Goal: Information Seeking & Learning: Learn about a topic

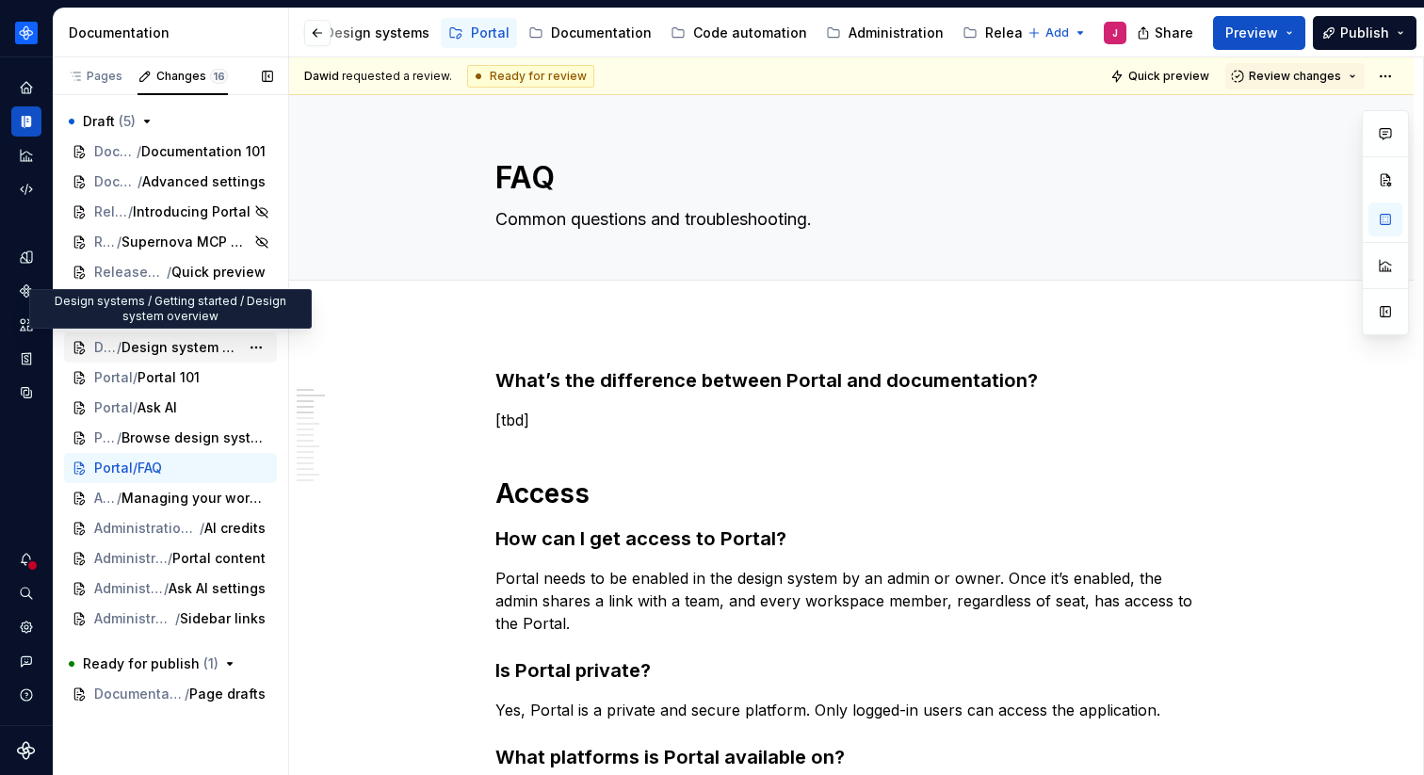
click at [137, 346] on span "Design system overview" at bounding box center [181, 347] width 118 height 19
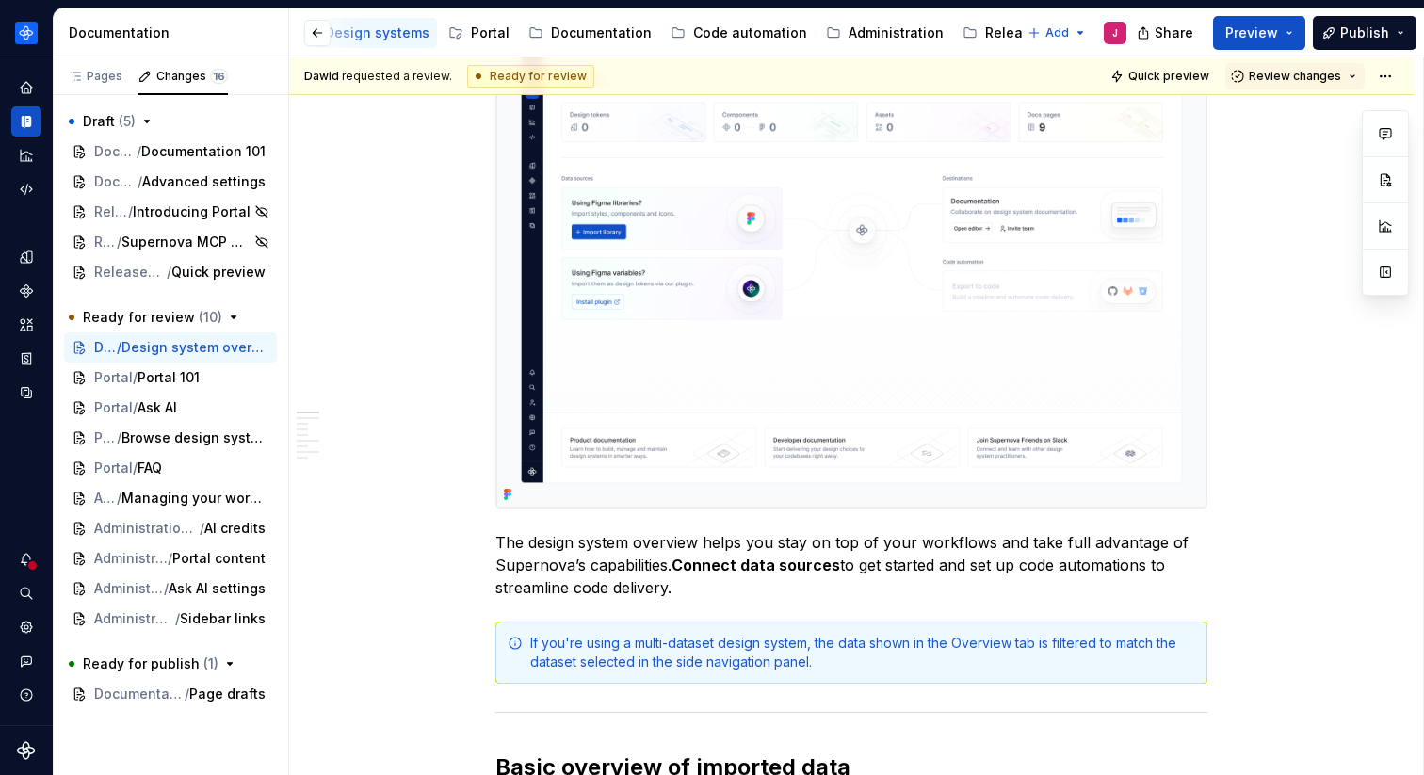
type textarea "*"
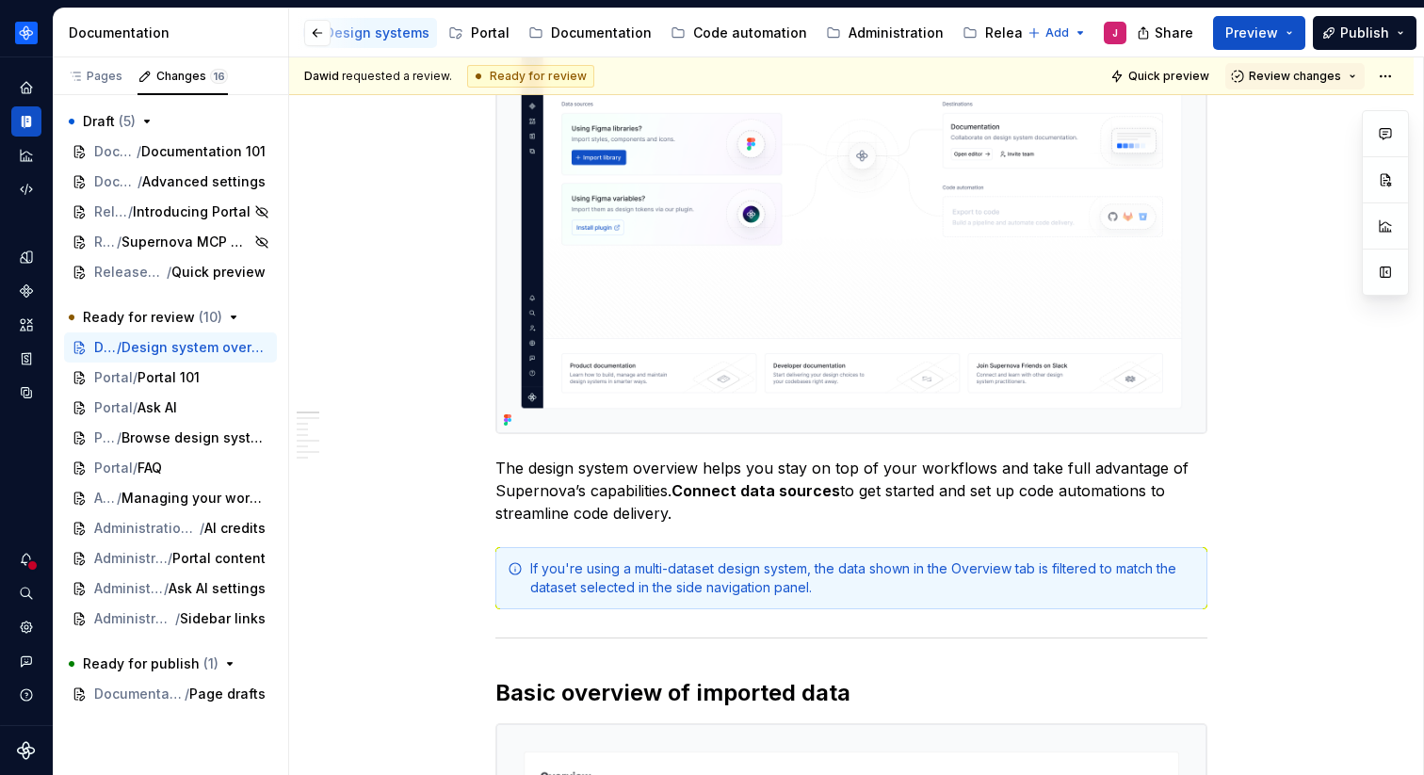
scroll to position [319, 0]
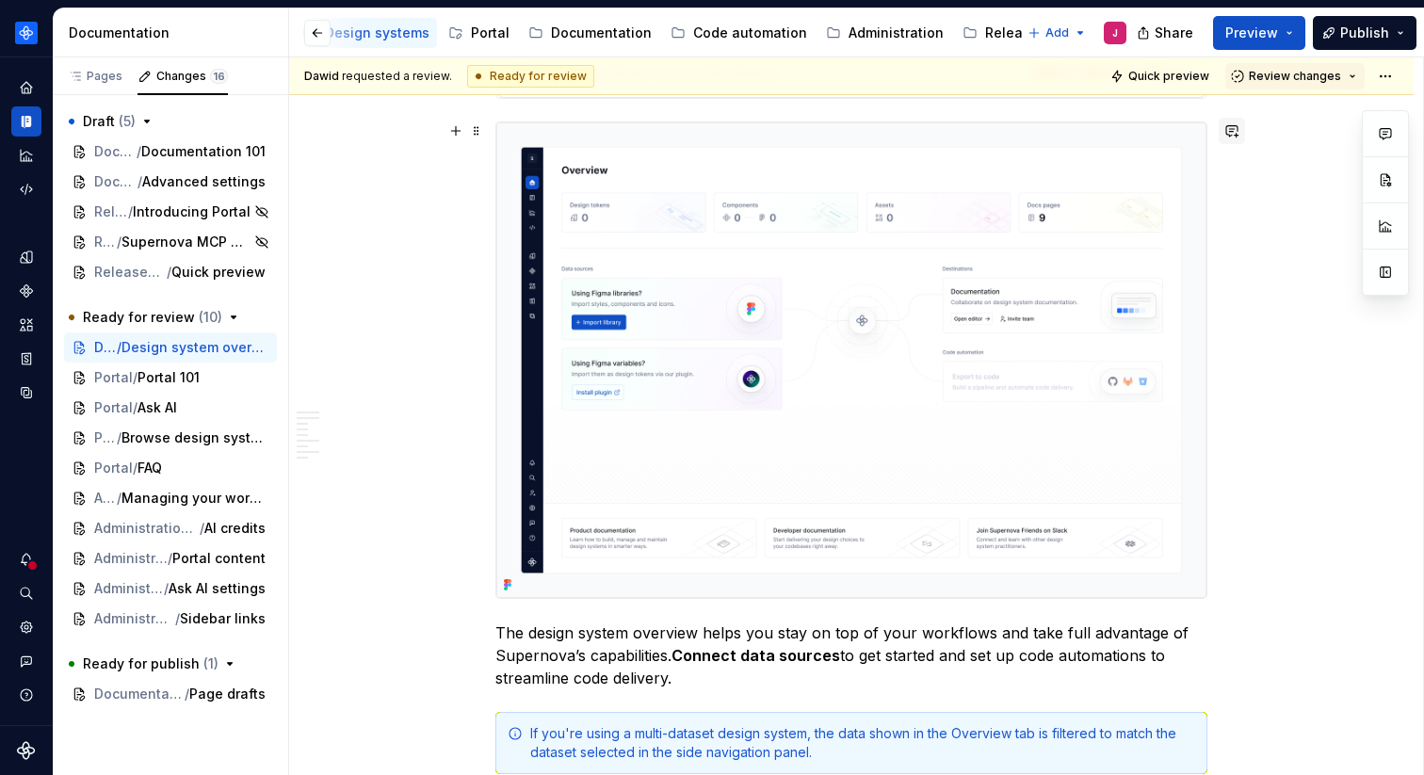
click at [1240, 140] on button "button" at bounding box center [1232, 131] width 26 height 26
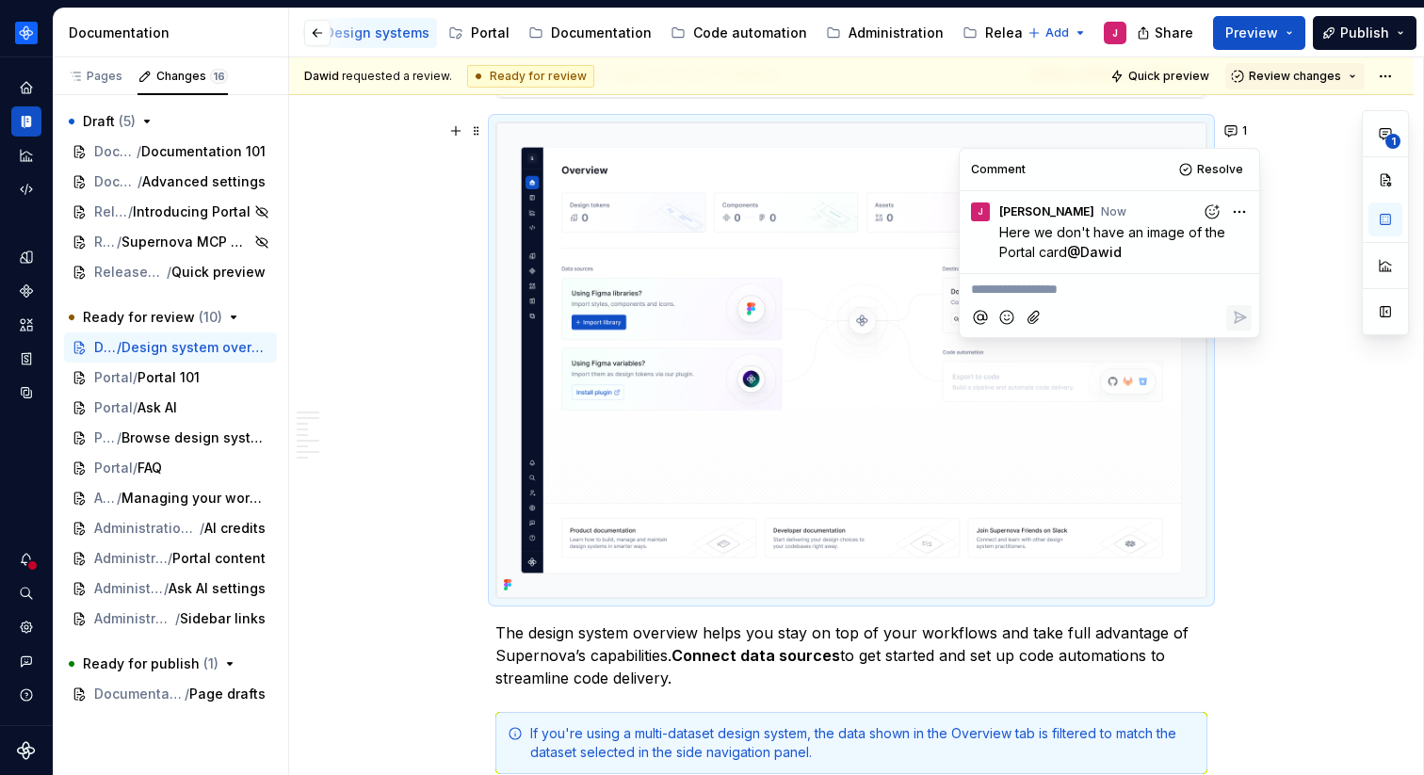
click at [1106, 251] on span "Dawid" at bounding box center [1101, 252] width 41 height 16
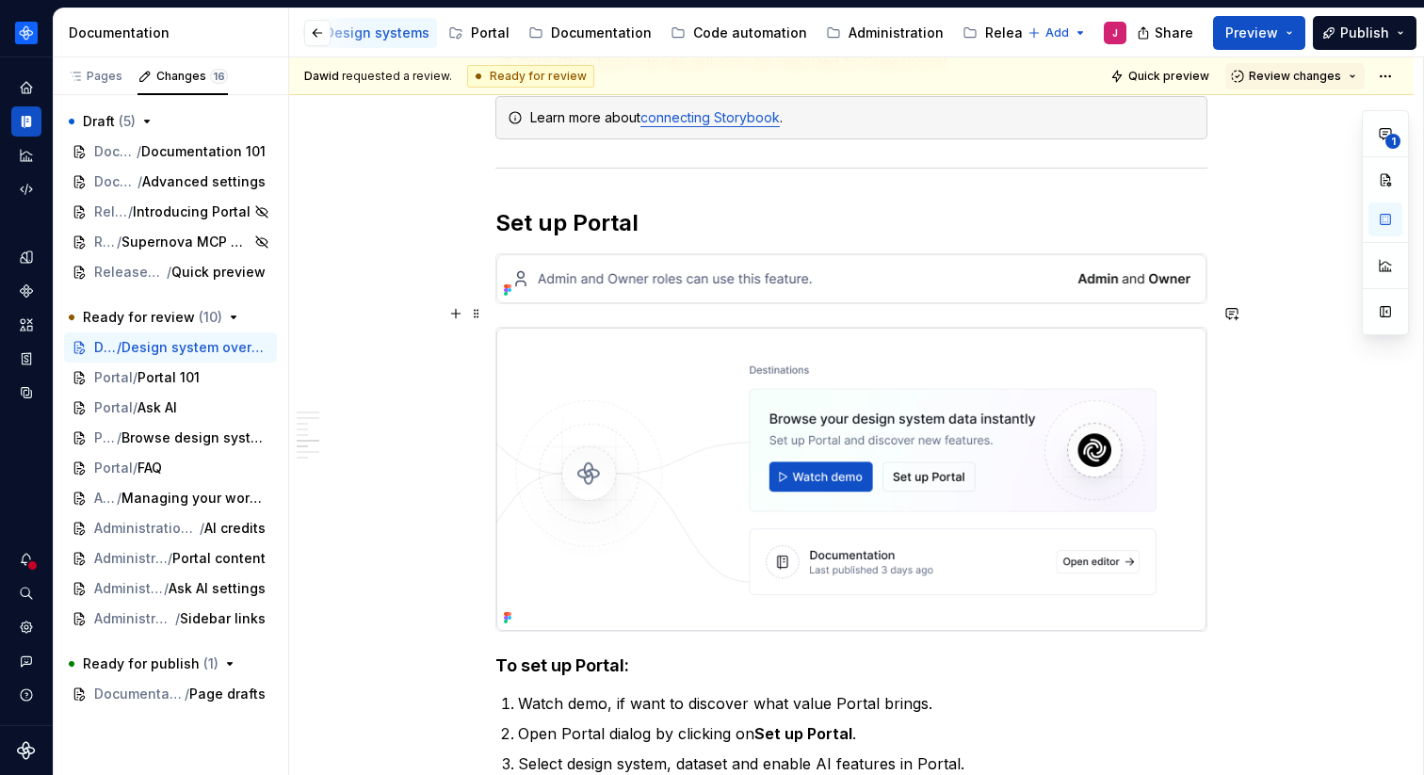
scroll to position [2825, 0]
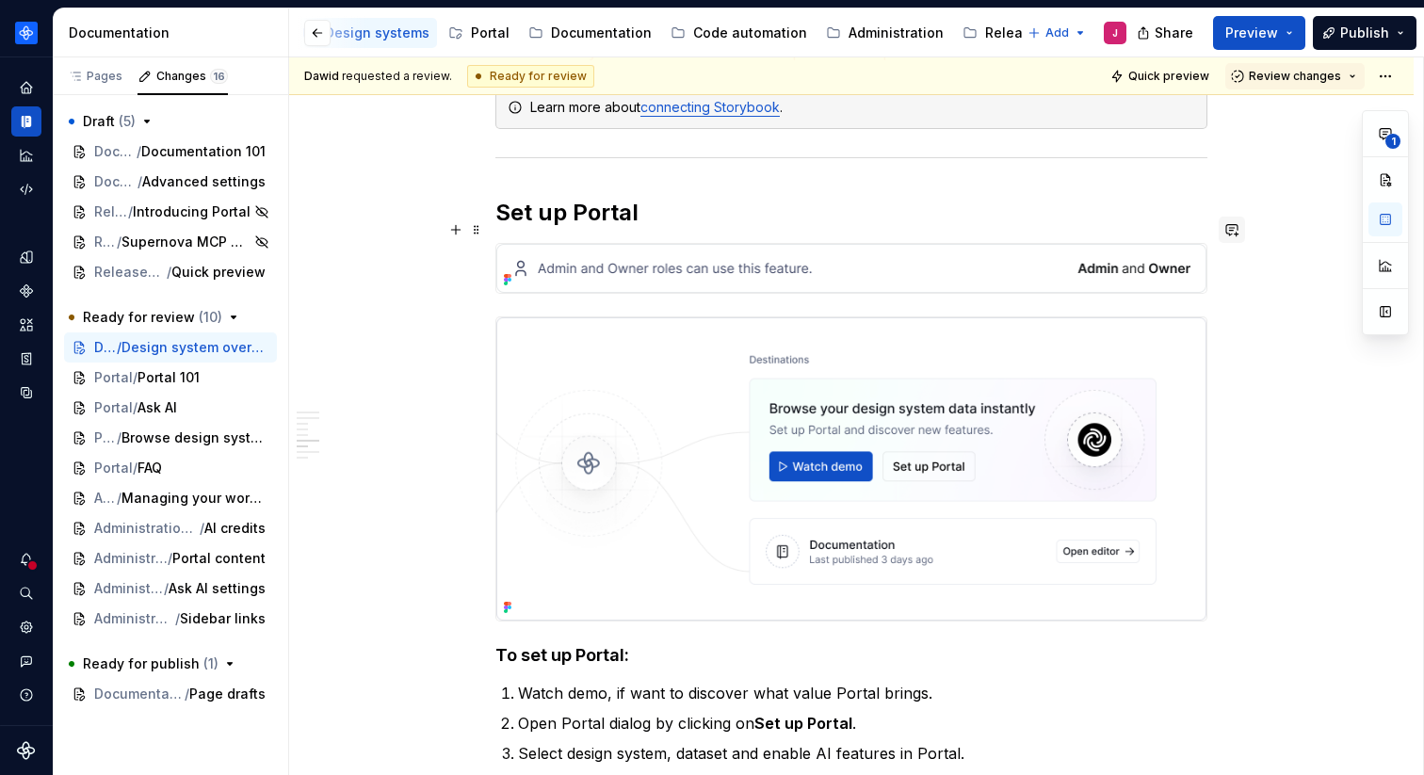
click at [1239, 232] on button "button" at bounding box center [1232, 230] width 26 height 26
click at [1105, 266] on p "**********" at bounding box center [1099, 263] width 277 height 20
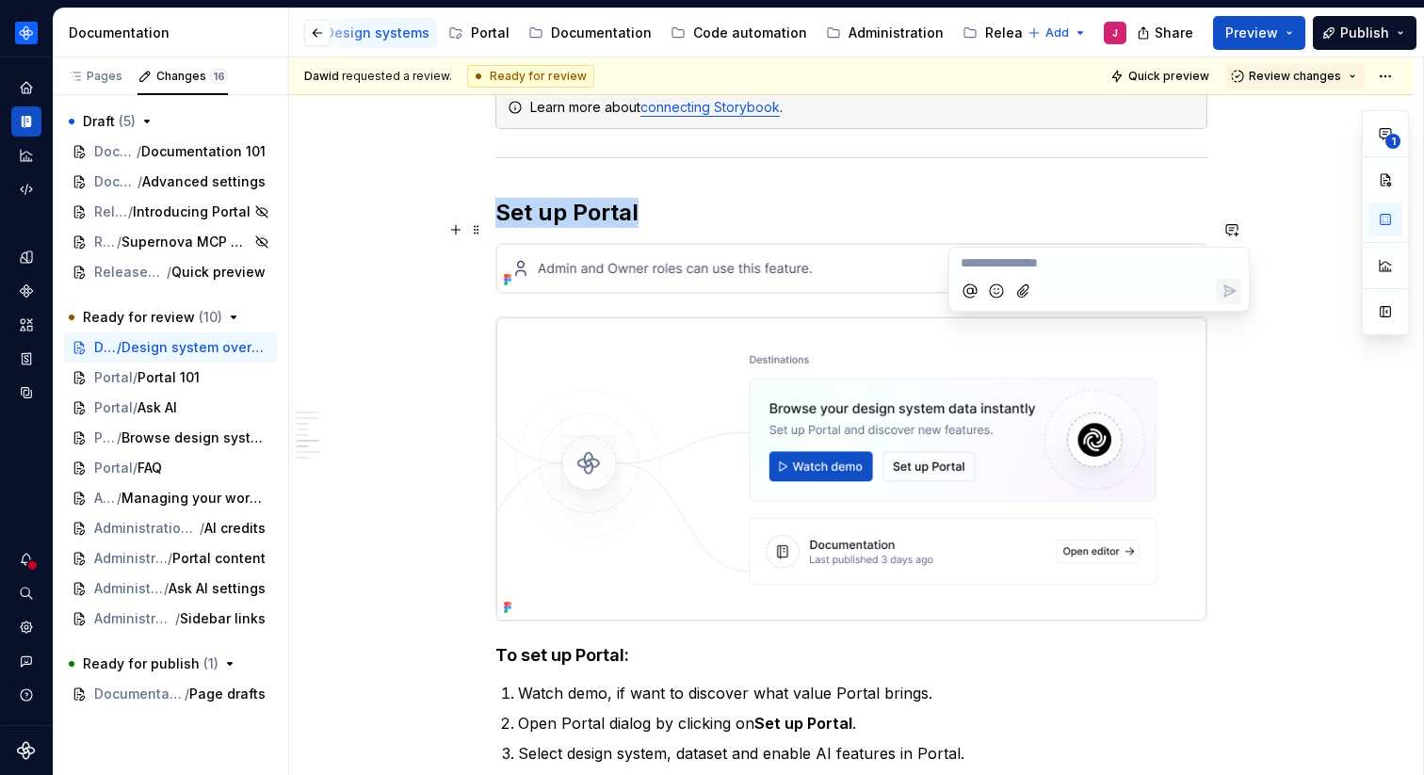
click at [701, 244] on img at bounding box center [851, 268] width 710 height 49
type textarea "*"
click at [1237, 231] on button "button" at bounding box center [1232, 230] width 26 height 26
click at [1055, 269] on p "**********" at bounding box center [1099, 263] width 277 height 20
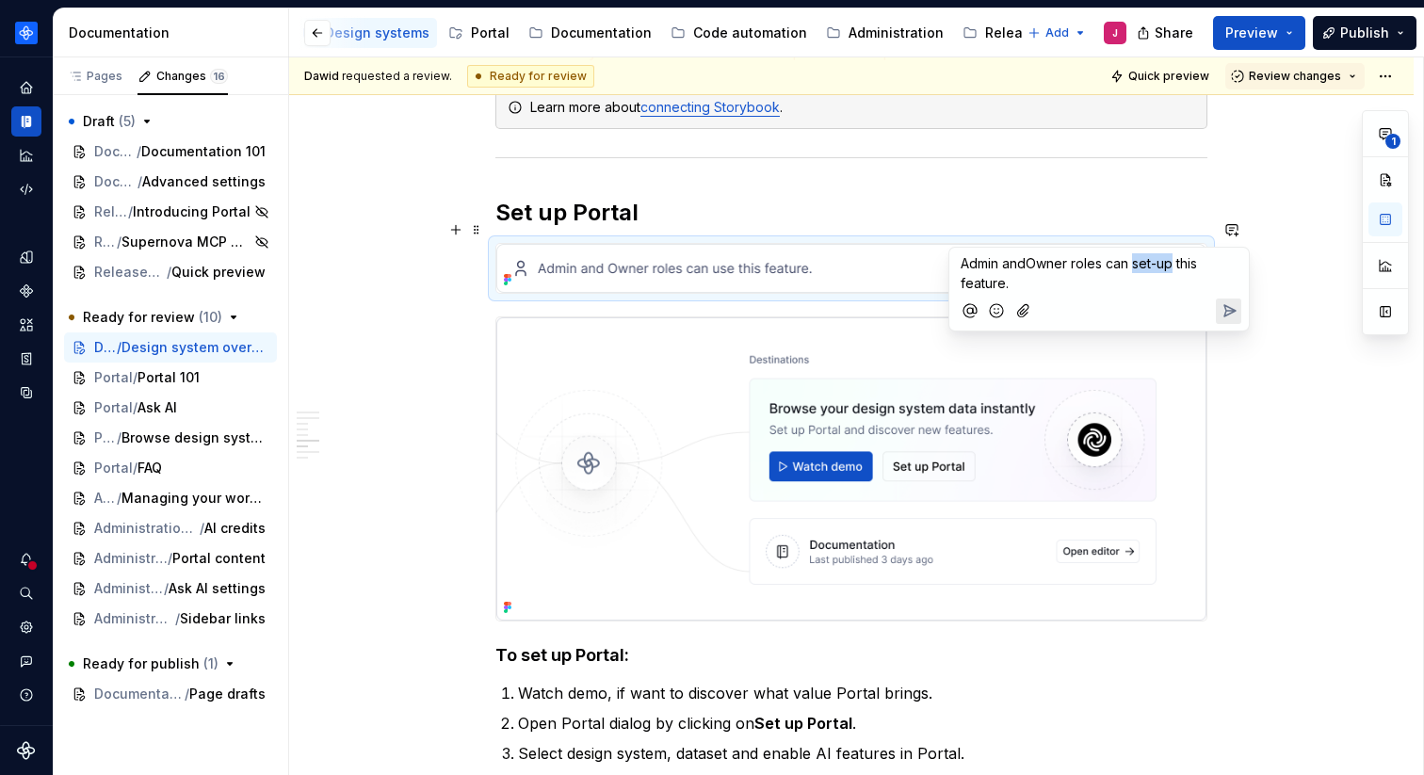
drag, startPoint x: 1134, startPoint y: 267, endPoint x: 1174, endPoint y: 267, distance: 39.6
click at [1175, 267] on span "Admin andOwner roles can set-up this feature." at bounding box center [1081, 273] width 240 height 36
click at [1102, 291] on p "Admin andOwner roles can set-up this feature." at bounding box center [1099, 273] width 277 height 40
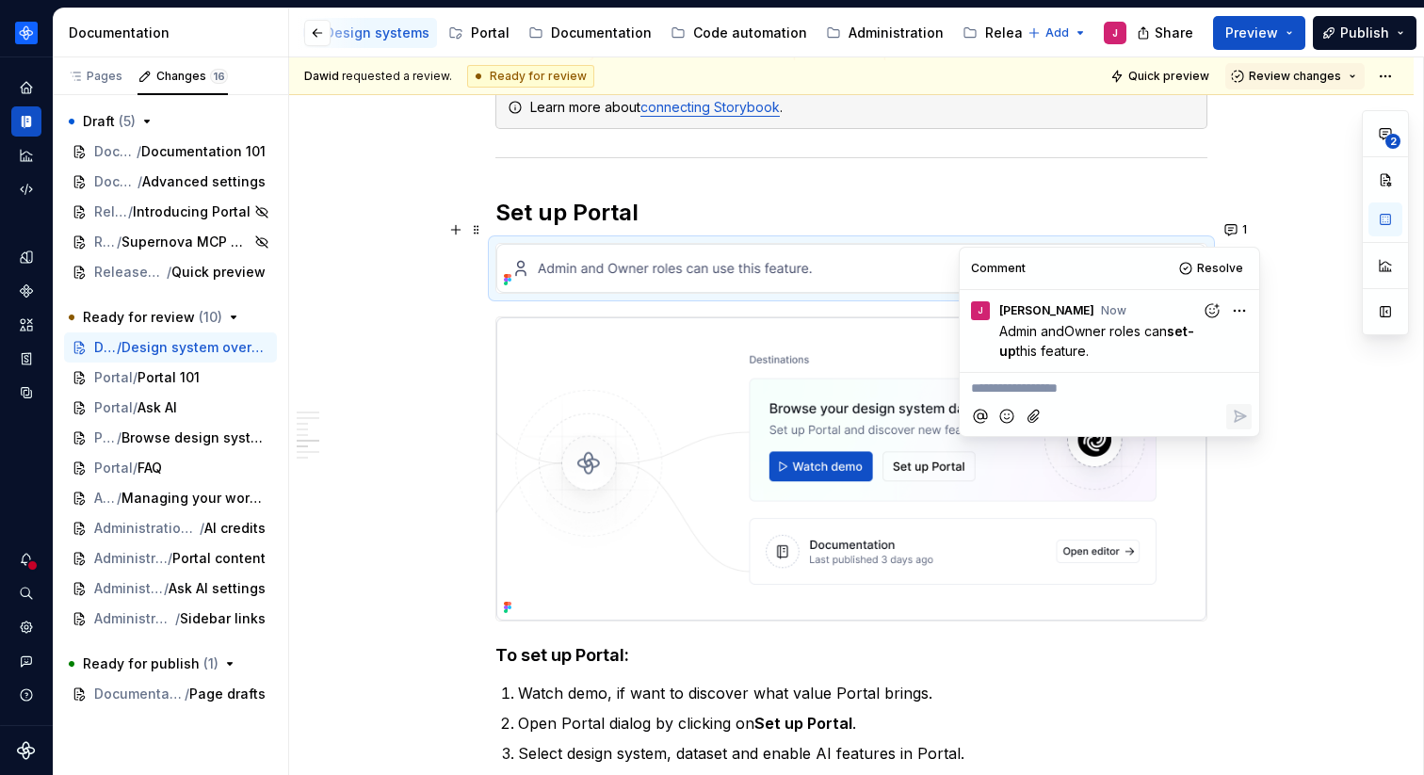
type textarea "*"
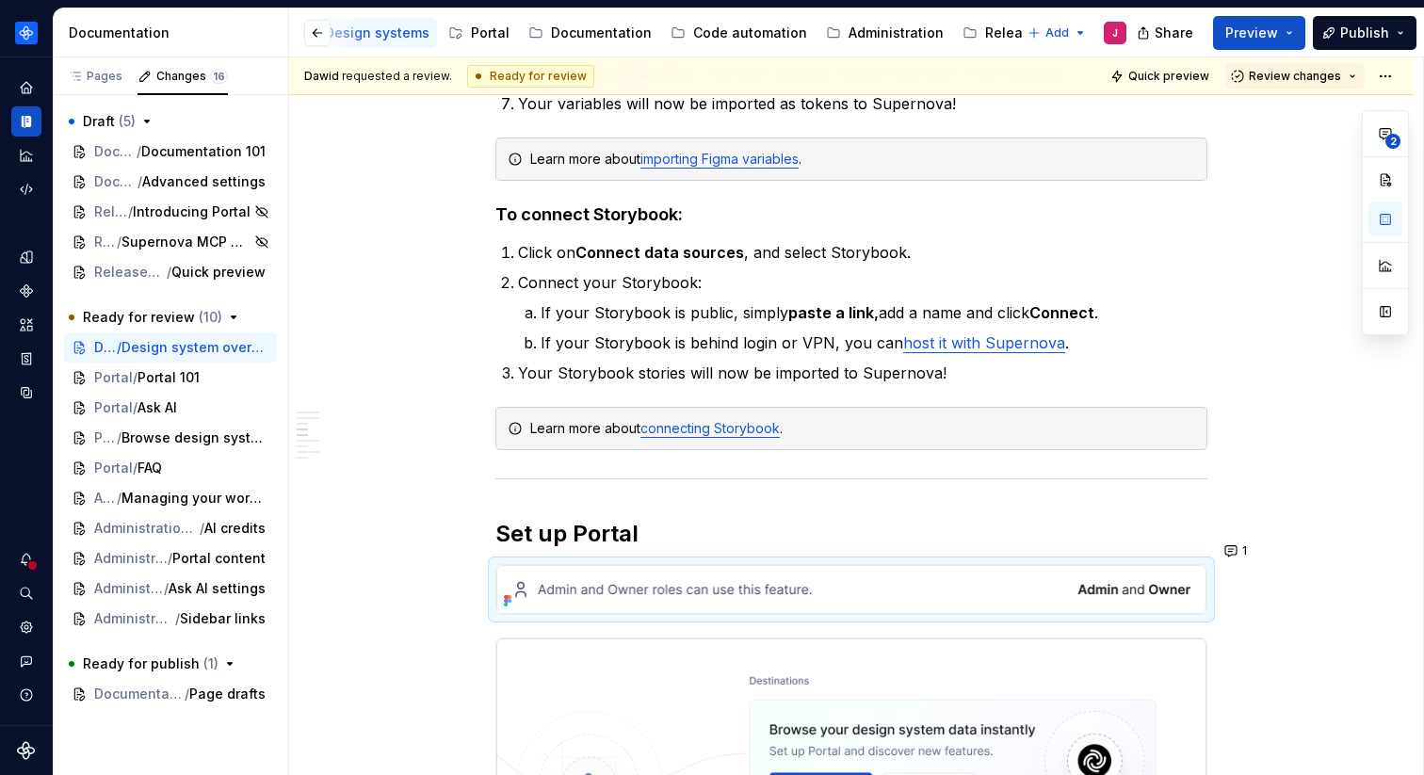
scroll to position [2584, 0]
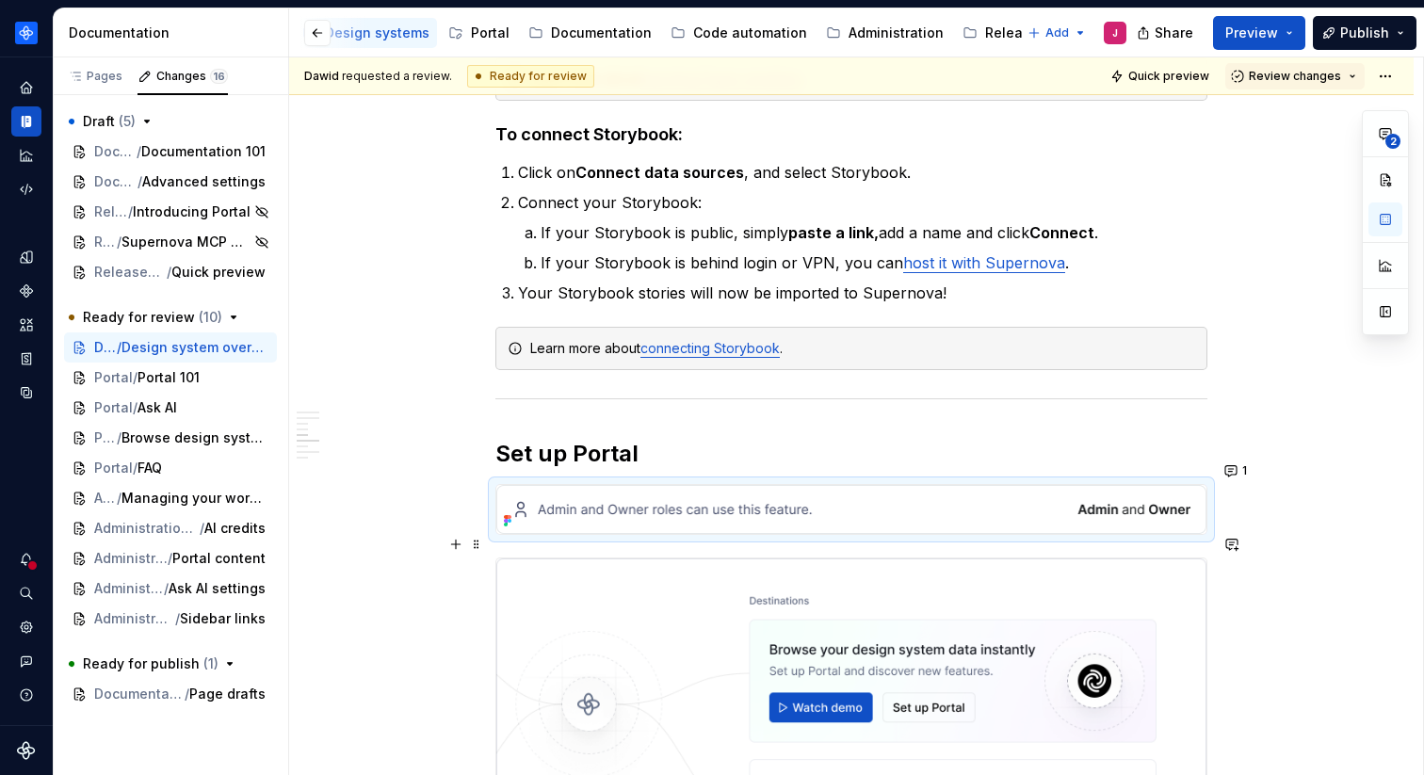
type textarea "*"
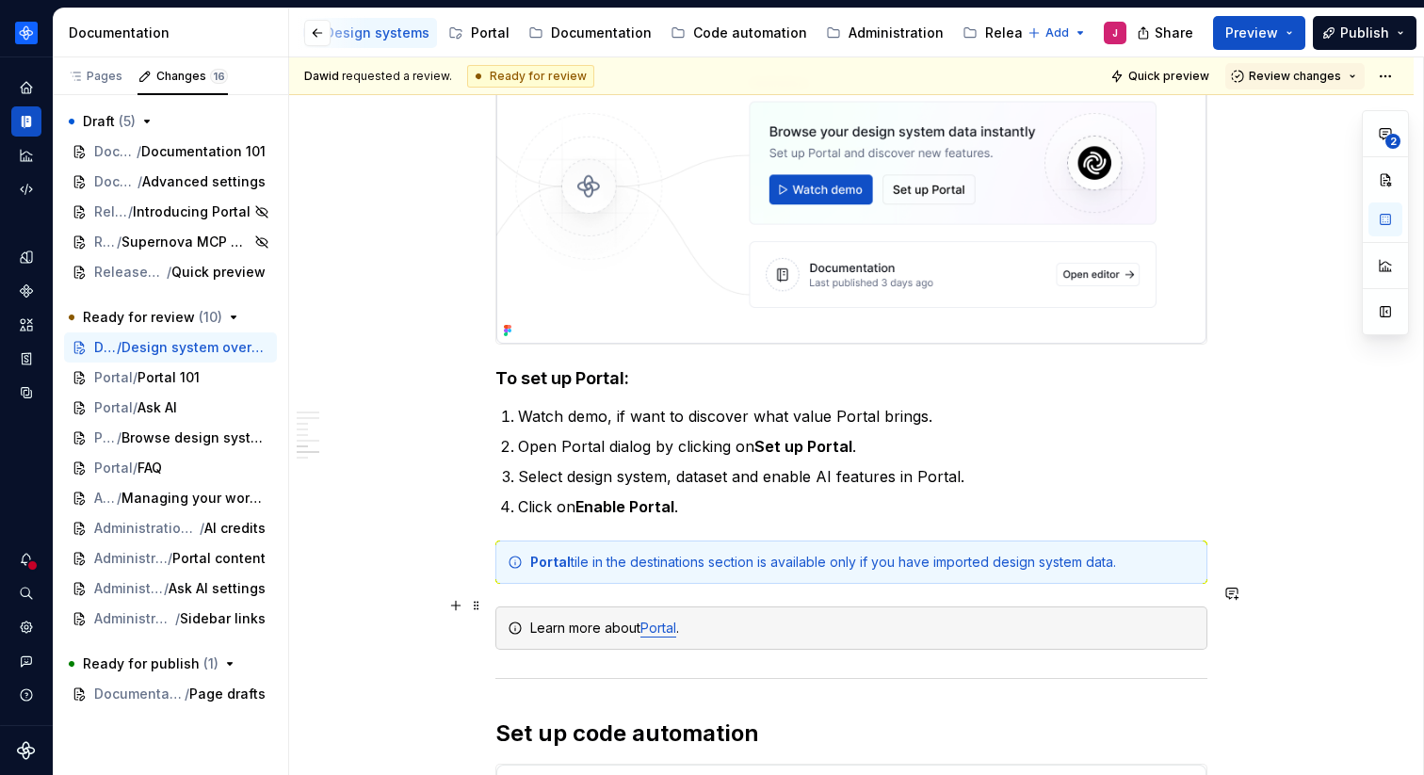
scroll to position [3115, 0]
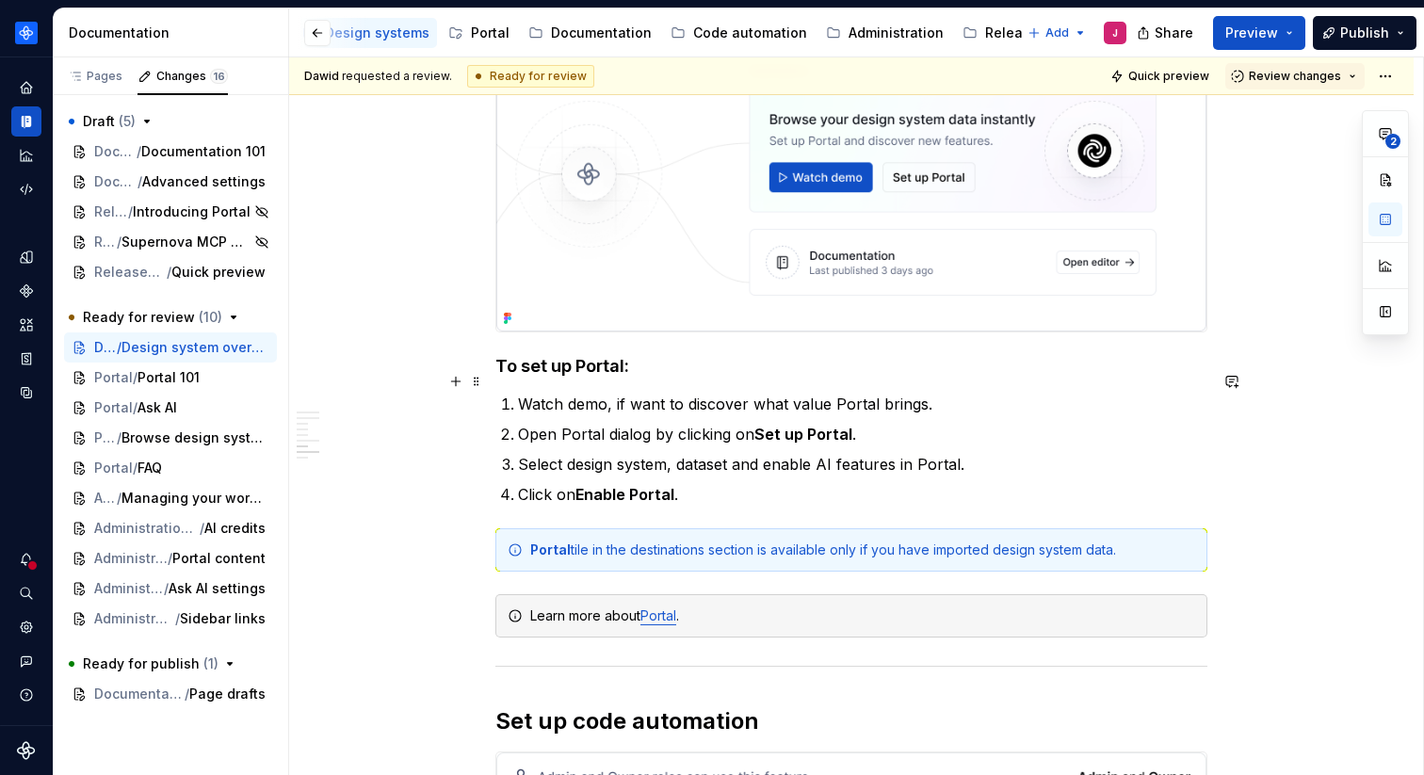
click at [945, 393] on p "Watch demo, if want to discover what value Portal brings." at bounding box center [863, 404] width 690 height 23
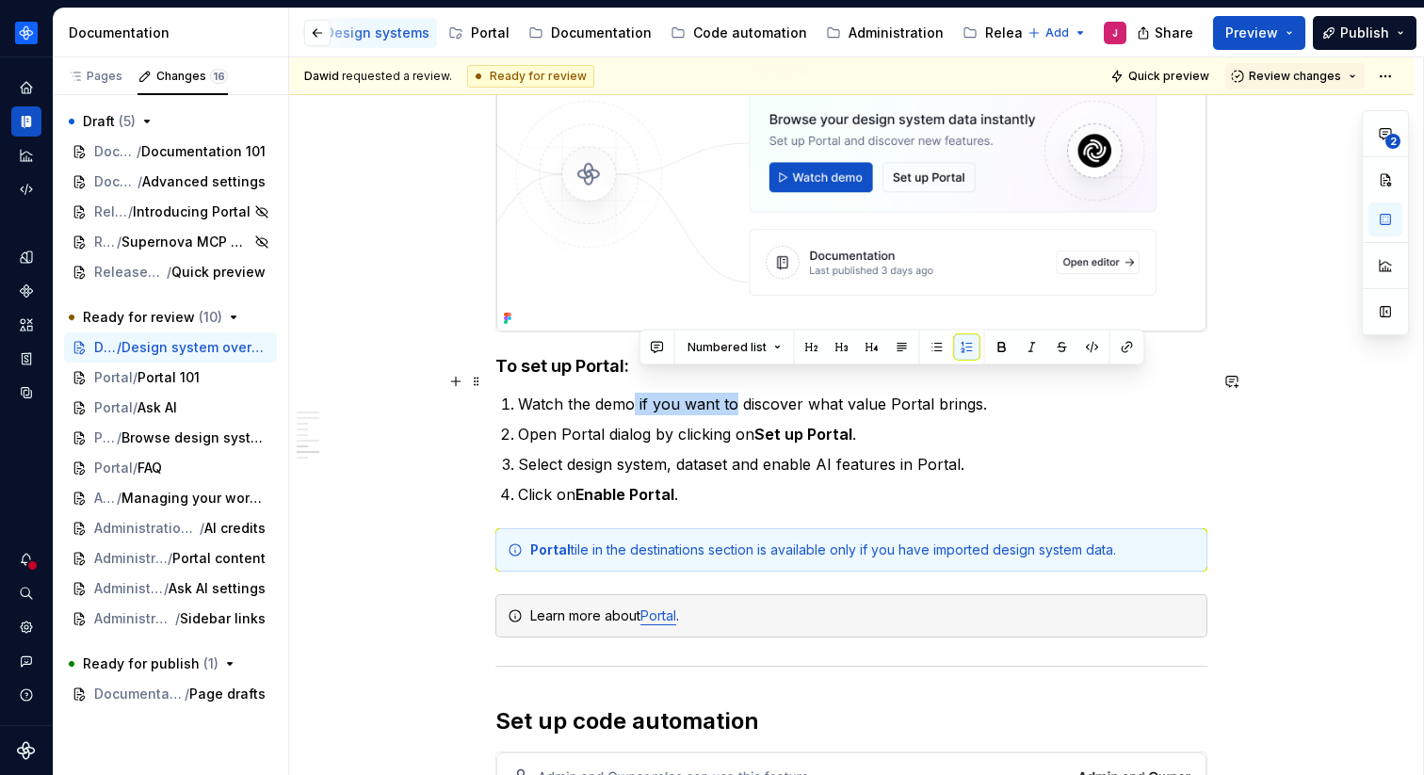
drag, startPoint x: 739, startPoint y: 382, endPoint x: 641, endPoint y: 382, distance: 98.0
click at [641, 393] on p "Watch the demo if you want to discover what value Portal brings." at bounding box center [863, 404] width 690 height 23
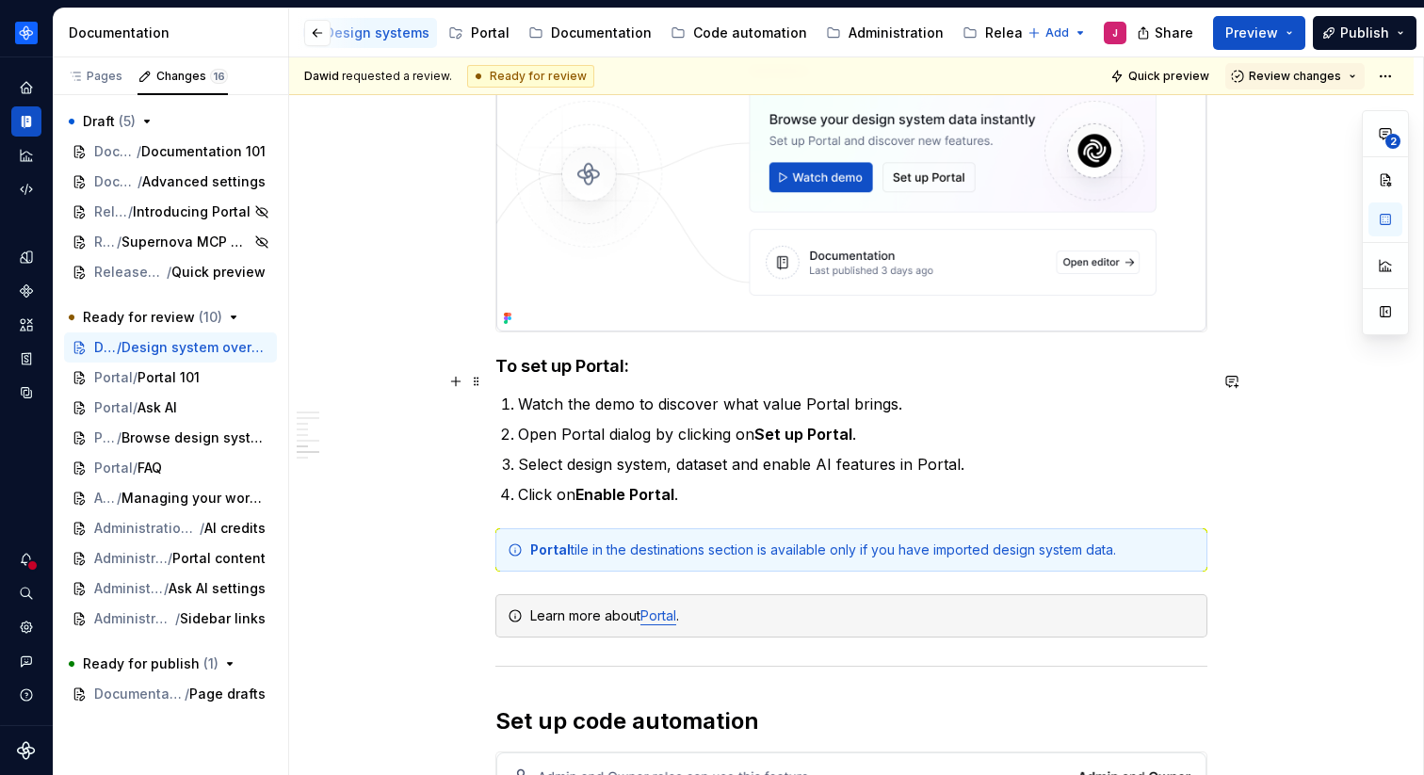
click at [748, 393] on p "Watch the demo to discover what value Portal brings." at bounding box center [863, 404] width 690 height 23
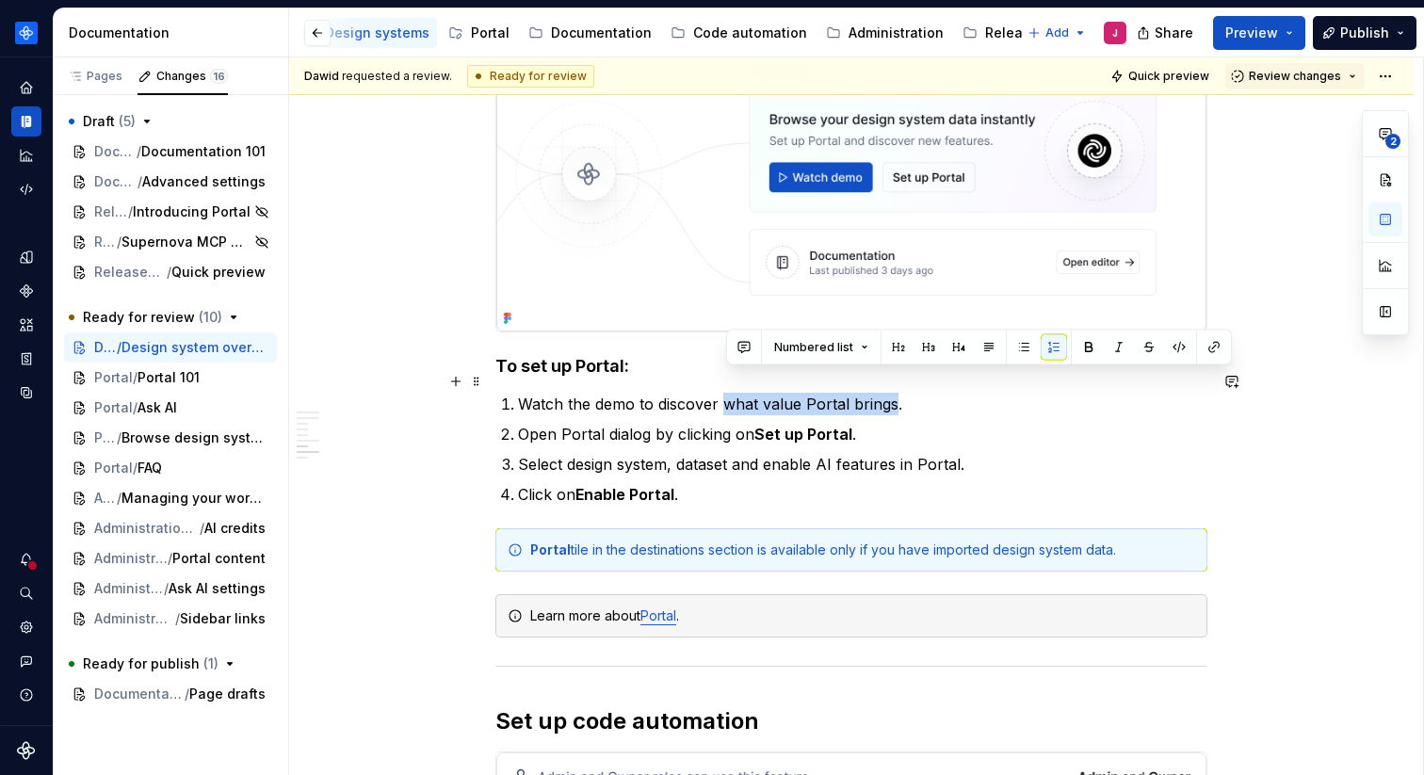
drag, startPoint x: 900, startPoint y: 382, endPoint x: 730, endPoint y: 382, distance: 169.6
click at [730, 393] on p "Watch the demo to discover what value Portal brings." at bounding box center [863, 404] width 690 height 23
drag, startPoint x: 754, startPoint y: 380, endPoint x: 726, endPoint y: 379, distance: 27.3
click at [726, 393] on p "Watch the demo to discover the Supernova Portal value." at bounding box center [863, 404] width 690 height 23
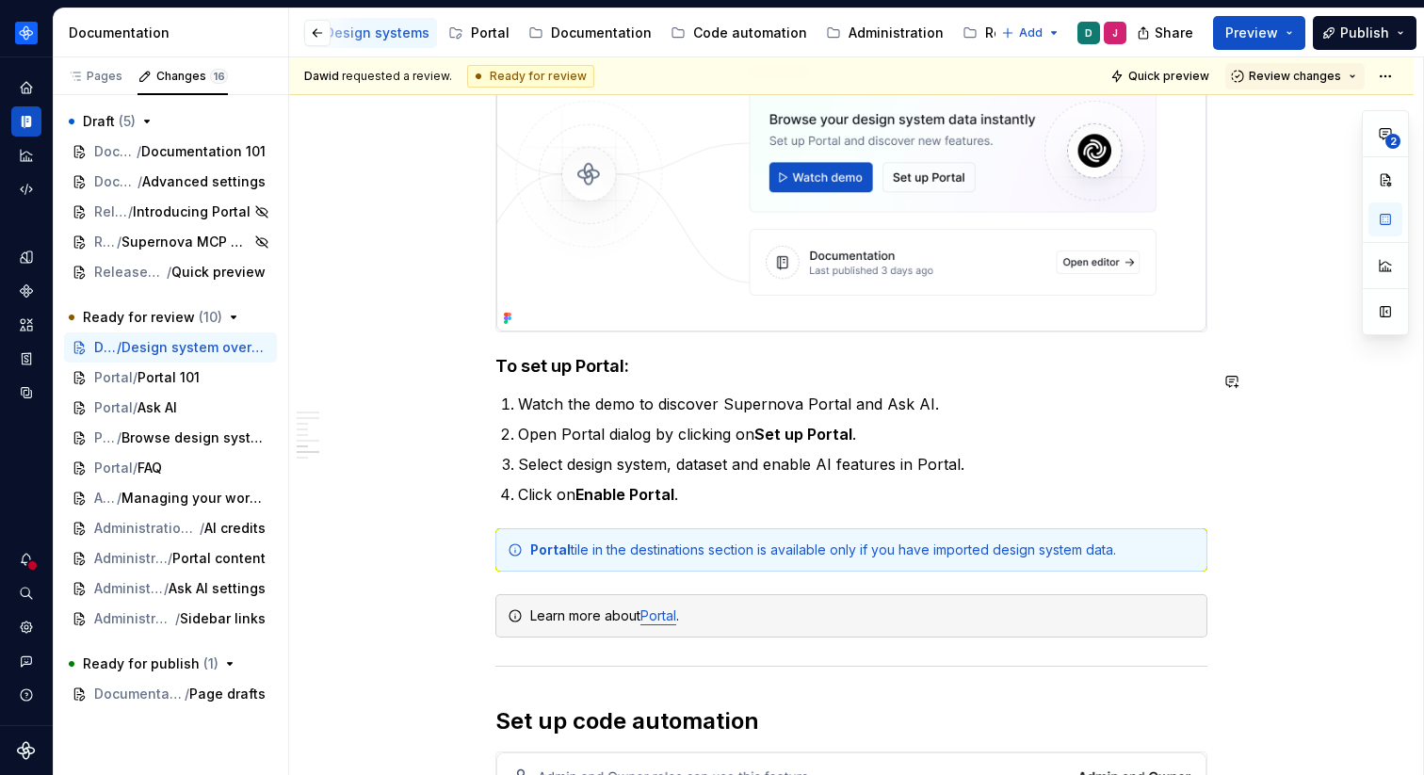
click at [868, 393] on p "Watch the demo to discover Supernova Portal and Ask AI." at bounding box center [863, 404] width 690 height 23
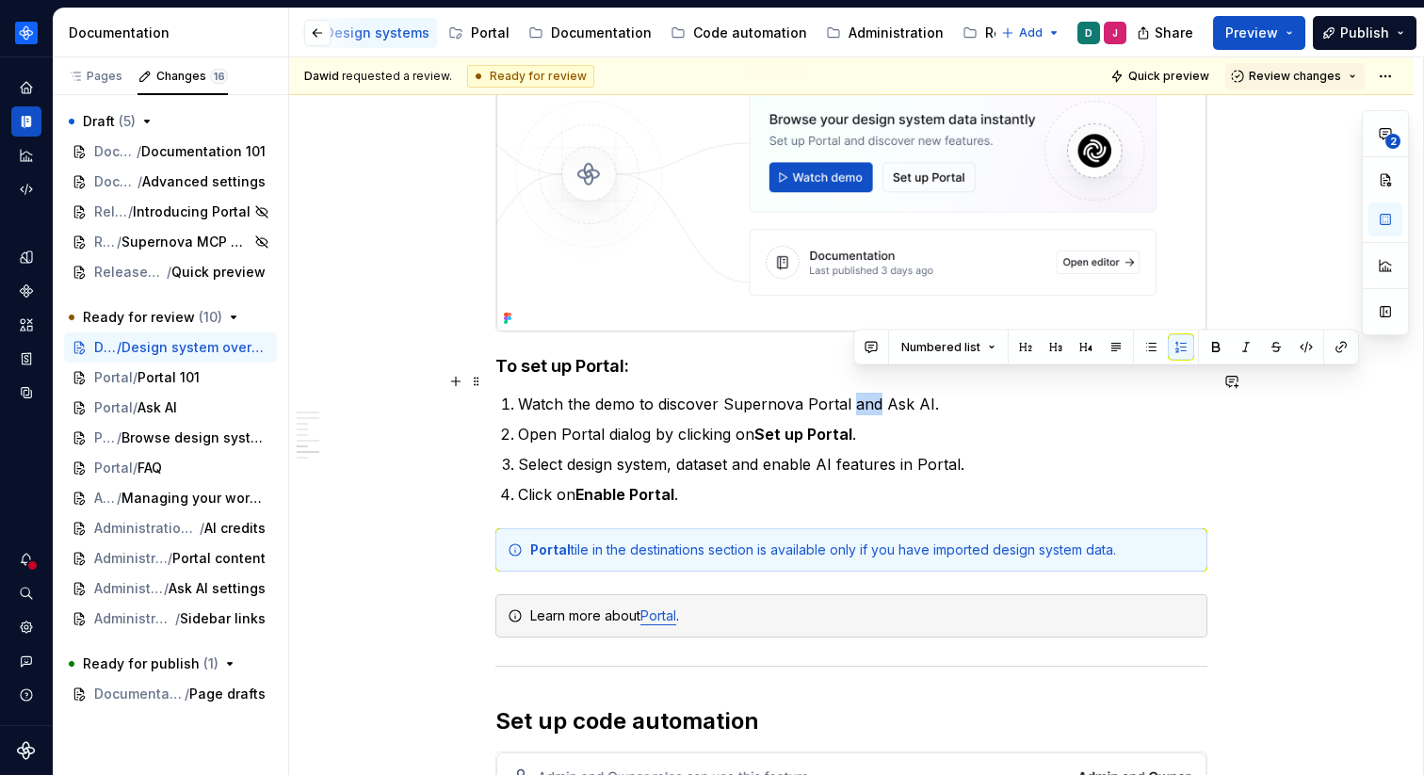
click at [868, 393] on p "Watch the demo to discover Supernova Portal and Ask AI." at bounding box center [863, 404] width 690 height 23
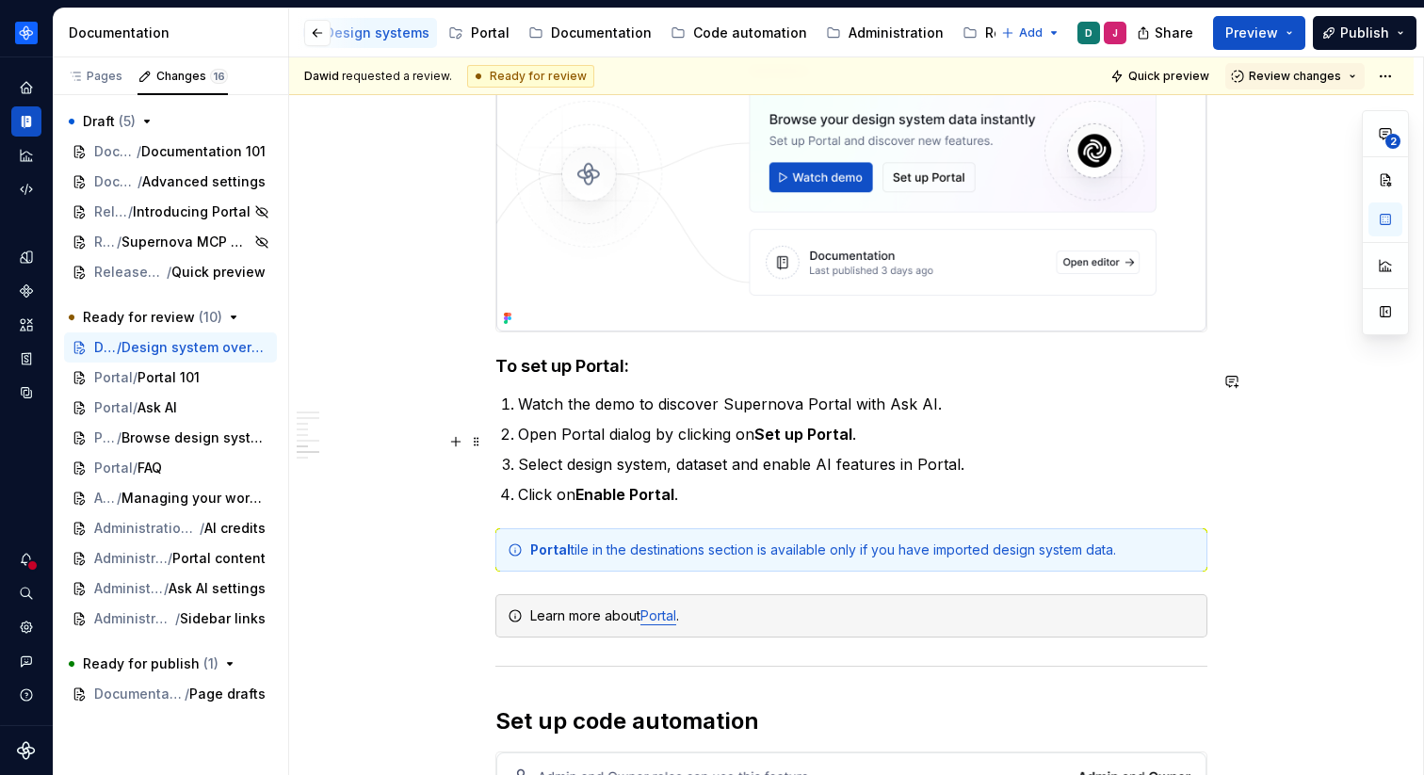
click at [767, 425] on strong "Set up Portal" at bounding box center [804, 434] width 98 height 19
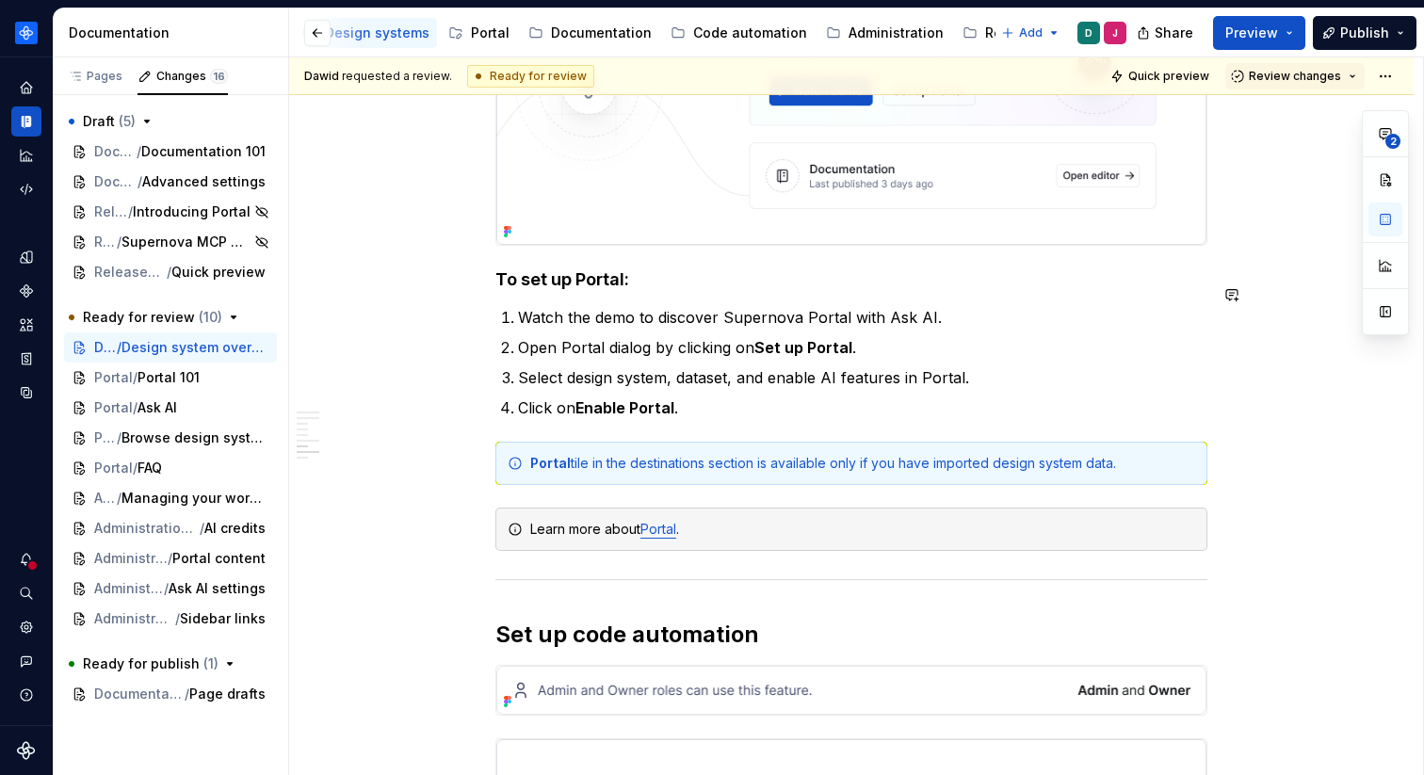
scroll to position [3246, 0]
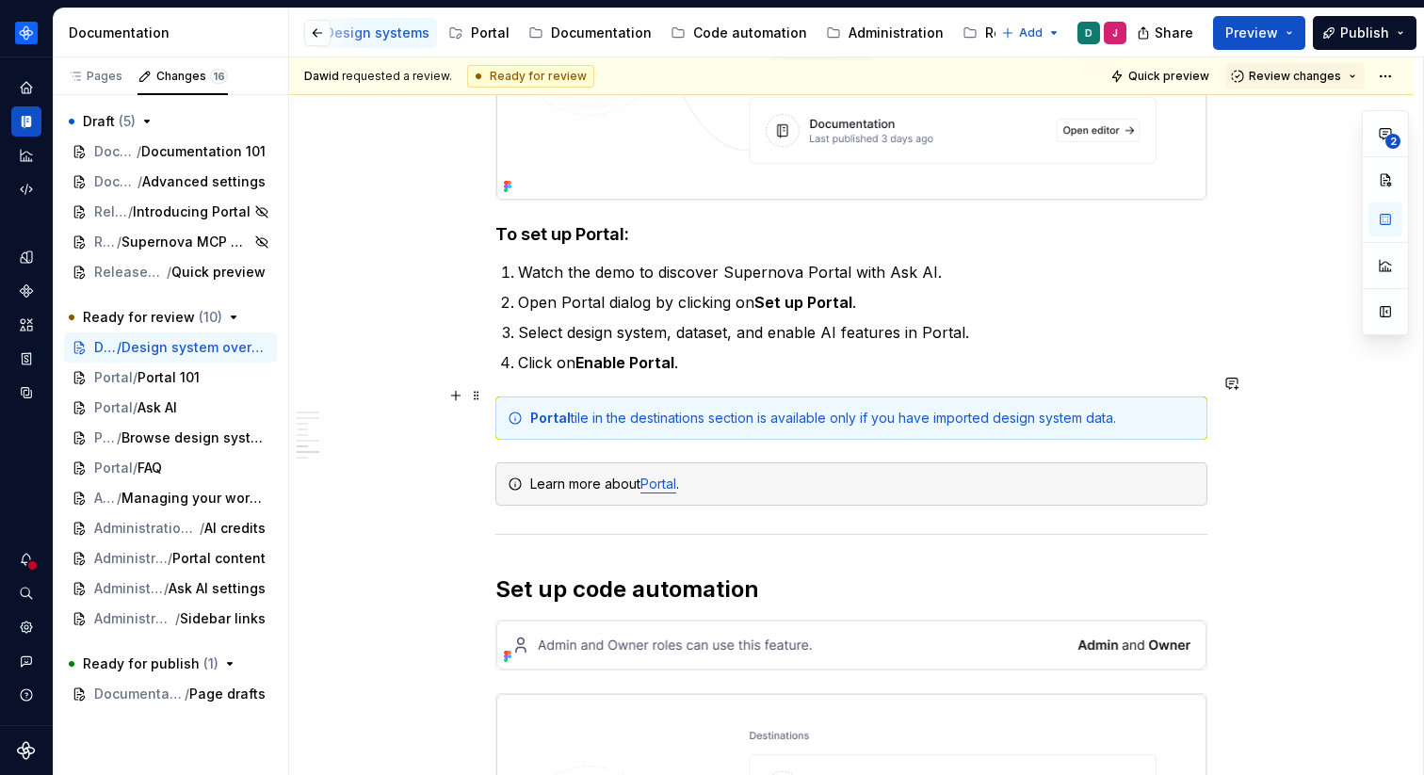
click at [534, 398] on div "Portal tile in the destinations section is available only if you have imported …" at bounding box center [852, 418] width 712 height 43
click at [659, 409] on div "Supernova Portal tile in the destinations section is available only if you have…" at bounding box center [862, 418] width 665 height 19
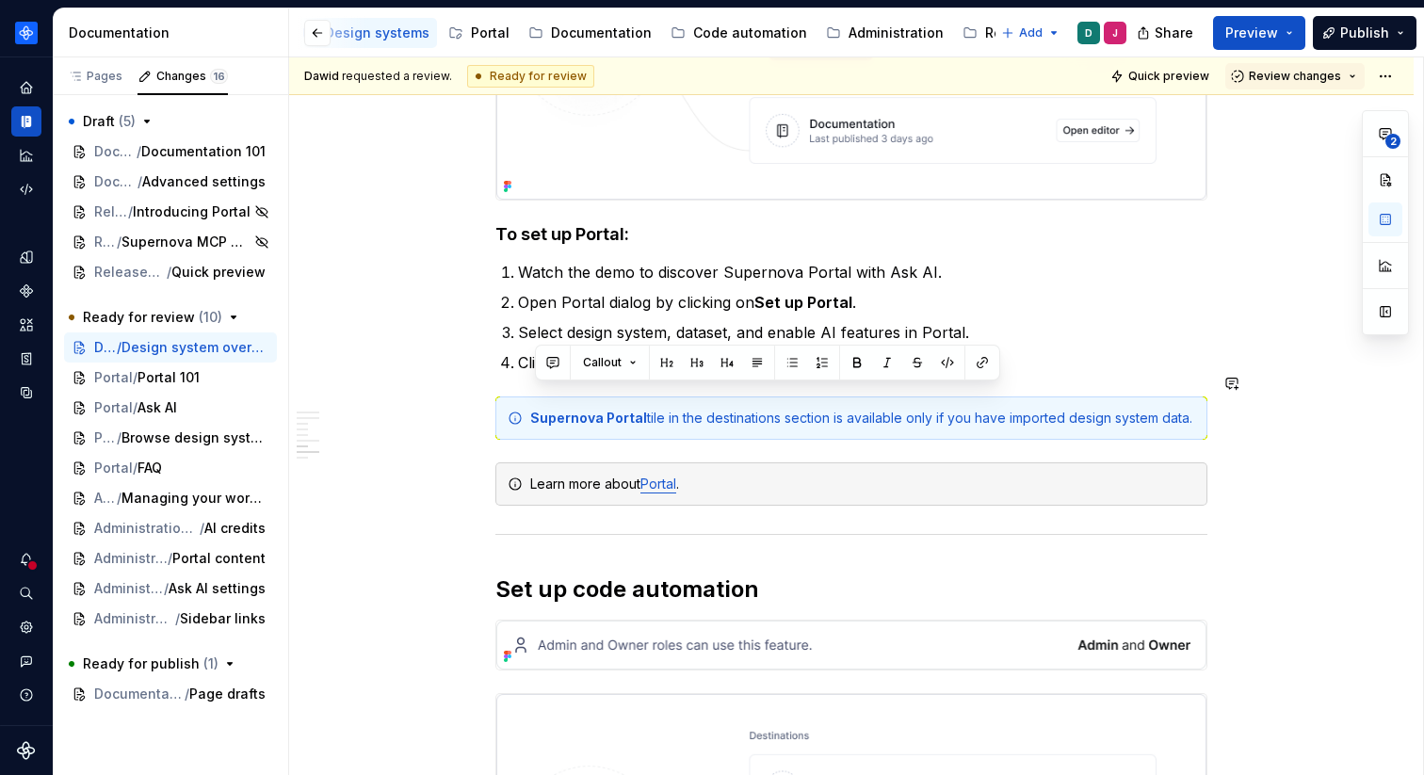
copy div "Supernova Portal tile in the destinations section is available only if you have…"
click at [1245, 454] on button "button" at bounding box center [1232, 449] width 26 height 26
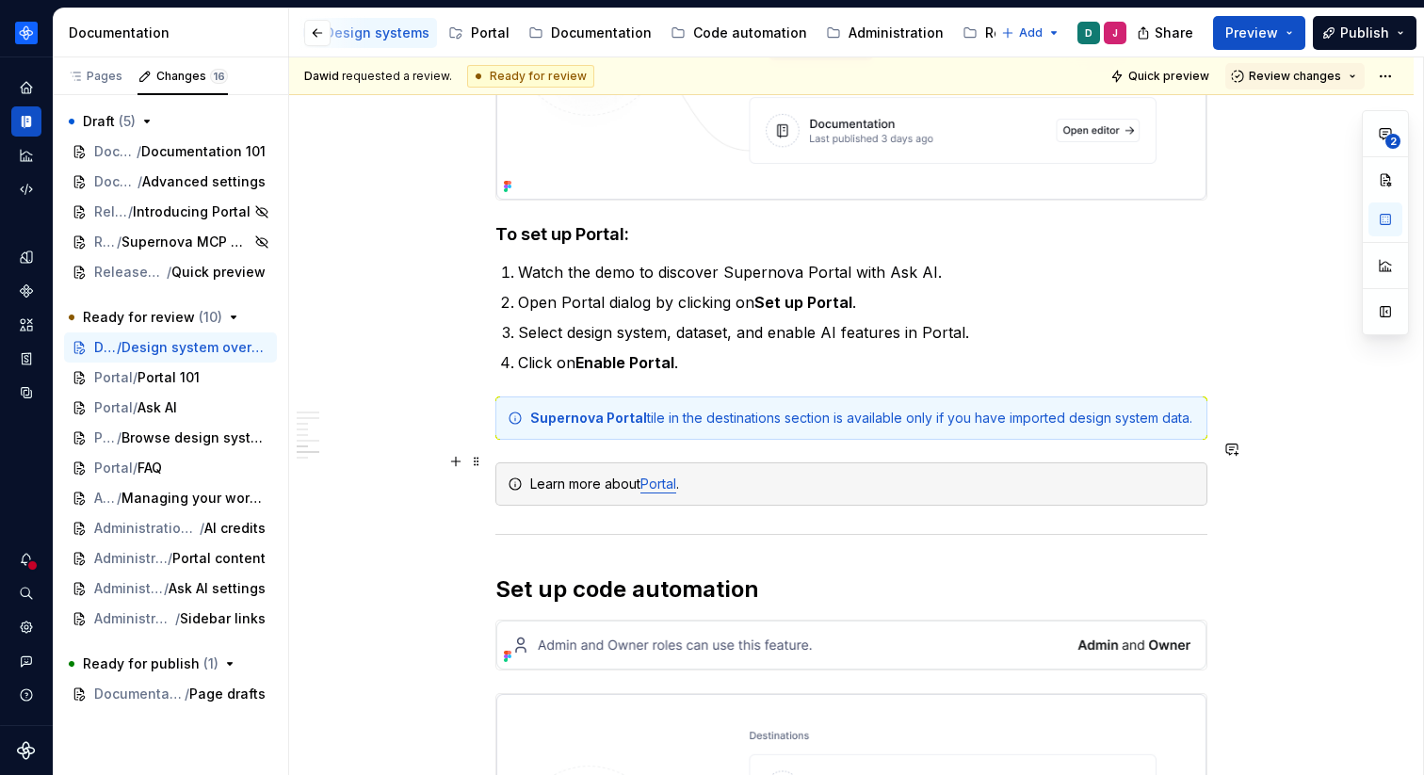
click at [649, 476] on link "Portal" at bounding box center [659, 484] width 36 height 16
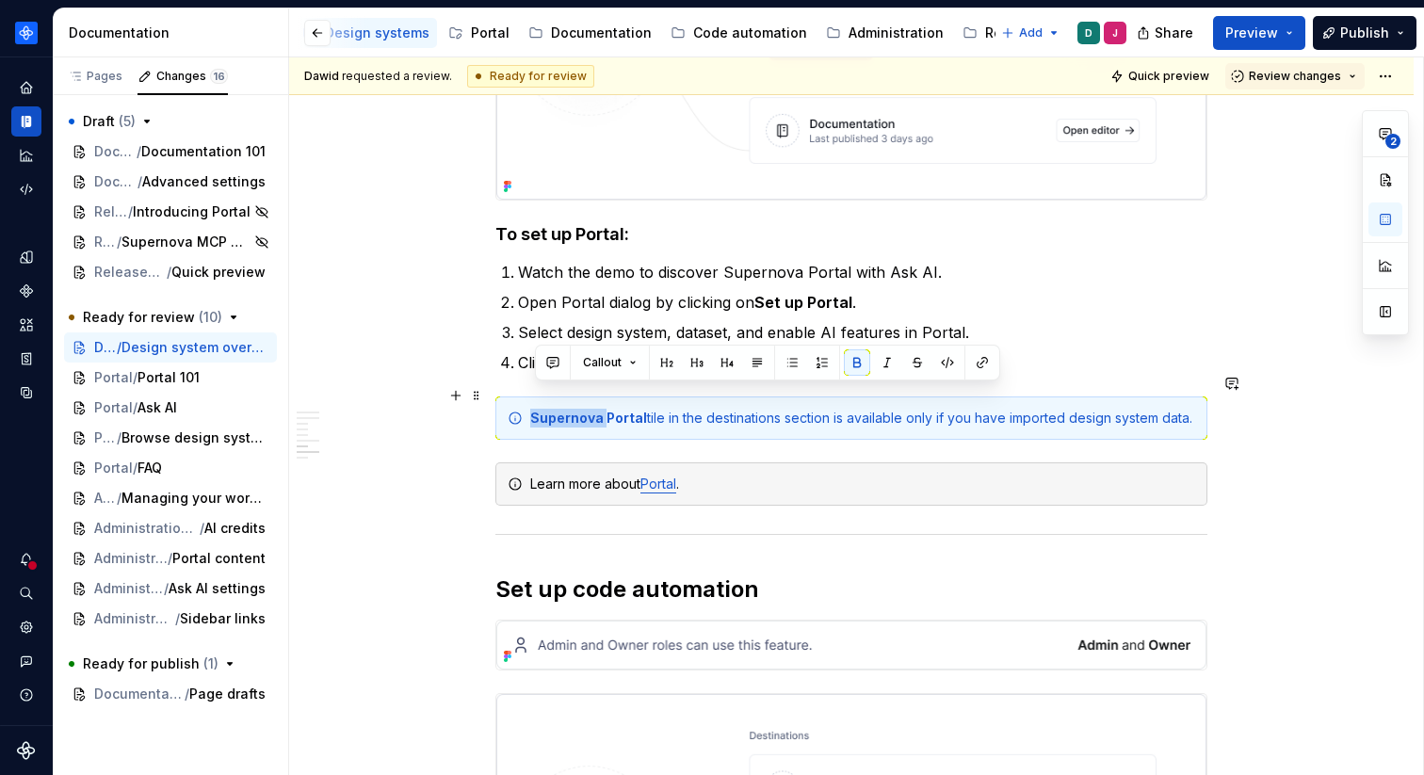
drag, startPoint x: 607, startPoint y: 399, endPoint x: 533, endPoint y: 399, distance: 73.5
click at [533, 399] on div "Supernova Portal tile in the destinations section is available only if you have…" at bounding box center [852, 418] width 712 height 43
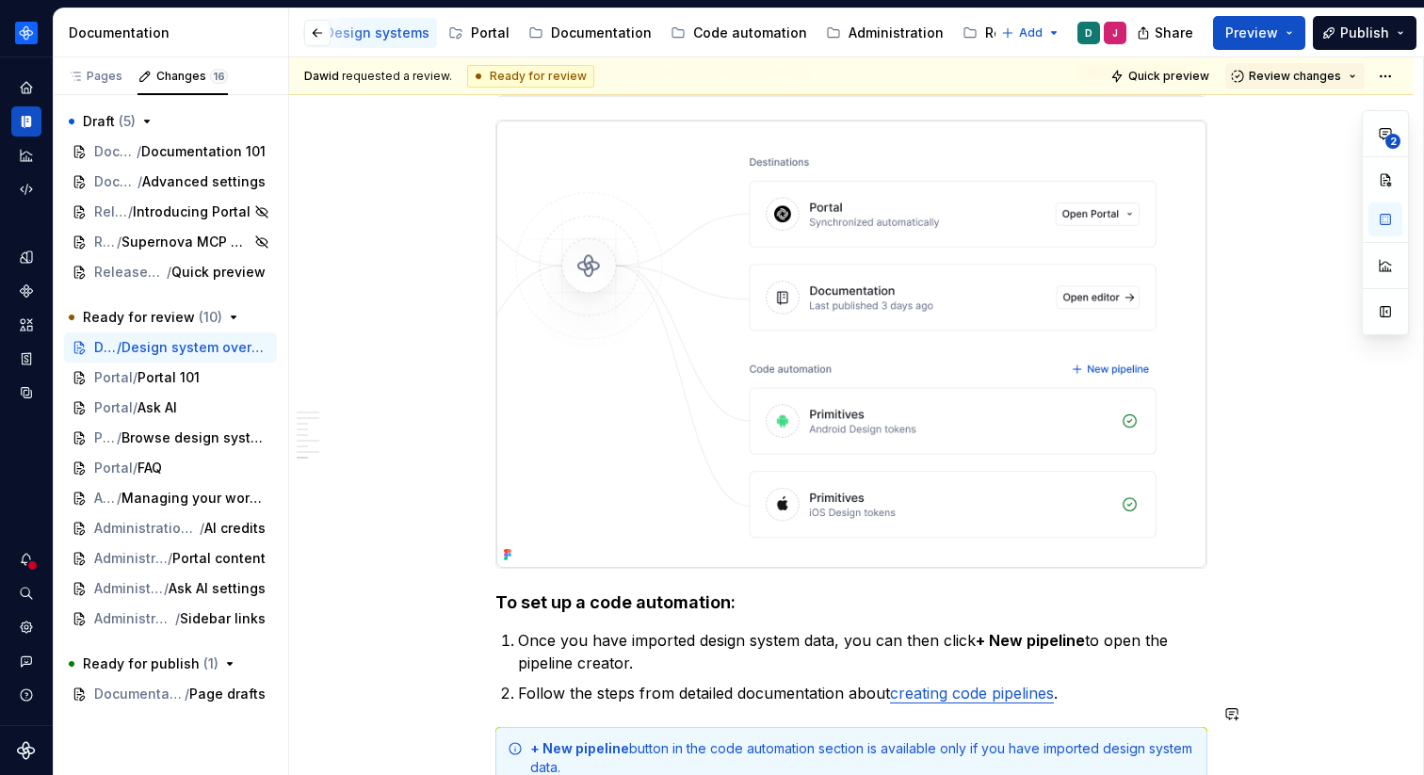
scroll to position [4066, 0]
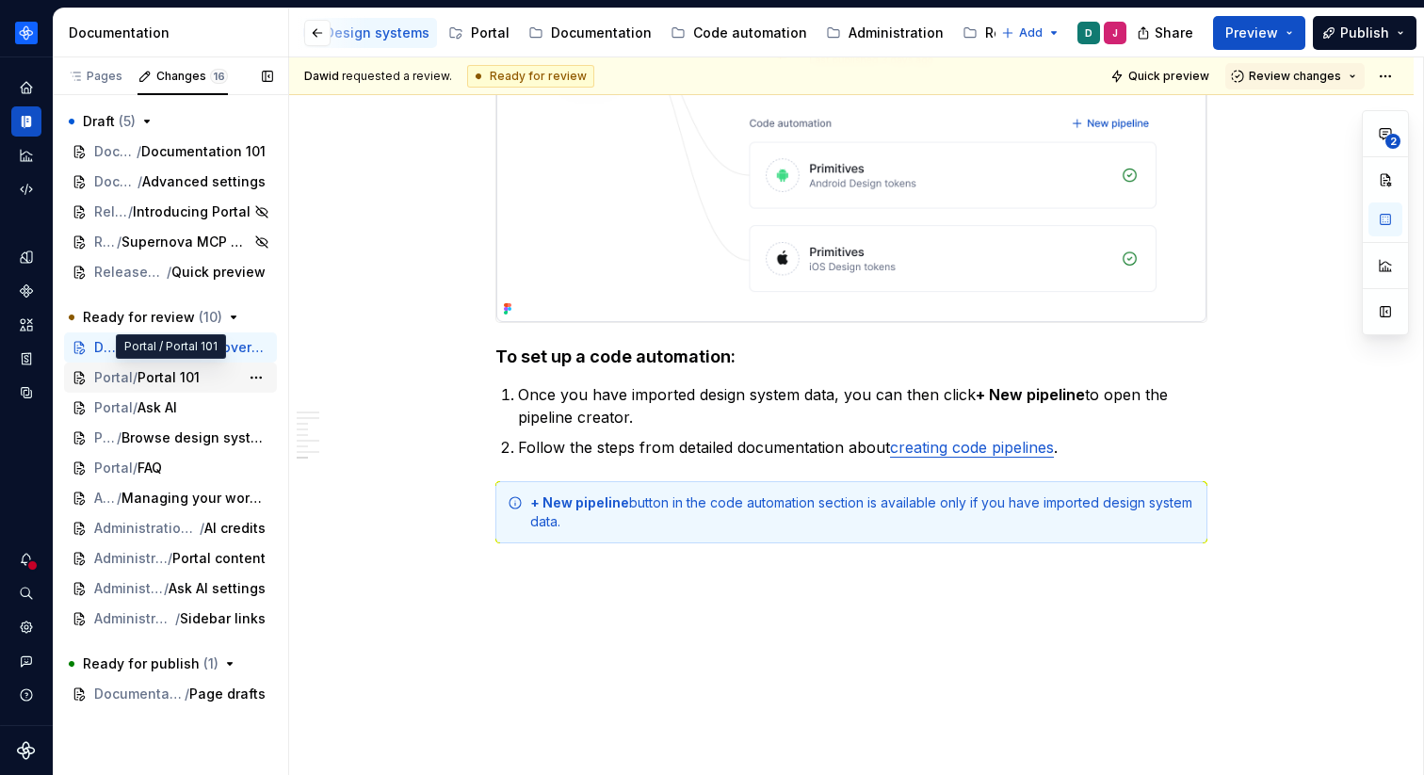
click at [155, 375] on span "Portal 101" at bounding box center [169, 377] width 62 height 19
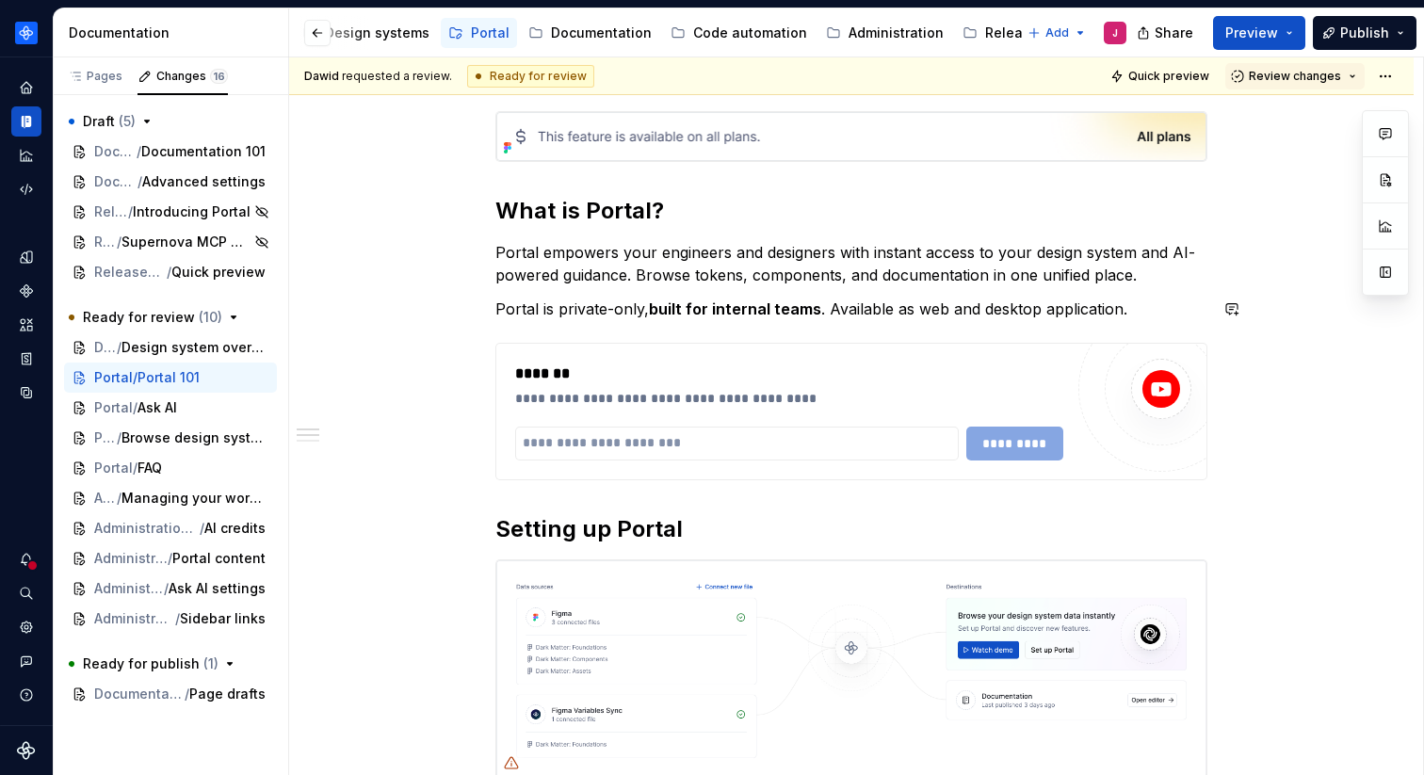
scroll to position [285, 0]
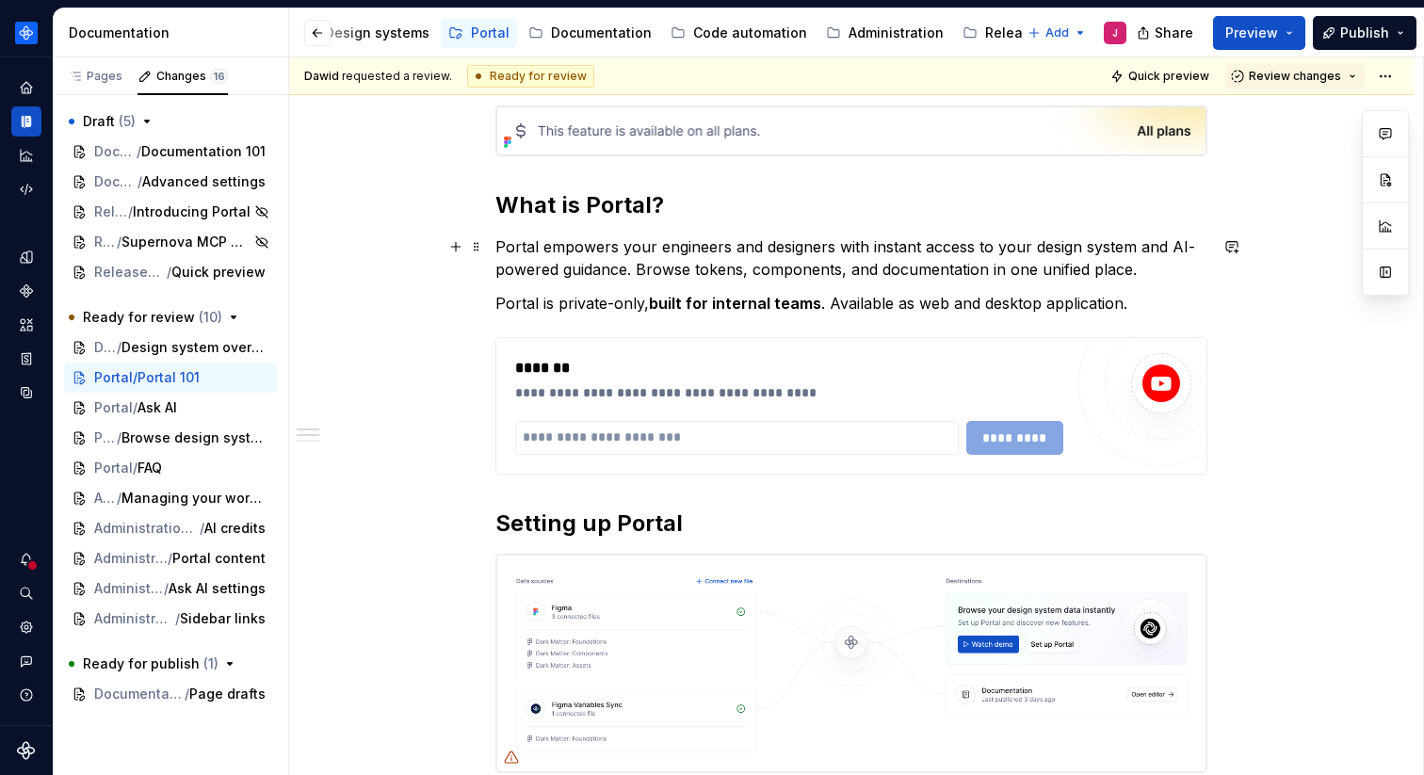
type textarea "*"
click at [645, 249] on p "Portal empowers your engineers and designers with instant access to your design…" at bounding box center [852, 258] width 712 height 45
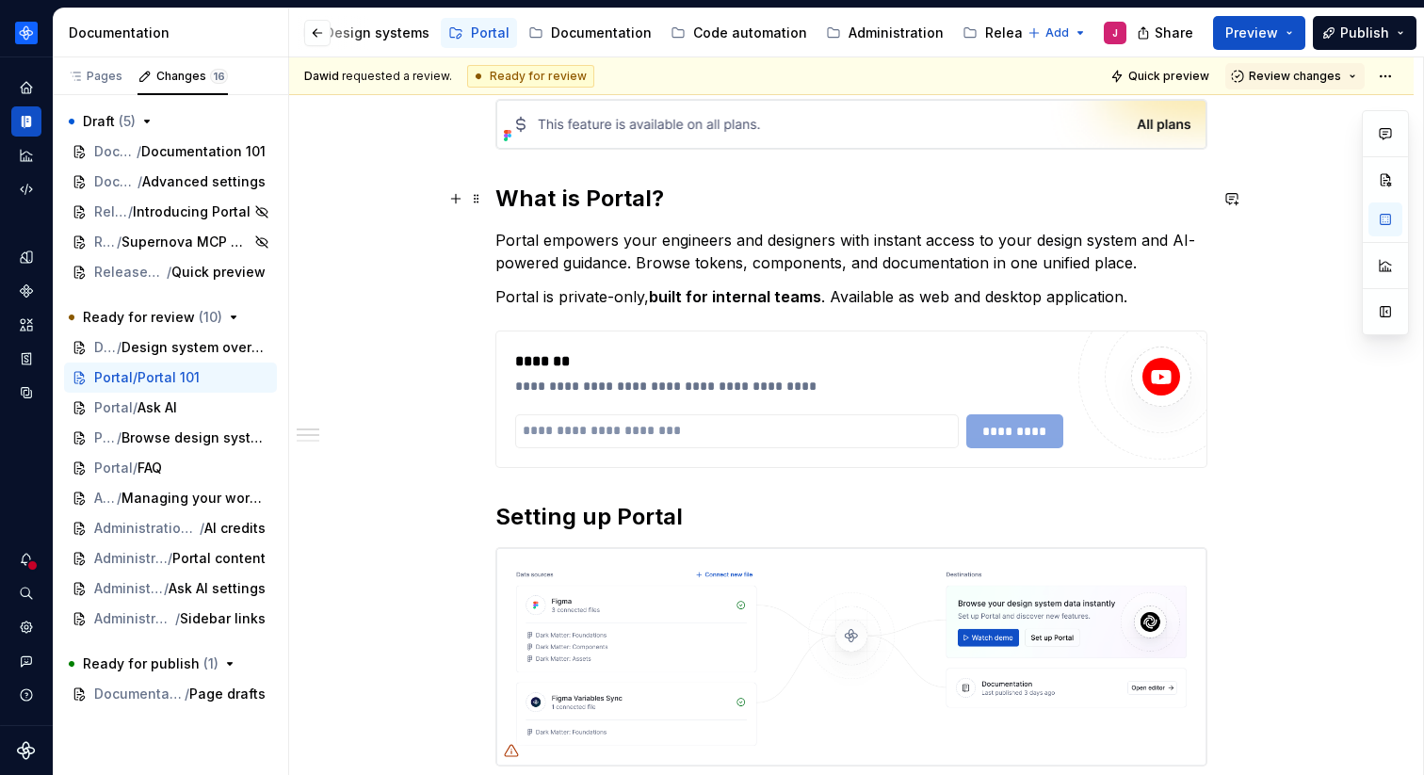
click at [593, 192] on h2 "What is Portal?" at bounding box center [852, 199] width 712 height 30
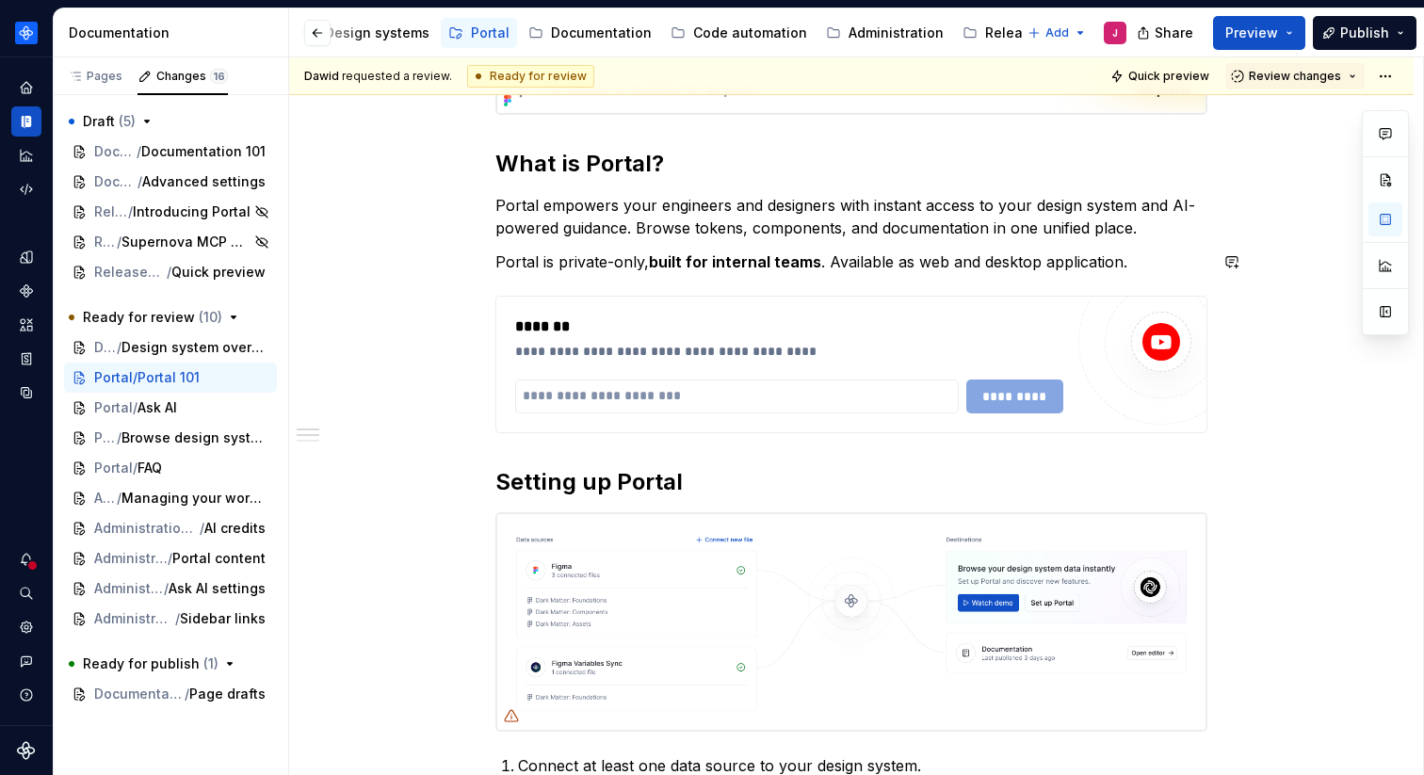
scroll to position [356, 0]
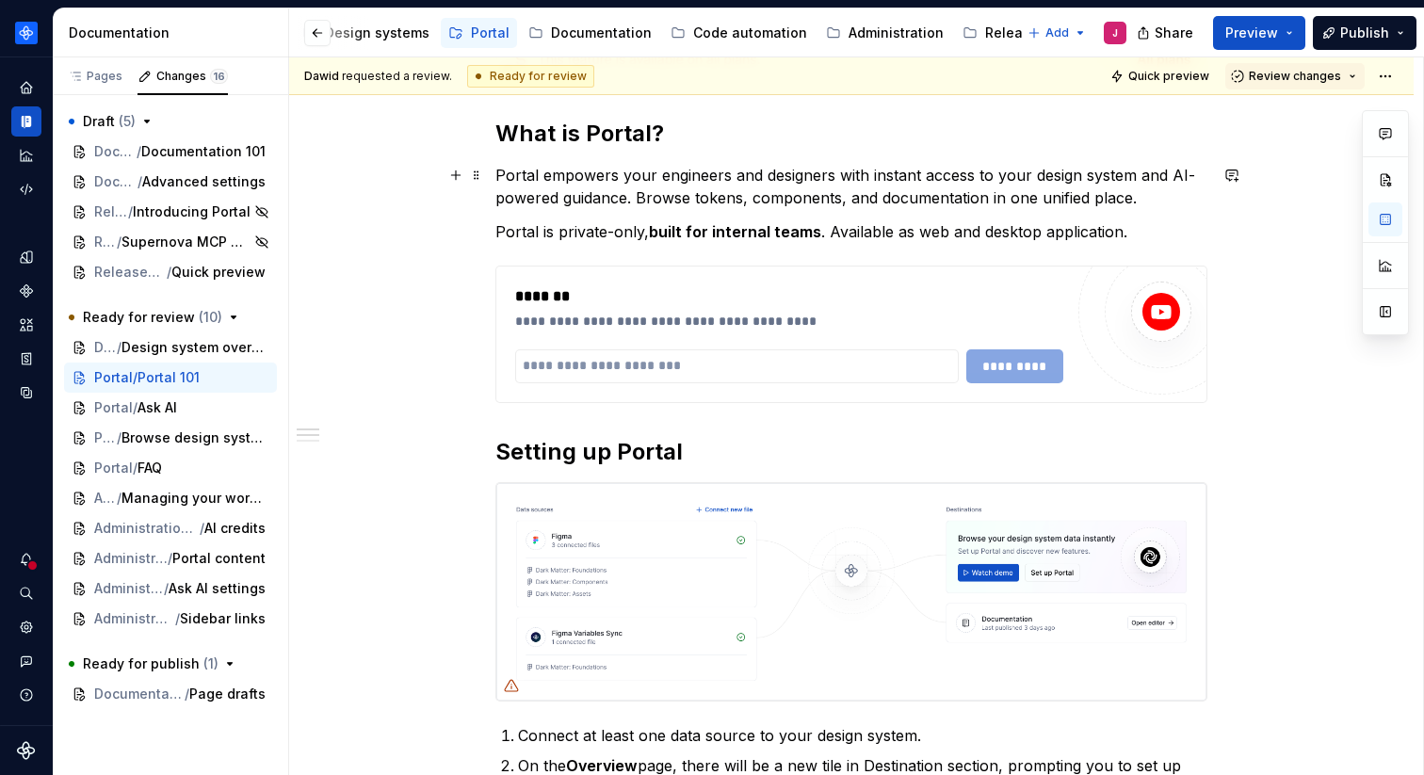
click at [988, 200] on p "Portal empowers your engineers and designers with instant access to your design…" at bounding box center [852, 186] width 712 height 45
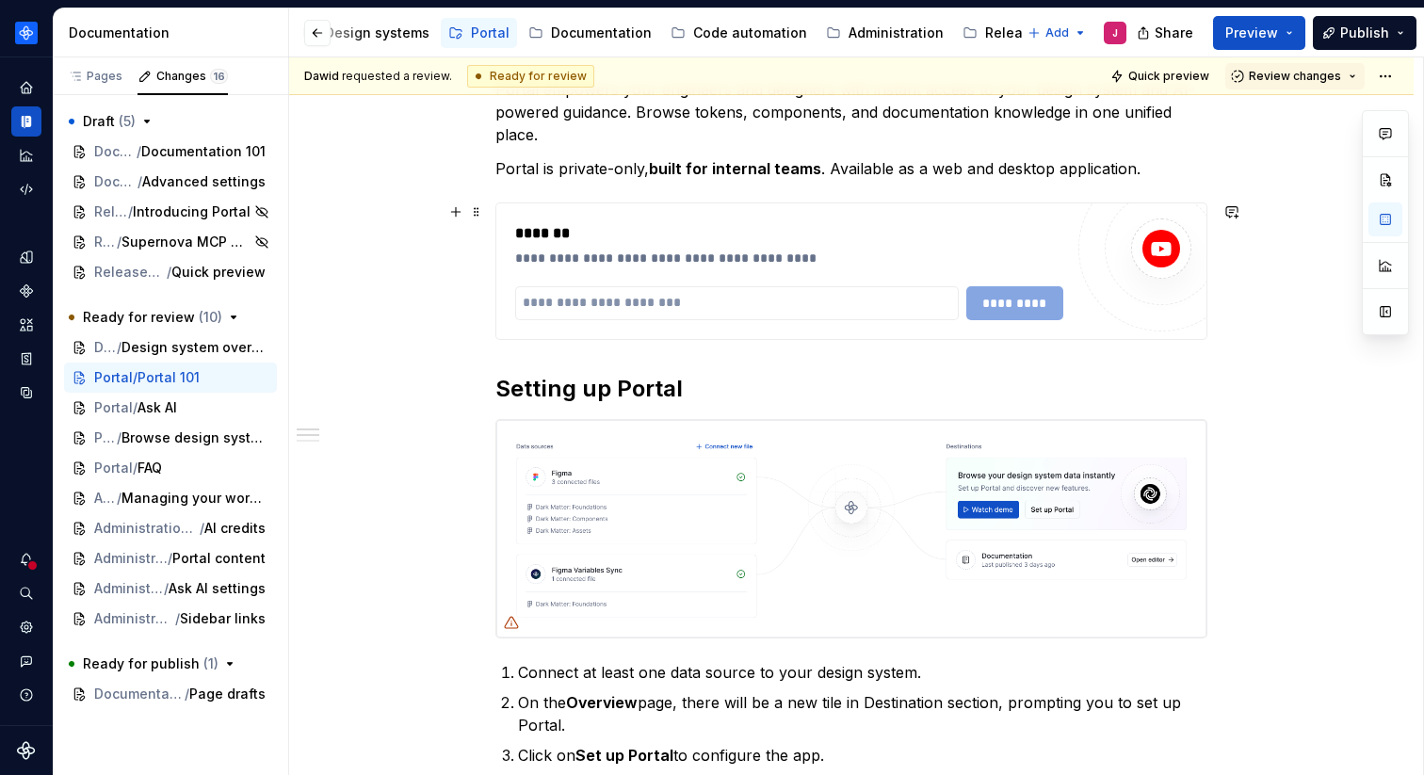
scroll to position [448, 0]
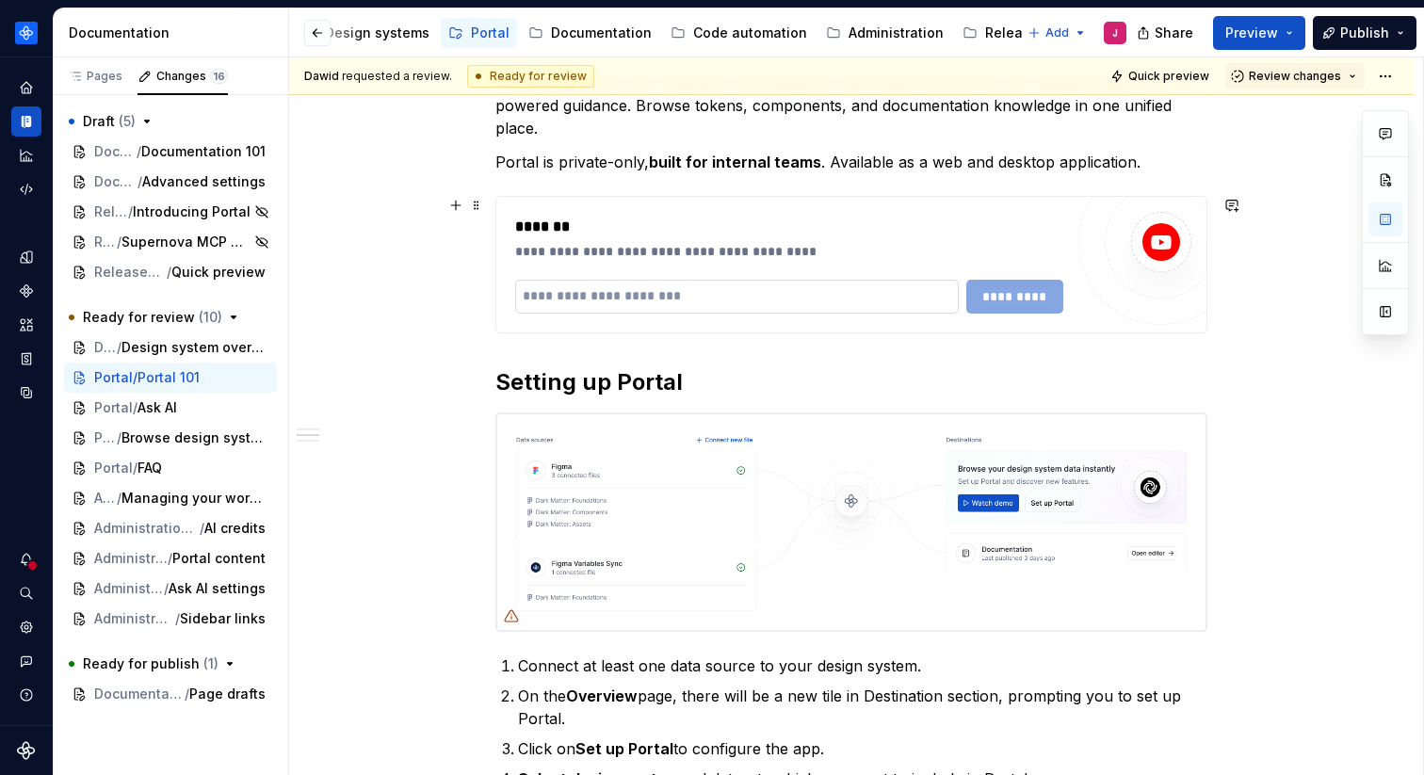
click at [775, 298] on input "text" at bounding box center [737, 297] width 444 height 34
click at [670, 298] on input "text" at bounding box center [737, 297] width 444 height 34
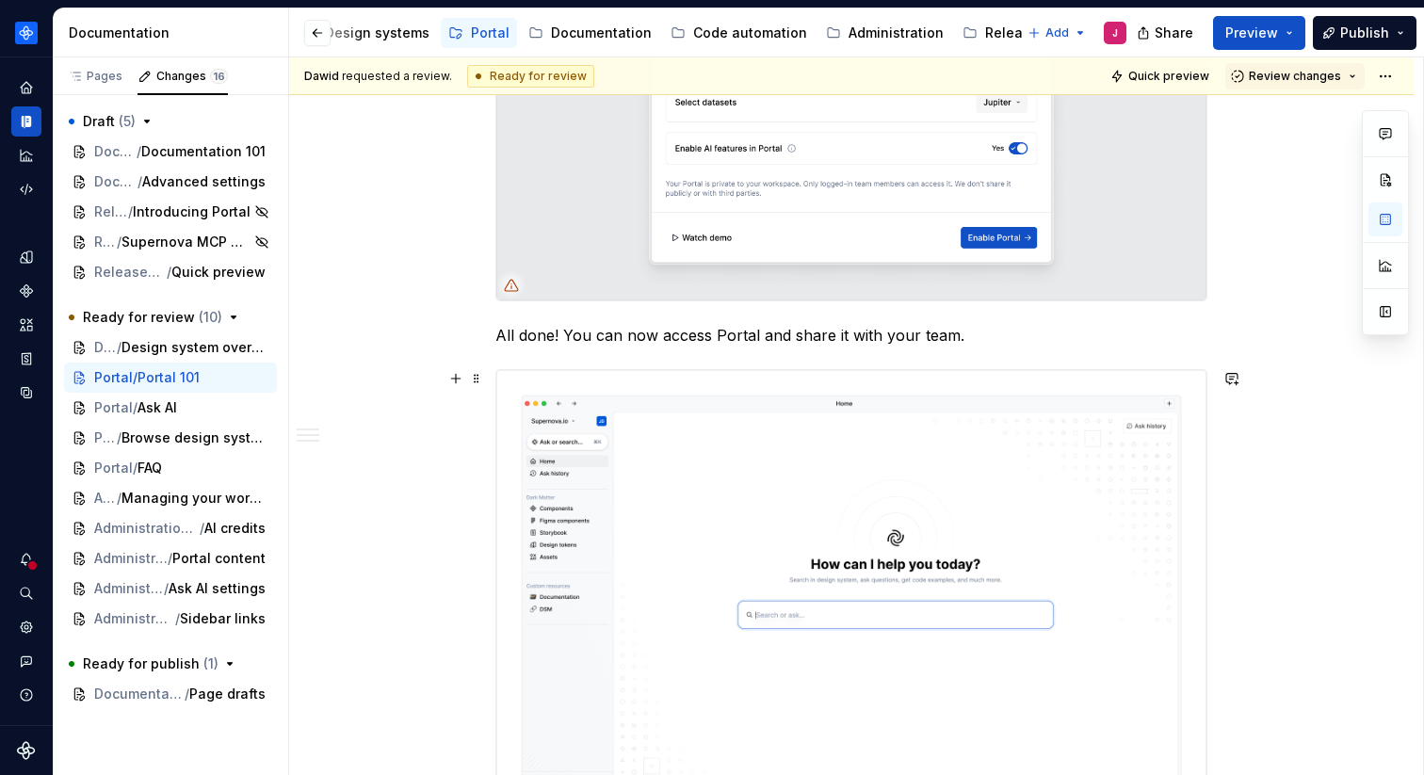
scroll to position [1671, 0]
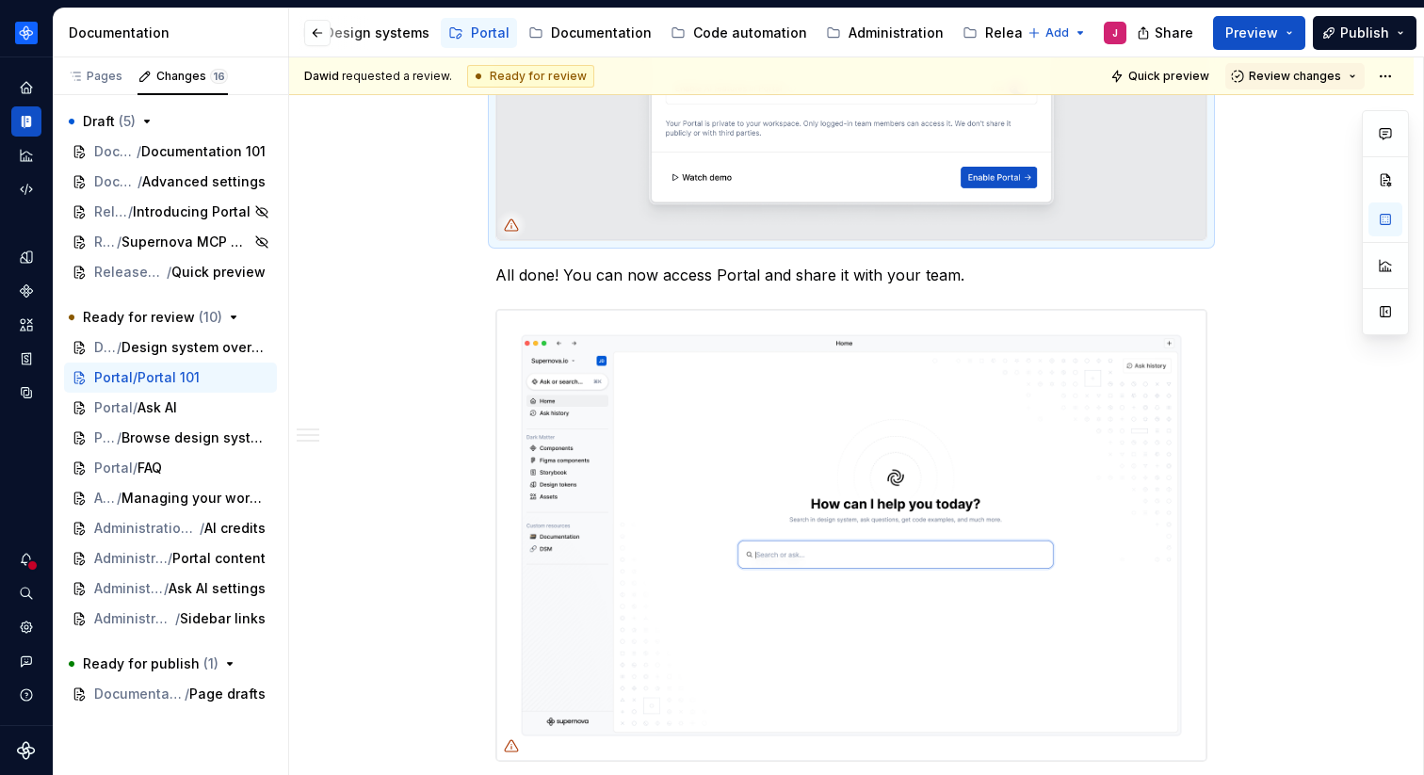
click at [518, 224] on icon at bounding box center [511, 225] width 13 height 11
click at [411, 347] on div "**********" at bounding box center [851, 32] width 1125 height 2717
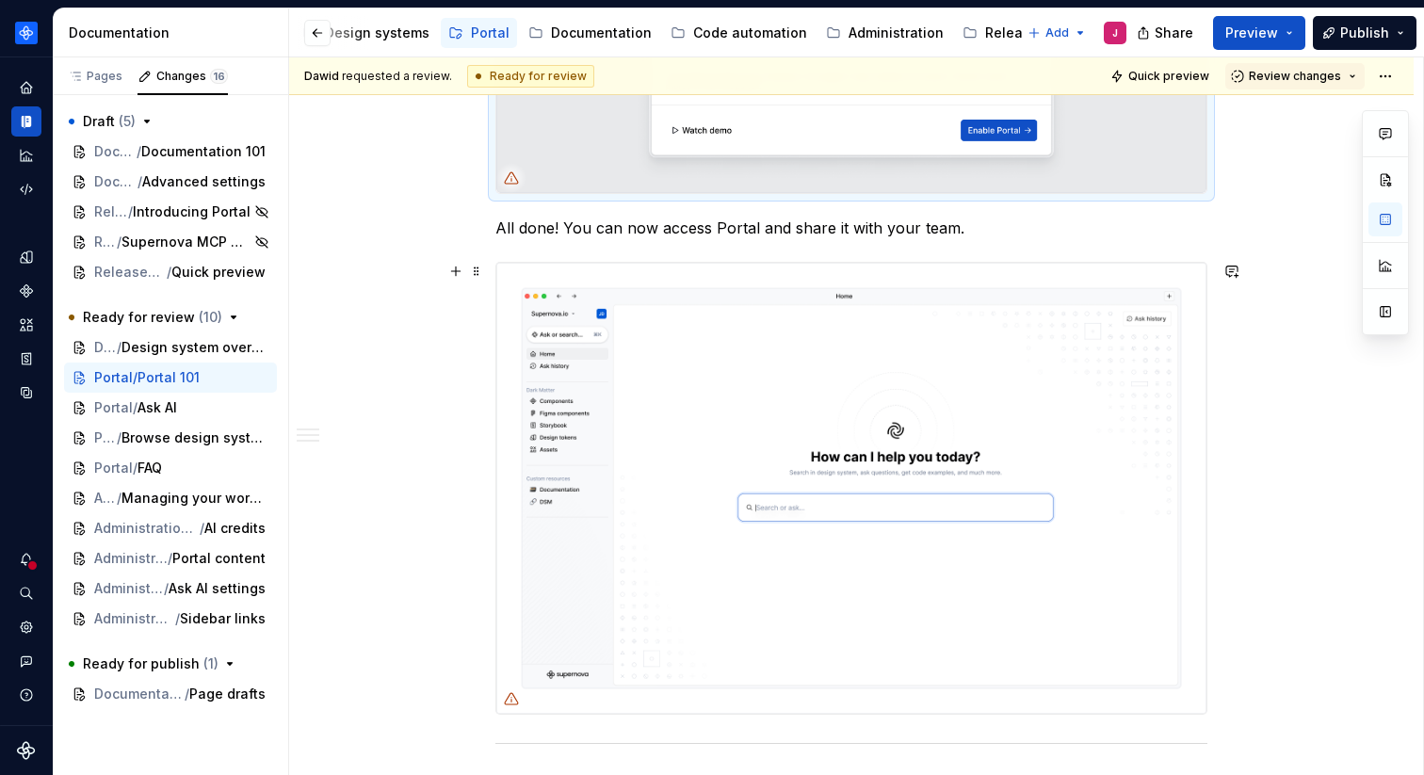
scroll to position [1707, 0]
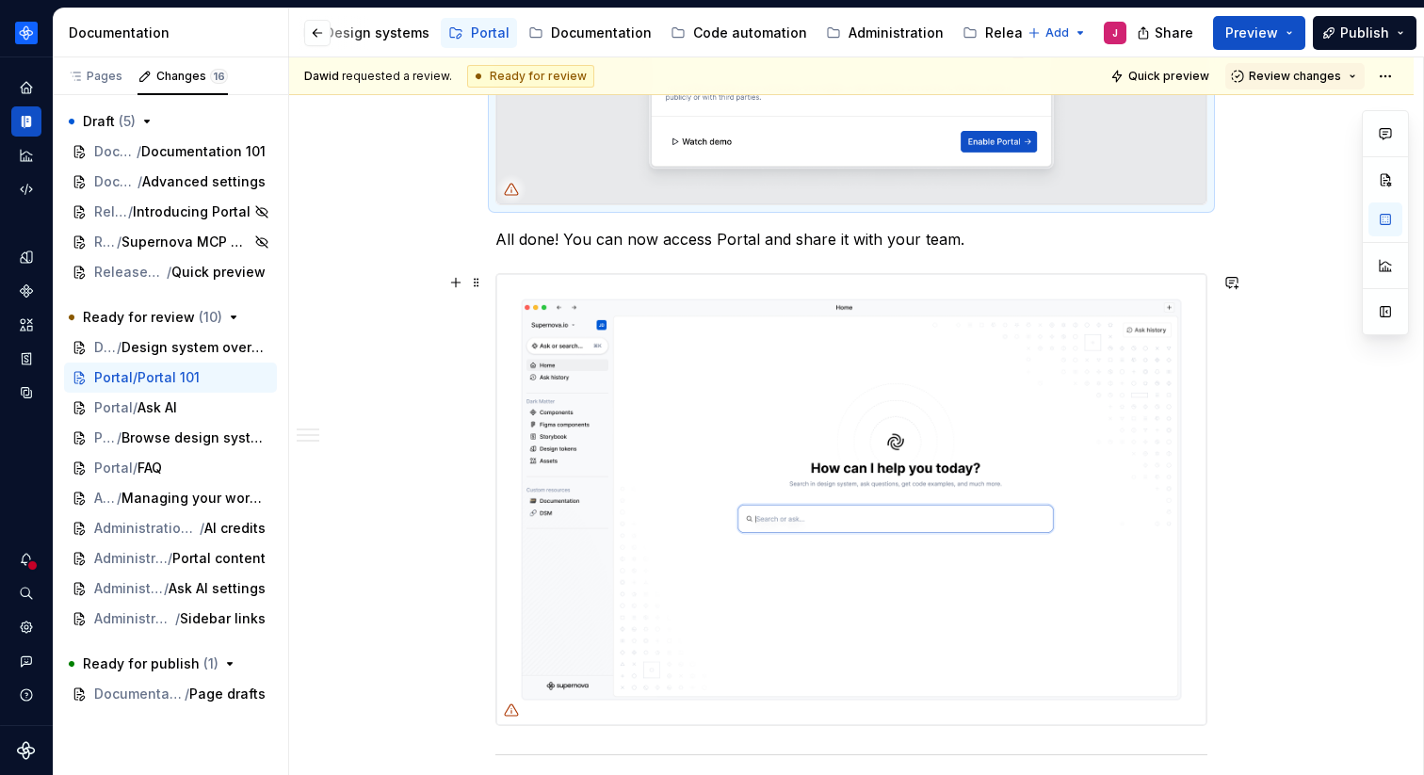
click at [600, 273] on div at bounding box center [852, 499] width 712 height 453
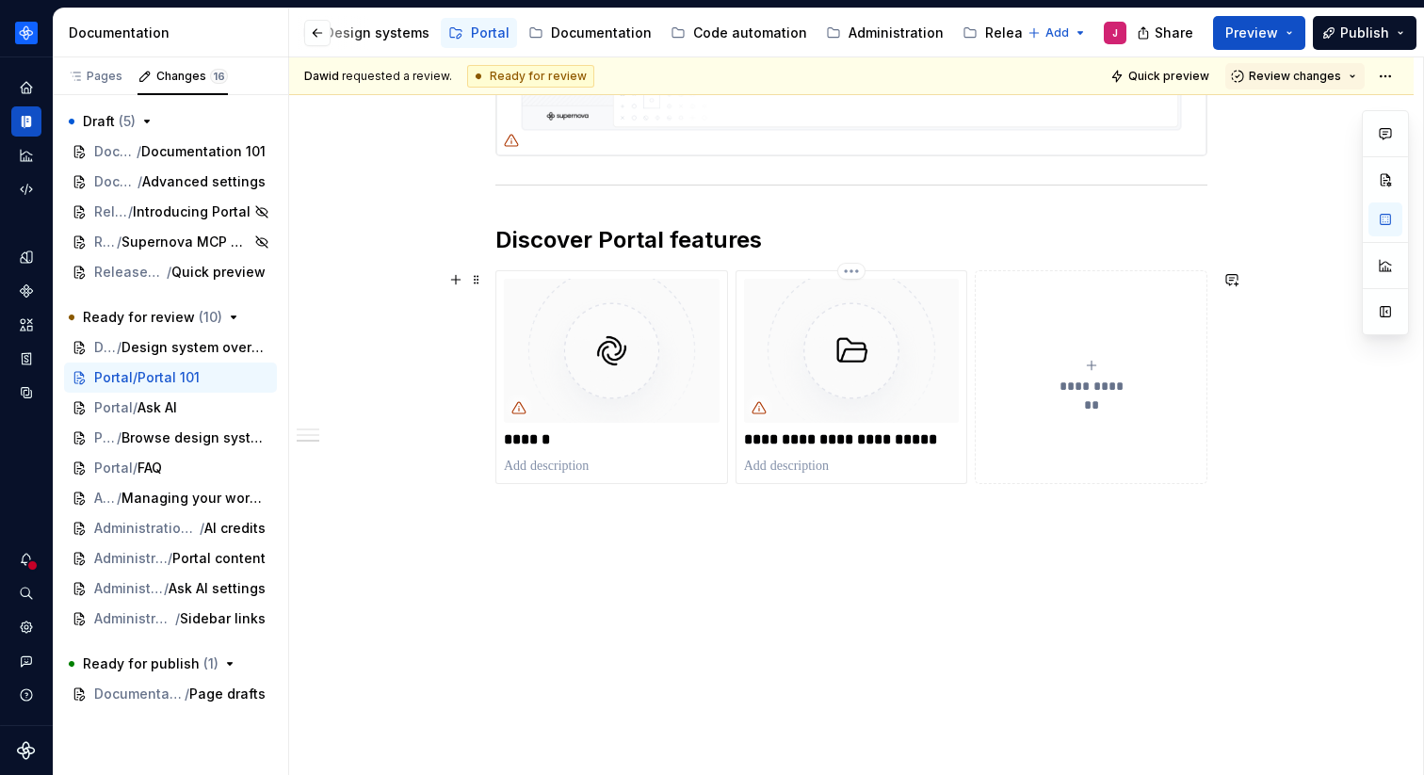
scroll to position [2285, 0]
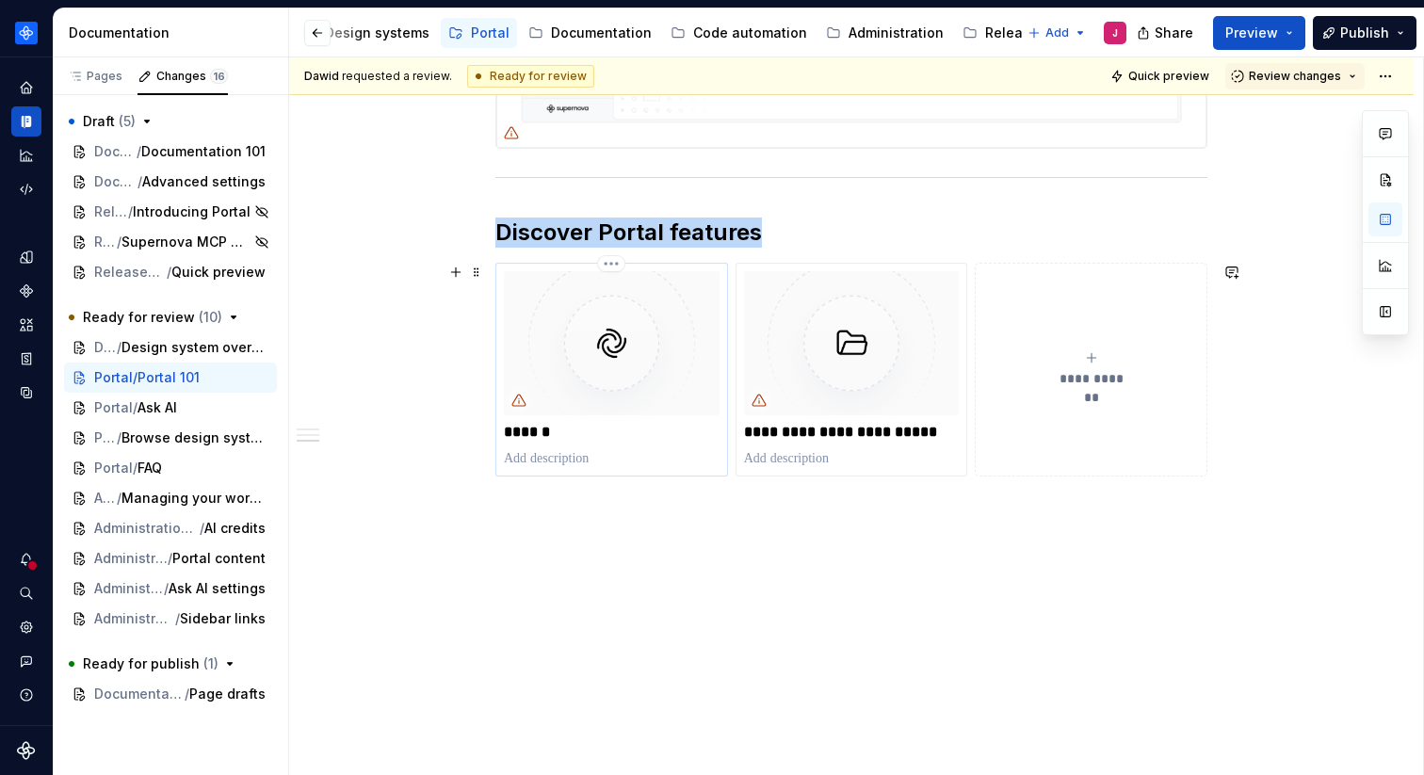
click at [671, 387] on img at bounding box center [612, 342] width 216 height 143
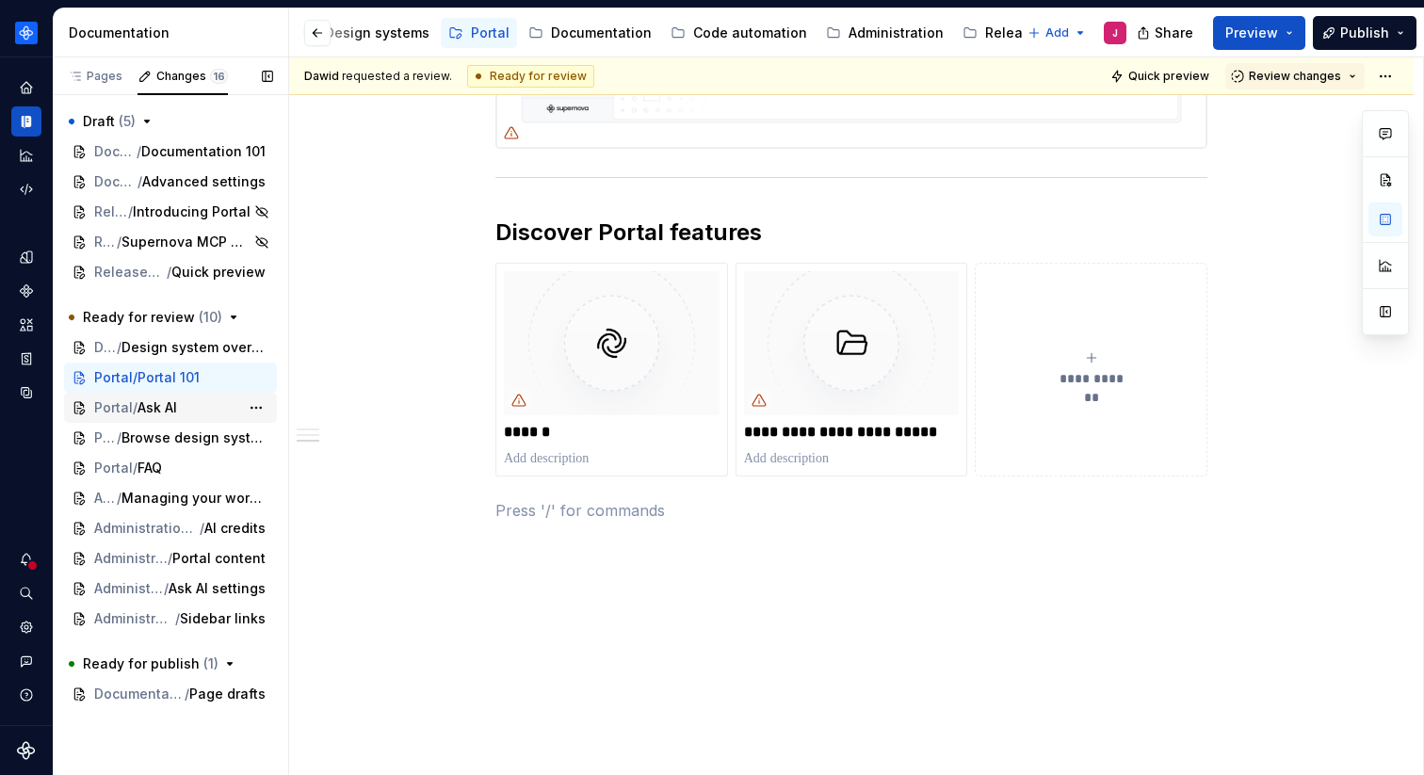
click at [163, 407] on span "Ask AI" at bounding box center [158, 408] width 40 height 19
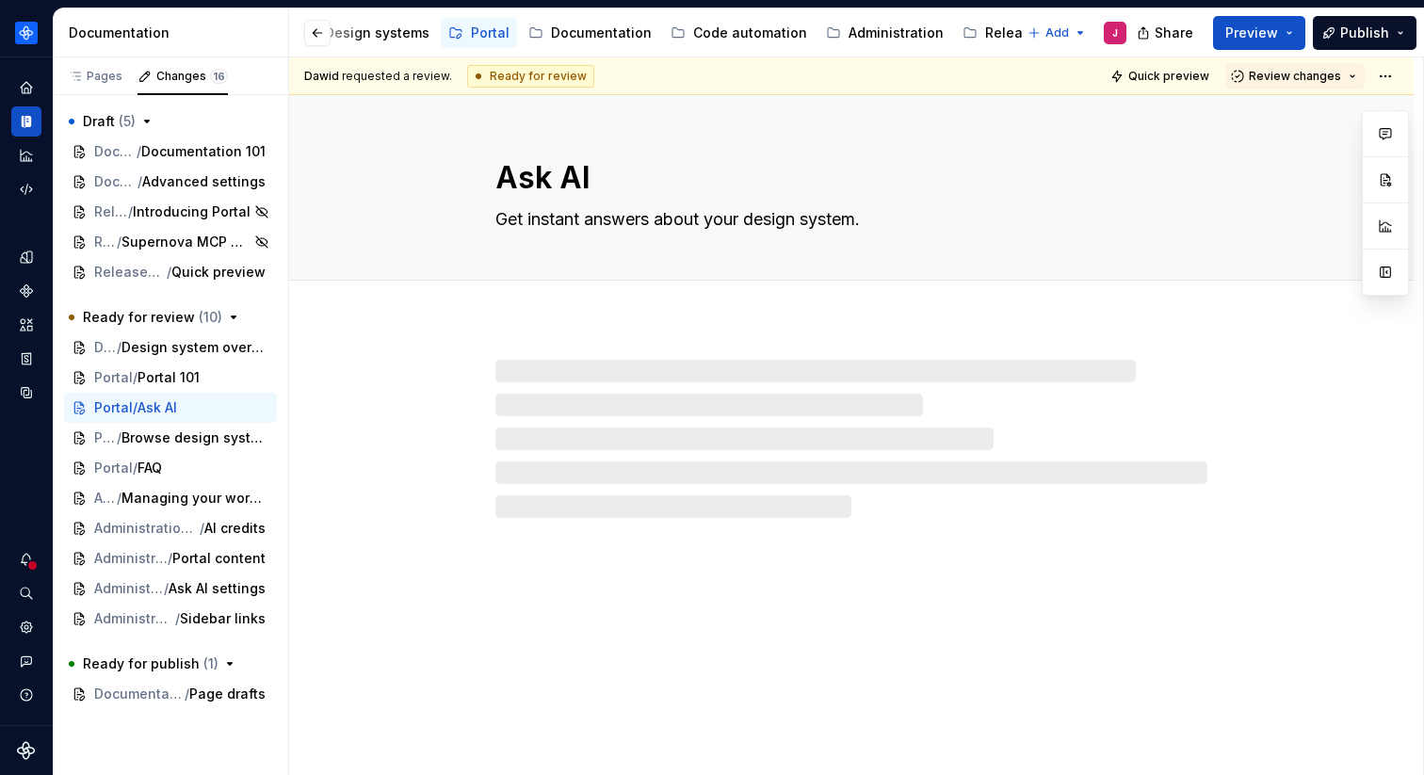
type textarea "*"
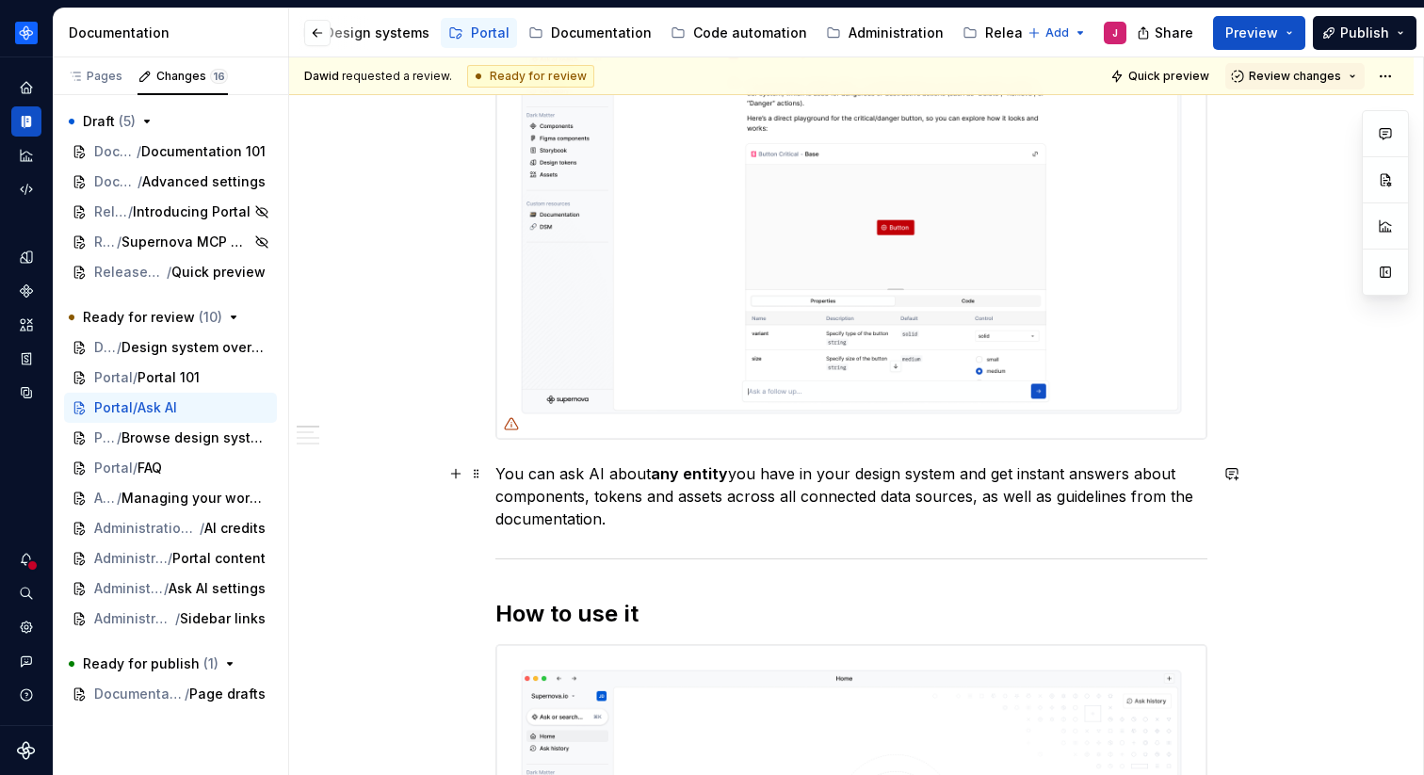
scroll to position [448, 0]
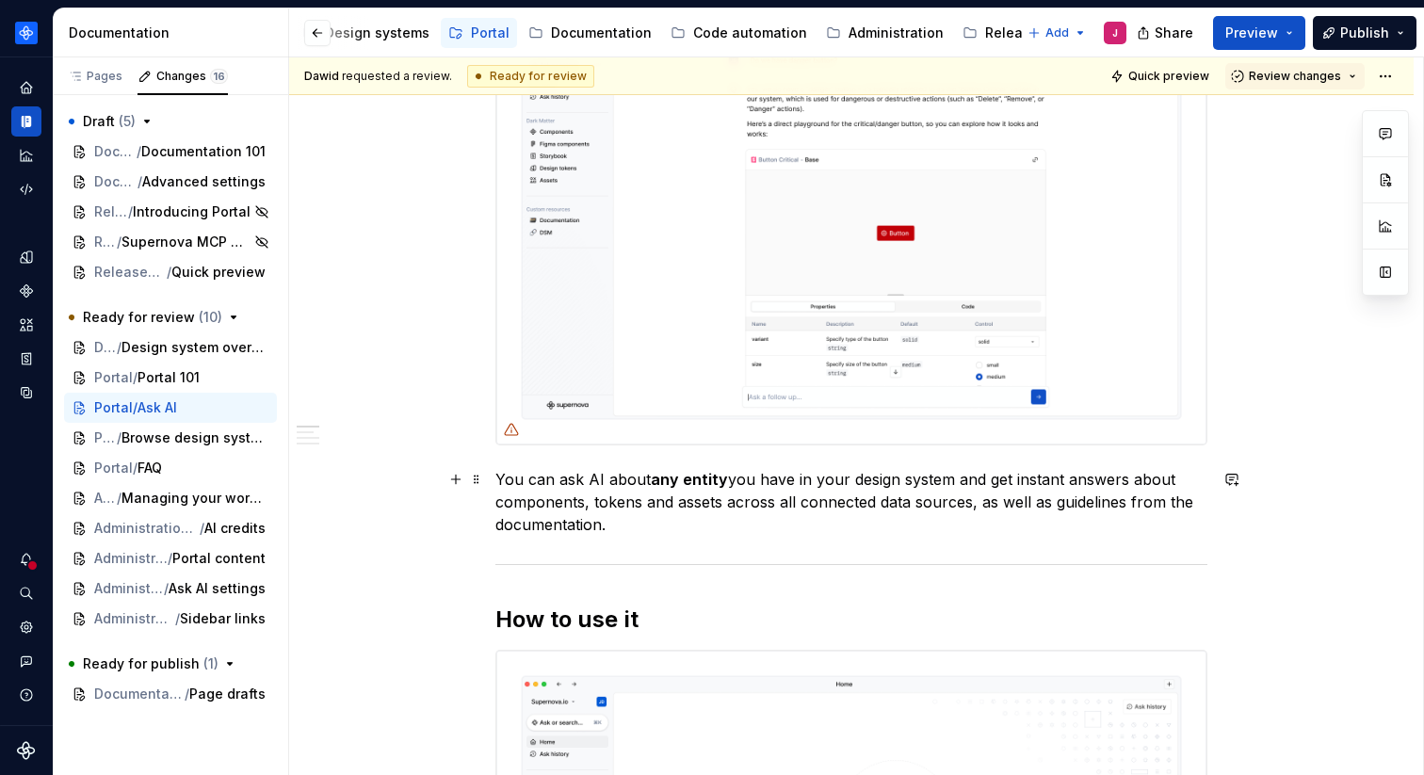
click at [675, 519] on p "You can ask AI about any entity you have in your design system and get instant …" at bounding box center [852, 502] width 712 height 68
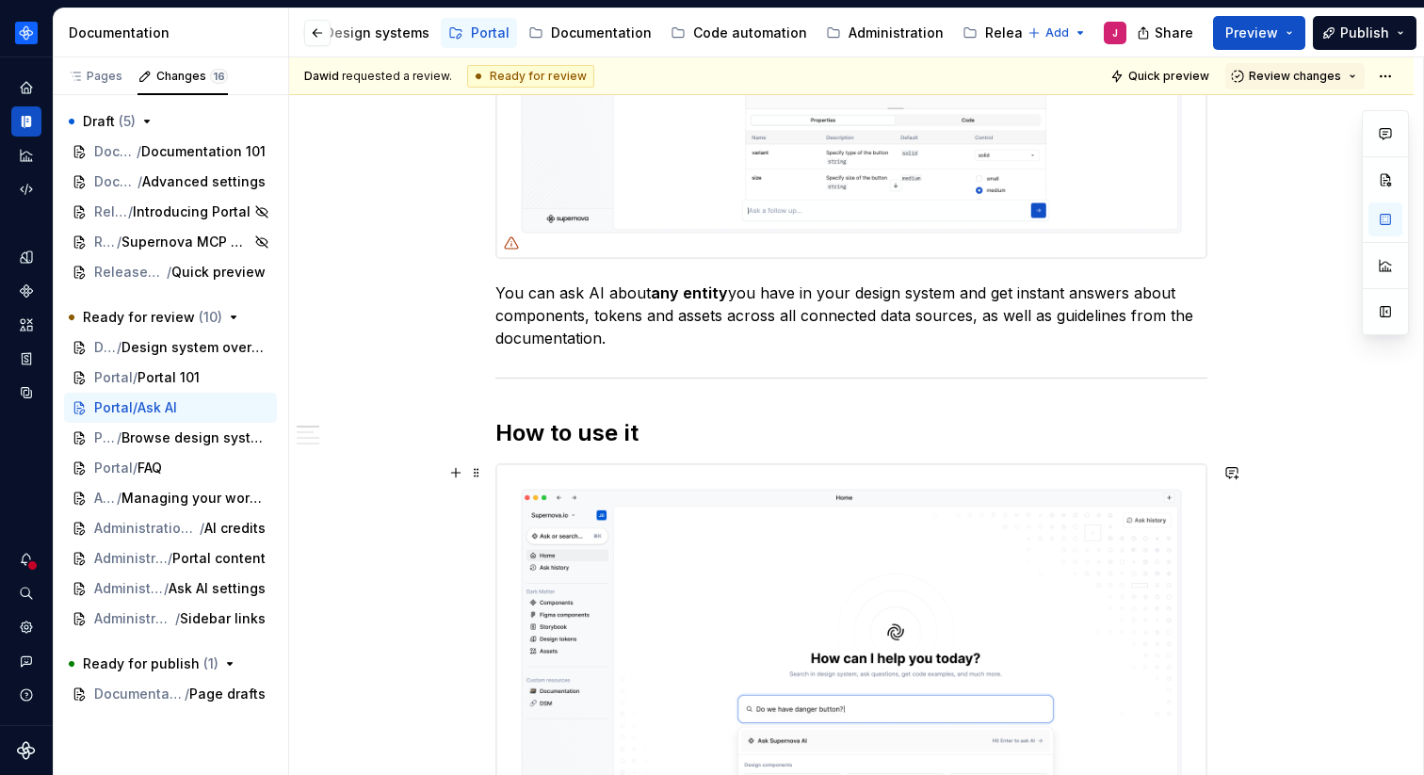
scroll to position [665, 0]
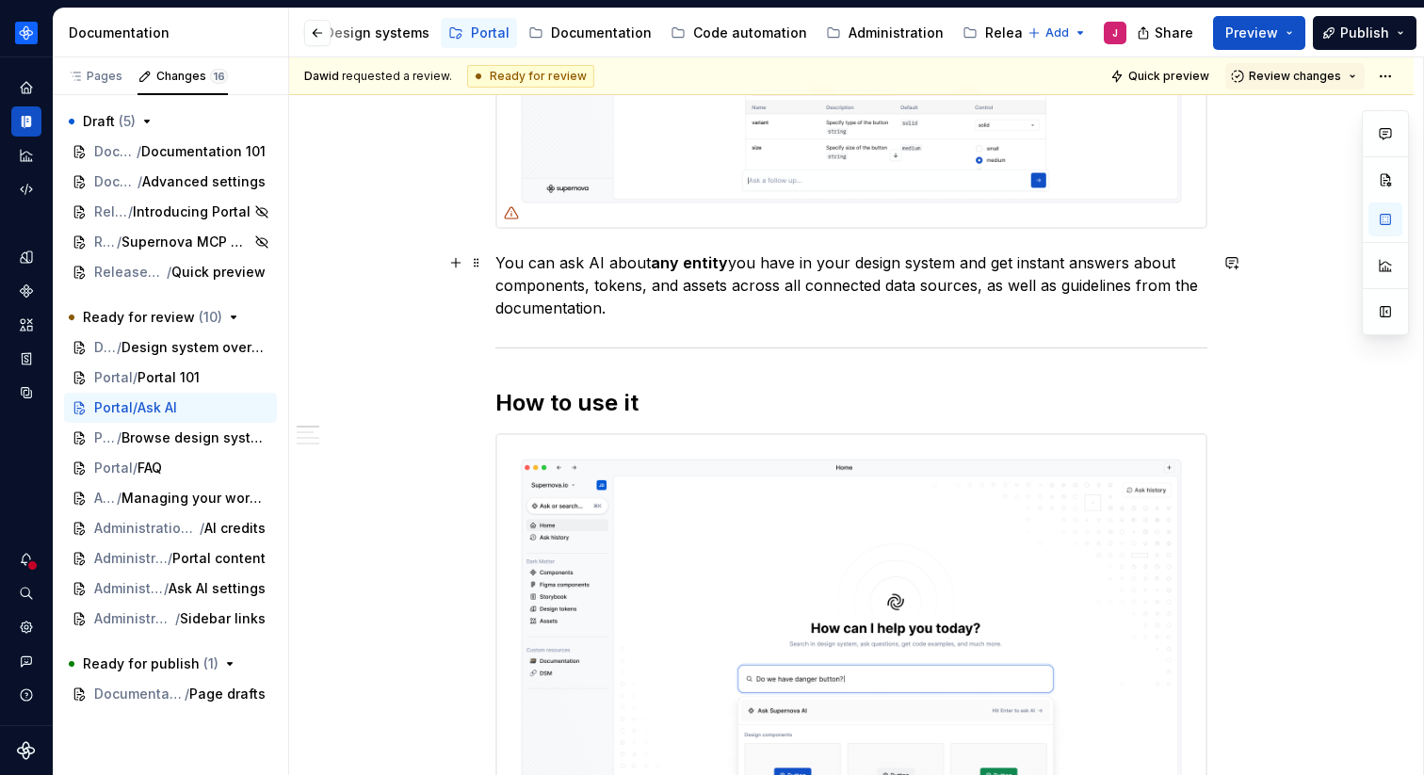
click at [687, 314] on p "You can ask AI about any entity you have in your design system and get instant …" at bounding box center [852, 286] width 712 height 68
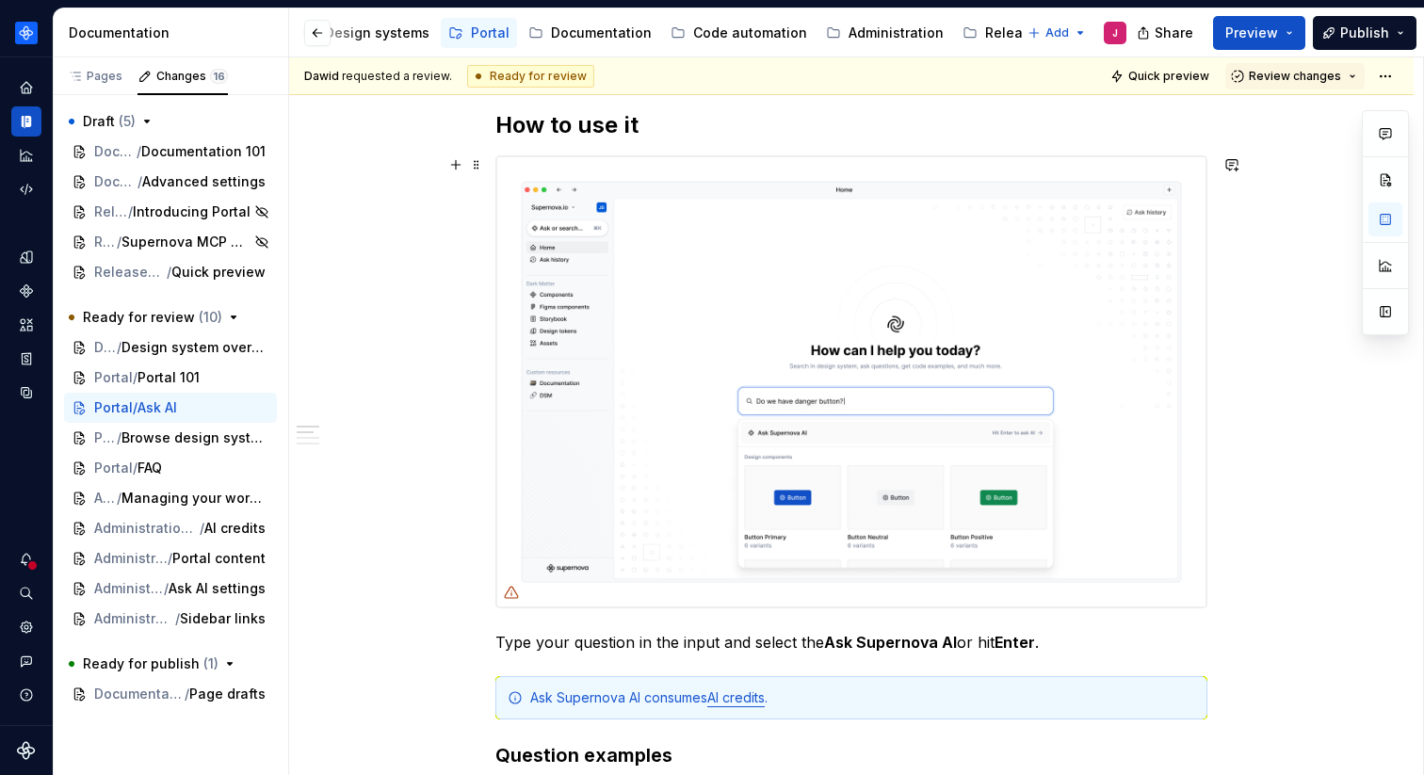
scroll to position [944, 0]
click at [647, 643] on p "Type your question in the input and select the Ask Supernova AI or hit Enter ." at bounding box center [852, 641] width 712 height 23
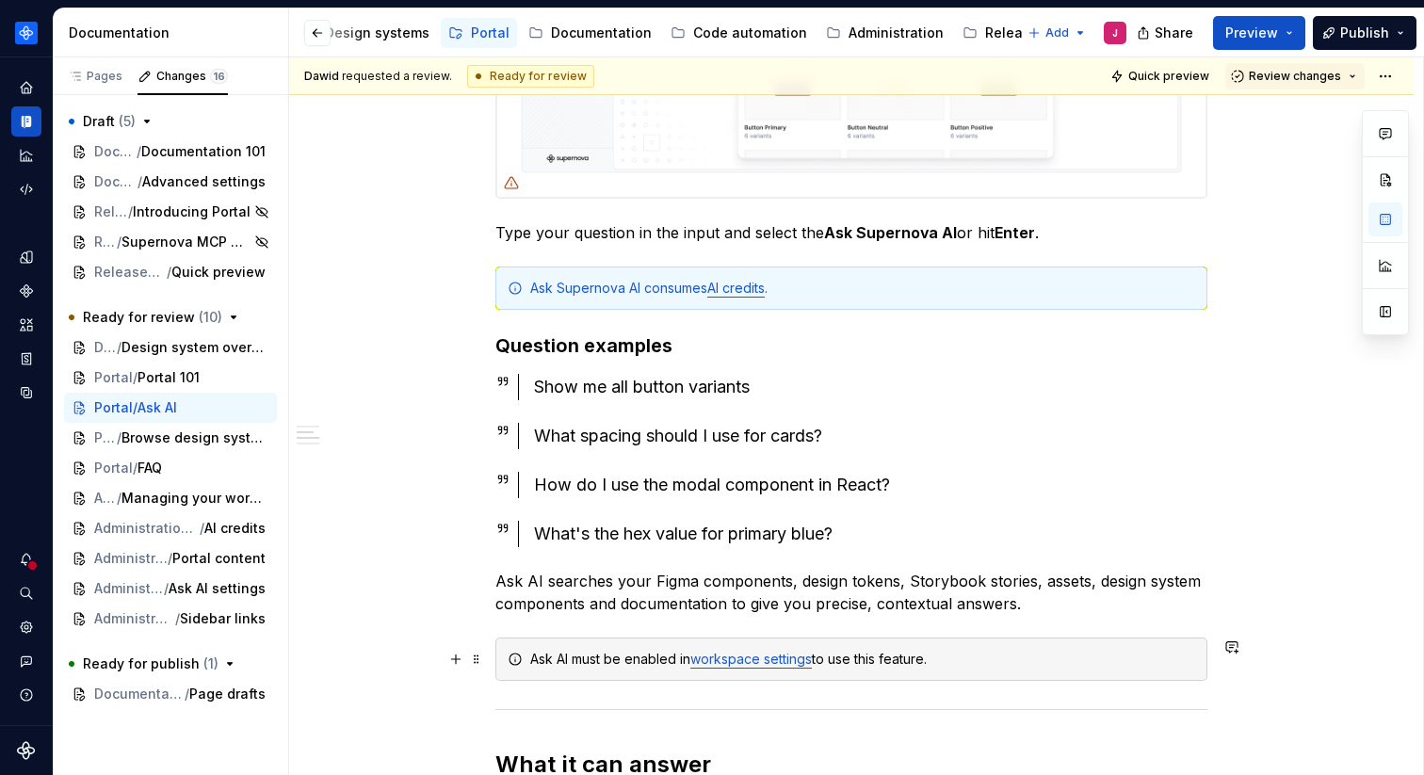
scroll to position [1369, 0]
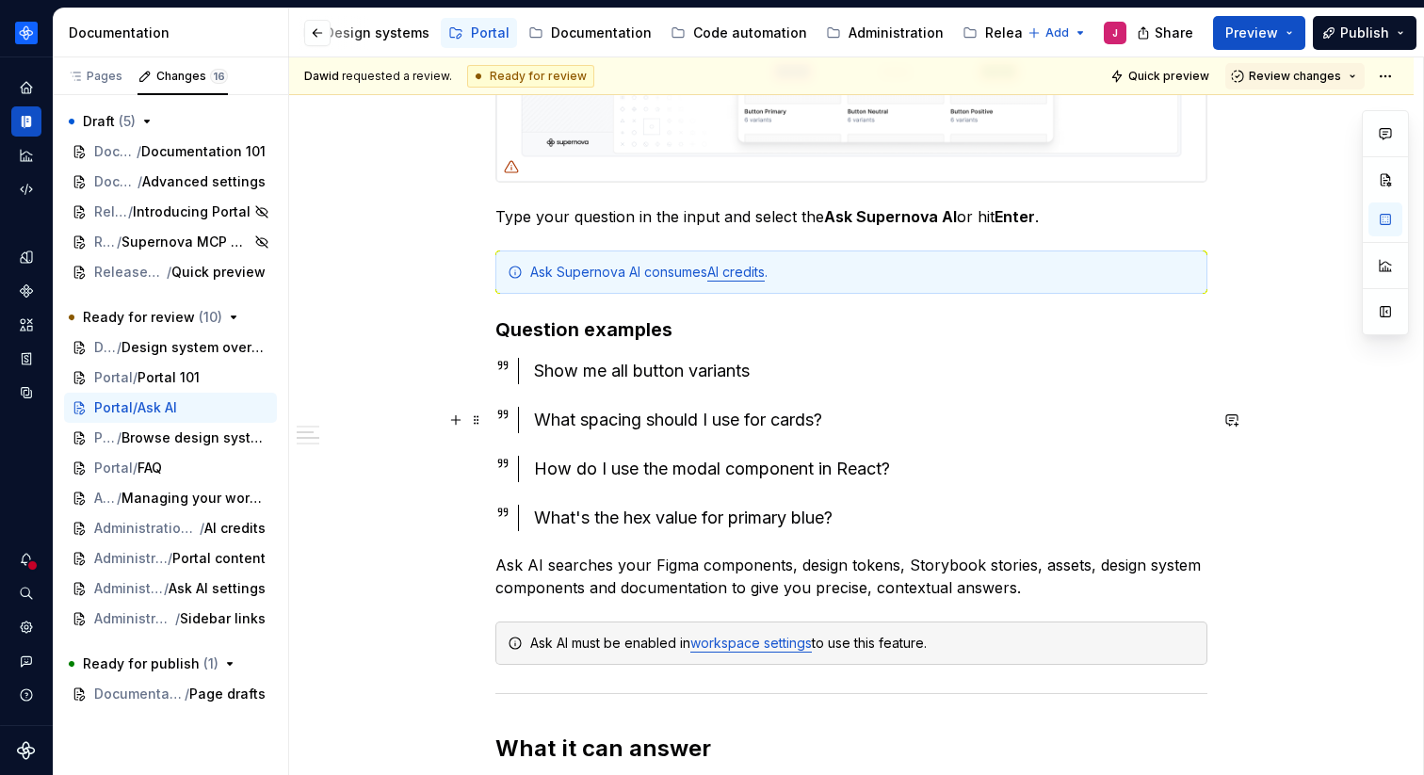
click at [867, 423] on div "What spacing should I use for cards?" at bounding box center [871, 420] width 674 height 26
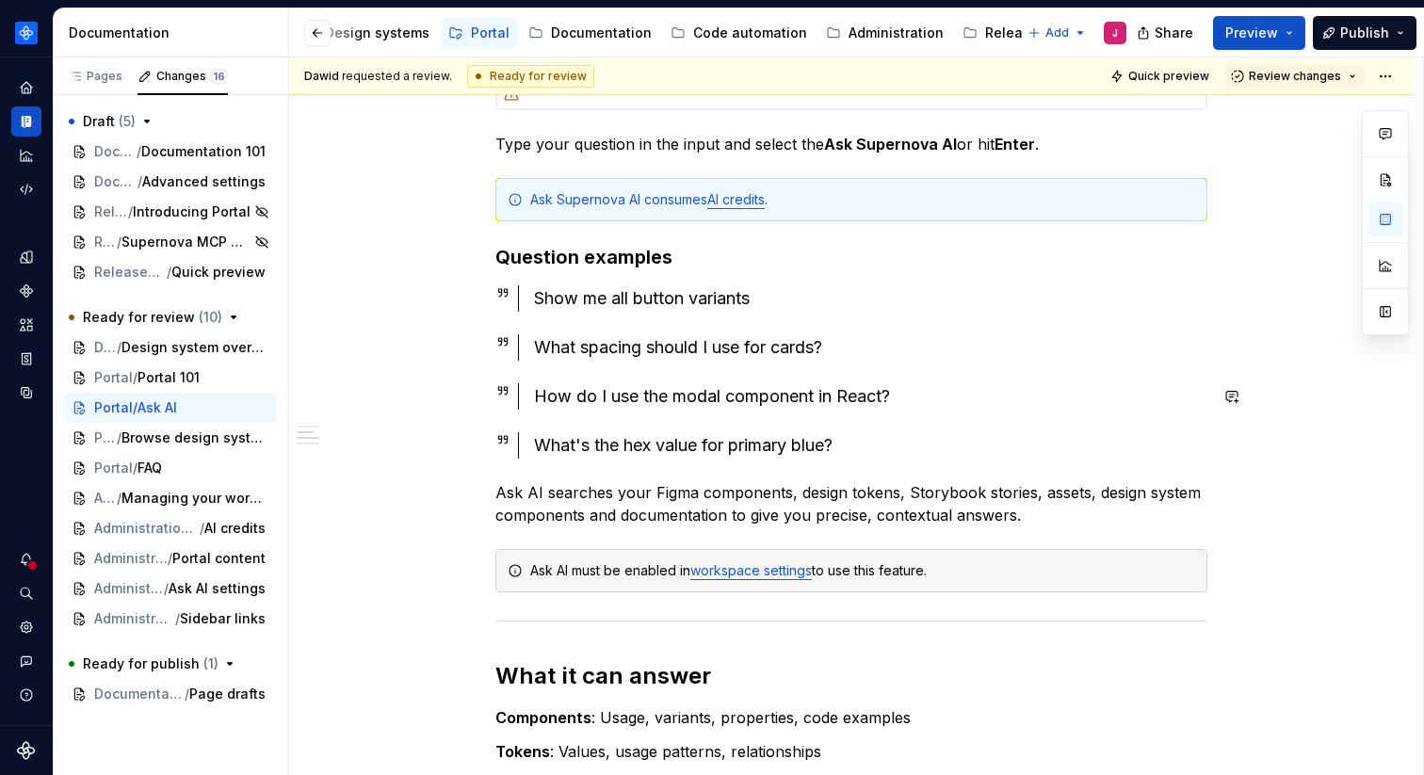
scroll to position [1443, 0]
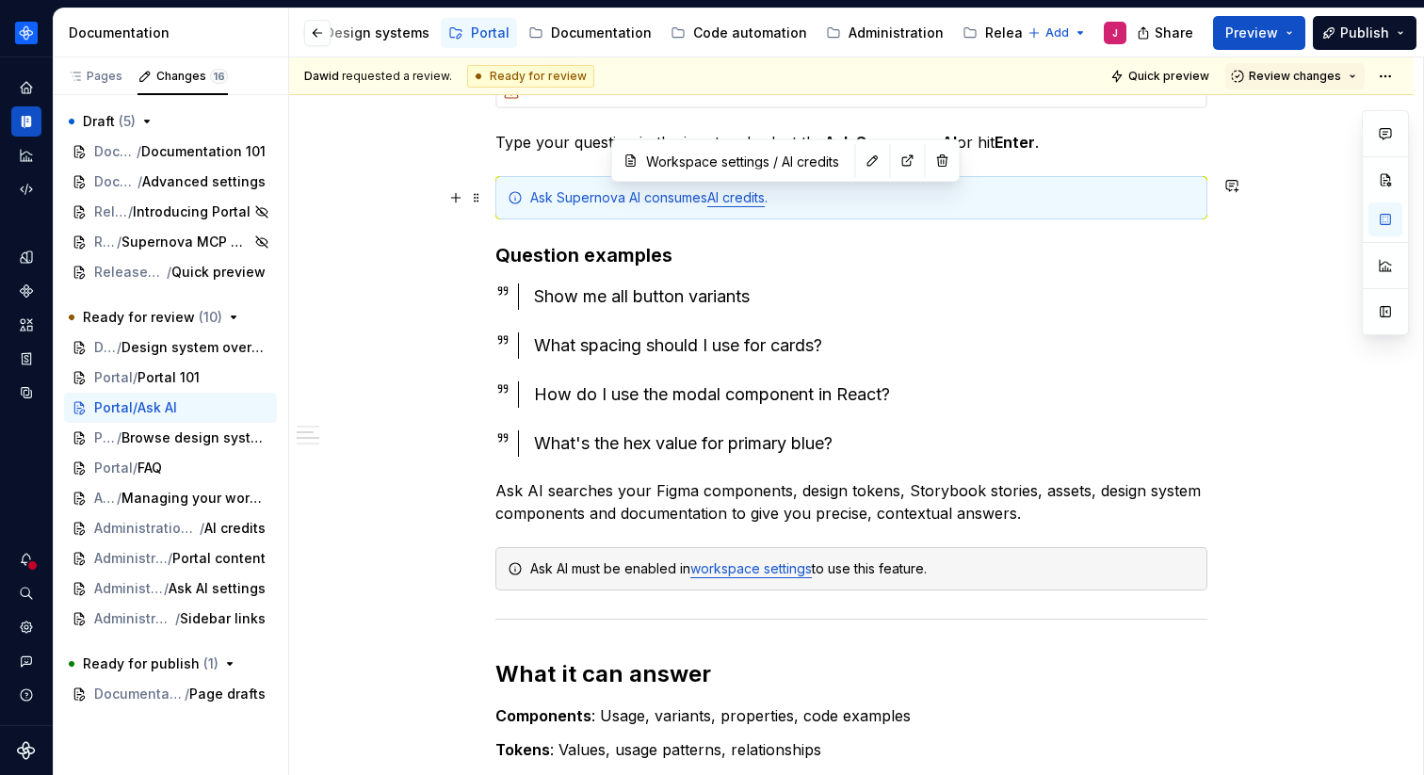
click at [760, 202] on link "AI credits" at bounding box center [736, 197] width 57 height 16
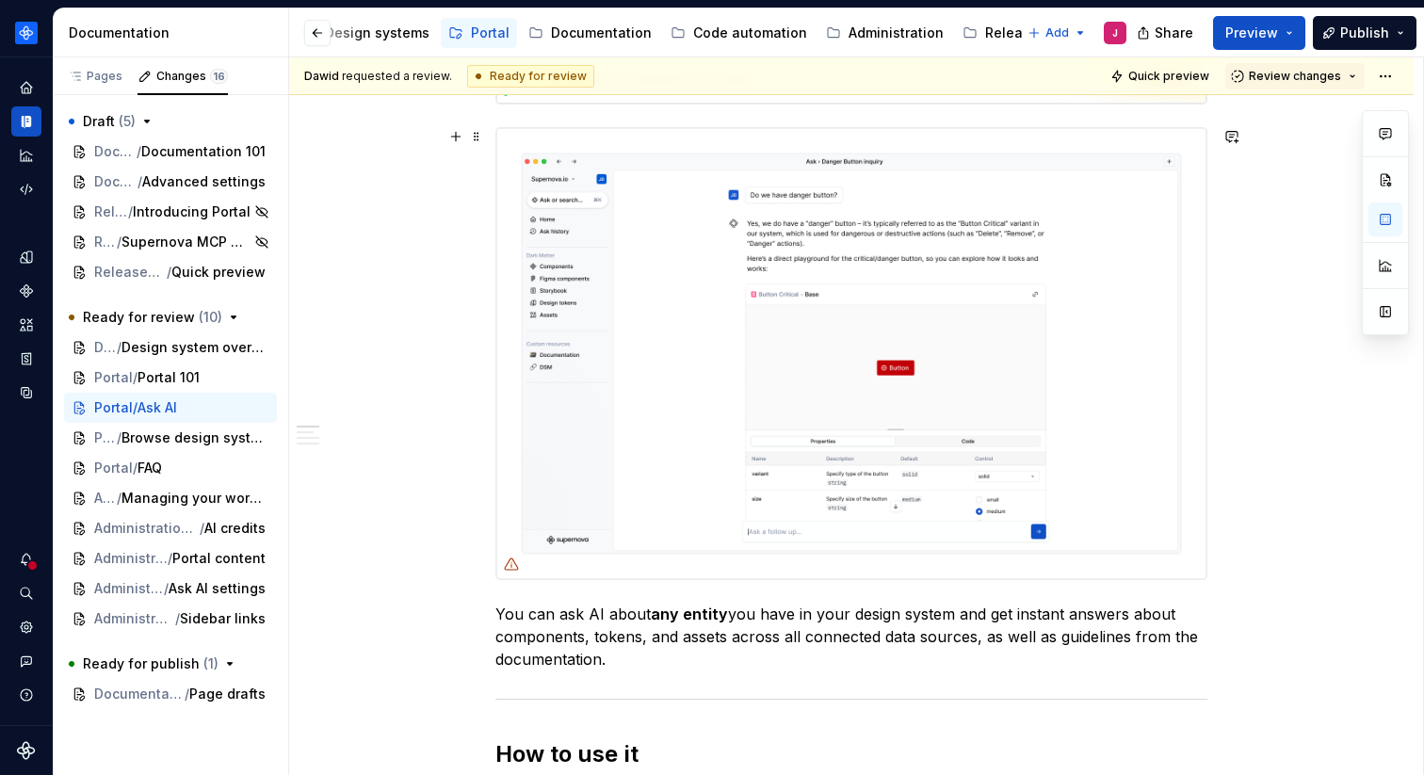
scroll to position [66, 0]
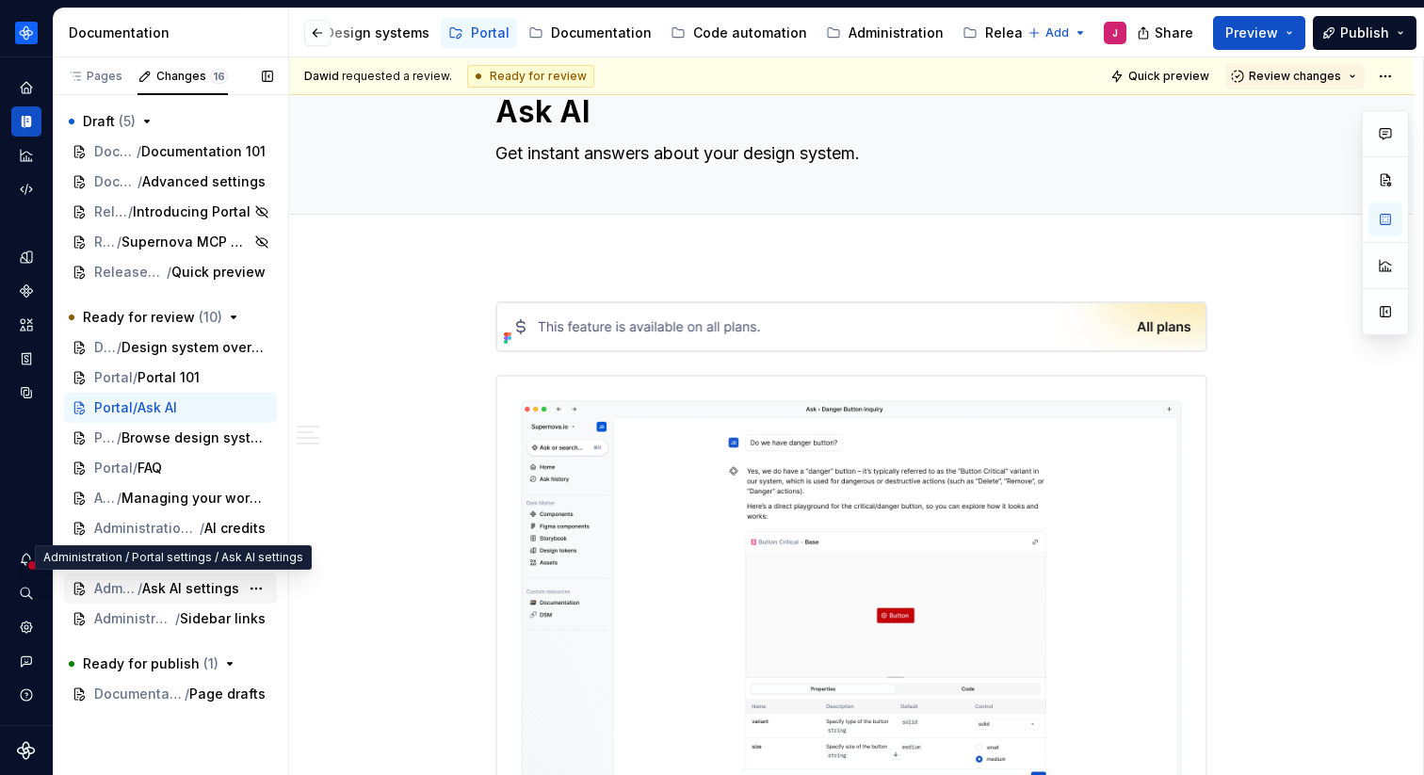
click at [225, 590] on span "Ask AI settings" at bounding box center [190, 588] width 97 height 19
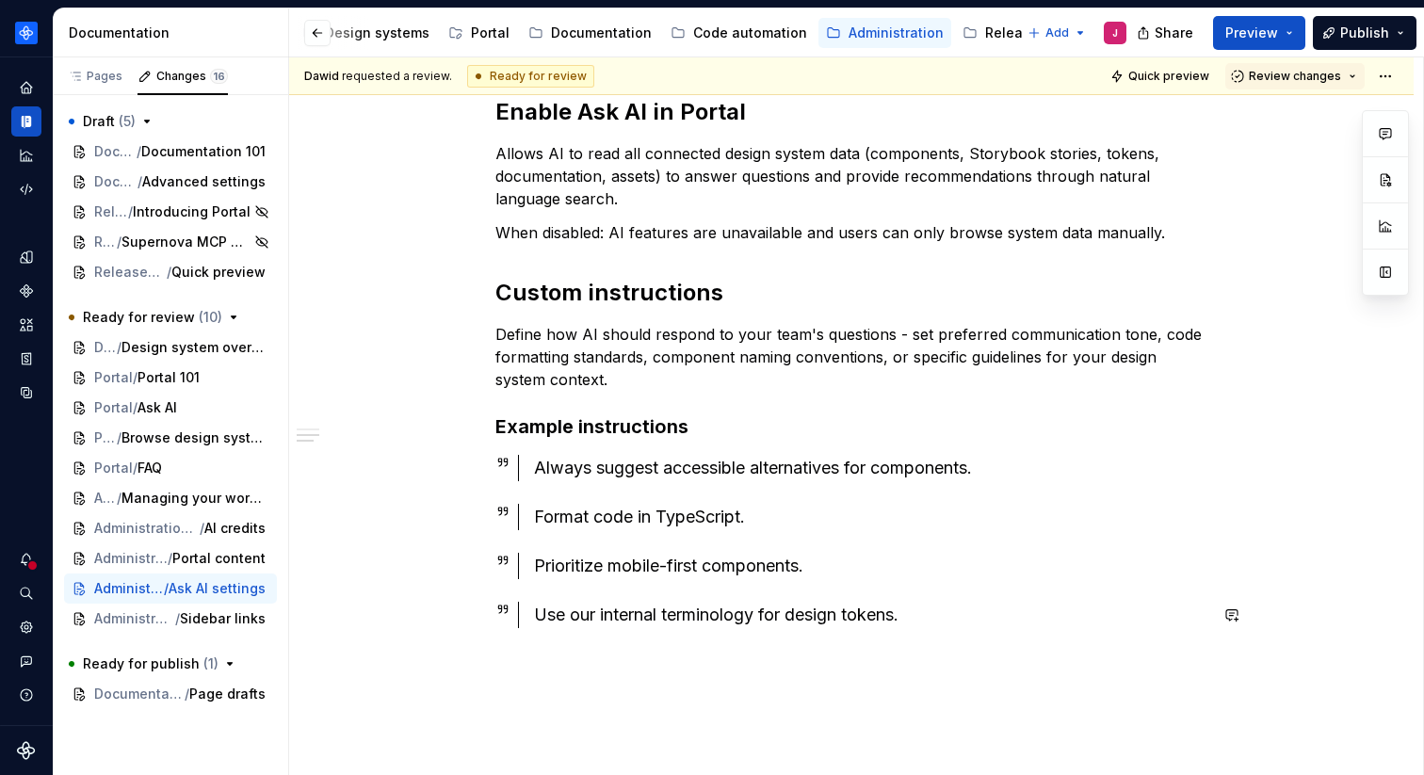
scroll to position [946, 0]
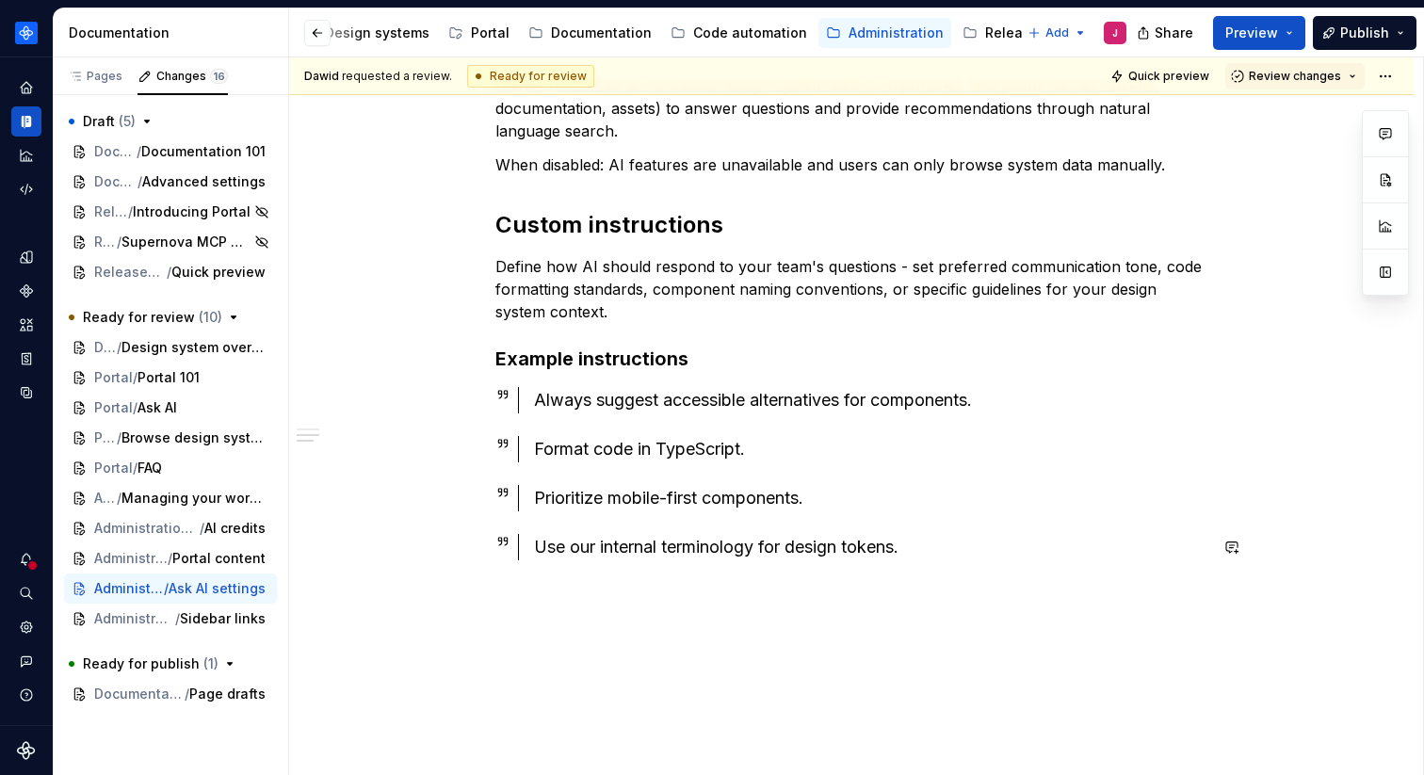
click at [654, 610] on div "Enable Ask AI in Portal Allows AI to read all connected design system data (com…" at bounding box center [851, 95] width 1125 height 1439
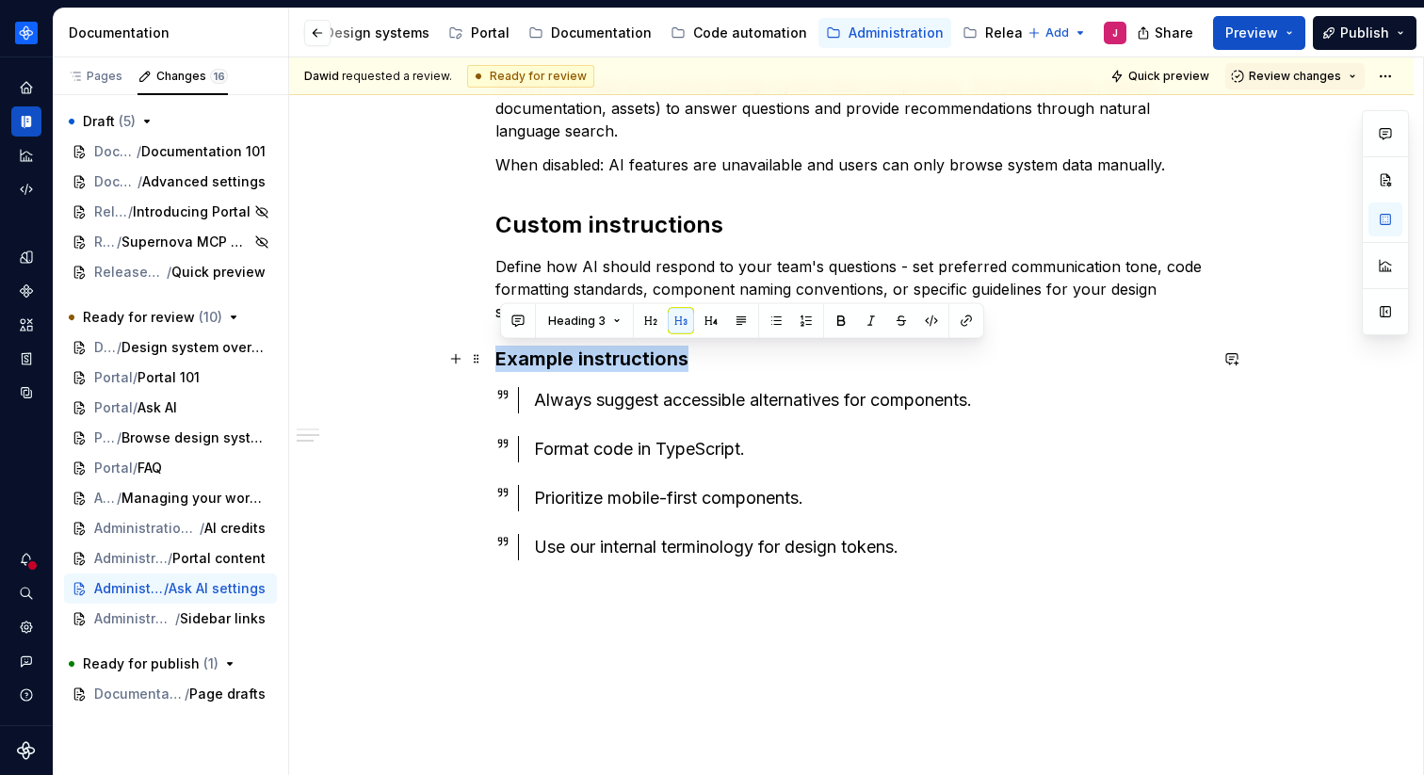
drag, startPoint x: 669, startPoint y: 350, endPoint x: 493, endPoint y: 350, distance: 176.2
click at [493, 350] on div "Enable Ask AI in Portal Allows AI to read all connected design system data (com…" at bounding box center [851, 118] width 1125 height 1484
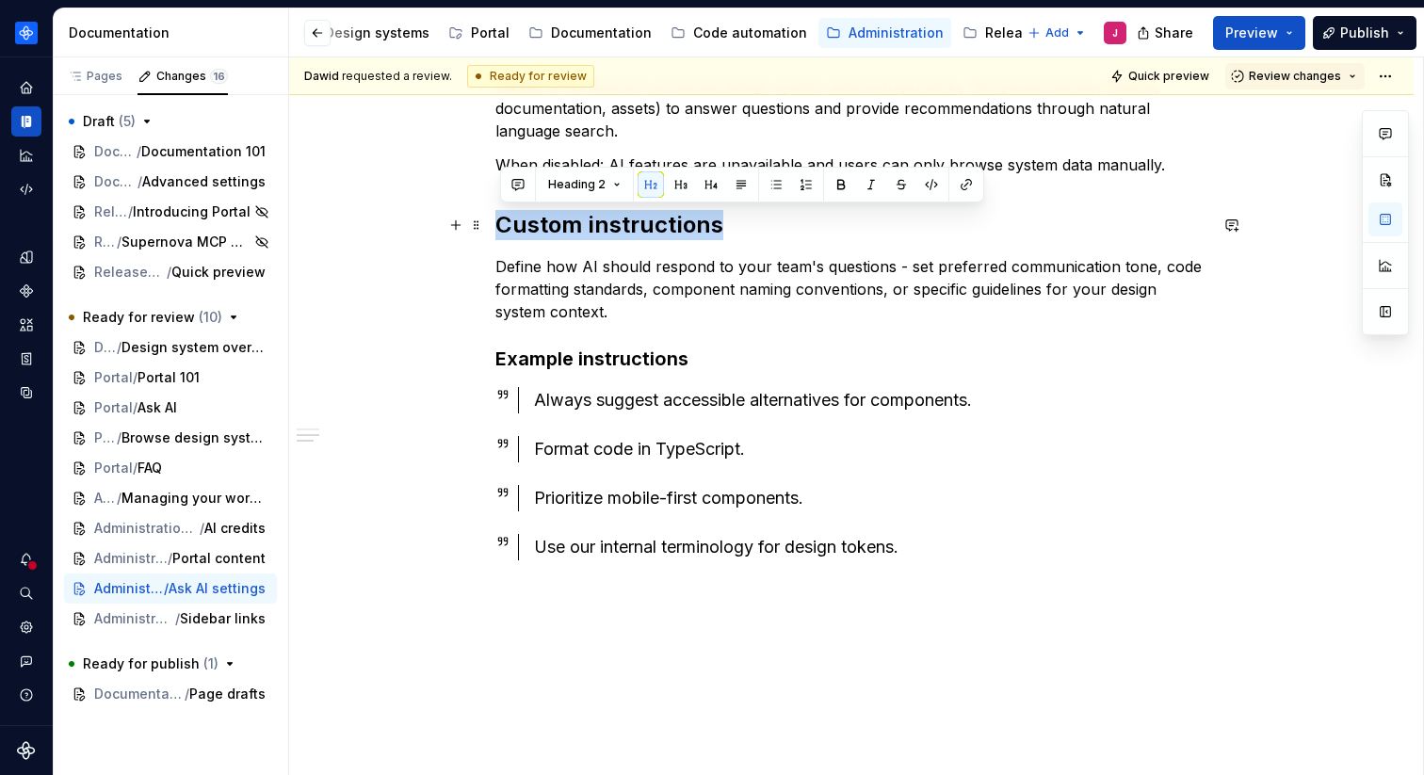
drag, startPoint x: 729, startPoint y: 216, endPoint x: 497, endPoint y: 216, distance: 231.8
click at [496, 216] on div "Enable Ask AI in Portal Allows AI to read all connected design system data (com…" at bounding box center [851, 118] width 1125 height 1484
copy h2 "Custom instructions"
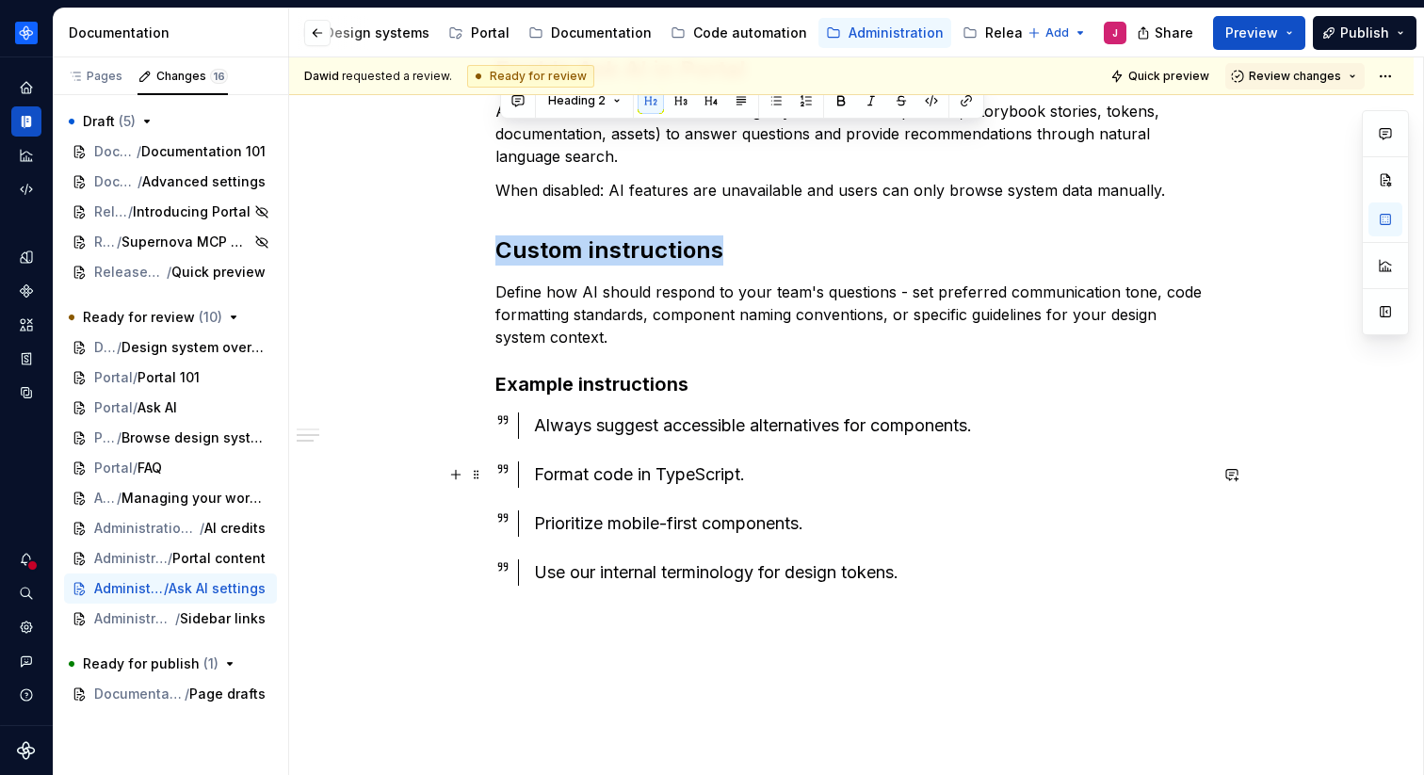
scroll to position [1030, 0]
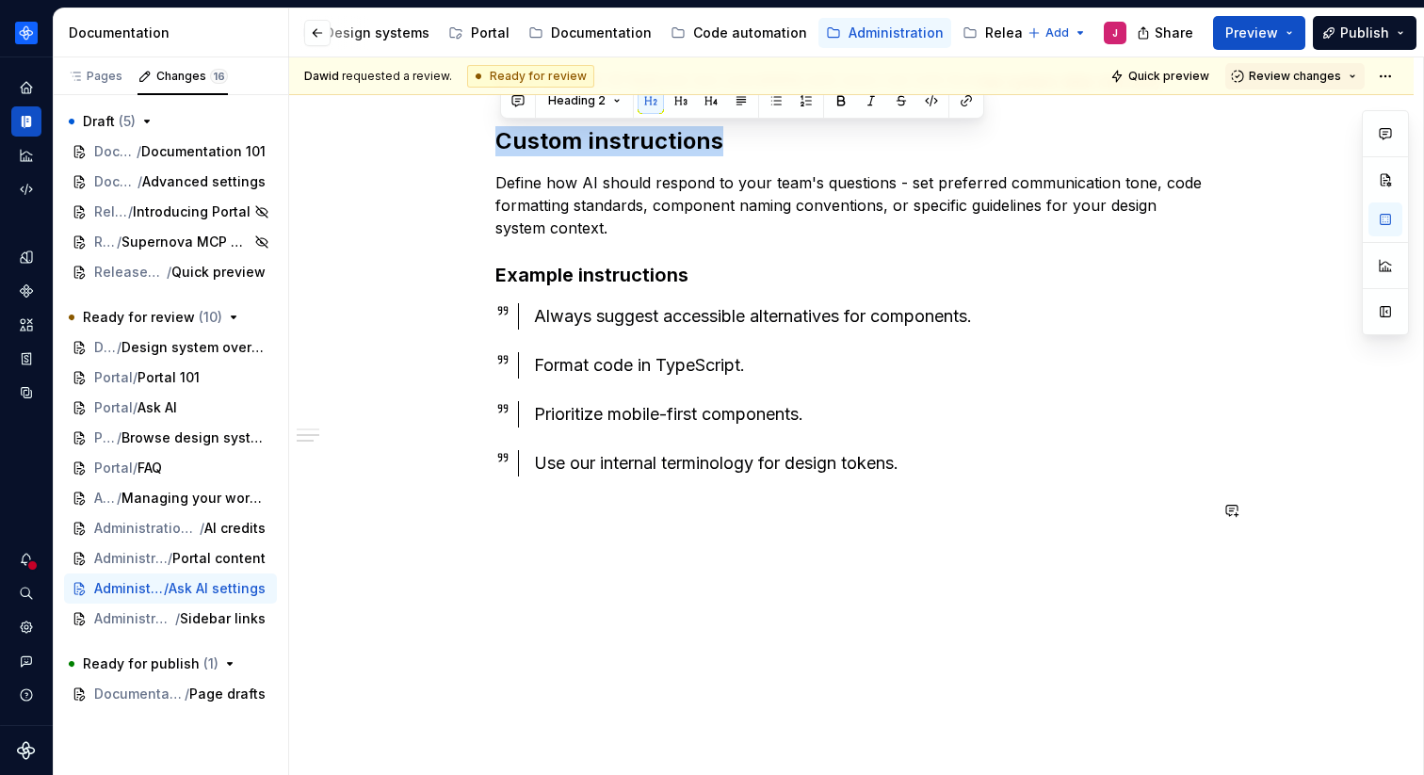
click at [545, 564] on div "Enable Ask AI in Portal Allows AI to read all connected design system data (com…" at bounding box center [851, 34] width 1125 height 1484
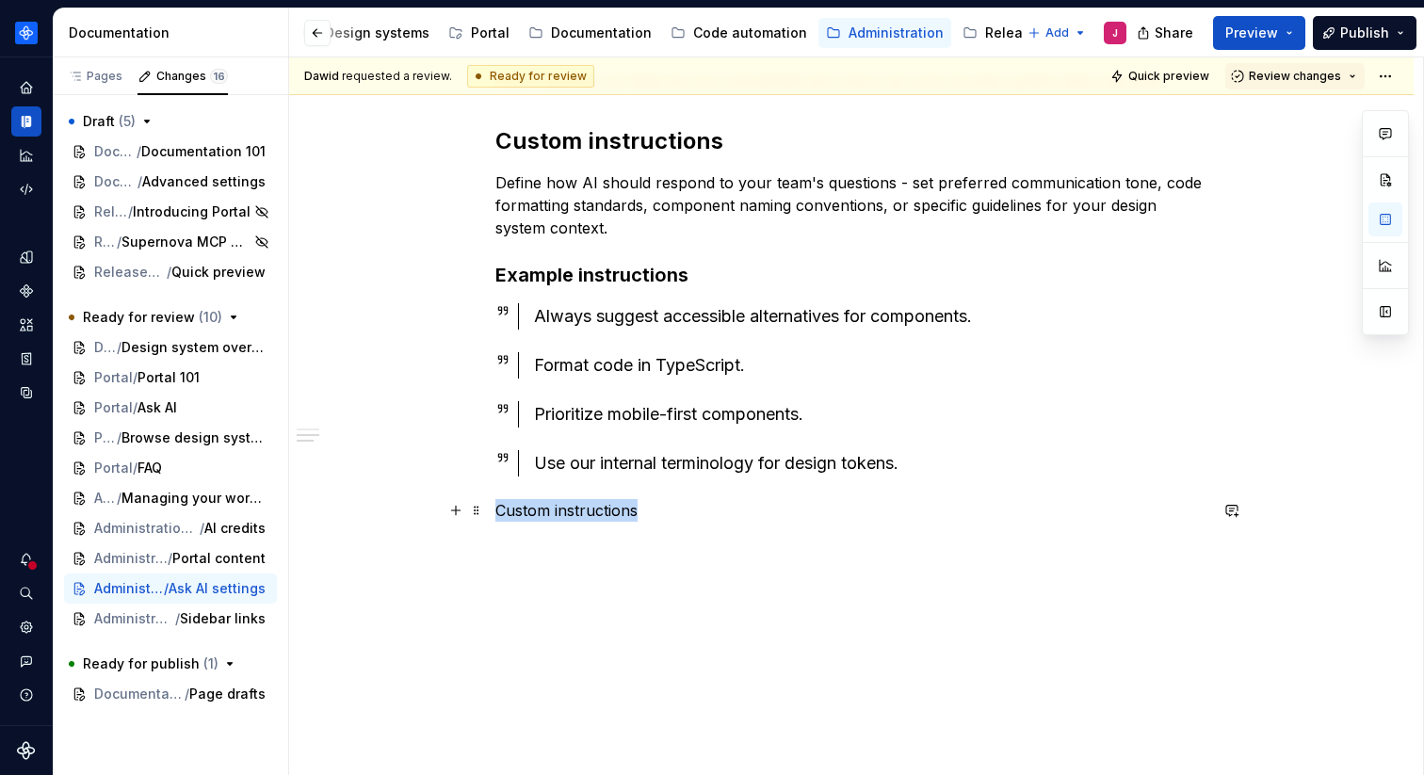
drag, startPoint x: 657, startPoint y: 507, endPoint x: 388, endPoint y: 507, distance: 268.5
click at [388, 507] on div "Enable Ask AI in Portal Allows AI to read all connected design system data (com…" at bounding box center [851, 34] width 1125 height 1484
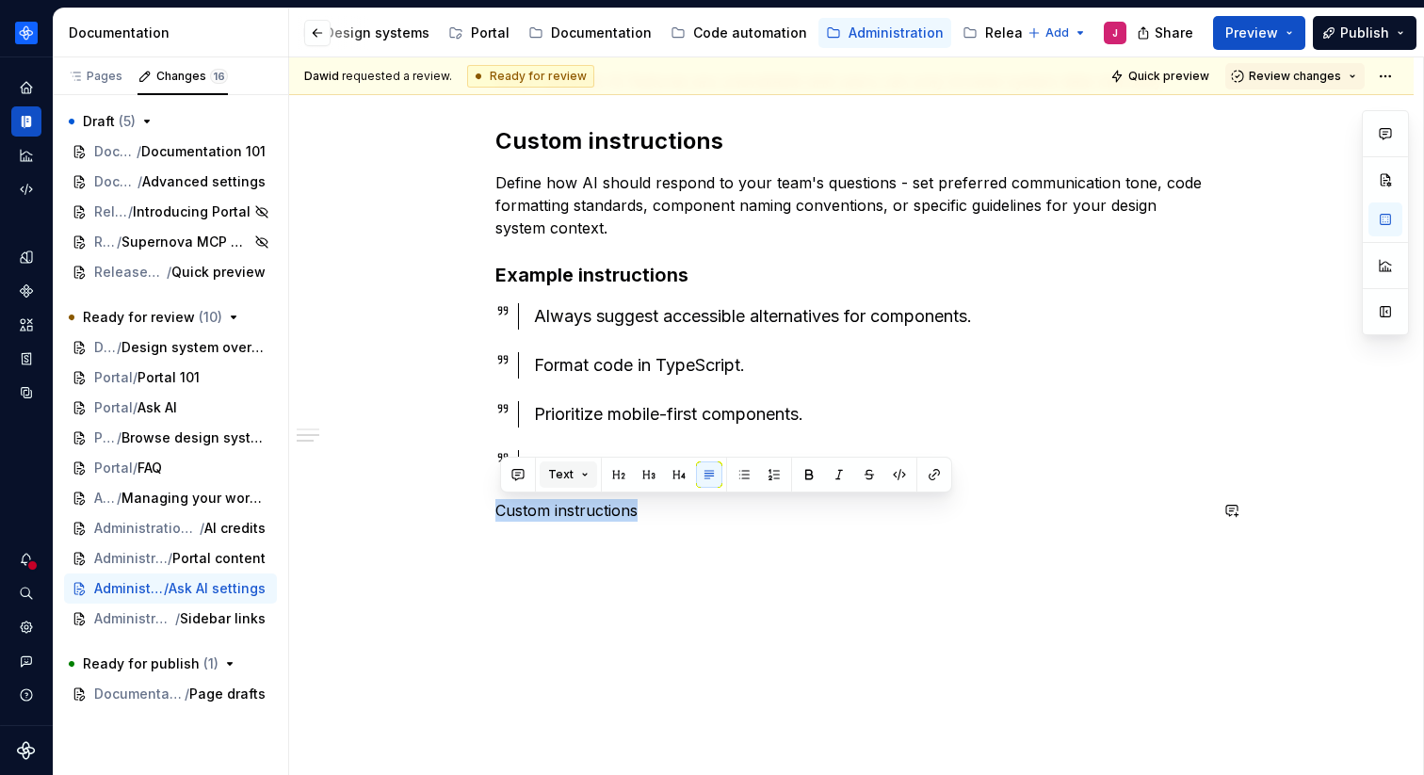
click at [566, 480] on span "Text" at bounding box center [560, 474] width 25 height 15
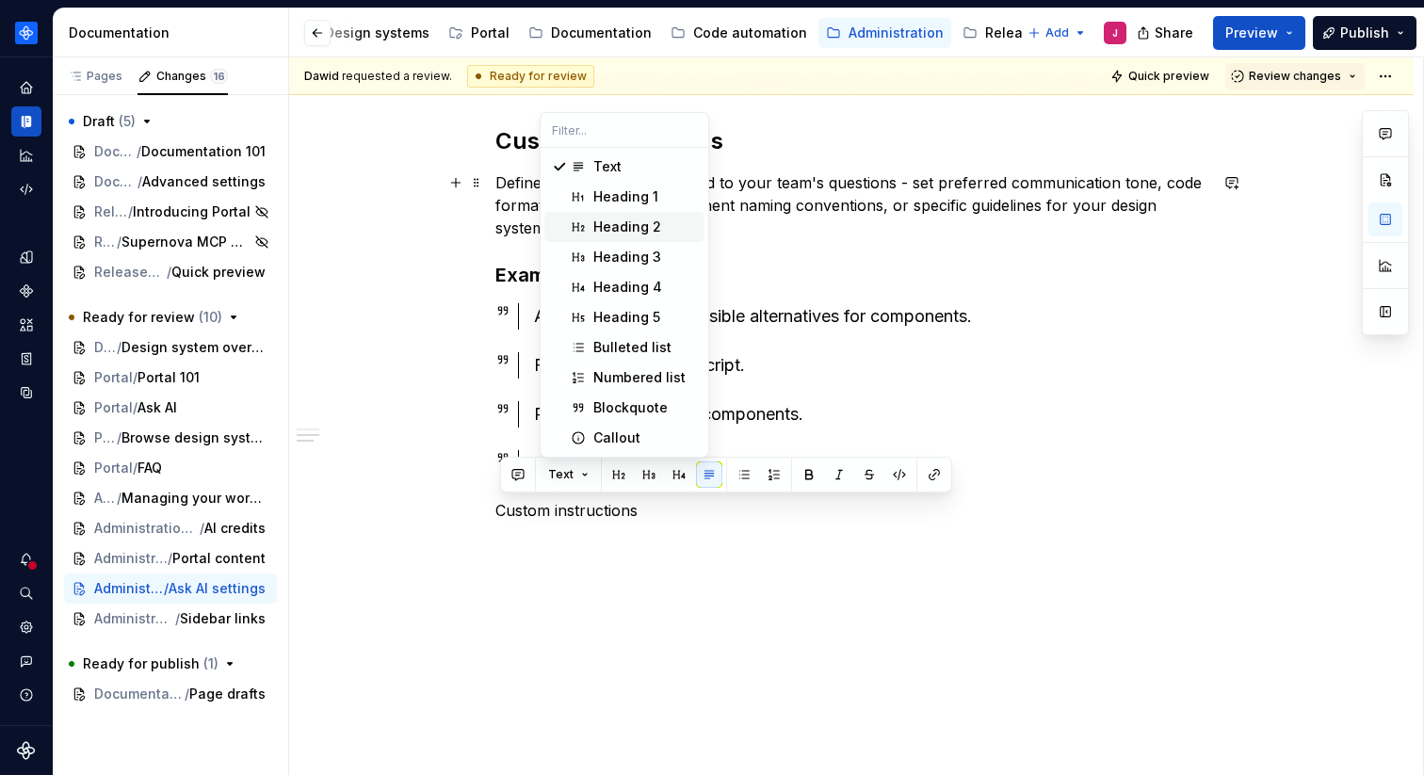
click at [620, 224] on div "Heading 2" at bounding box center [628, 227] width 68 height 19
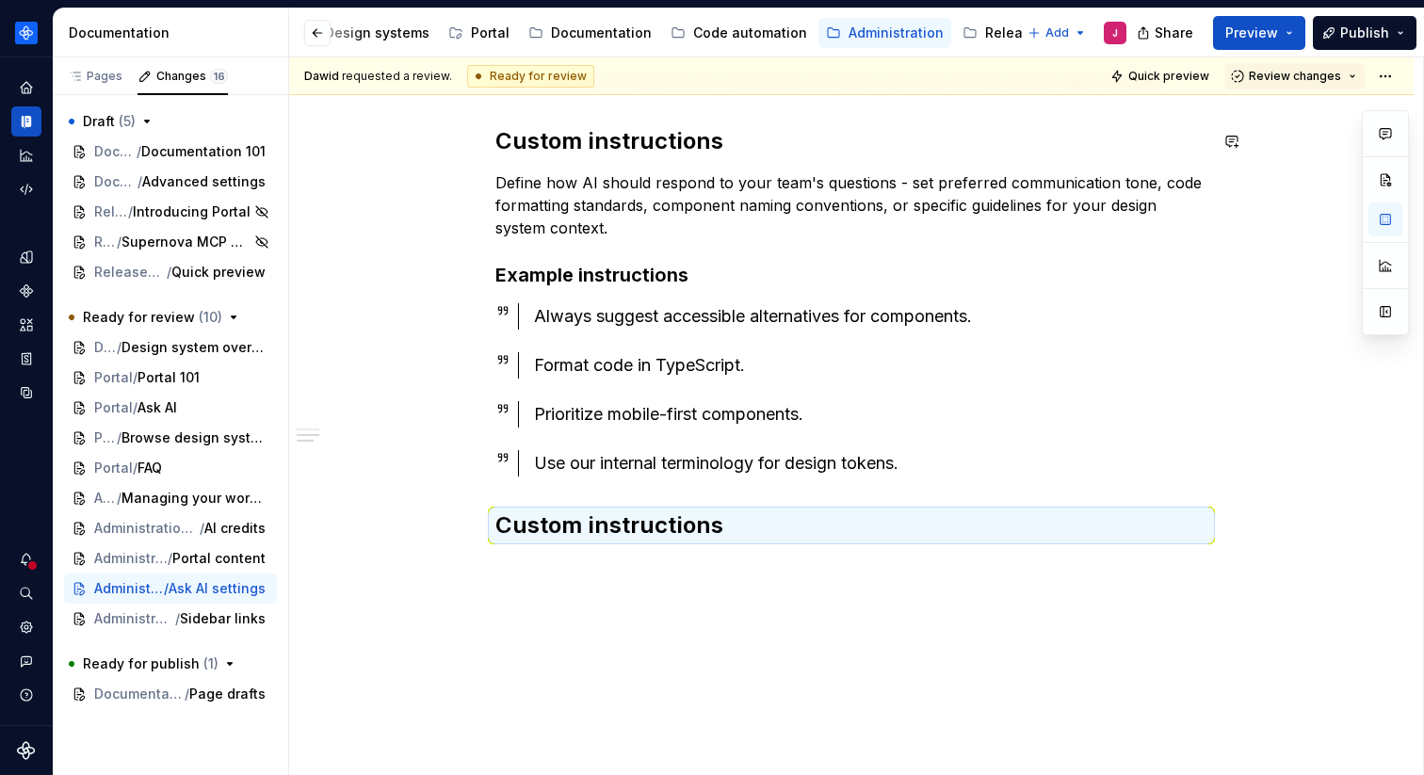
click at [660, 140] on h2 "Custom instructions" at bounding box center [852, 141] width 712 height 30
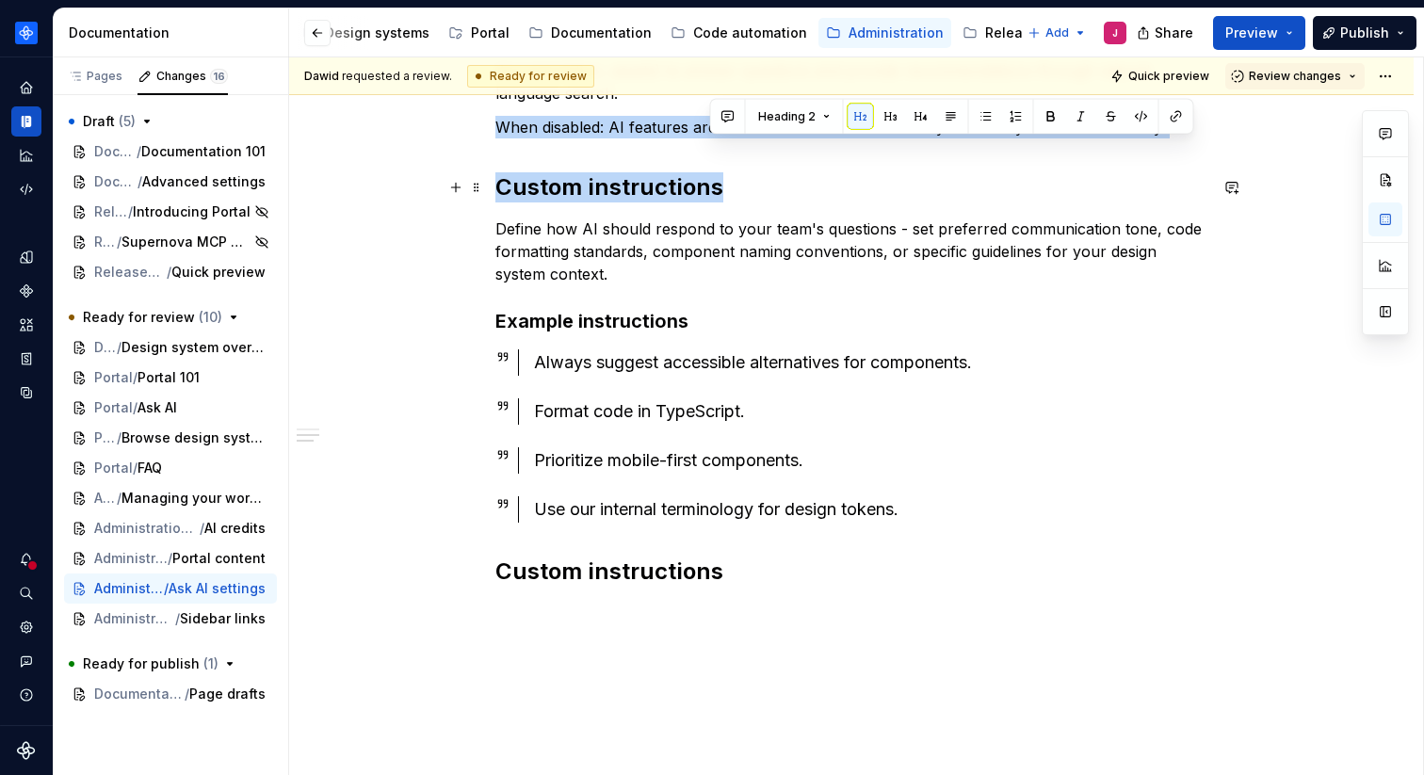
drag, startPoint x: 724, startPoint y: 146, endPoint x: 503, endPoint y: 146, distance: 221.4
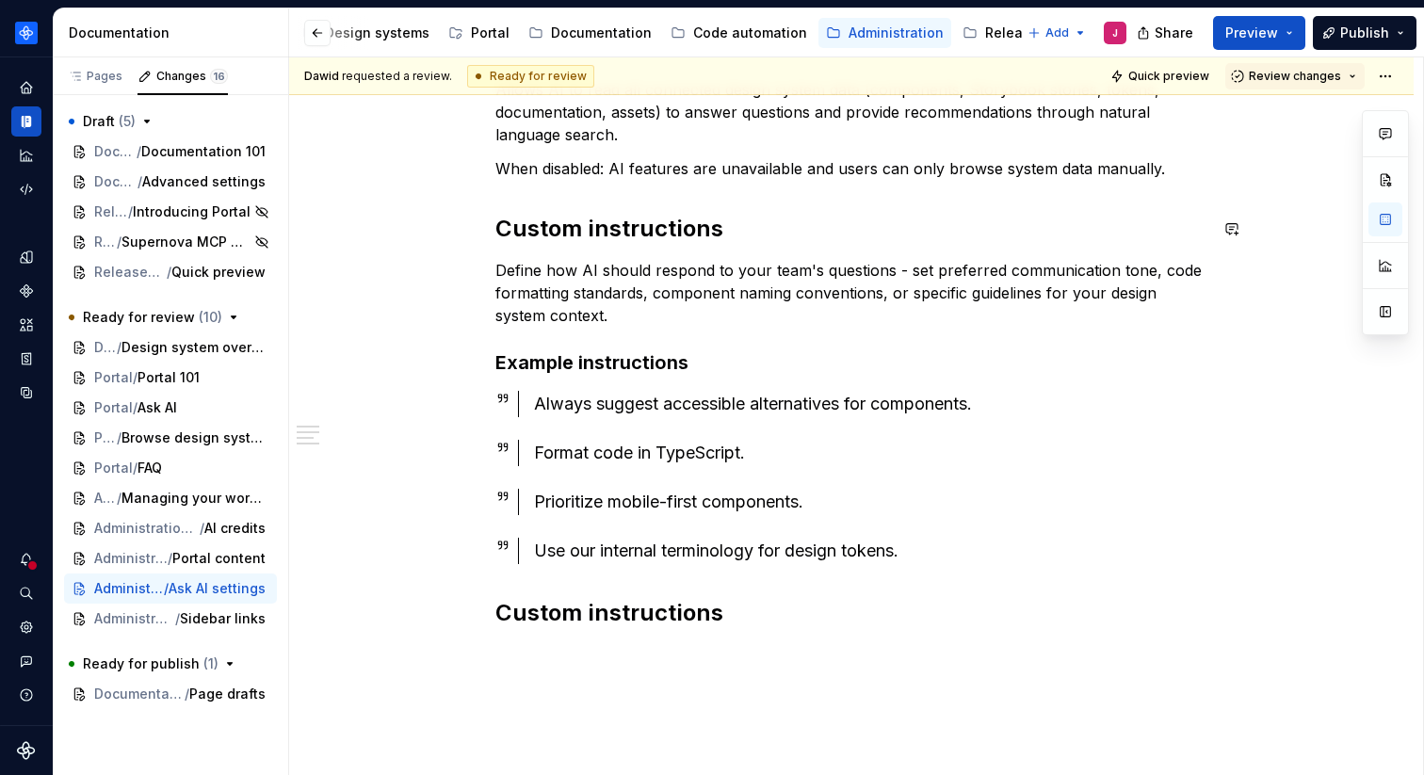
click at [955, 259] on p "Define how AI should respond to your team's questions - set preferred communica…" at bounding box center [852, 293] width 712 height 68
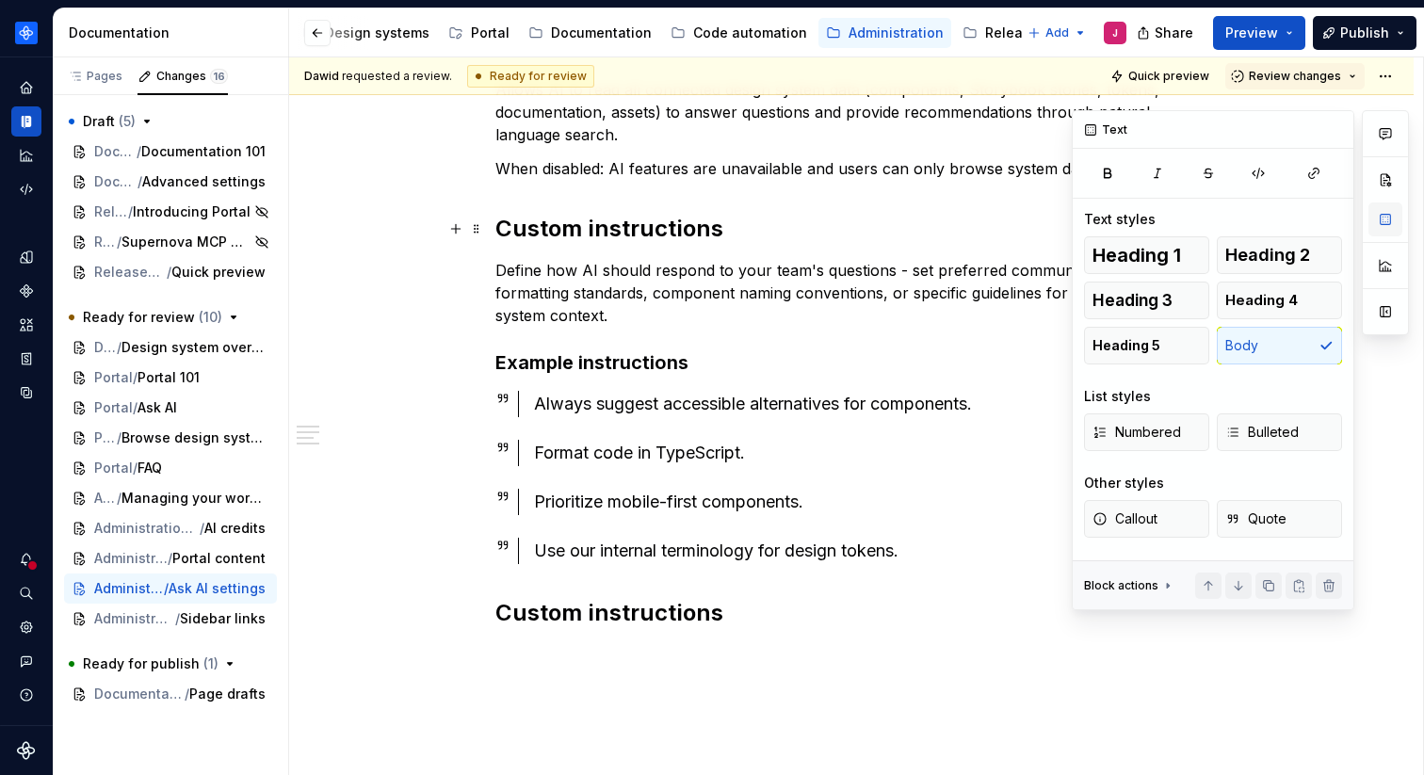
click at [1384, 228] on button "button" at bounding box center [1386, 220] width 34 height 34
click at [1391, 316] on button "button" at bounding box center [1386, 312] width 34 height 34
type textarea "*"
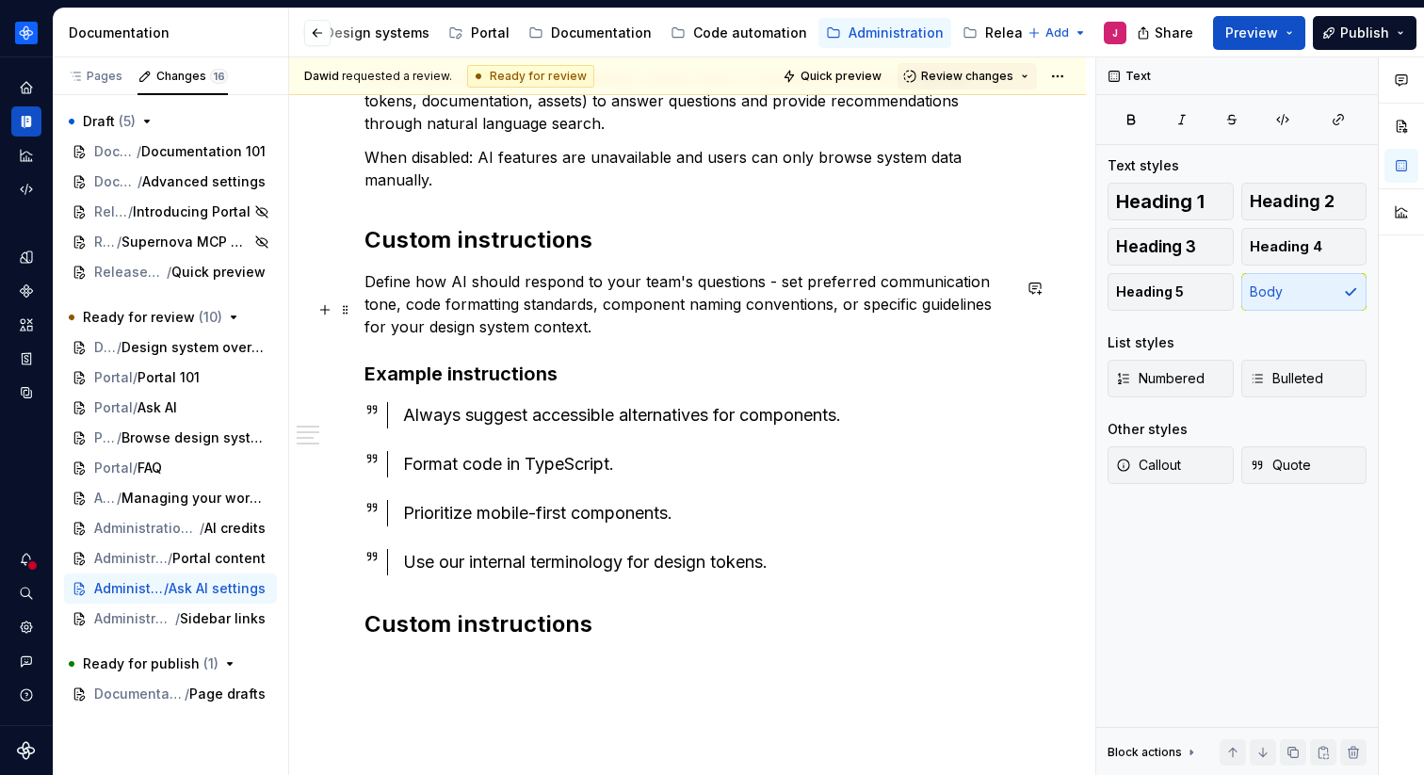
scroll to position [899, 0]
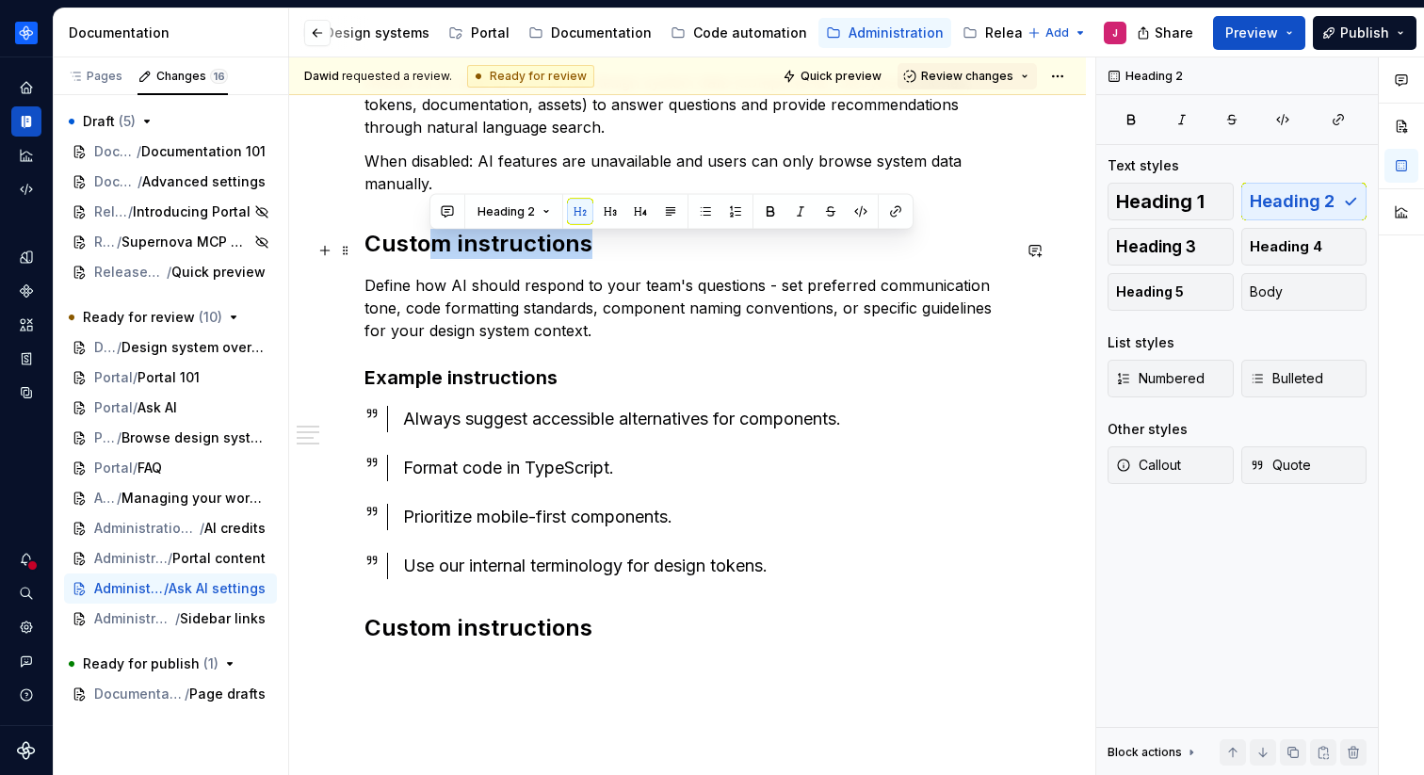
drag, startPoint x: 587, startPoint y: 262, endPoint x: 421, endPoint y: 240, distance: 167.2
click at [421, 240] on h2 "Custom instructions" at bounding box center [688, 244] width 646 height 30
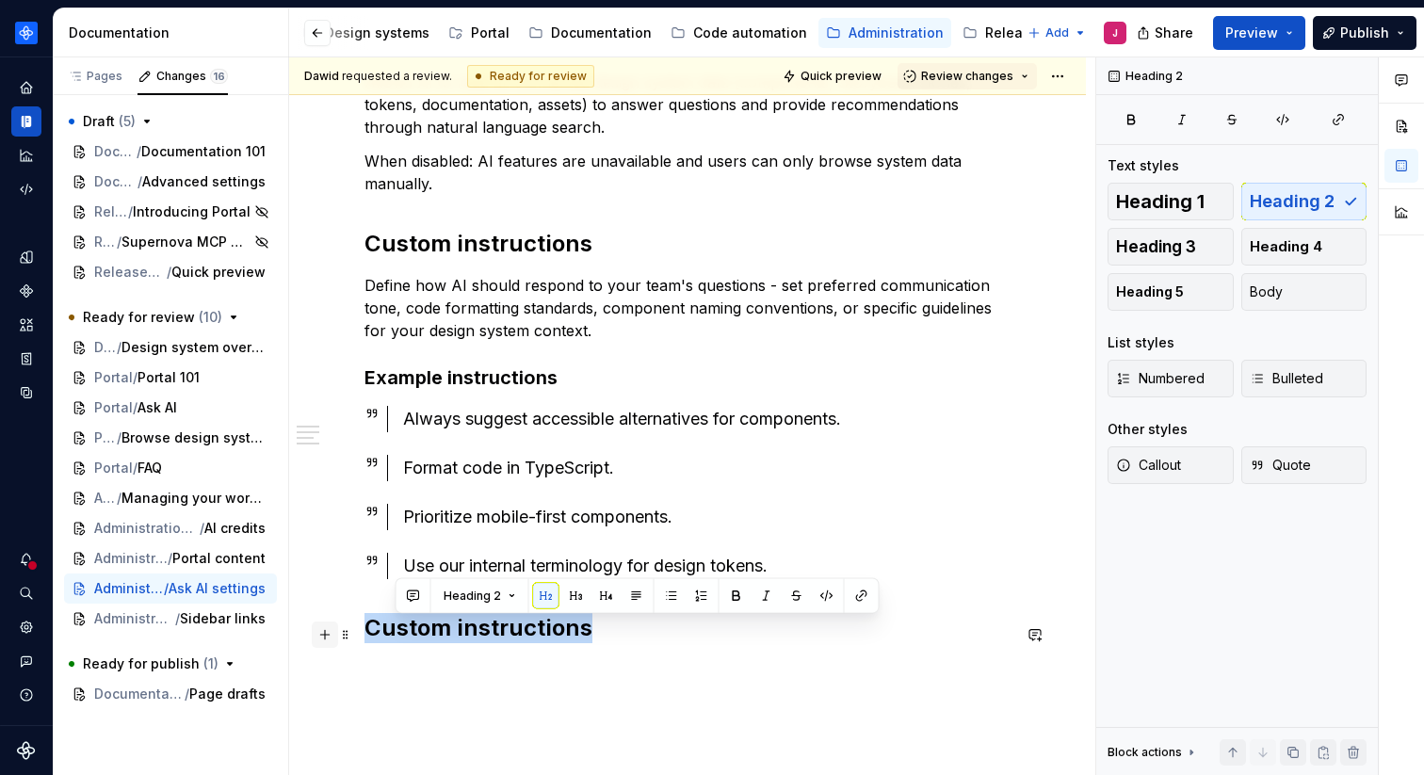
drag, startPoint x: 615, startPoint y: 636, endPoint x: 323, endPoint y: 633, distance: 292.1
click at [365, 633] on div "Enable Ask AI in Portal Allows AI to read all connected design system data (com…" at bounding box center [688, 67] width 646 height 1197
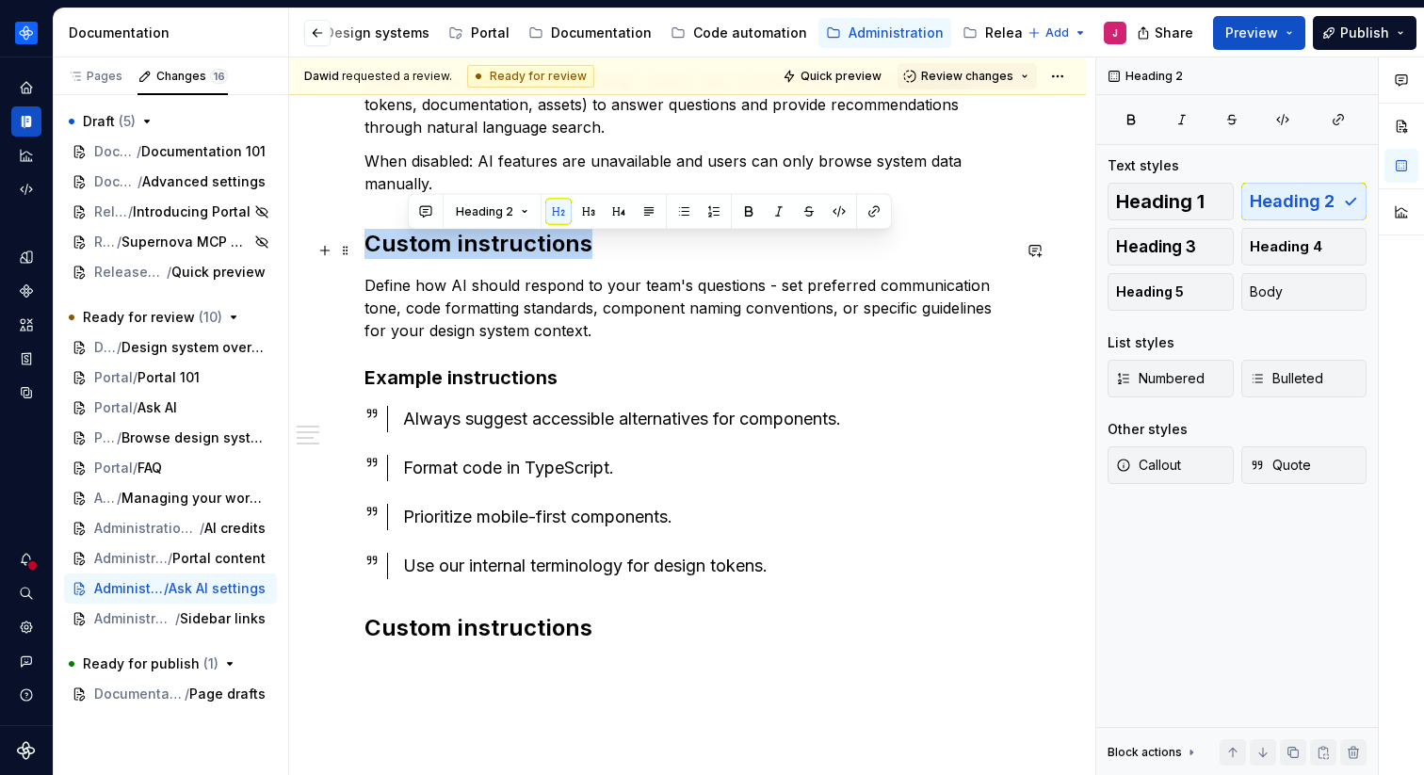
drag, startPoint x: 619, startPoint y: 253, endPoint x: 363, endPoint y: 253, distance: 256.3
click at [363, 253] on div "Enable Ask AI in Portal Allows AI to read all connected design system data (com…" at bounding box center [687, 160] width 797 height 1475
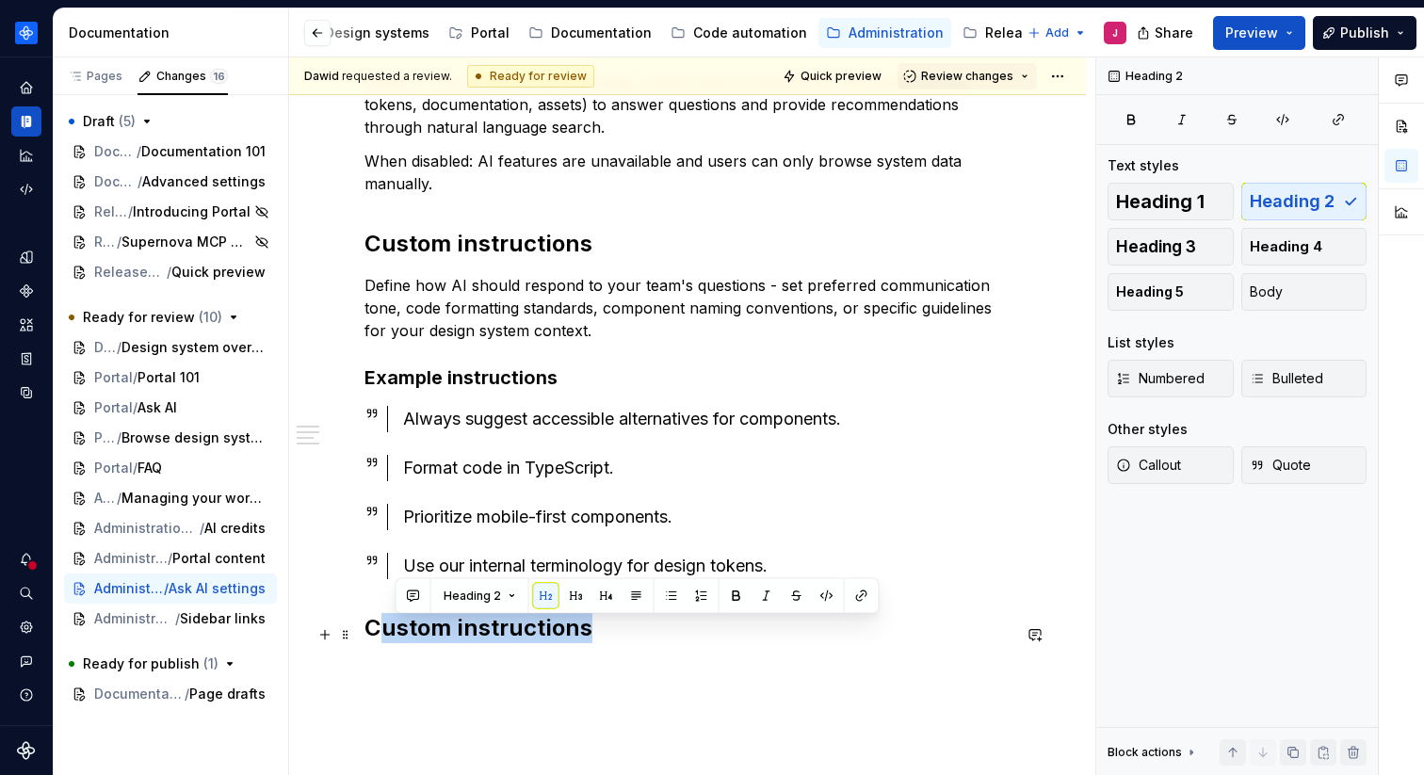
drag, startPoint x: 601, startPoint y: 644, endPoint x: 372, endPoint y: 642, distance: 228.9
click at [374, 642] on h2 "Custom instructions" at bounding box center [688, 628] width 646 height 30
click at [591, 643] on h2 "Custom instructions" at bounding box center [688, 628] width 646 height 30
drag, startPoint x: 607, startPoint y: 639, endPoint x: 366, endPoint y: 626, distance: 240.5
click at [366, 626] on h2 "Custom instructions" at bounding box center [688, 628] width 646 height 30
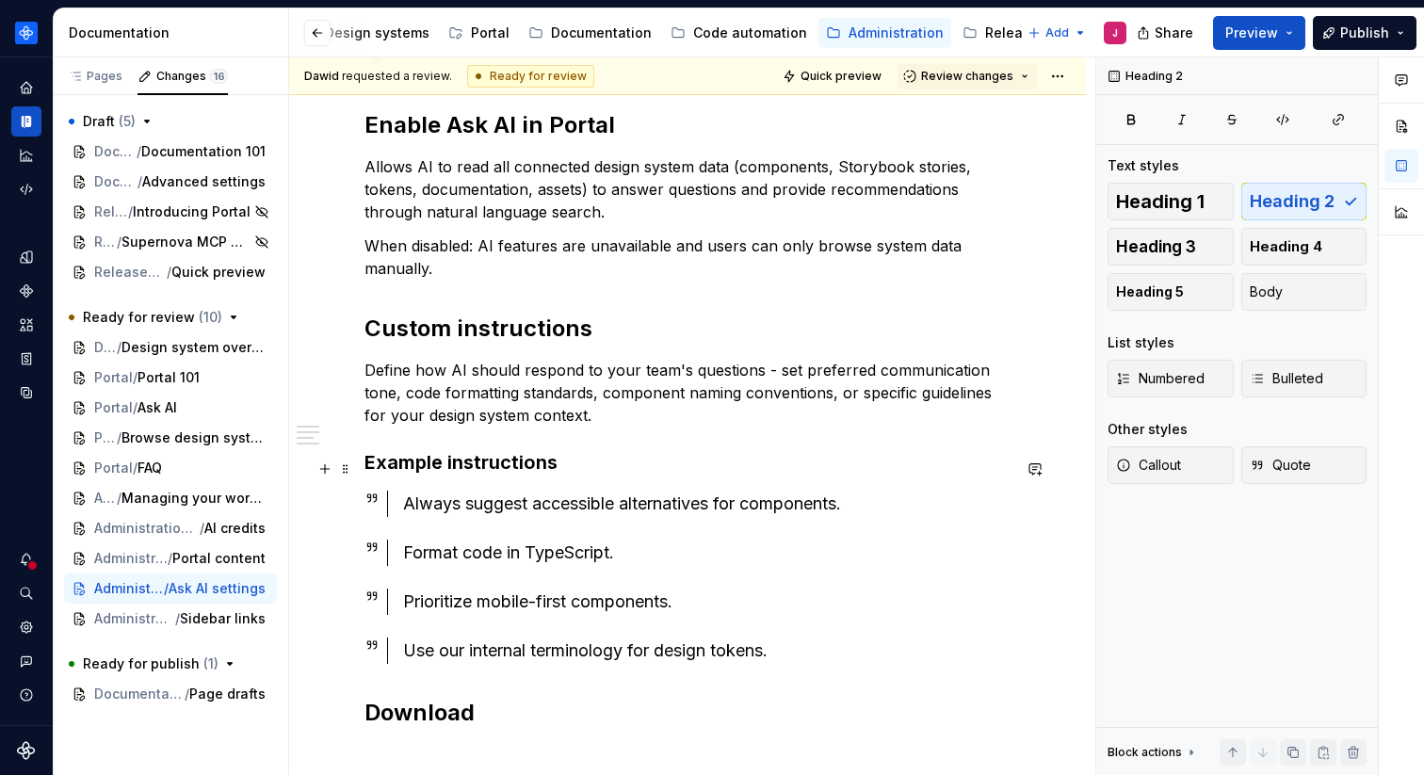
scroll to position [1028, 0]
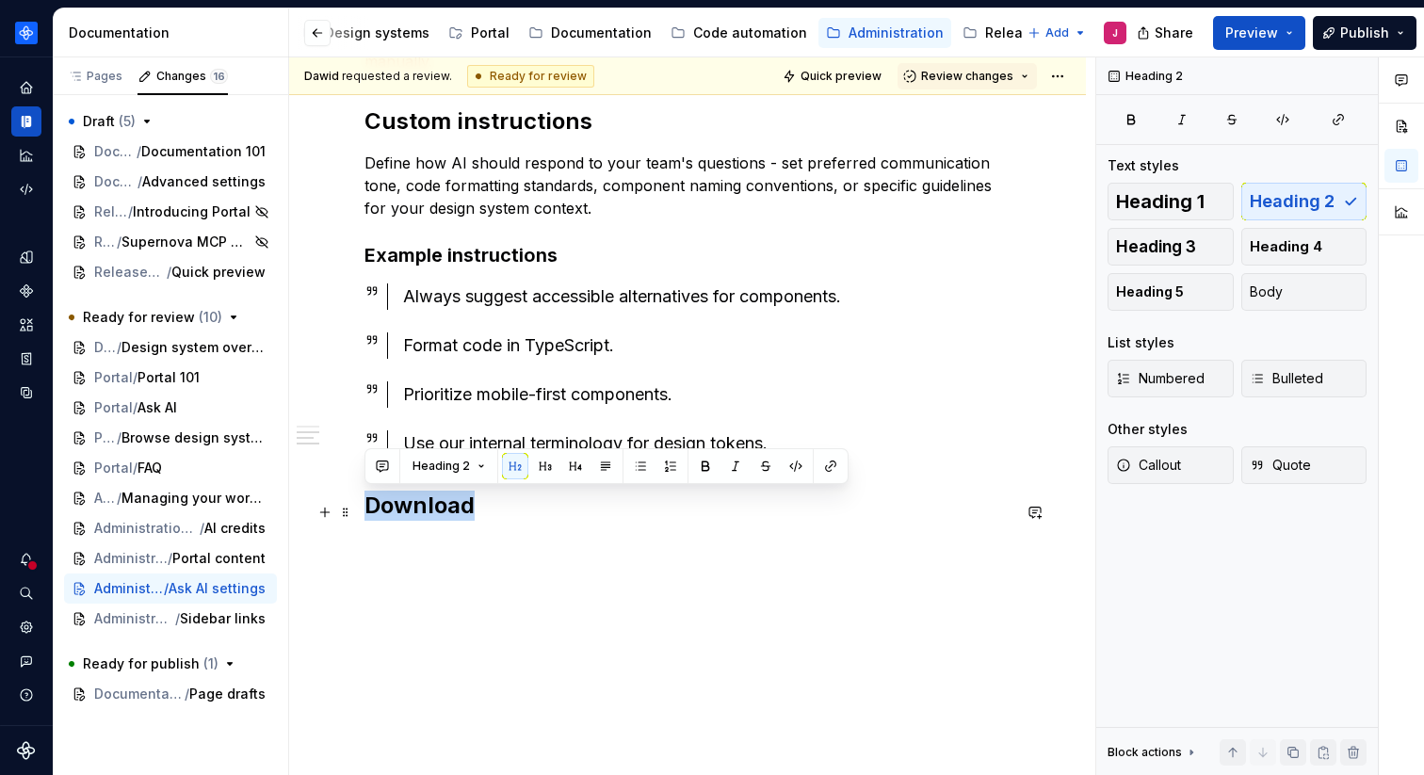
drag, startPoint x: 532, startPoint y: 510, endPoint x: 363, endPoint y: 509, distance: 169.6
click at [362, 509] on div "Enable Ask AI in Portal Allows AI to read all connected design system data (com…" at bounding box center [687, 38] width 797 height 1475
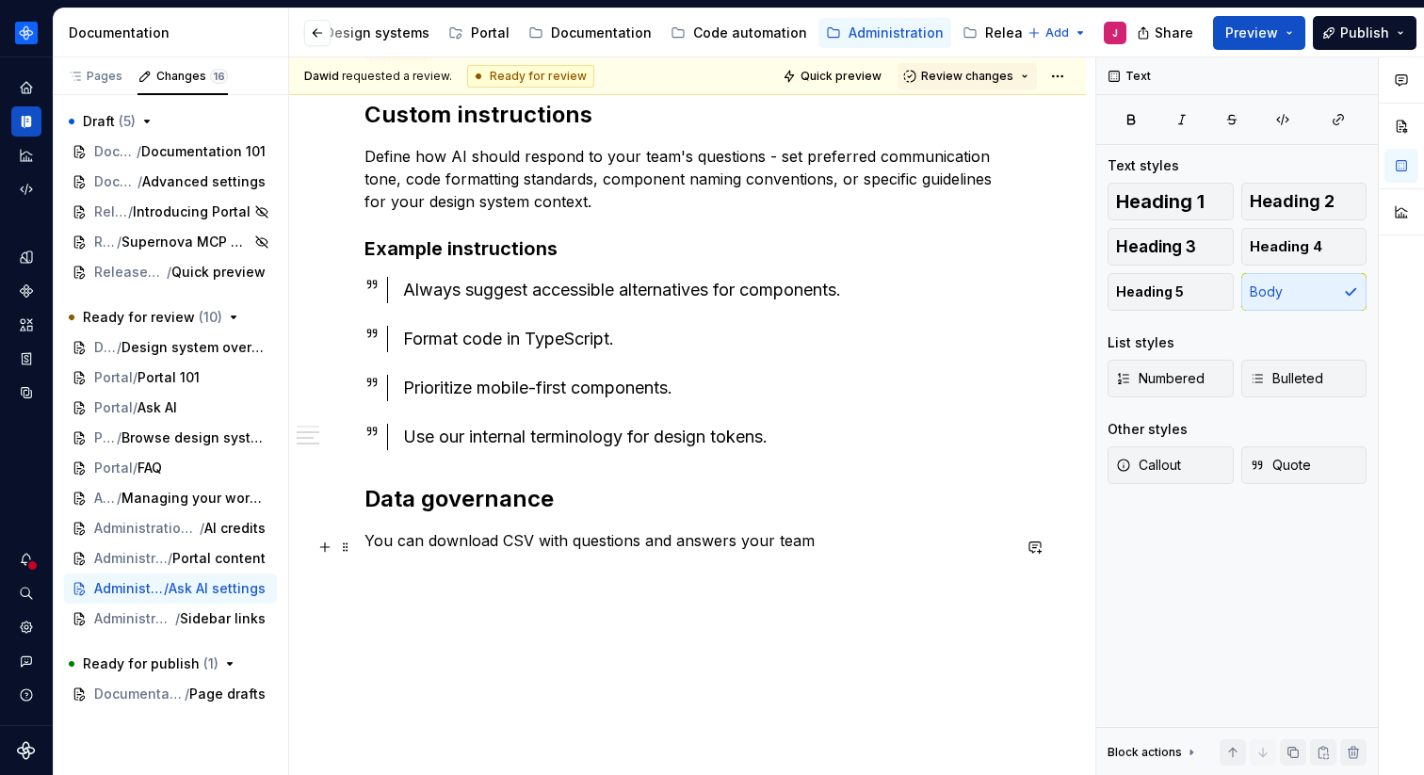
click at [572, 545] on p "You can download CSV with questions and answers your team" at bounding box center [688, 540] width 646 height 23
click at [617, 548] on p "You can download CSV with annonimized questions and answers your team" at bounding box center [688, 540] width 646 height 23
click at [960, 545] on p "You can download CSV with annonymized questions and answers your team" at bounding box center [688, 540] width 646 height 23
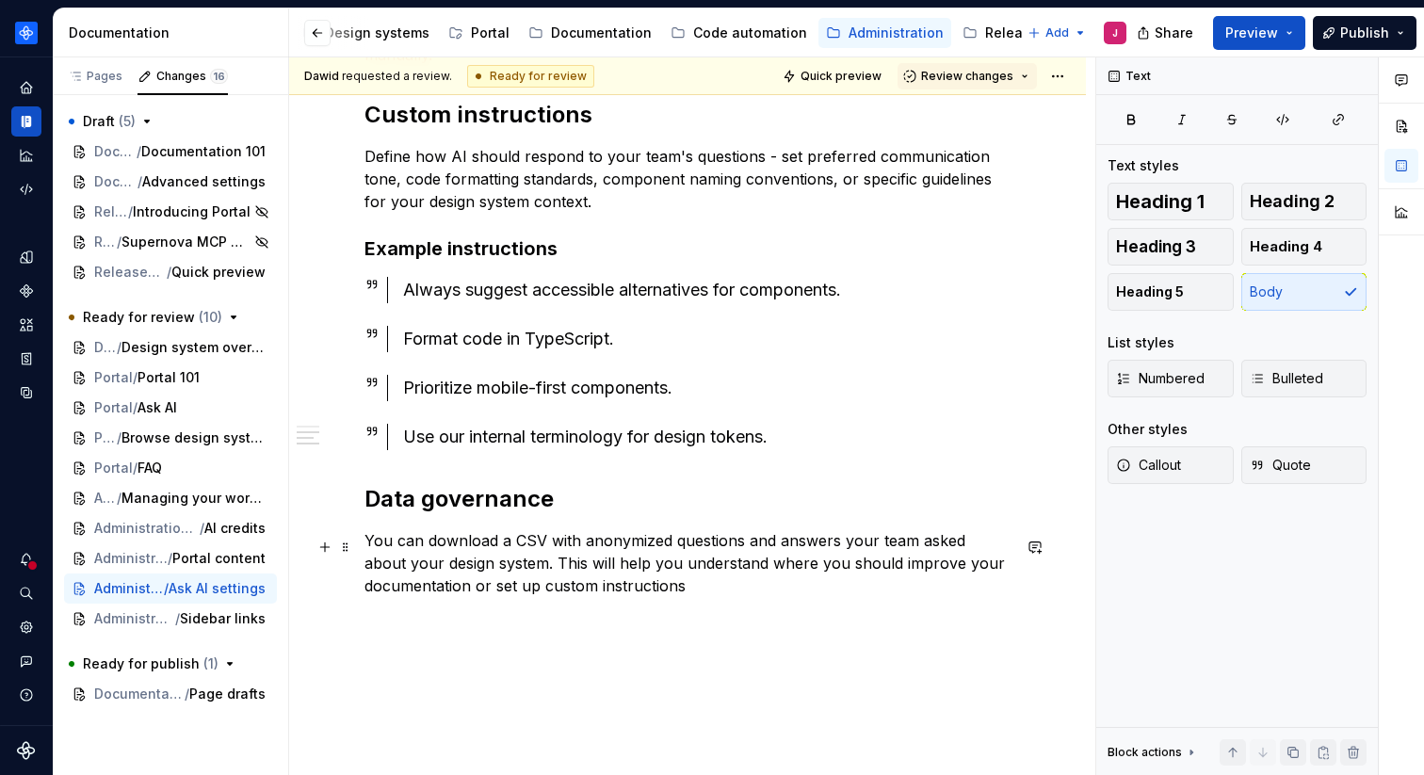
click at [835, 549] on p "You can download a CSV with anonymized questions and answers your team asked ab…" at bounding box center [688, 563] width 646 height 68
click at [503, 570] on p "You can download a CSV with anonymized questions and answers your team asked ab…" at bounding box center [688, 563] width 646 height 68
click at [578, 563] on p "You can download a CSV with anonymized questions and answers your team asked ab…" at bounding box center [688, 563] width 646 height 68
click at [659, 571] on p "You can download a CSV with anonymized questions and answers your team asked ab…" at bounding box center [688, 563] width 646 height 68
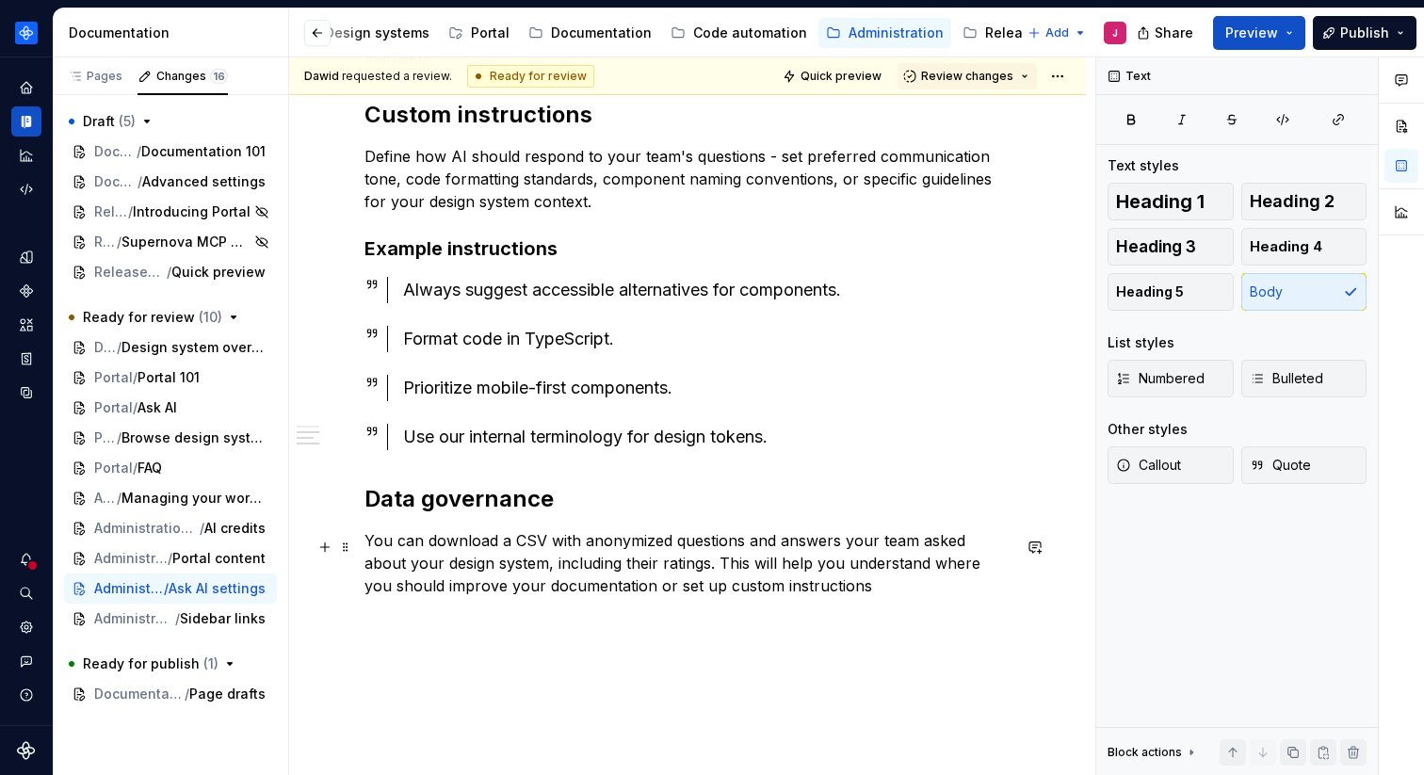
click at [611, 547] on p "You can download a CSV with anonymized questions and answers your team asked ab…" at bounding box center [688, 563] width 646 height 68
click at [656, 634] on div "Enable Ask AI in Portal Allows AI to read all connected design system data (com…" at bounding box center [687, 73] width 797 height 1558
click at [651, 545] on p "You can download a CSV with anonymized questions and answers your team asked ab…" at bounding box center [688, 563] width 646 height 68
click at [876, 597] on p "You can download a CSV file with anonymized questions and answers from your tea…" at bounding box center [688, 563] width 646 height 68
click at [391, 590] on p "You can download a CSV file with anonymized questions and answers from your tea…" at bounding box center [688, 563] width 646 height 68
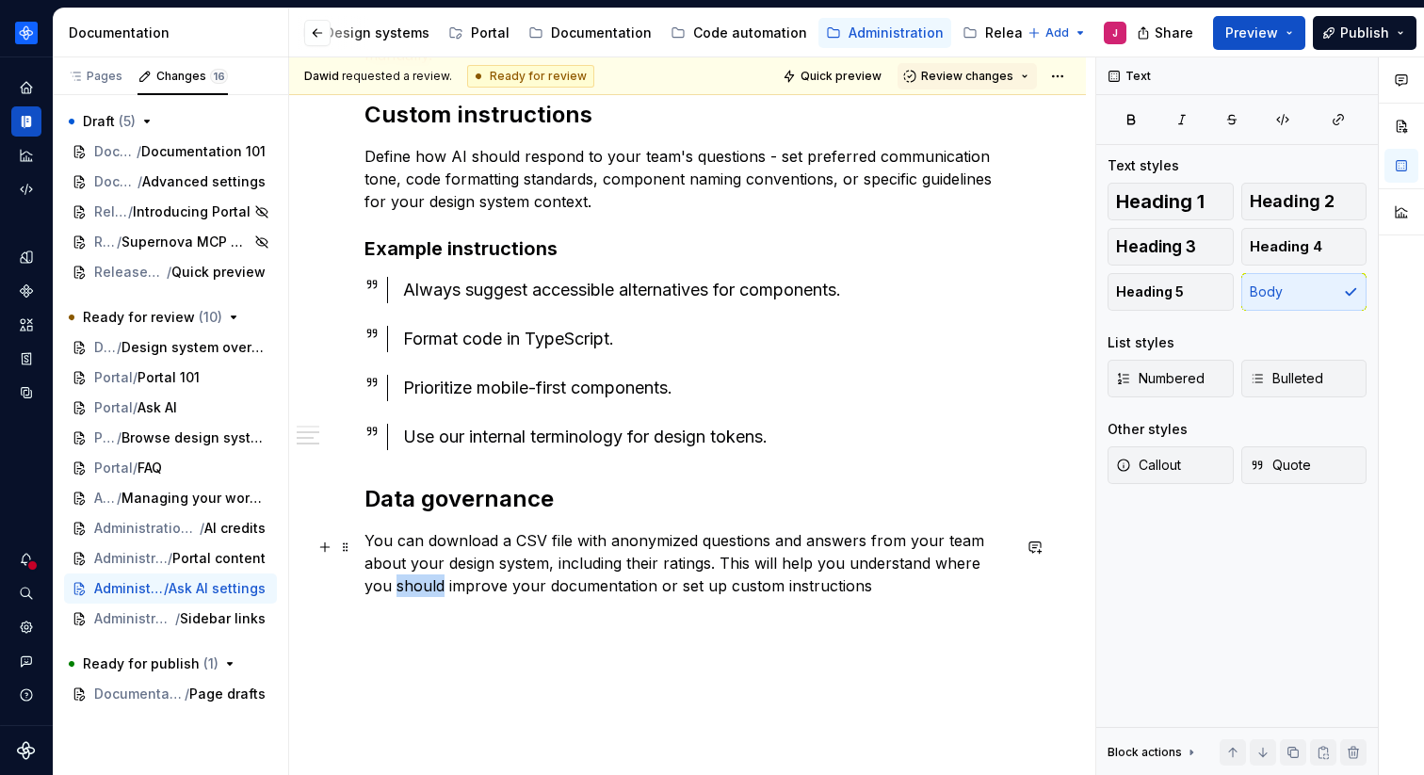
click at [391, 590] on p "You can download a CSV file with anonymized questions and answers from your tea…" at bounding box center [688, 563] width 646 height 68
click at [817, 587] on p "You can download a CSV file with anonymized questions and answers from your tea…" at bounding box center [688, 563] width 646 height 68
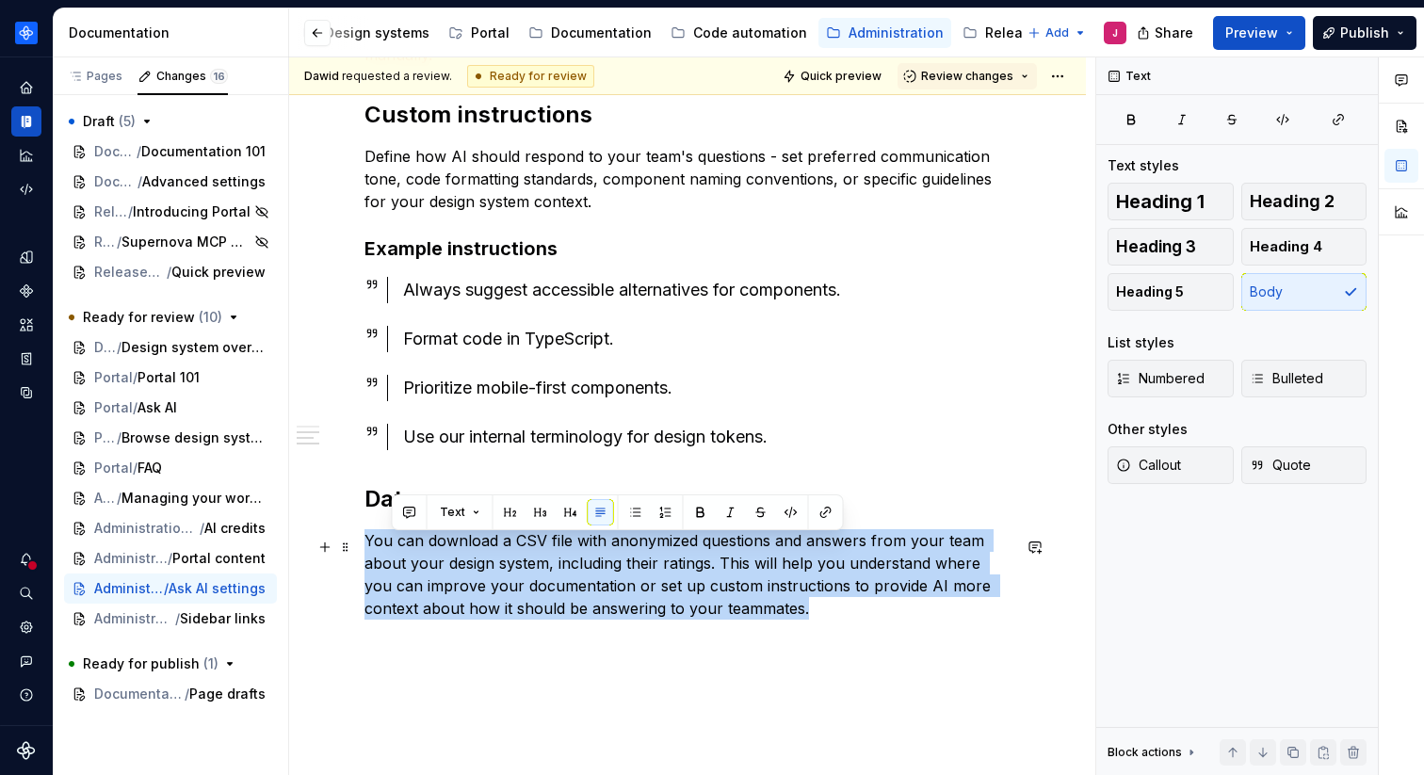
drag, startPoint x: 800, startPoint y: 620, endPoint x: 358, endPoint y: 545, distance: 448.1
click at [358, 545] on div "Enable Ask AI in Portal Allows AI to read all connected design system data (com…" at bounding box center [687, 101] width 797 height 1615
drag, startPoint x: 705, startPoint y: 619, endPoint x: 350, endPoint y: 541, distance: 363.7
click at [365, 541] on div "Enable Ask AI in Portal Allows AI to read all connected design system data (com…" at bounding box center [688, 8] width 646 height 1337
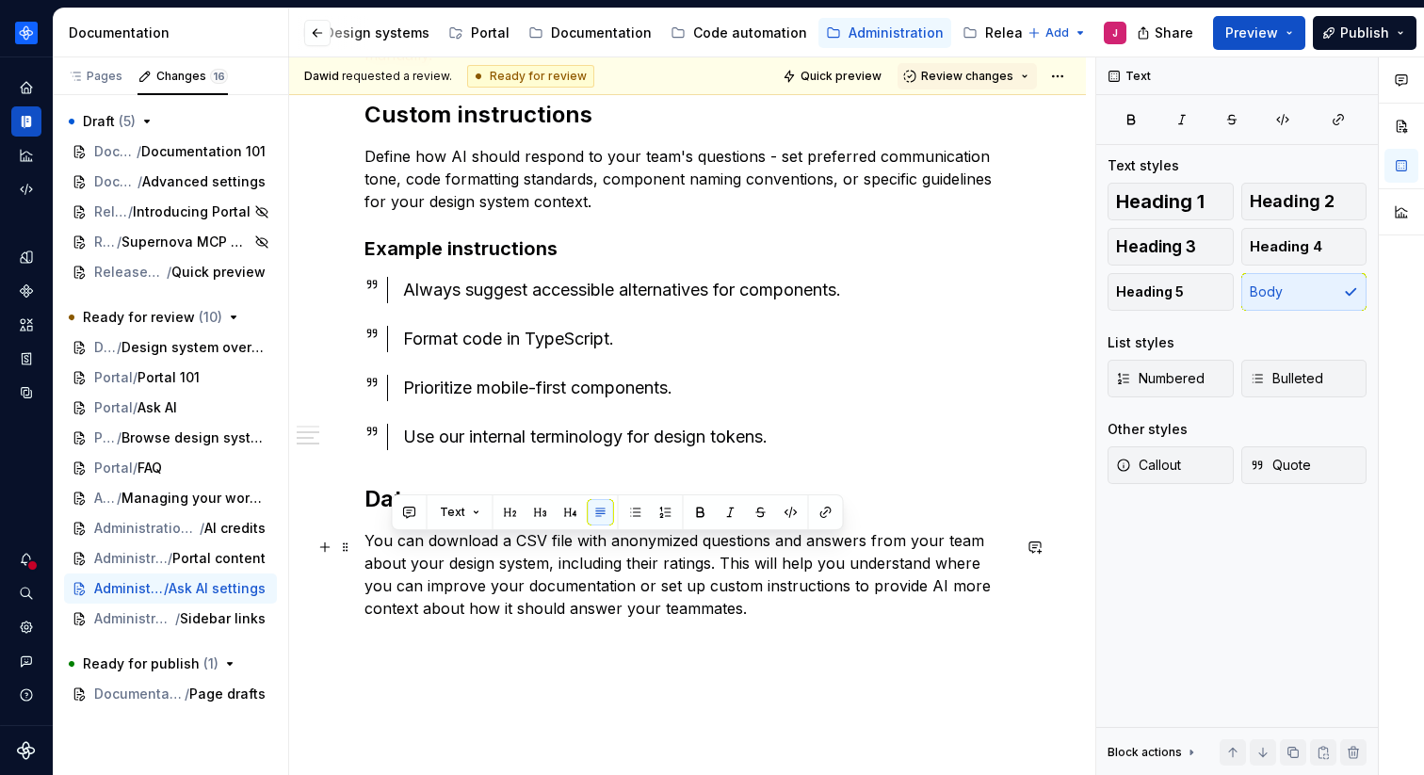
click at [632, 594] on p "You can download a CSV file with anonymized questions and answers from your tea…" at bounding box center [688, 574] width 646 height 90
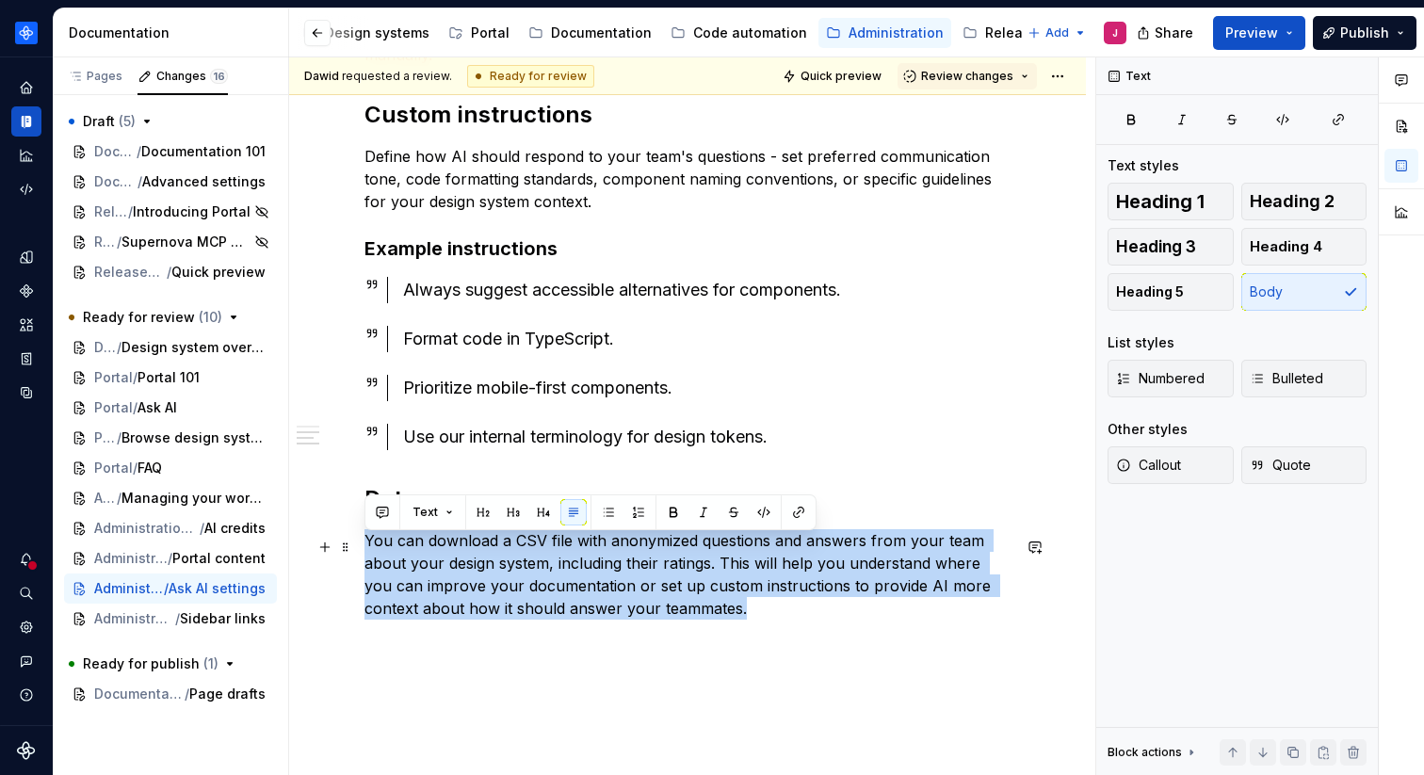
drag, startPoint x: 707, startPoint y: 613, endPoint x: 364, endPoint y: 549, distance: 348.9
click at [365, 549] on p "You can download a CSV file with anonymized questions and answers from your tea…" at bounding box center [688, 574] width 646 height 90
copy p "You can download a CSV file with anonymized questions and answers from your tea…"
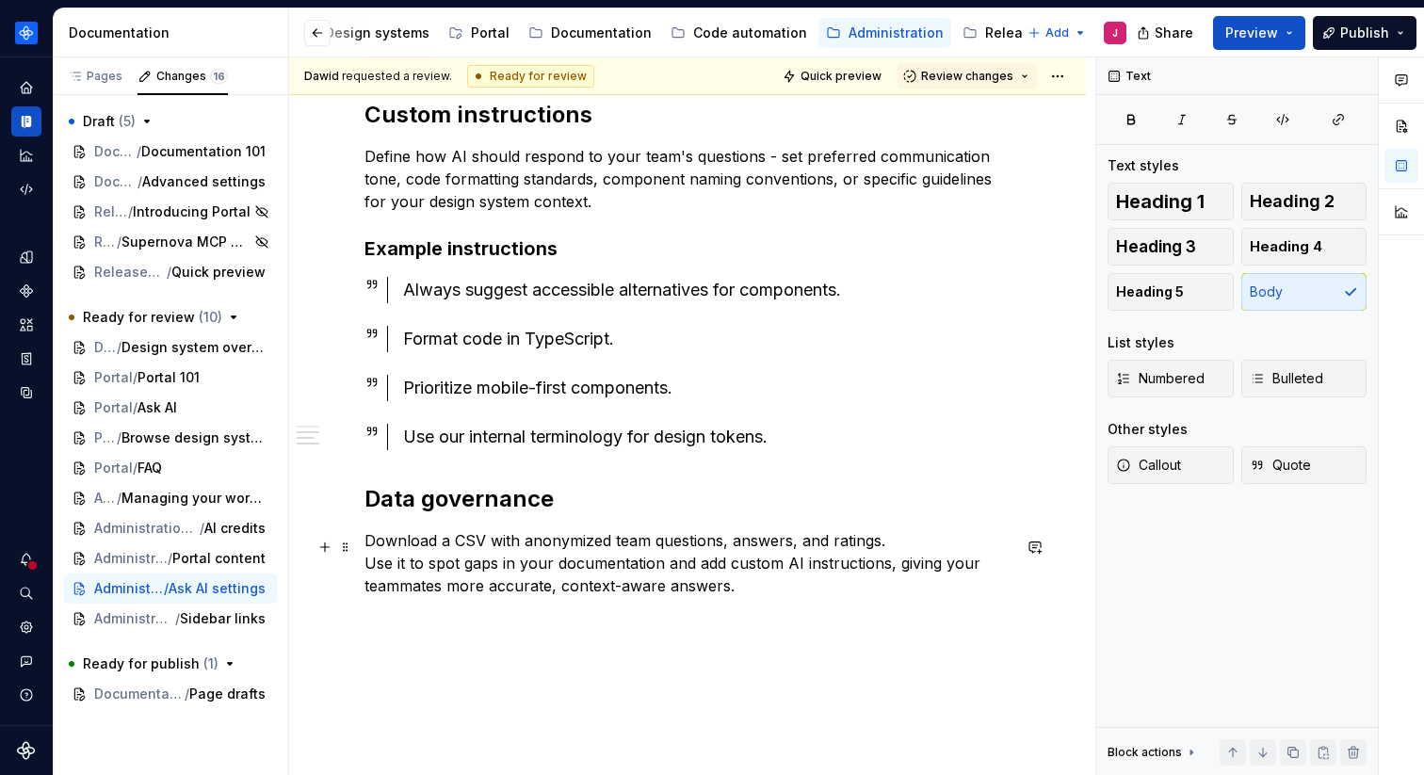
click at [366, 574] on p "Download a CSV with anonymized team questions, answers, and ratings. Use it to …" at bounding box center [688, 563] width 646 height 68
click at [761, 585] on p "Download a CSV with anonymized team questions, answers, and ratings. Use it to …" at bounding box center [688, 563] width 646 height 68
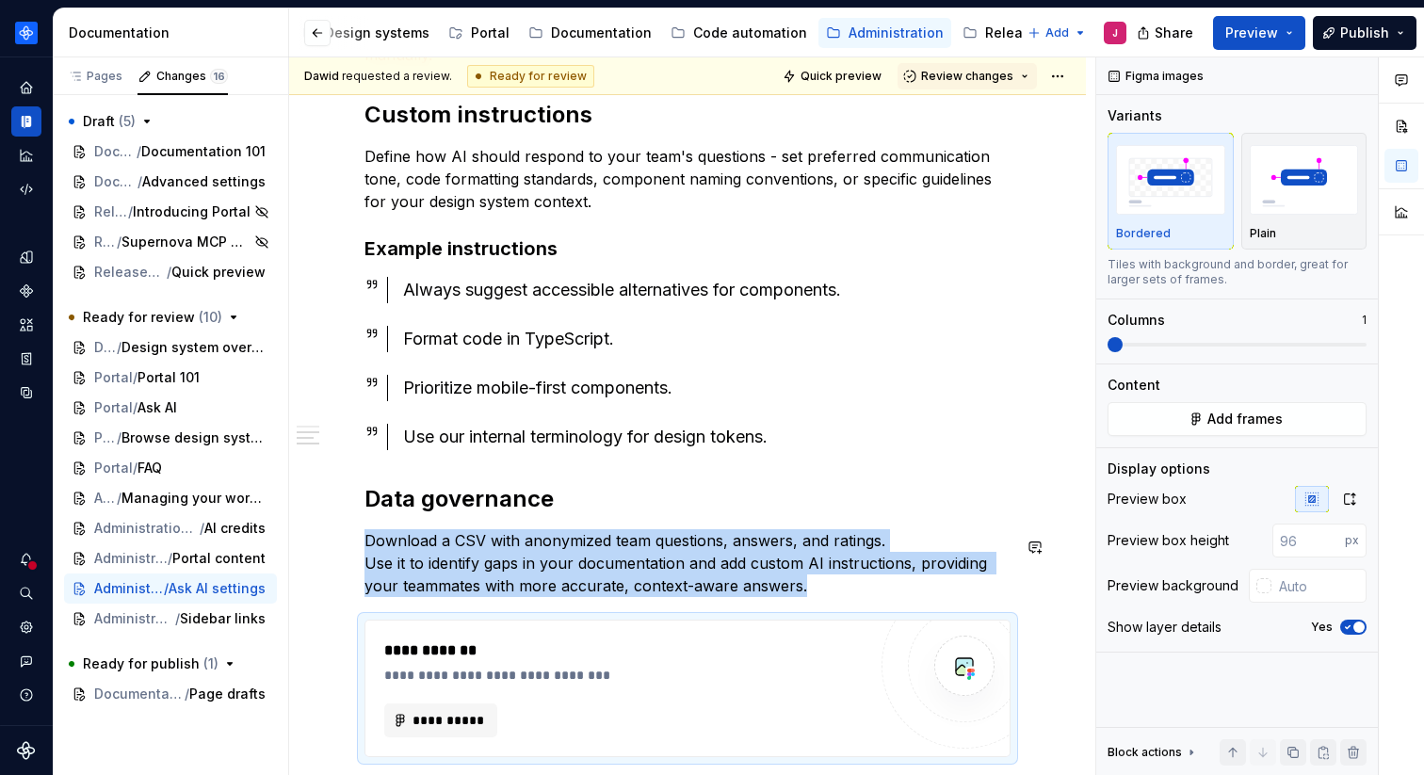
type textarea "*"
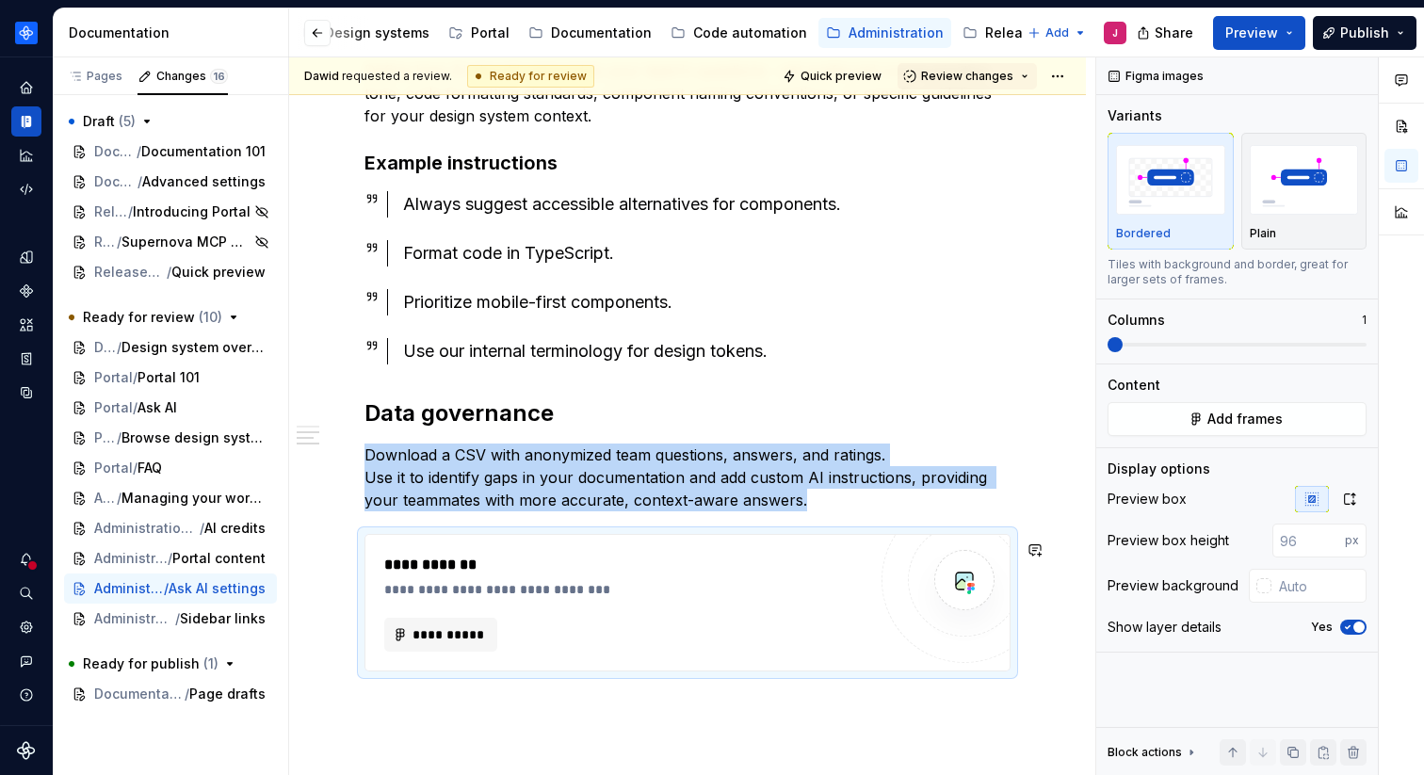
scroll to position [1141, 0]
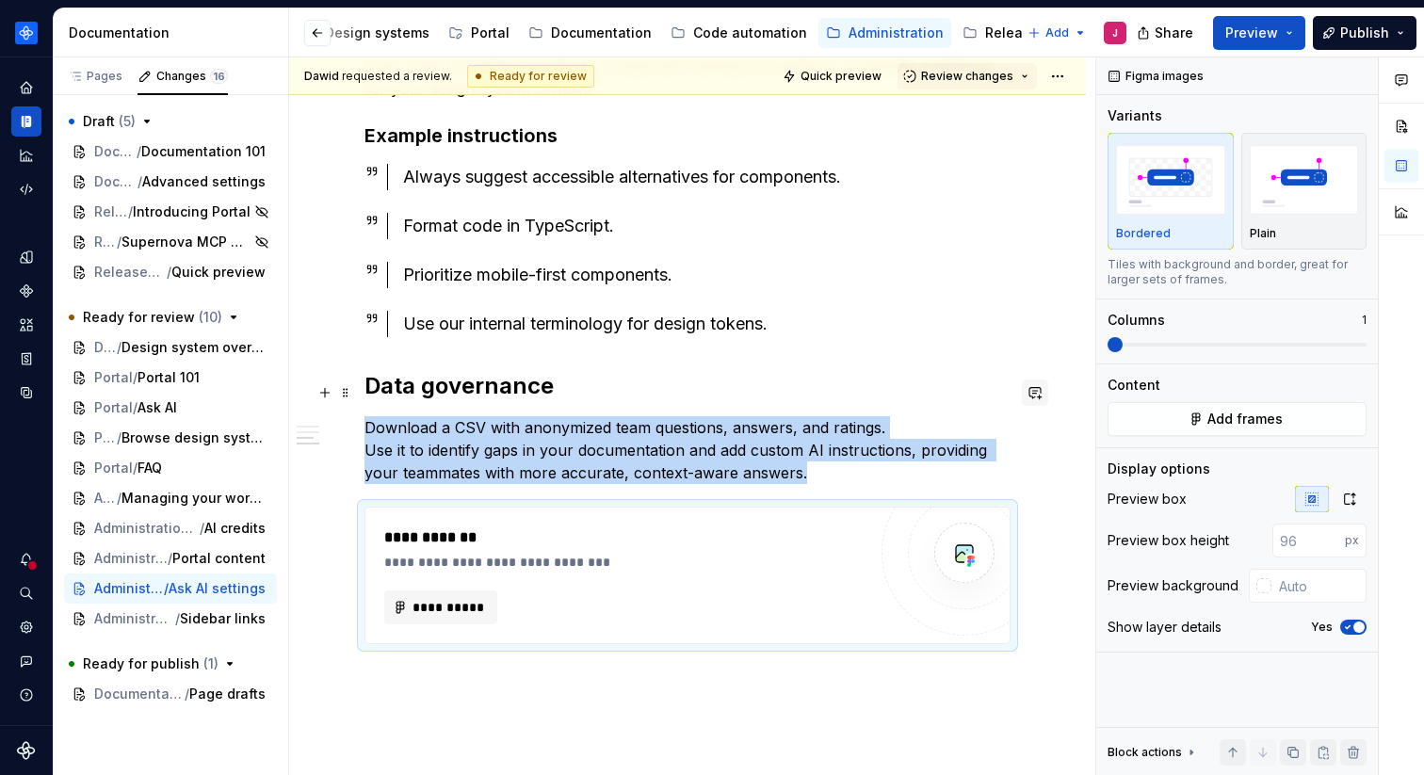
click at [1041, 388] on button "button" at bounding box center [1035, 393] width 26 height 26
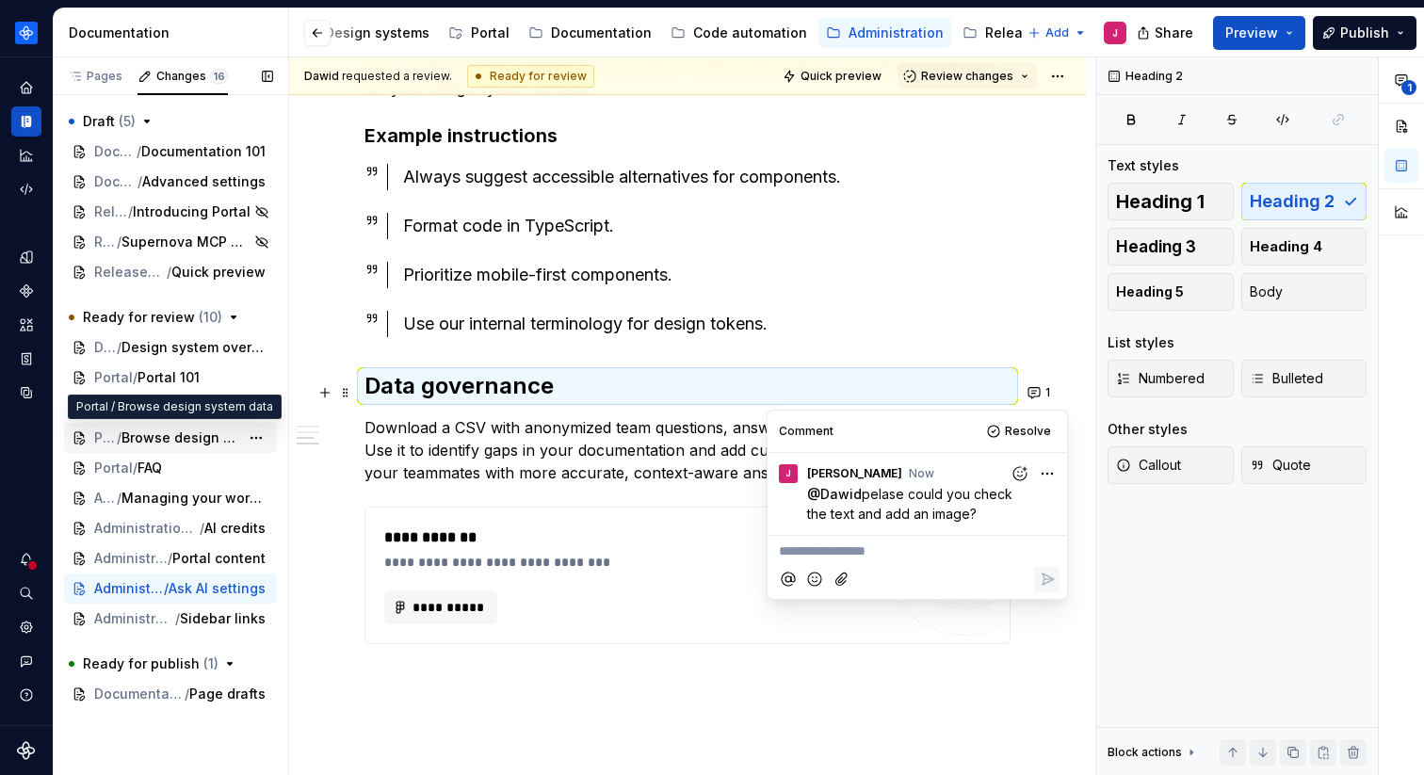
click at [188, 434] on span "Browse design system data" at bounding box center [181, 438] width 118 height 19
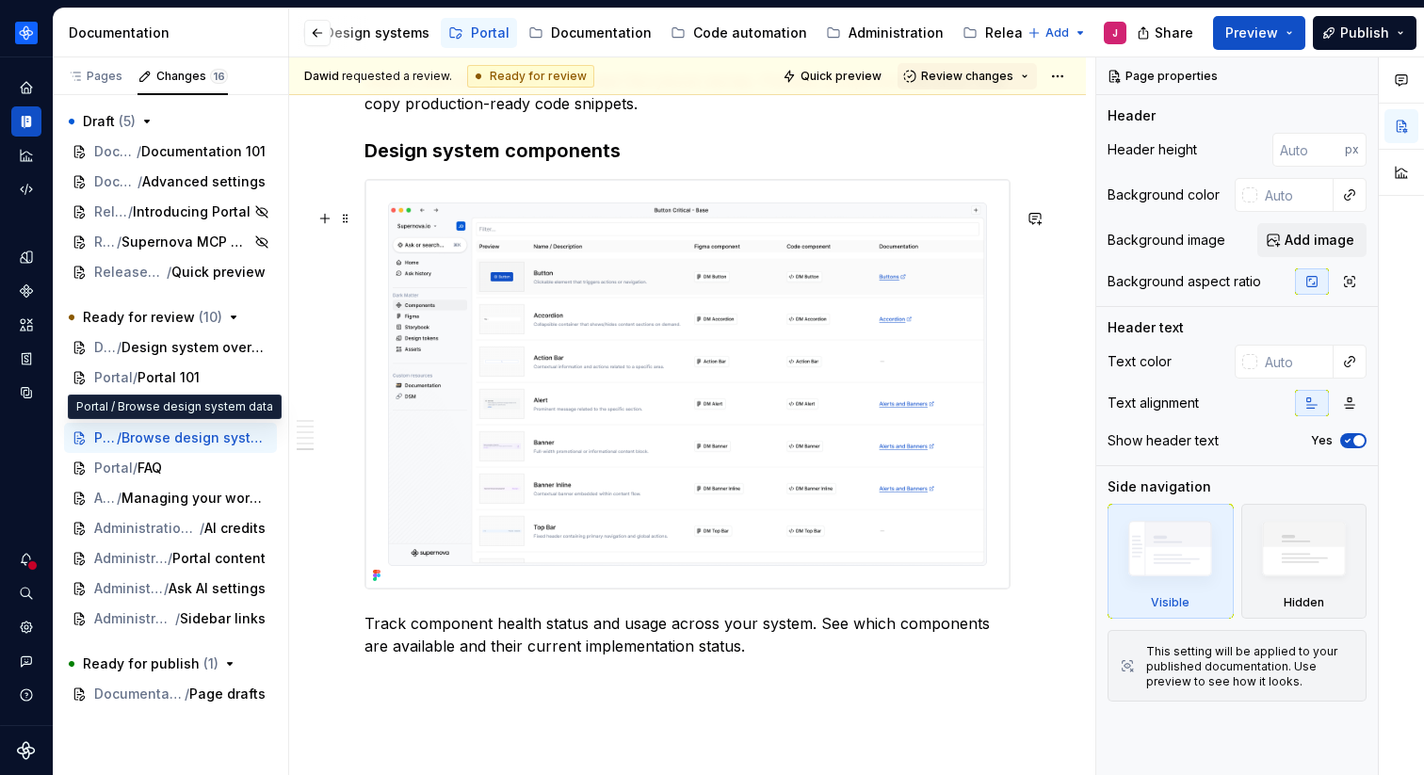
scroll to position [3256, 0]
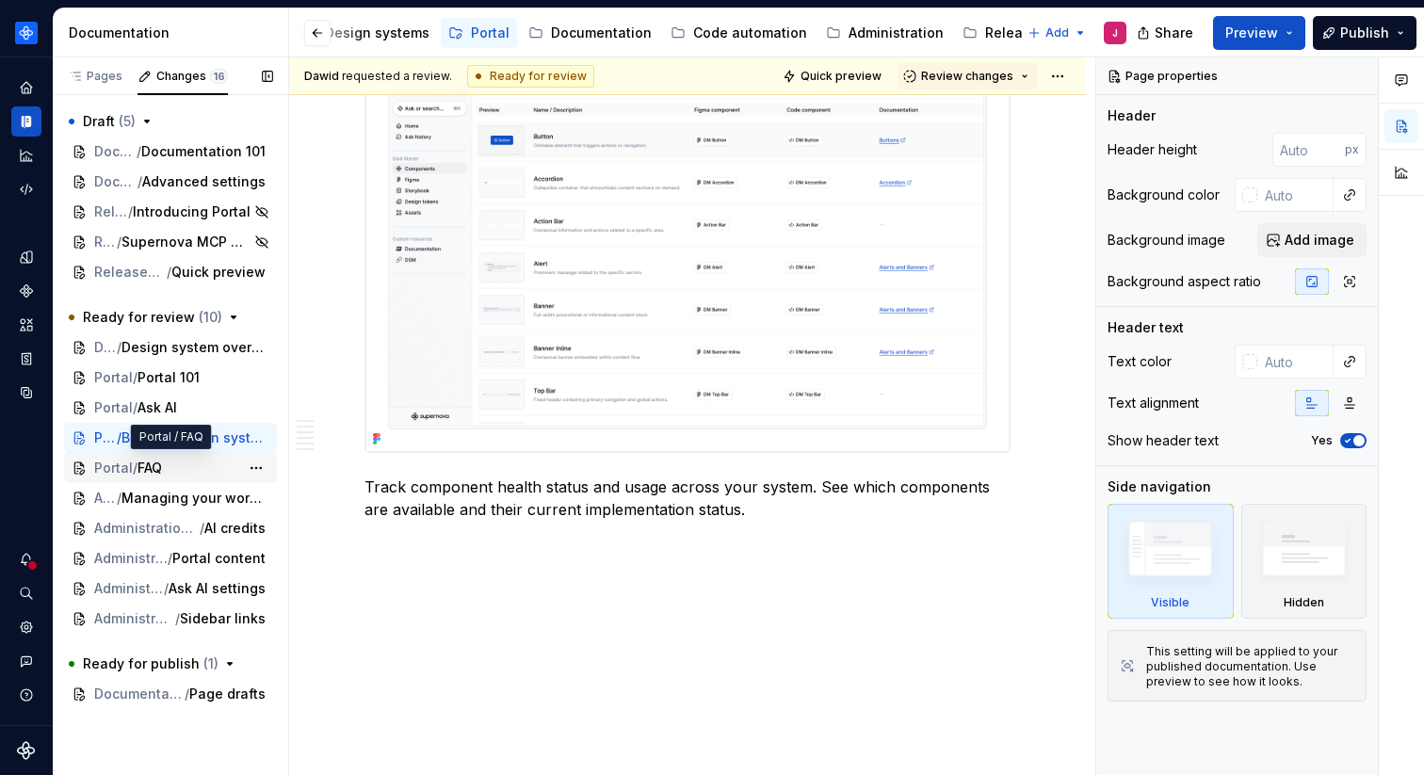
click at [177, 467] on div "Portal / FAQ" at bounding box center [168, 468] width 149 height 19
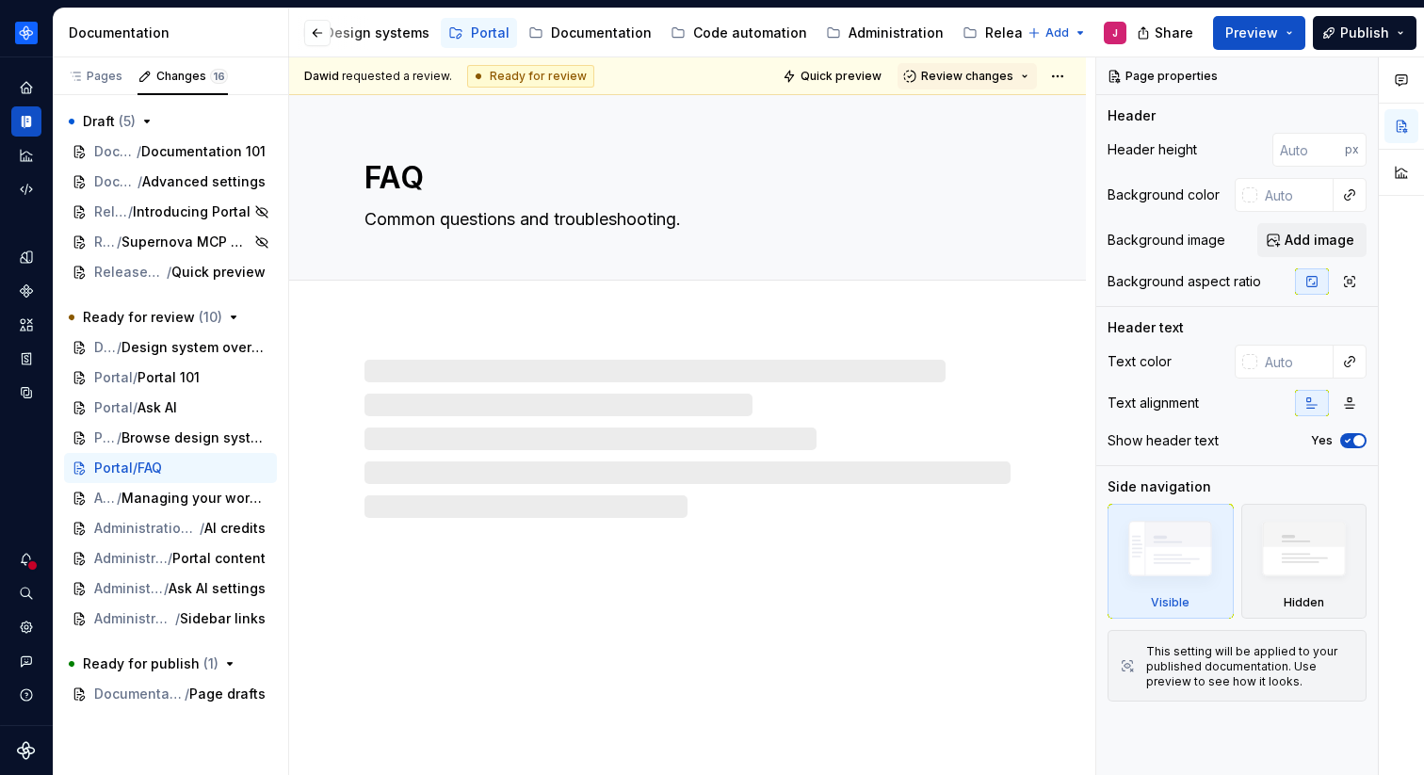
type textarea "*"
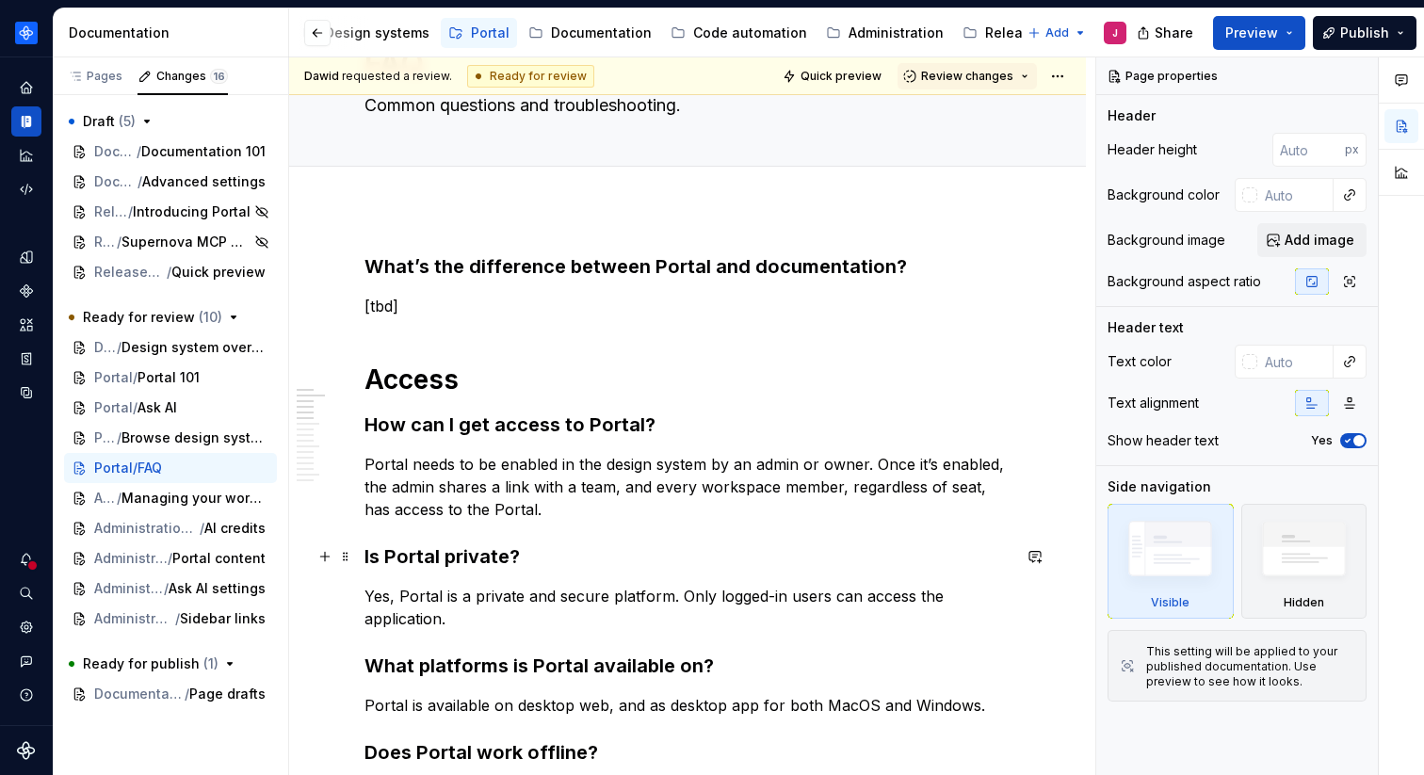
scroll to position [115, 0]
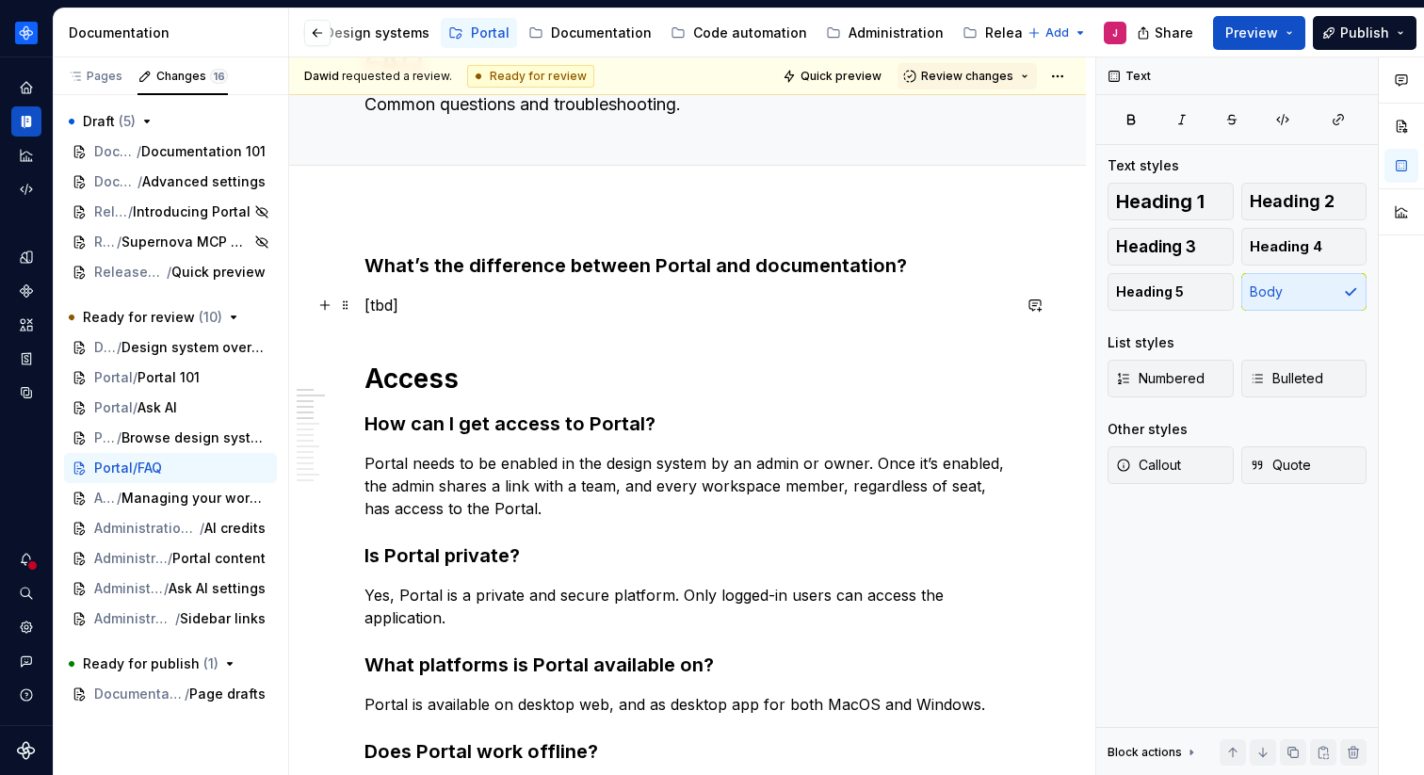
click at [562, 301] on p "[tbd]" at bounding box center [688, 305] width 646 height 23
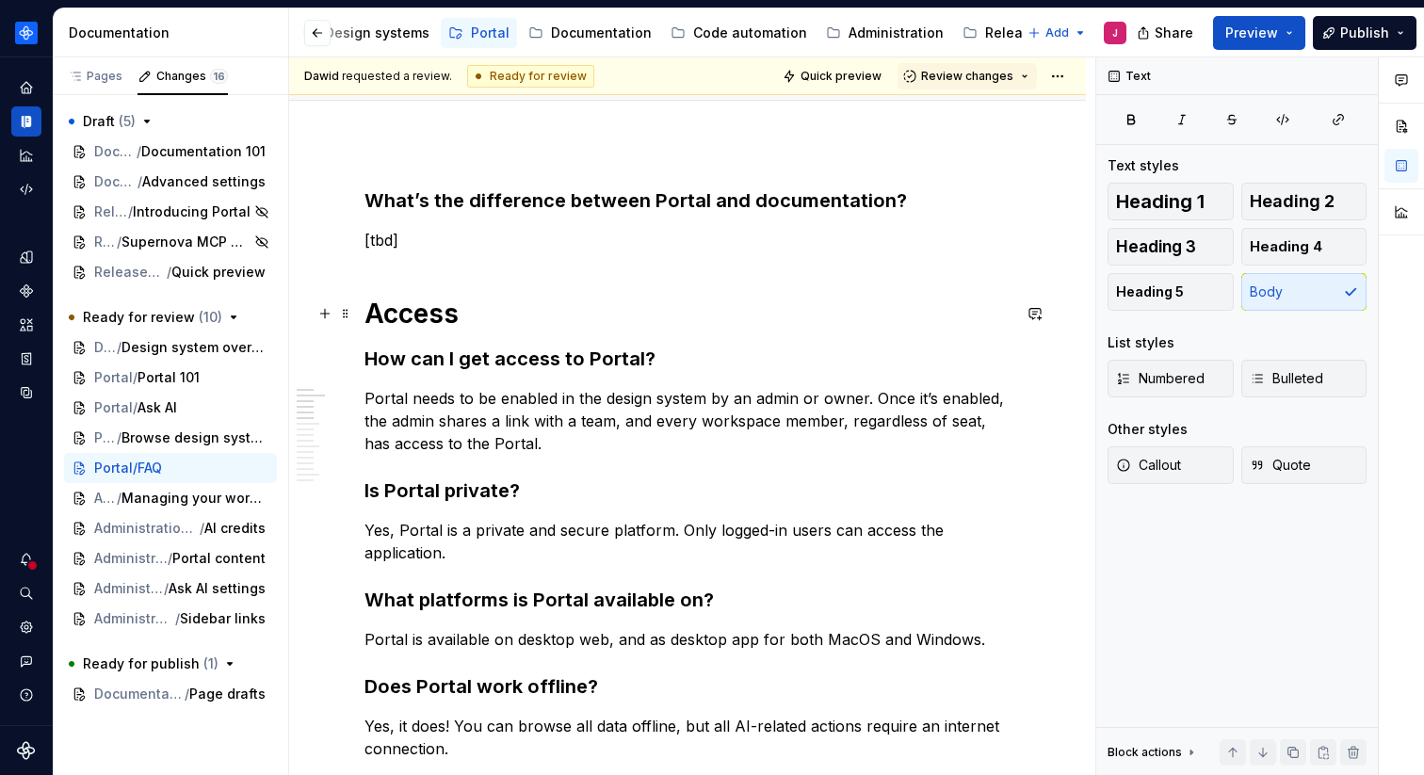
scroll to position [185, 0]
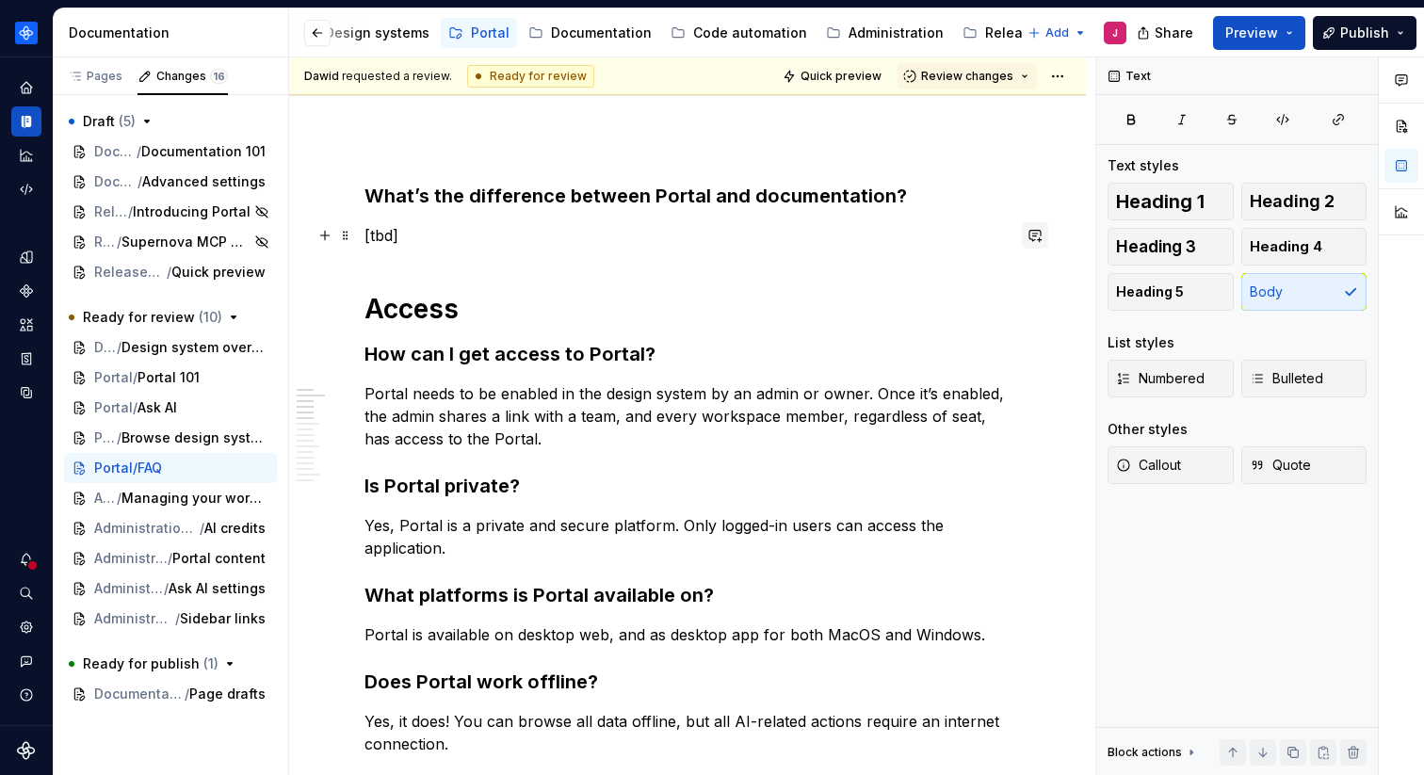
click at [1049, 233] on button "button" at bounding box center [1035, 235] width 26 height 26
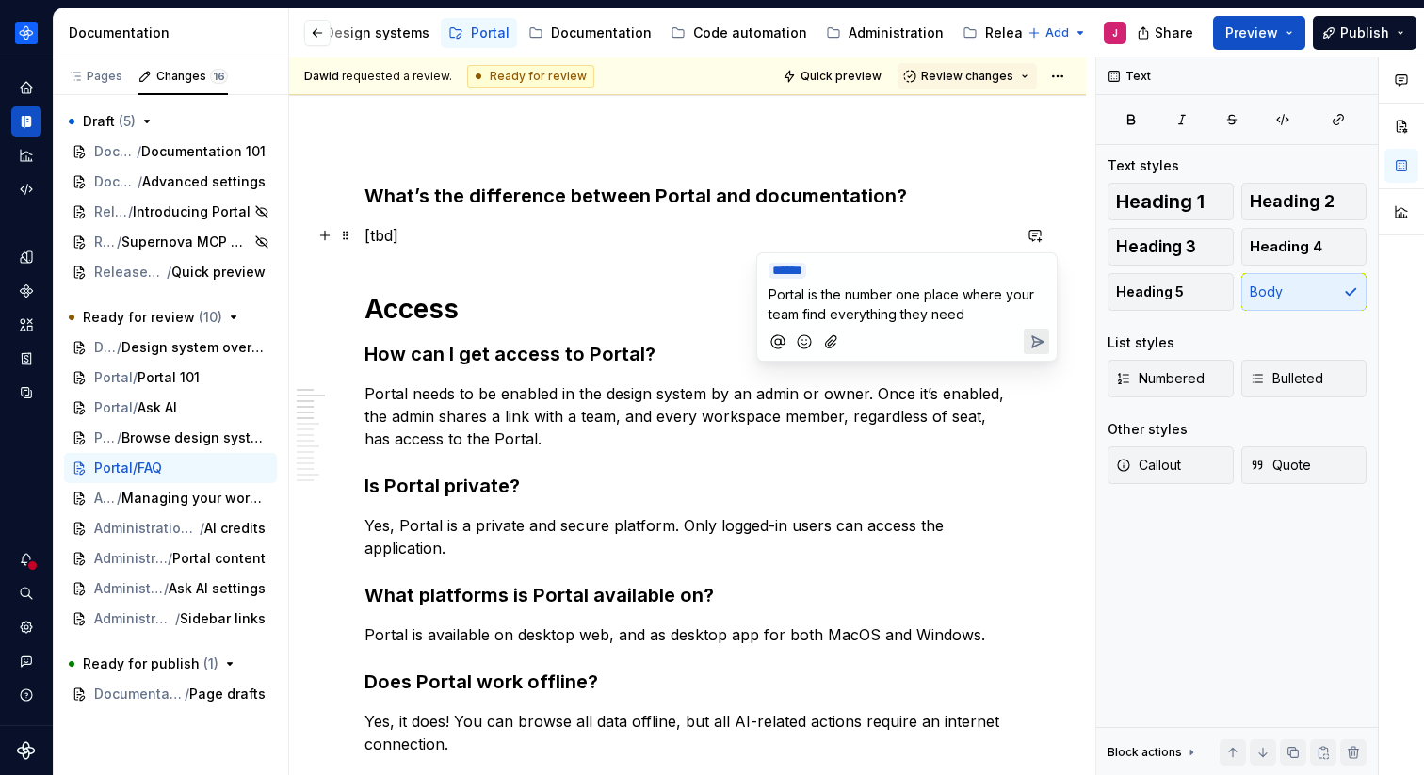
click at [806, 308] on span "Portal is the number one place where your team find everything they need" at bounding box center [903, 304] width 269 height 36
click at [1008, 318] on p "Portal is the number one place where your team can find everything they need" at bounding box center [907, 305] width 277 height 40
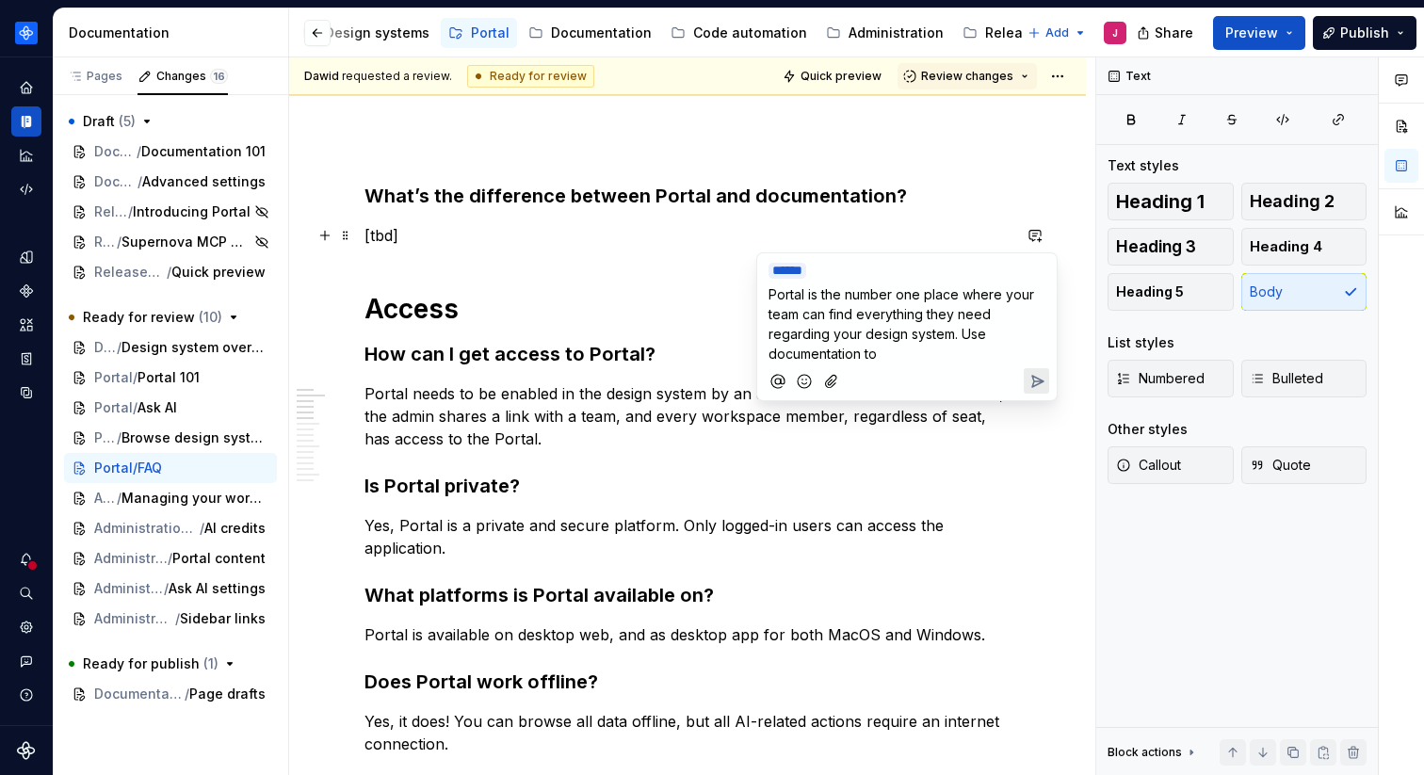
click at [907, 358] on p "Portal is the number one place where your team can find everything they need re…" at bounding box center [907, 324] width 277 height 79
click at [993, 334] on p "Portal is the number one place where your team can find everything they need re…" at bounding box center [907, 324] width 277 height 79
click at [967, 353] on p "Portal is the number one place where your team can find everything they need re…" at bounding box center [907, 324] width 277 height 79
drag, startPoint x: 952, startPoint y: 358, endPoint x: 767, endPoint y: 298, distance: 194.2
click at [767, 298] on div "﻿ * ***** ﻿ Portal is the primary location where your team can find everything …" at bounding box center [907, 308] width 285 height 110
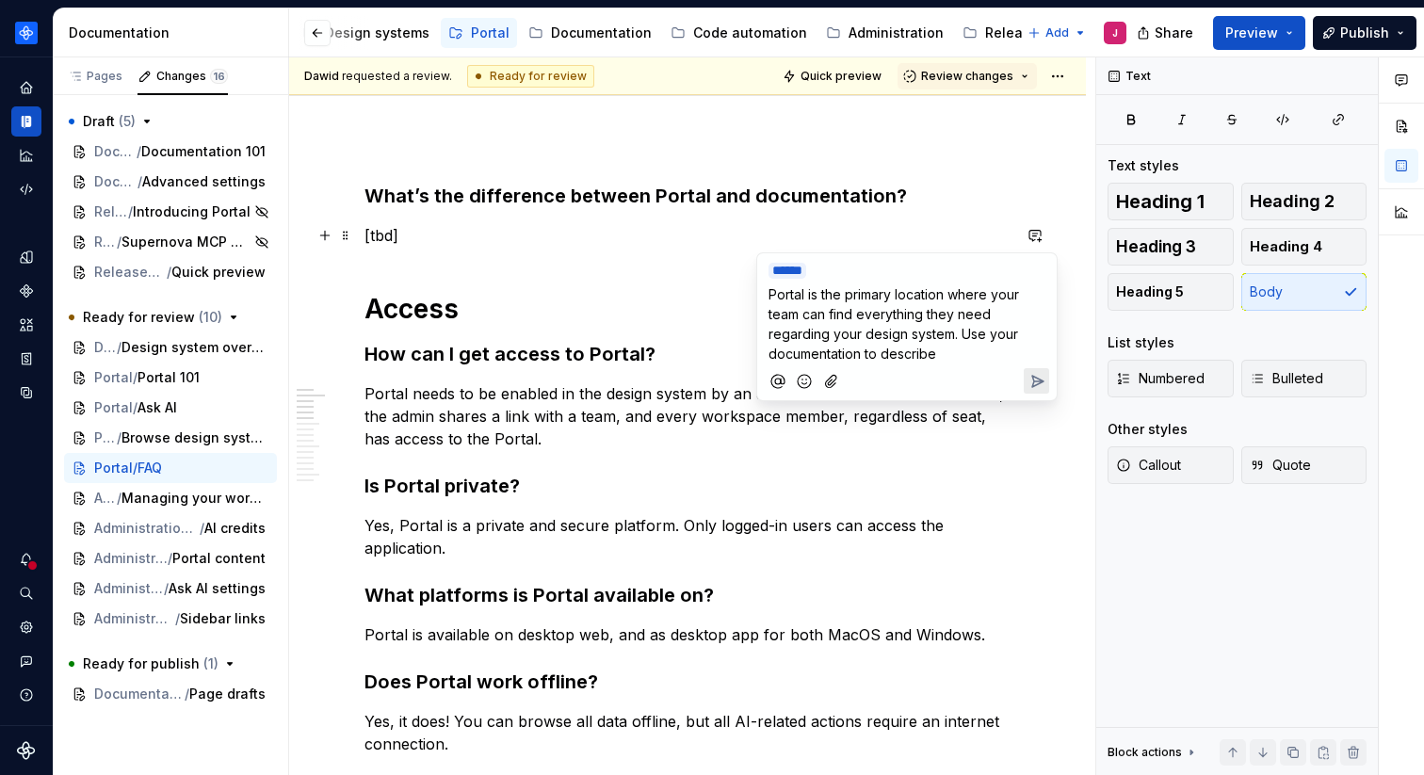
copy span "Portal is the primary location where your team can find everything they need re…"
click at [992, 346] on p "Portal is the primary location where your team can find everything they need re…" at bounding box center [907, 324] width 277 height 79
click at [962, 348] on p "Portal is the primary location where your team can find everything they need re…" at bounding box center [907, 324] width 277 height 79
drag, startPoint x: 973, startPoint y: 348, endPoint x: 766, endPoint y: 297, distance: 213.4
click at [766, 297] on div "﻿ * ***** ﻿ Portal is the primary location where your team can find everything …" at bounding box center [907, 308] width 285 height 110
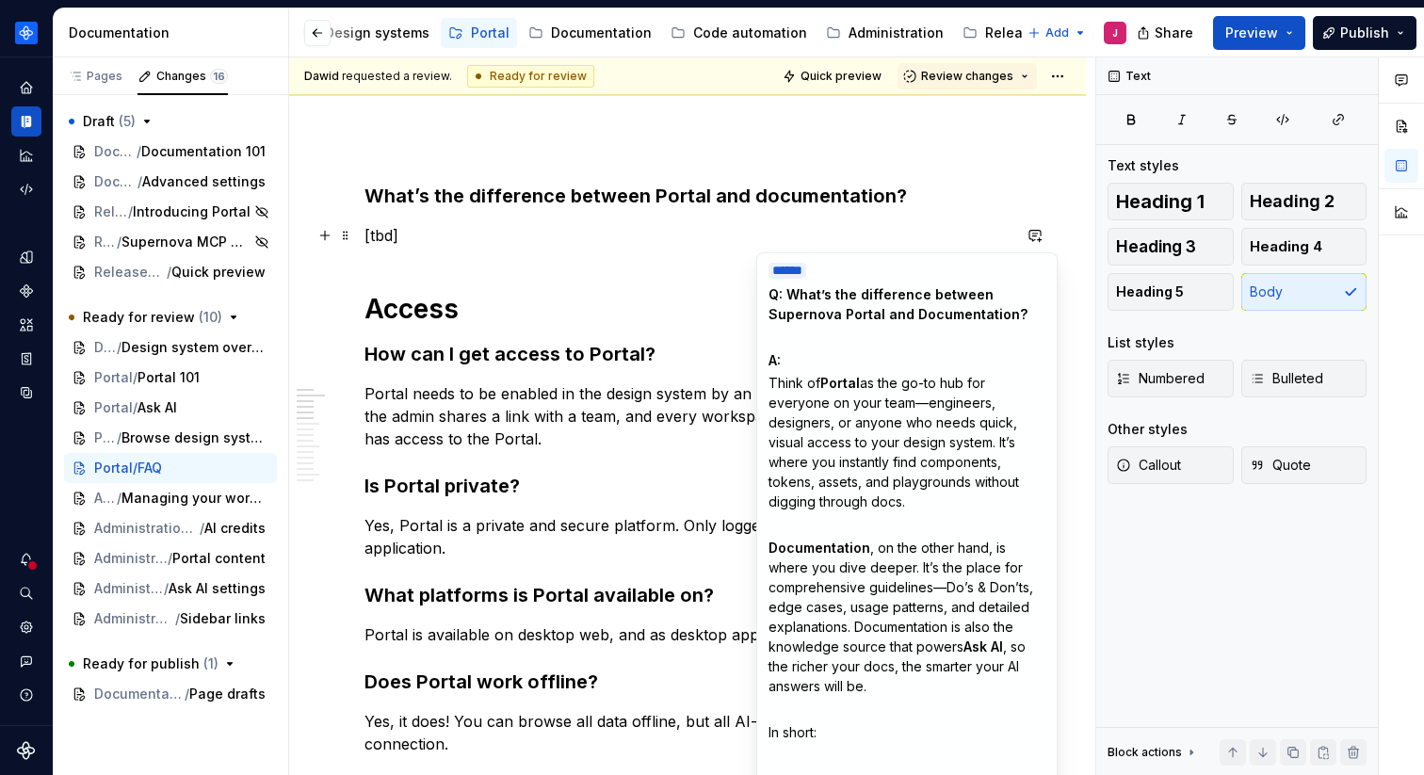
click at [882, 365] on p "A:" at bounding box center [907, 360] width 277 height 20
click at [874, 322] on div "﻿ * ***** ﻿ Q: What’s the difference between Supernova Portal and Documentation…" at bounding box center [907, 573] width 285 height 641
click at [770, 296] on span "Q: What’s the difference between Supernova Portal and Documentation?" at bounding box center [898, 304] width 259 height 36
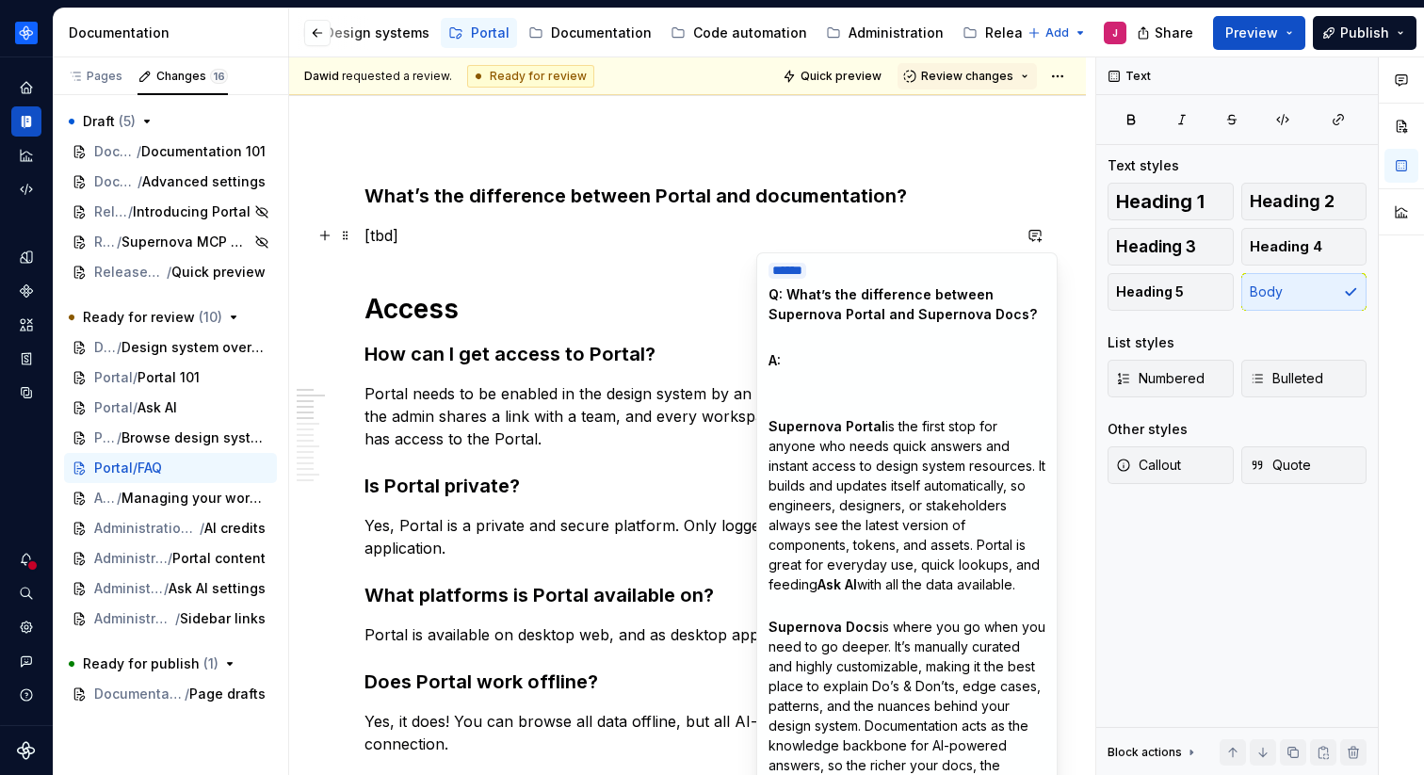
click at [805, 399] on p "Supernova Portal is the first stop for anyone who needs quick answers and insta…" at bounding box center [907, 496] width 277 height 198
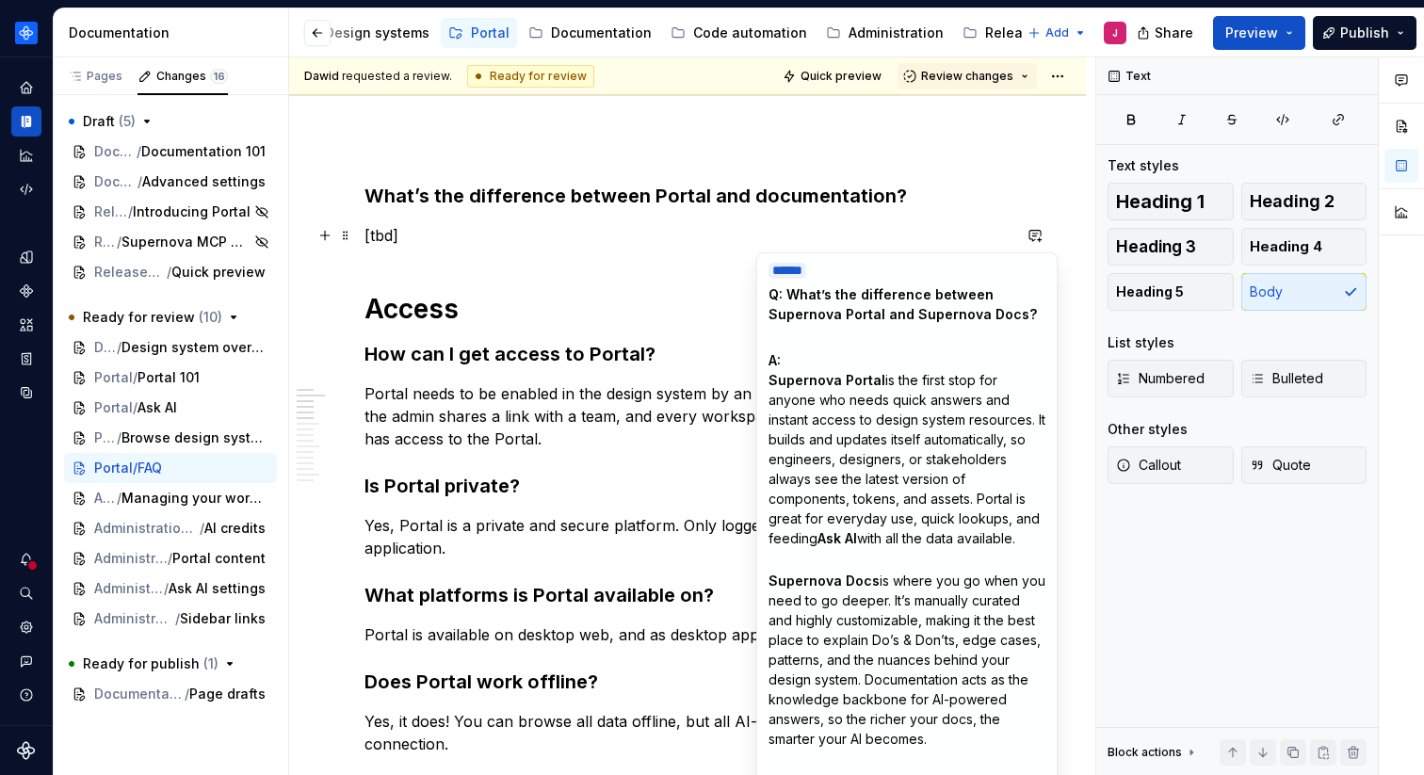
click at [802, 548] on p "A: Supernova Portal is the first stop for anyone who needs quick answers and in…" at bounding box center [907, 449] width 277 height 198
click at [868, 337] on p "﻿" at bounding box center [907, 337] width 277 height 20
click at [970, 514] on span "is the first stop for anyone who needs quick answers and instant access to desi…" at bounding box center [909, 459] width 281 height 174
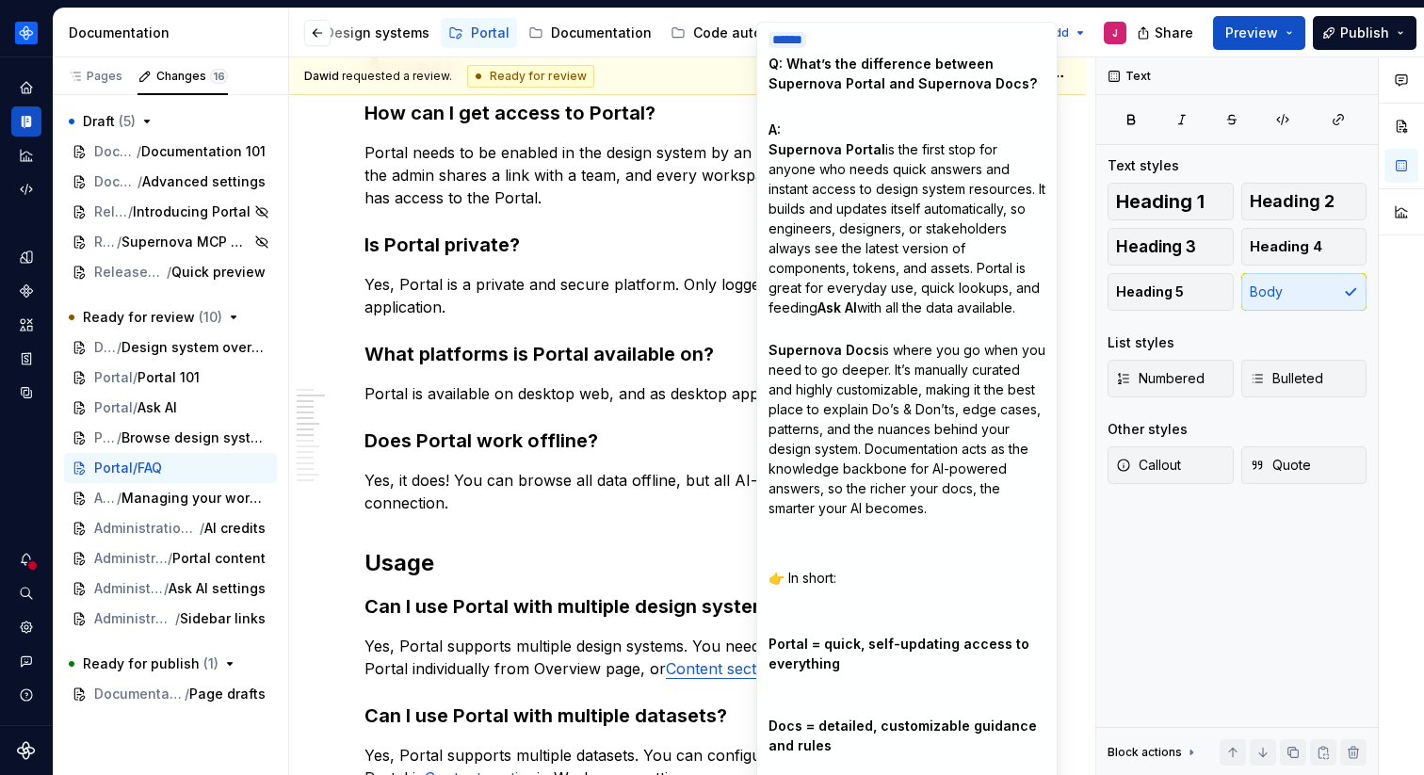
scroll to position [454, 0]
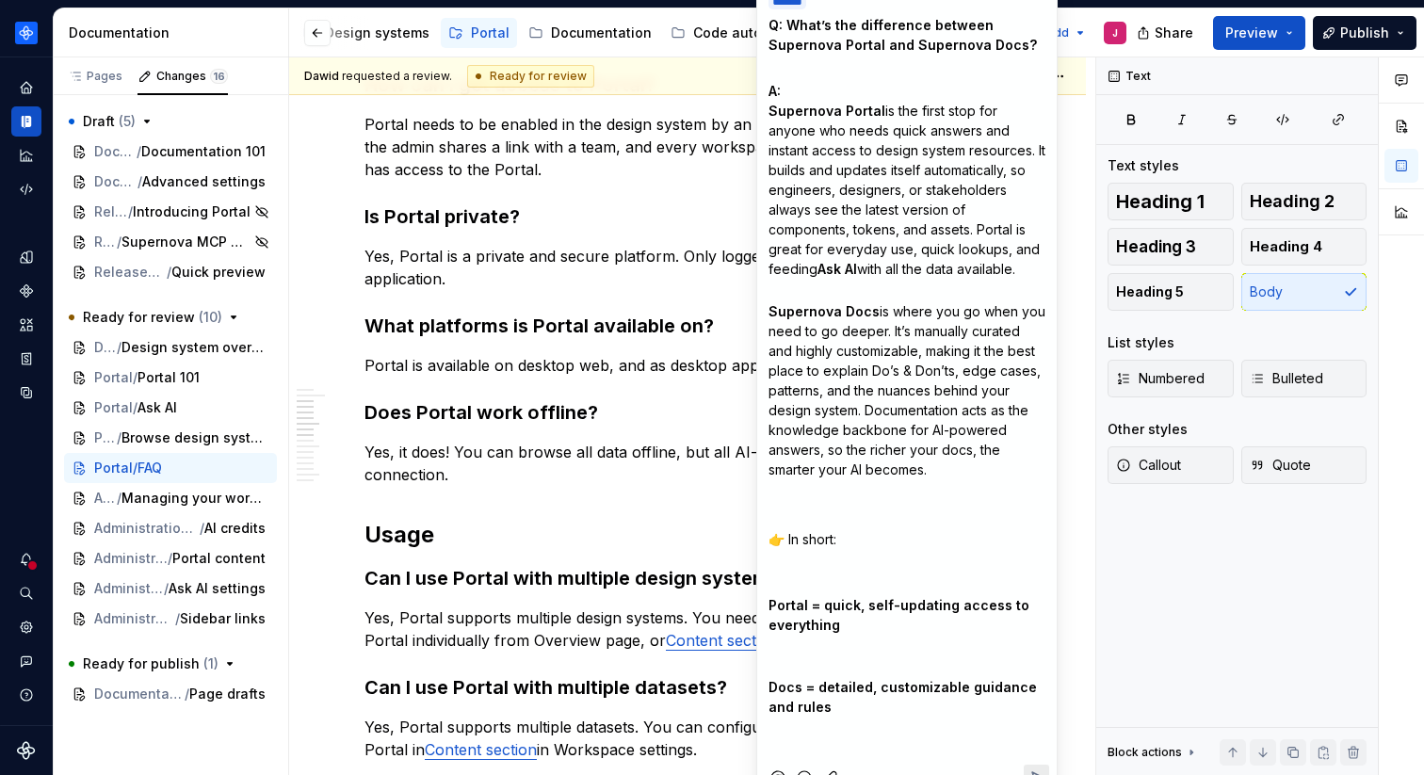
click at [843, 526] on p "﻿" at bounding box center [907, 516] width 277 height 20
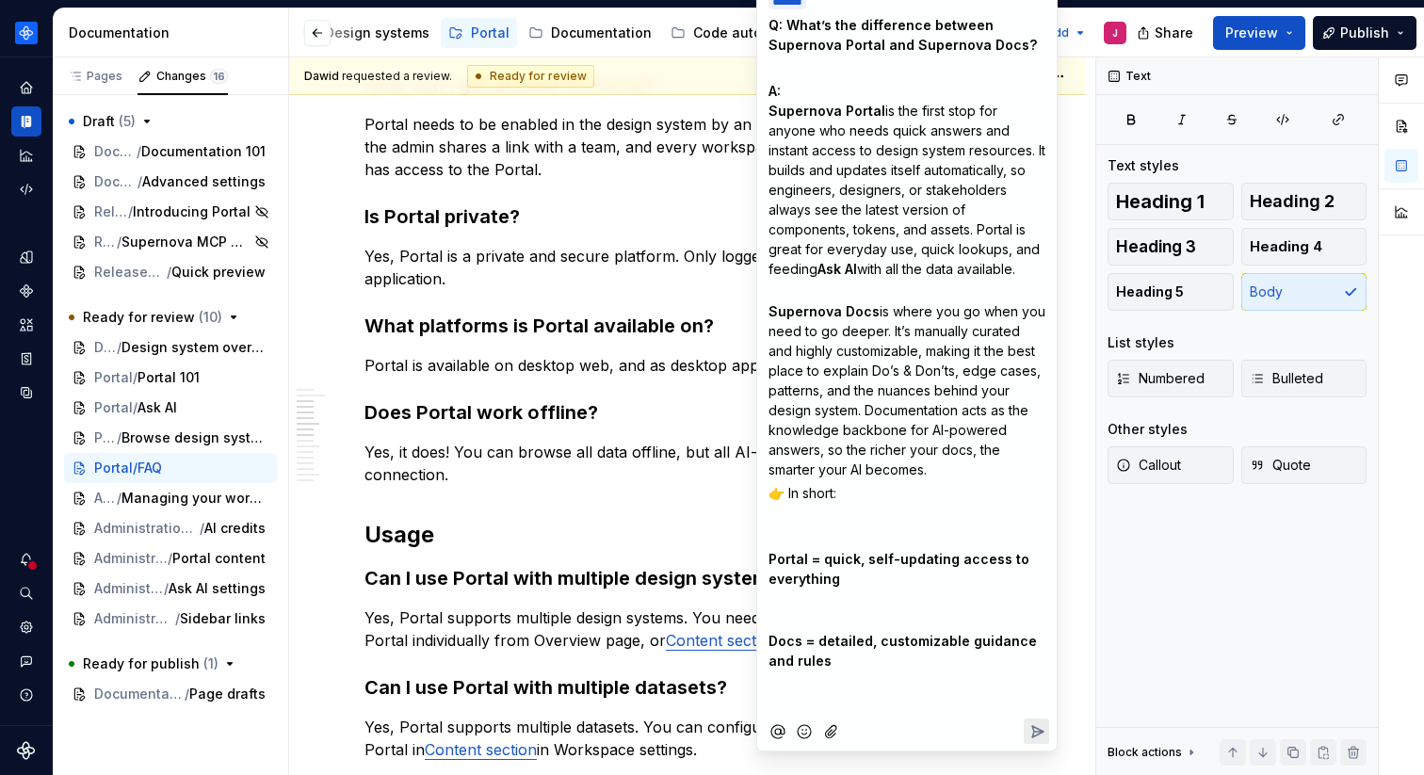
click at [821, 556] on p "Portal = quick, self-updating access to everything" at bounding box center [907, 568] width 277 height 79
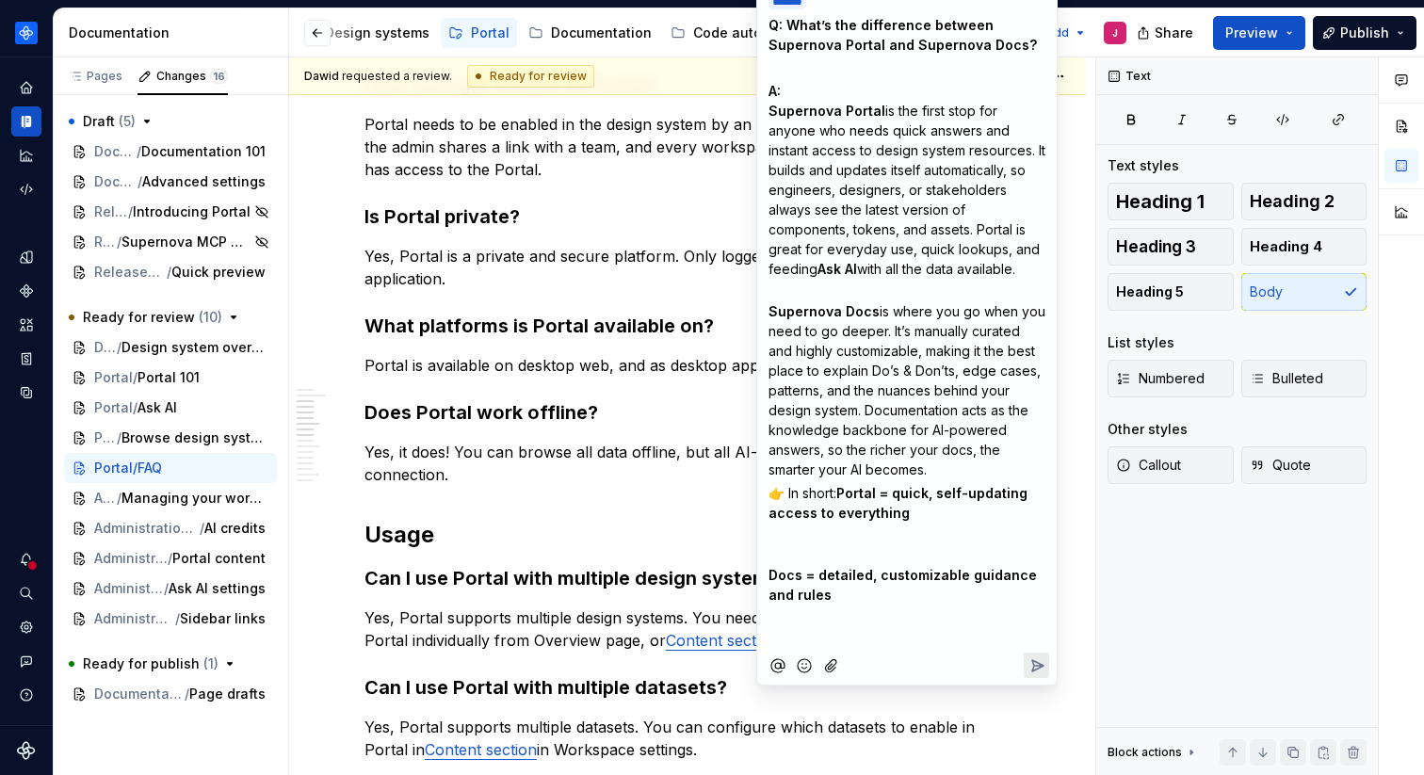
click at [818, 597] on p "Docs = detailed, customizable guidance and rules" at bounding box center [907, 584] width 277 height 79
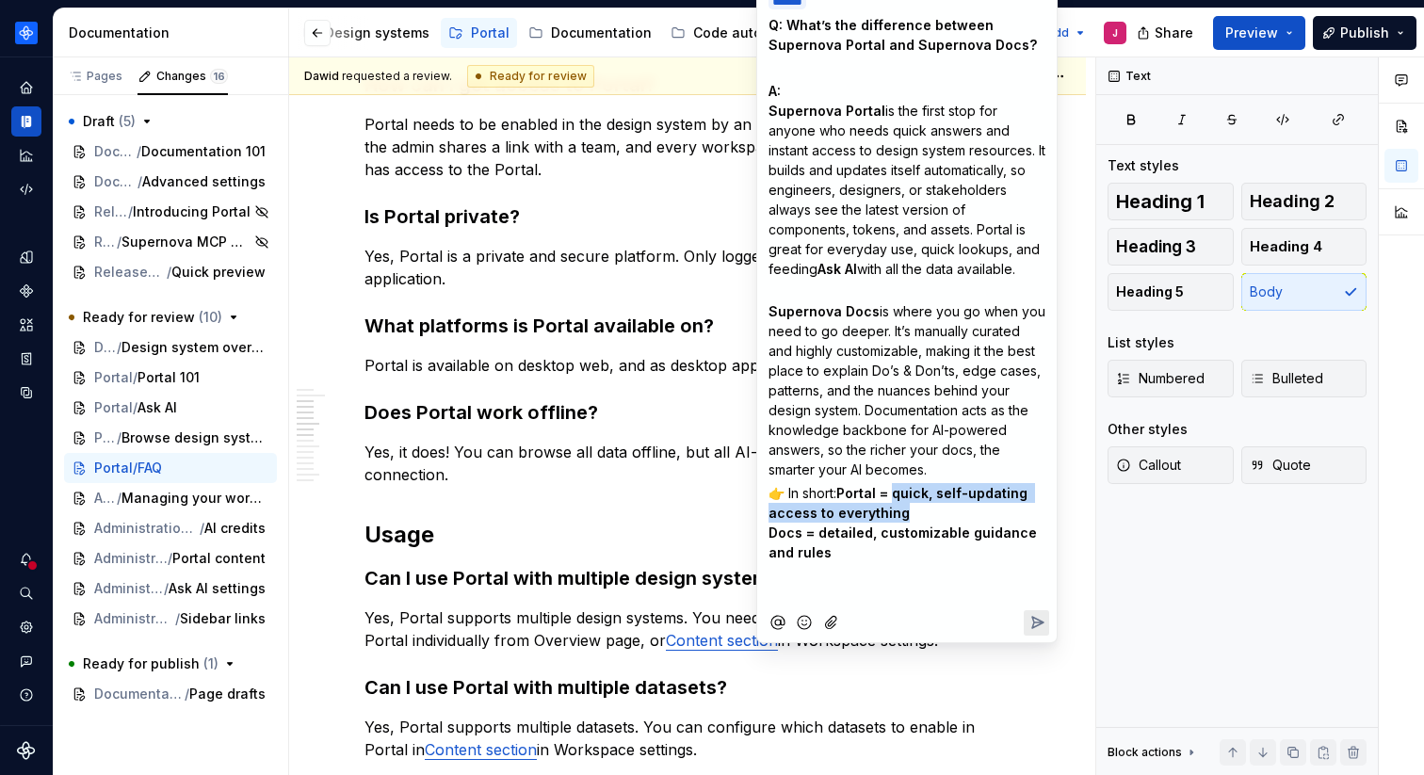
drag, startPoint x: 860, startPoint y: 552, endPoint x: 822, endPoint y: 529, distance: 43.9
click at [822, 529] on p "👉 In short: Portal = quick, self-updating access to everything Docs = detailed,…" at bounding box center [907, 532] width 277 height 99
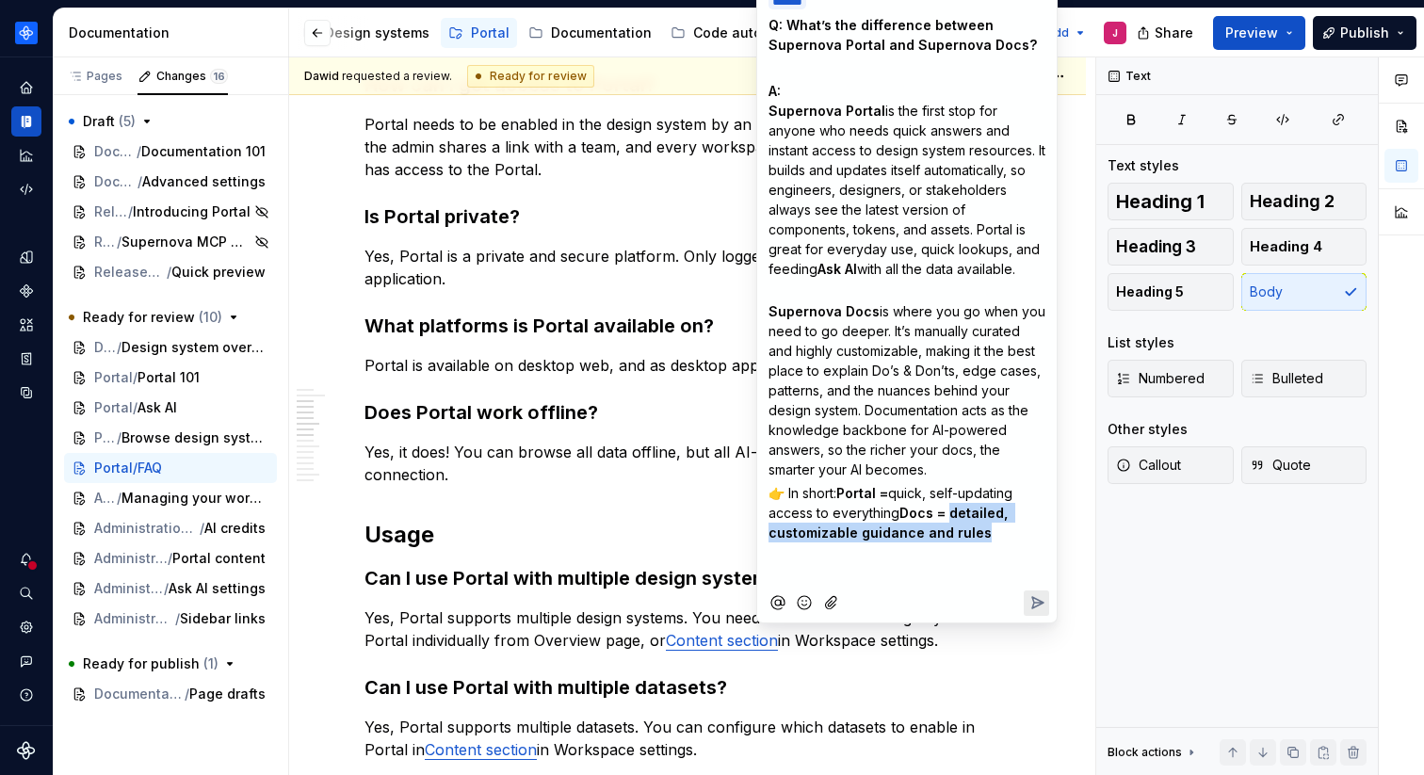
drag, startPoint x: 841, startPoint y: 593, endPoint x: 818, endPoint y: 575, distance: 29.6
click at [818, 562] on p "👉 In short: Portal = quick, self-updating access to everything Docs = detailed,…" at bounding box center [907, 522] width 277 height 79
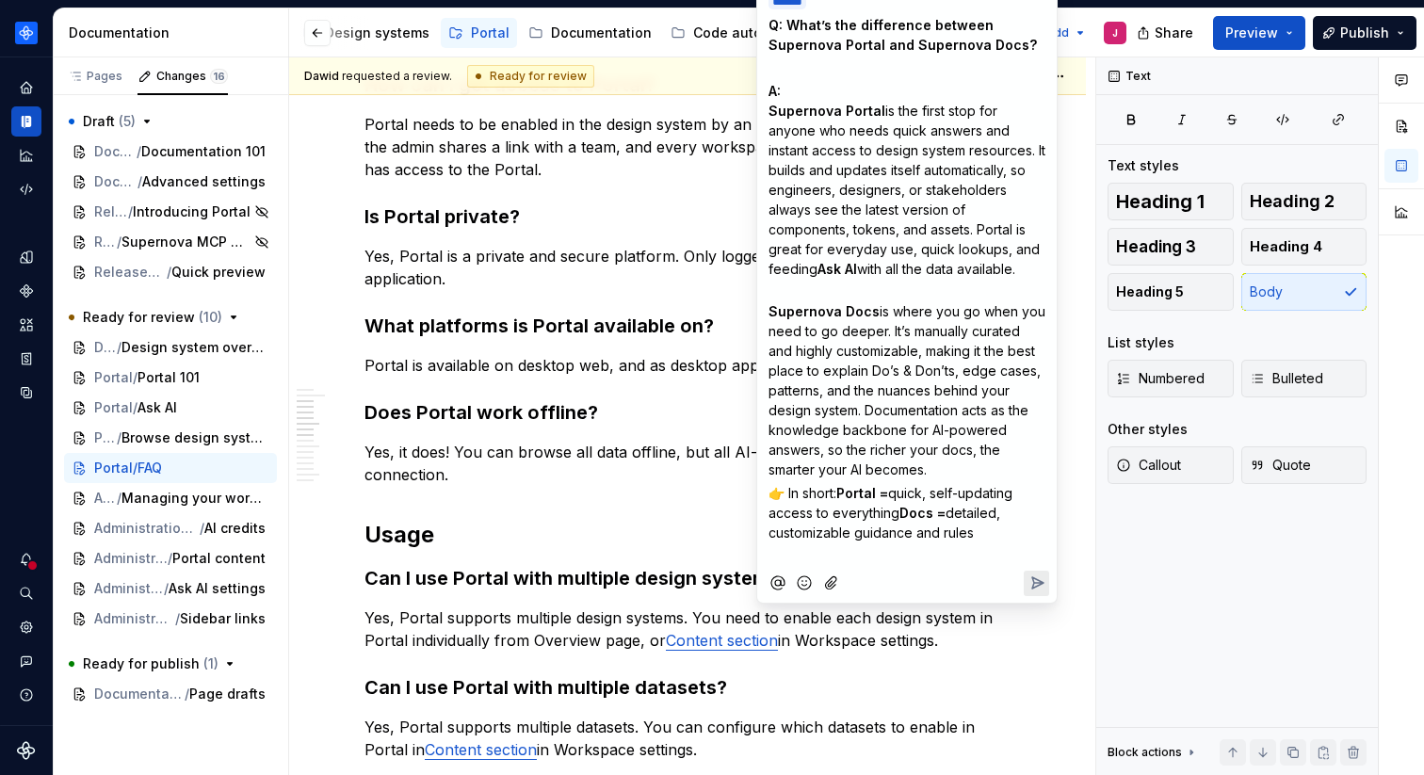
click at [846, 543] on p "👉 In short: Portal = quick, self-updating access to everything Docs = detailed,…" at bounding box center [907, 512] width 277 height 59
click at [900, 521] on span "Docs =" at bounding box center [923, 513] width 46 height 16
click at [837, 501] on span "Portal =" at bounding box center [863, 493] width 52 height 16
copy span "is for"
click at [900, 521] on span "Docs =" at bounding box center [923, 513] width 46 height 16
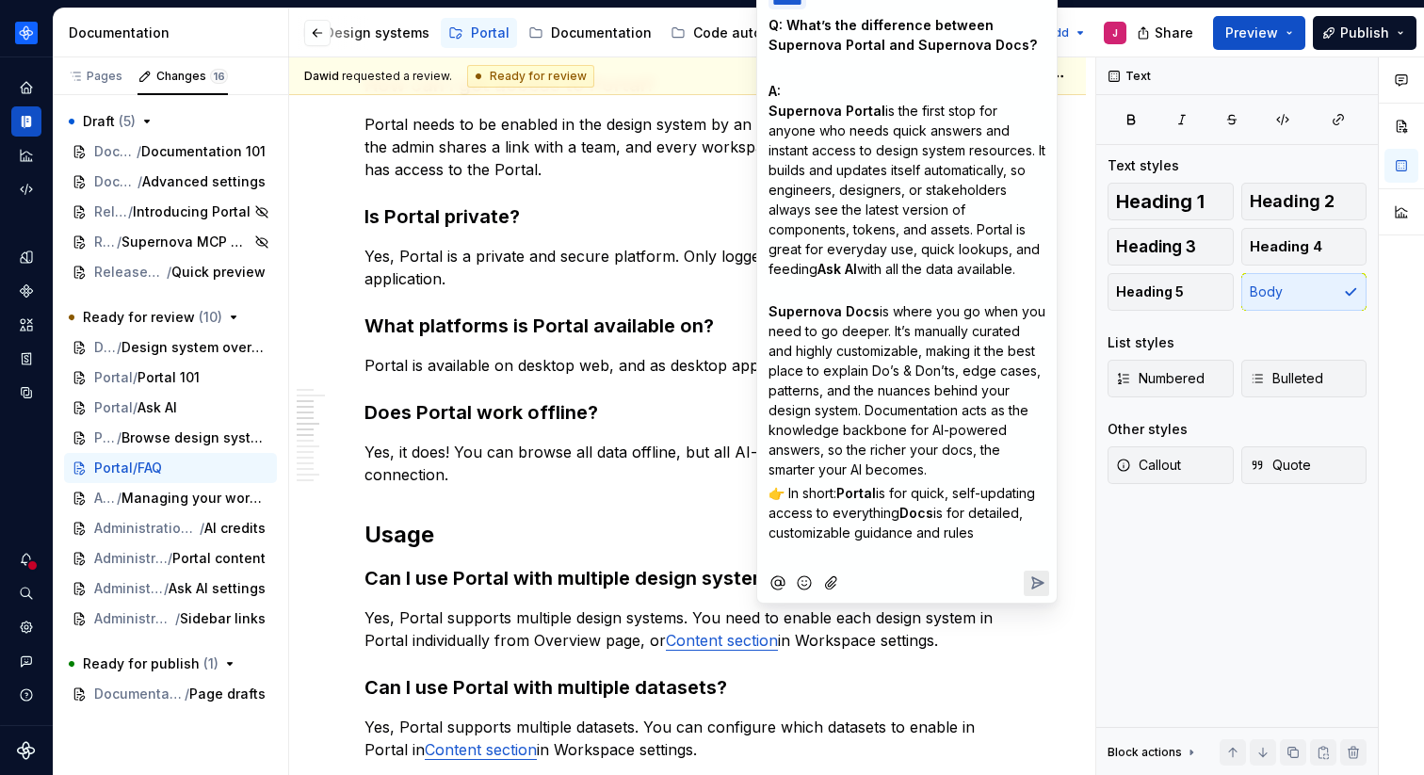
click at [847, 543] on p "👉 In short: Portal is for quick, self-updating access to everything Docs is for…" at bounding box center [907, 512] width 277 height 59
click at [1036, 589] on icon "Send" at bounding box center [1038, 583] width 11 height 11
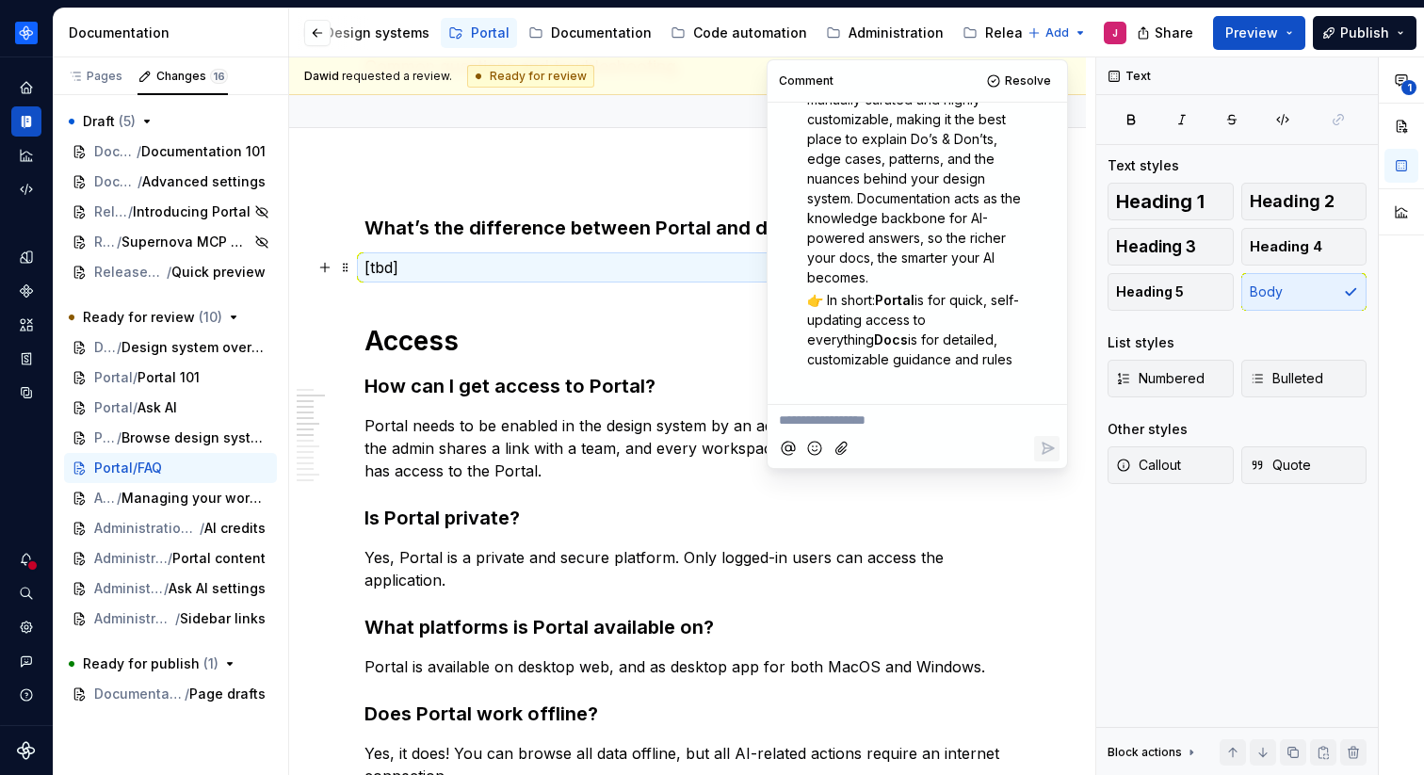
scroll to position [0, 0]
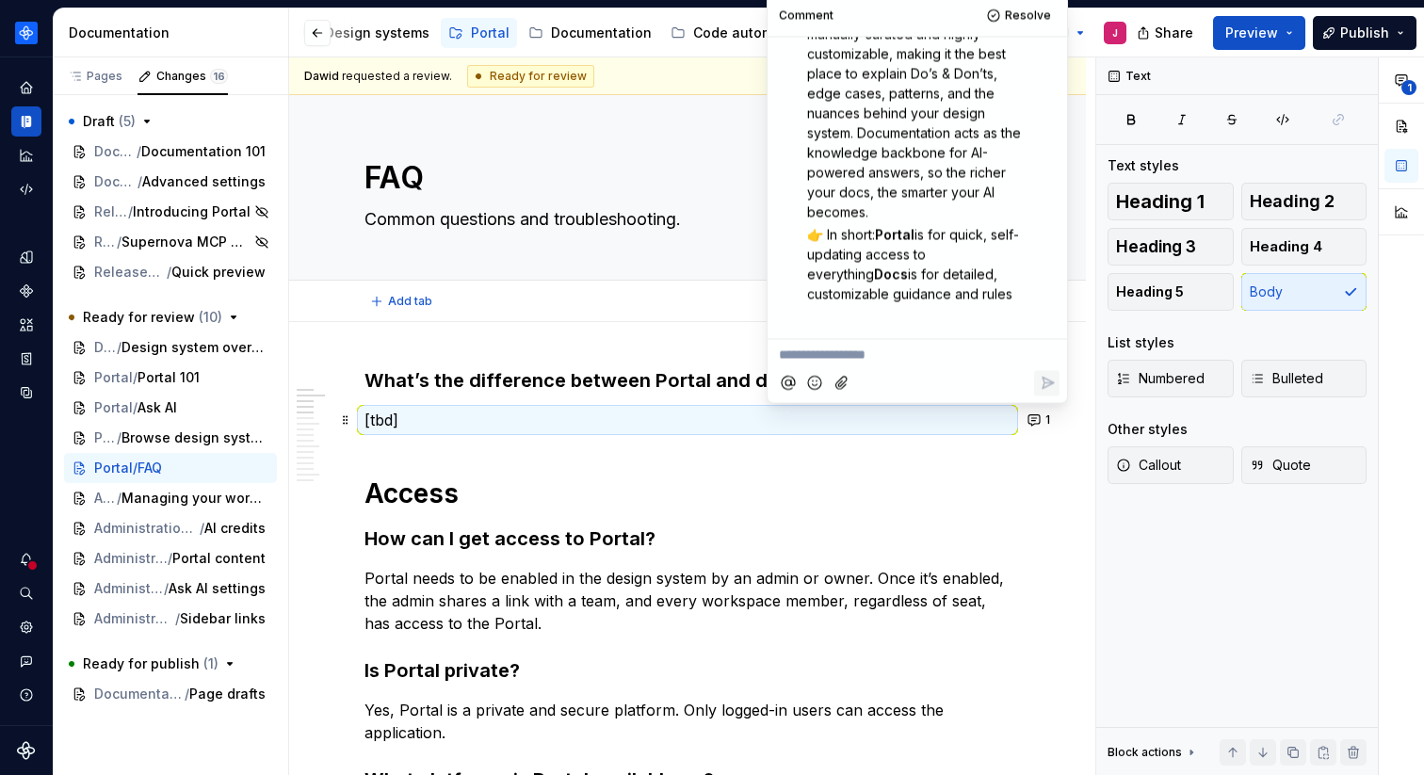
click at [596, 311] on div "Add tab" at bounding box center [688, 301] width 646 height 26
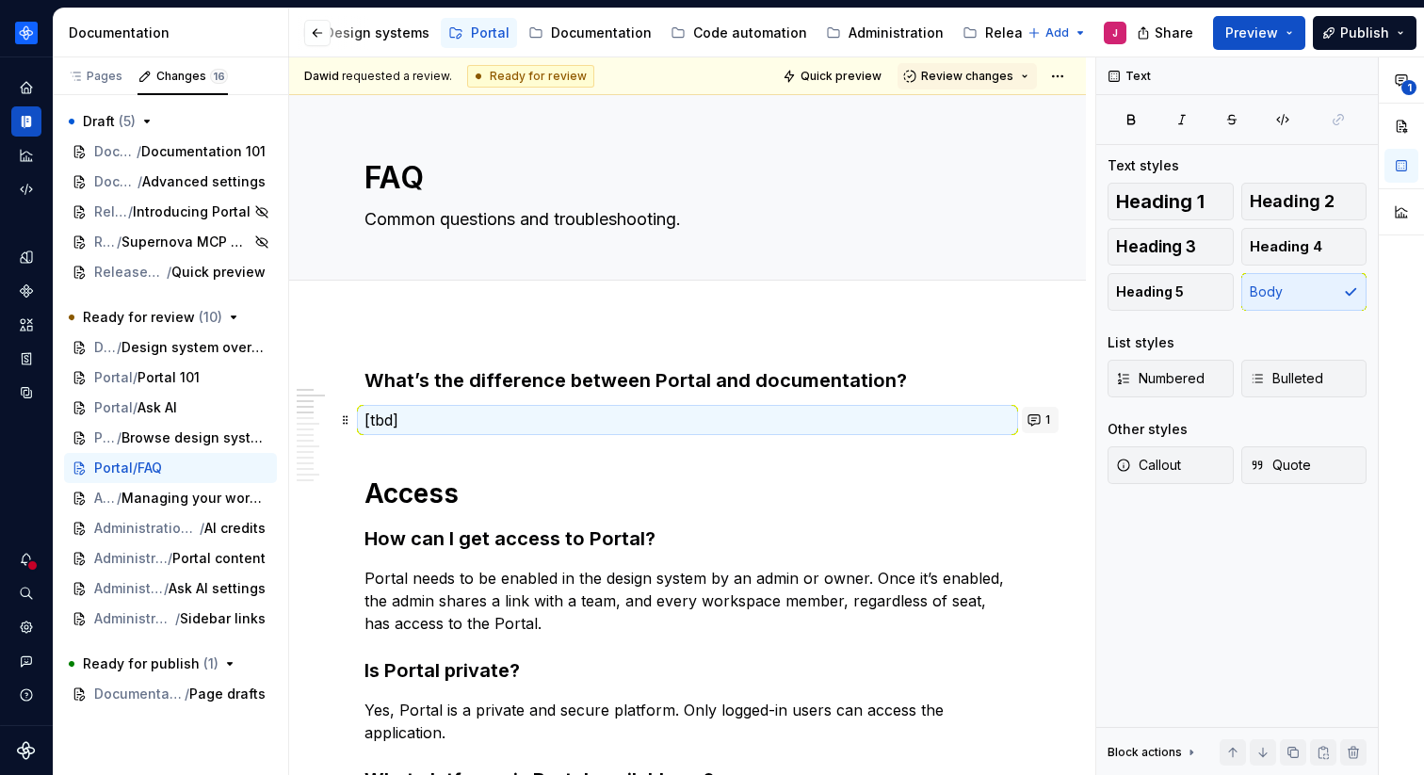
click at [1053, 415] on button "1" at bounding box center [1040, 420] width 37 height 26
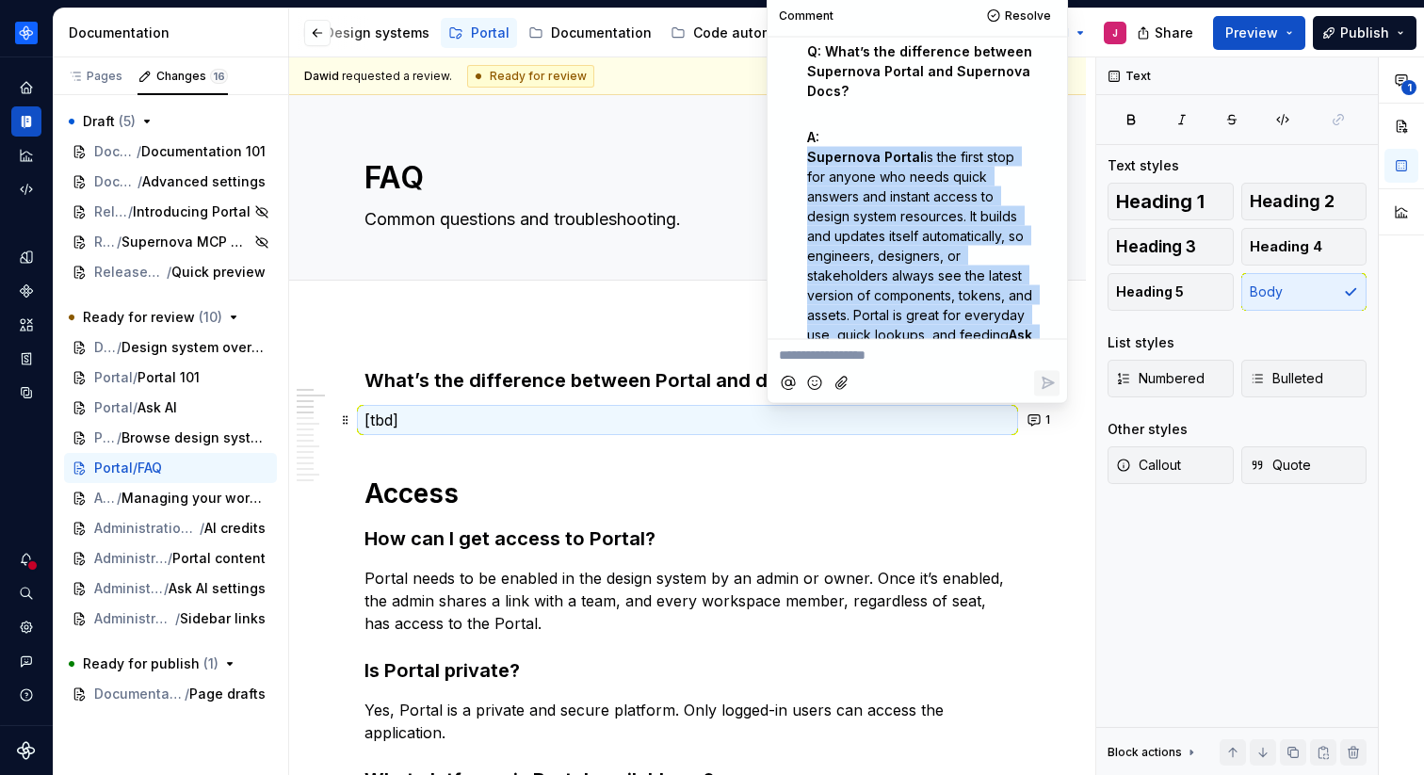
scroll to position [473, 0]
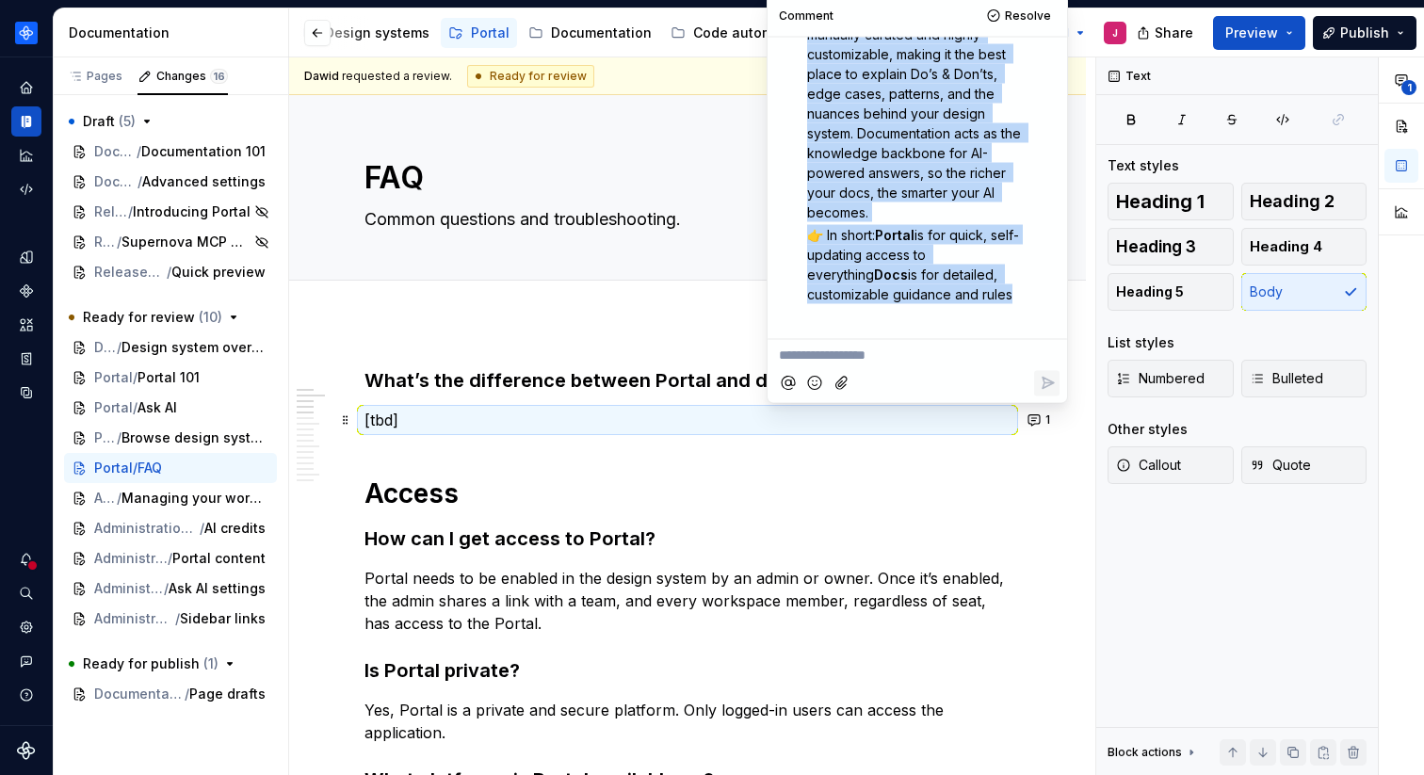
drag, startPoint x: 809, startPoint y: 204, endPoint x: 961, endPoint y: 294, distance: 176.1
copy div "Supernova Portal is the first stop for anyone who needs quick answers and insta…"
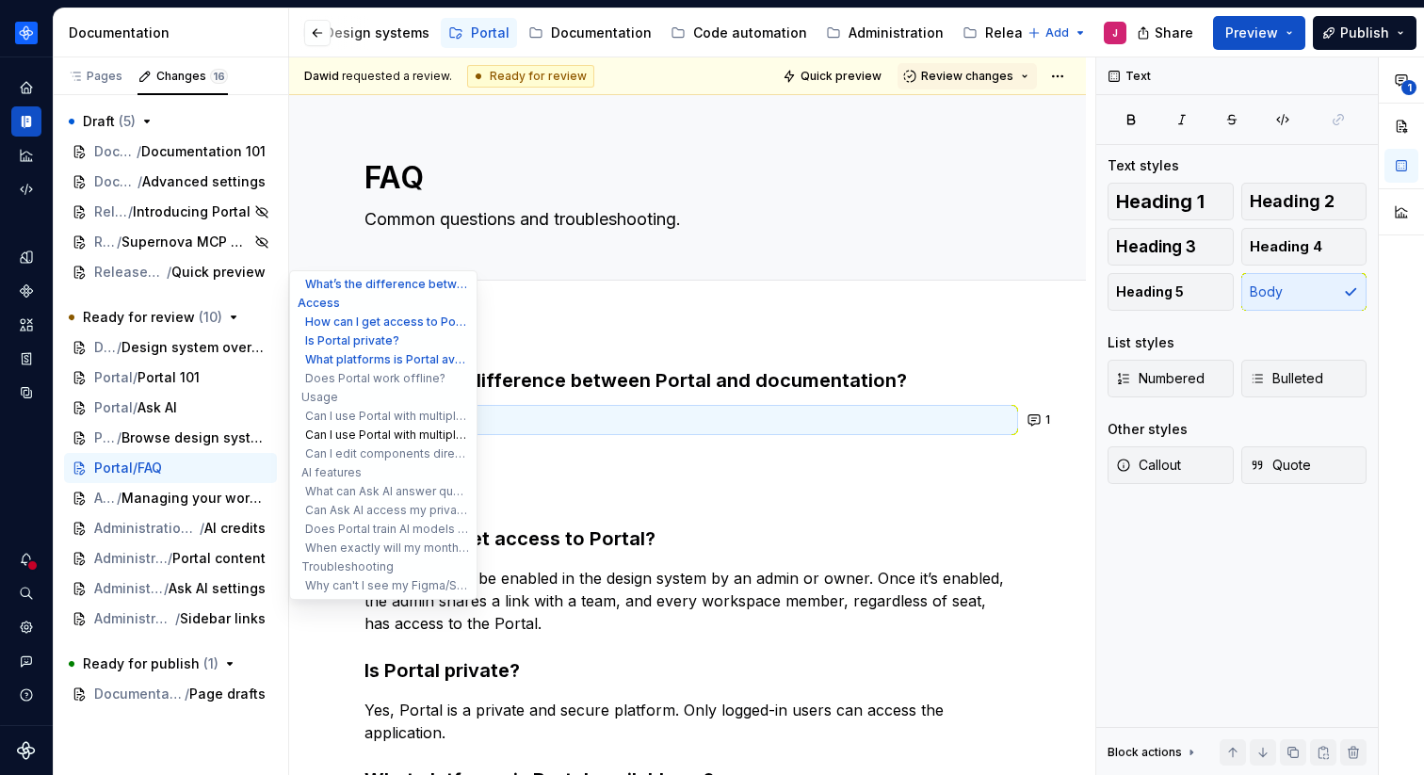
click at [395, 428] on button "Can I use Portal with multiple datasets?" at bounding box center [383, 435] width 179 height 19
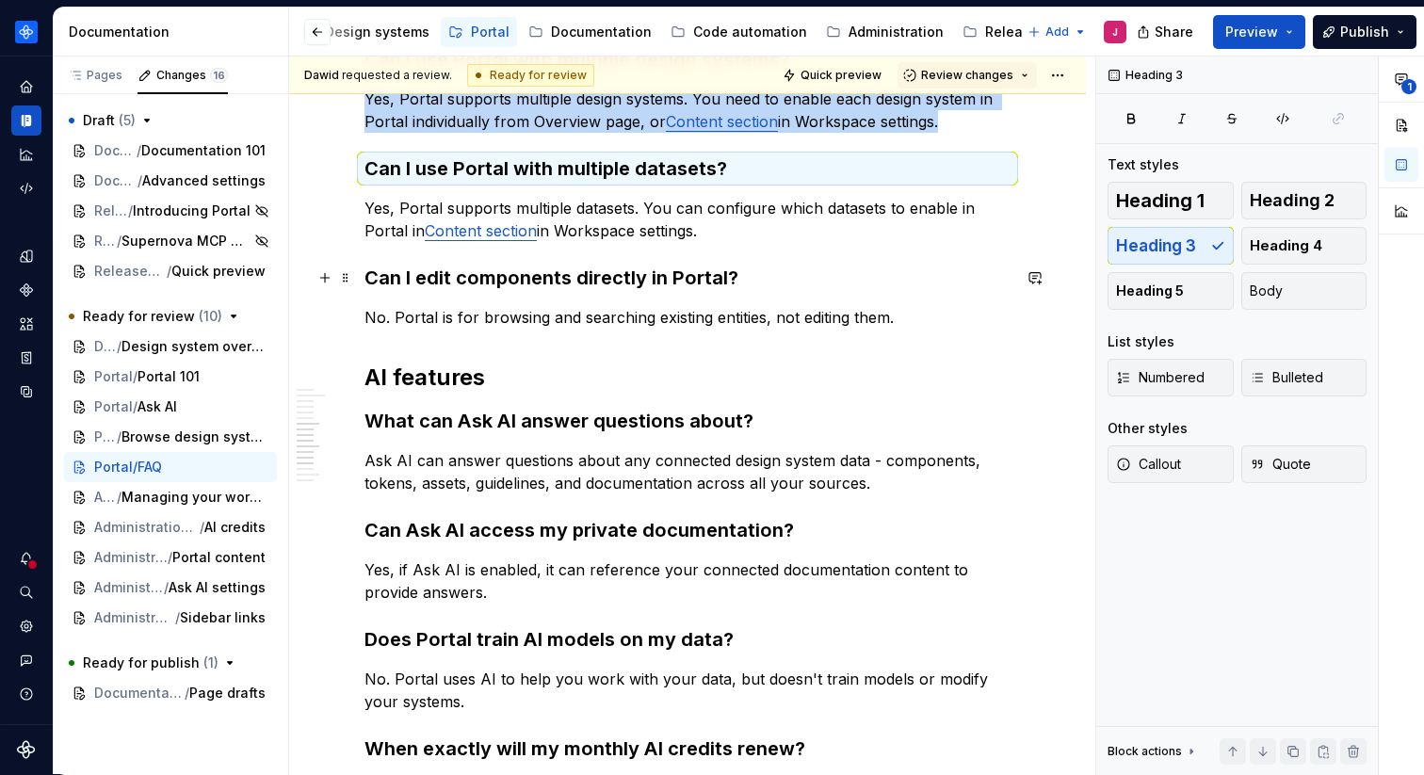
scroll to position [0, 0]
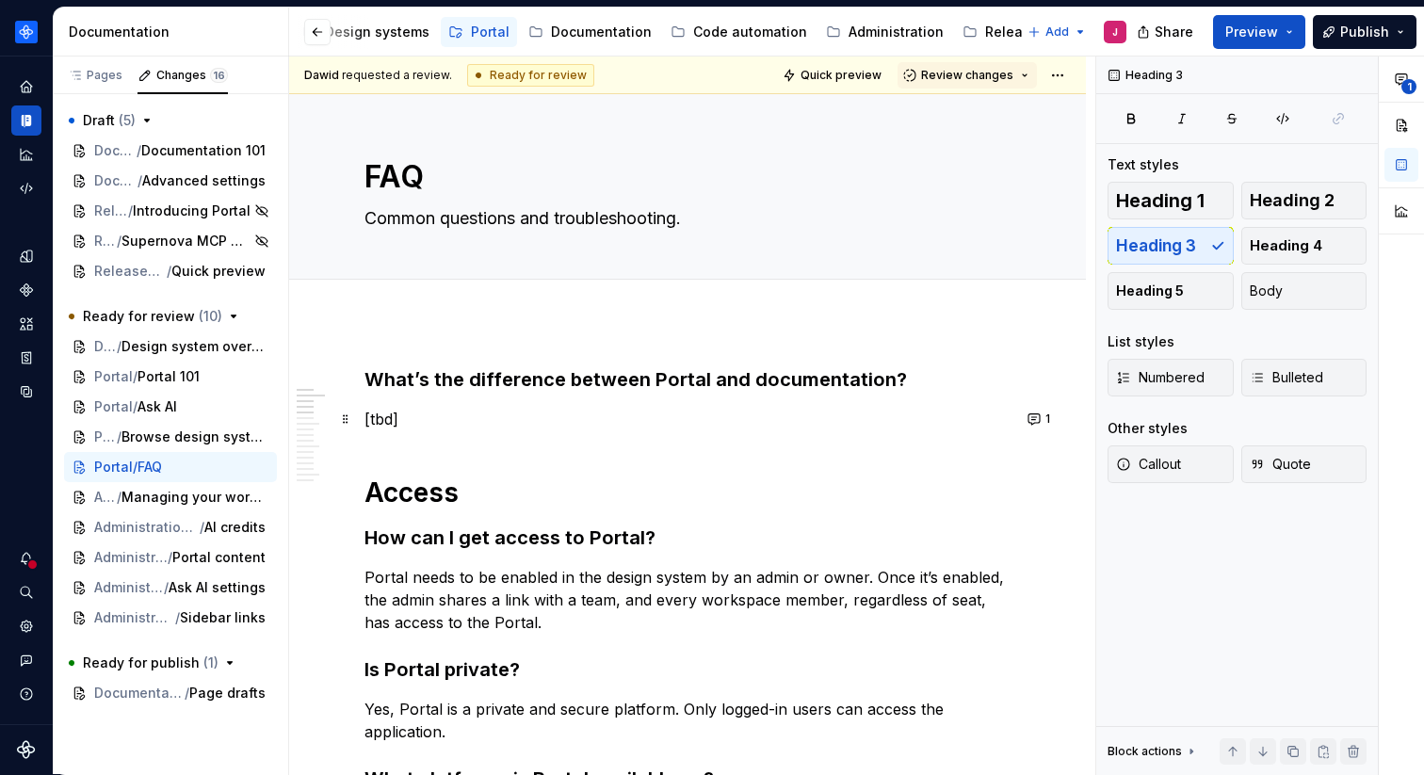
click at [460, 420] on p "[tbd]" at bounding box center [688, 419] width 646 height 23
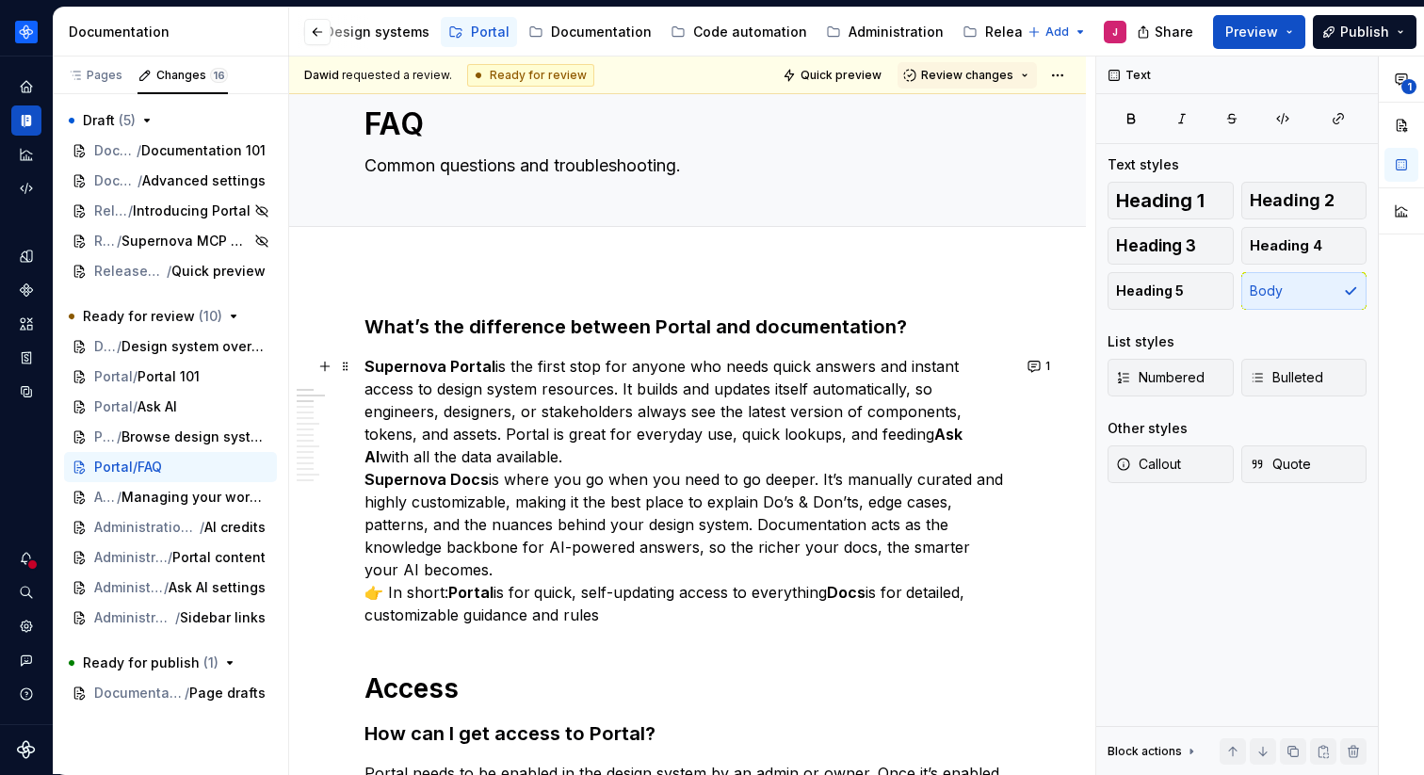
scroll to position [41, 0]
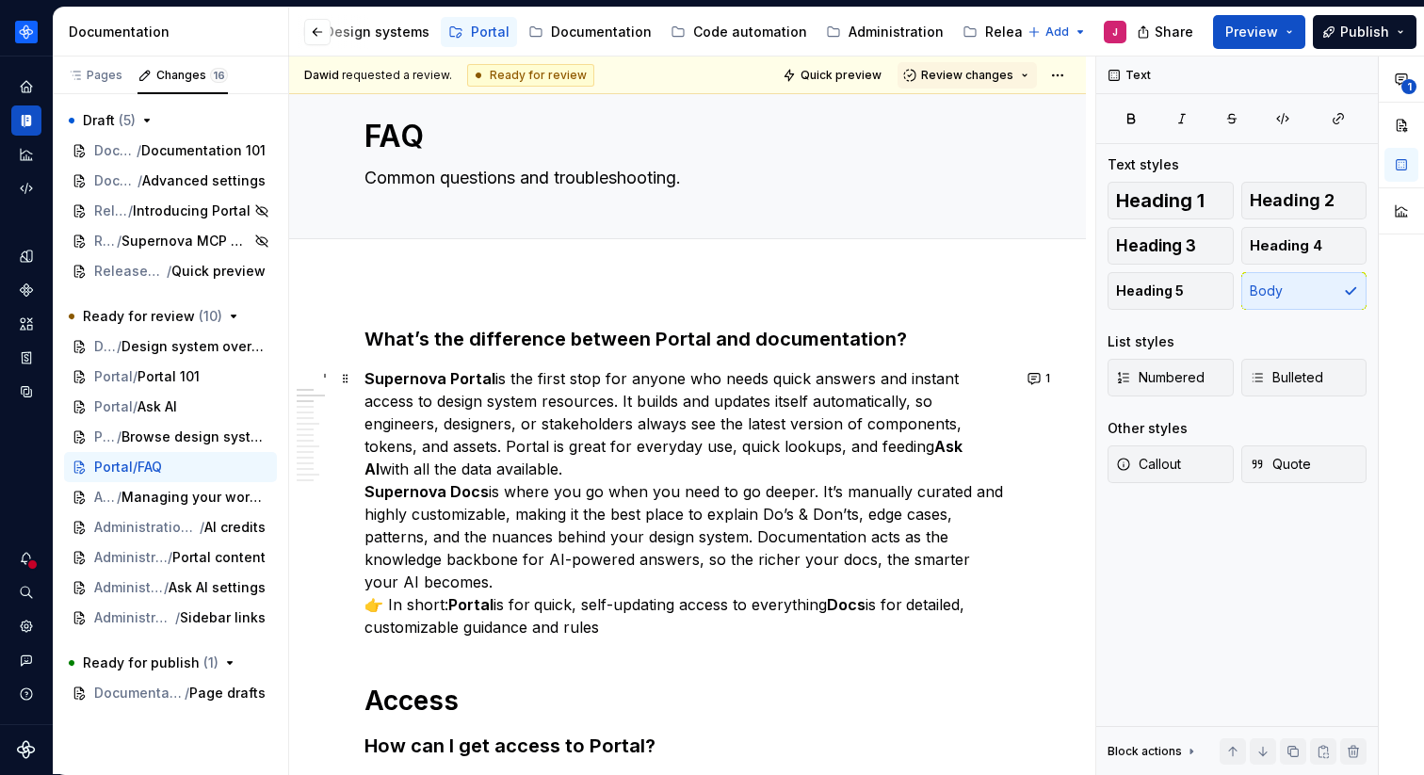
click at [558, 588] on p "Supernova Portal is the first stop for anyone who needs quick answers and insta…" at bounding box center [688, 502] width 646 height 271
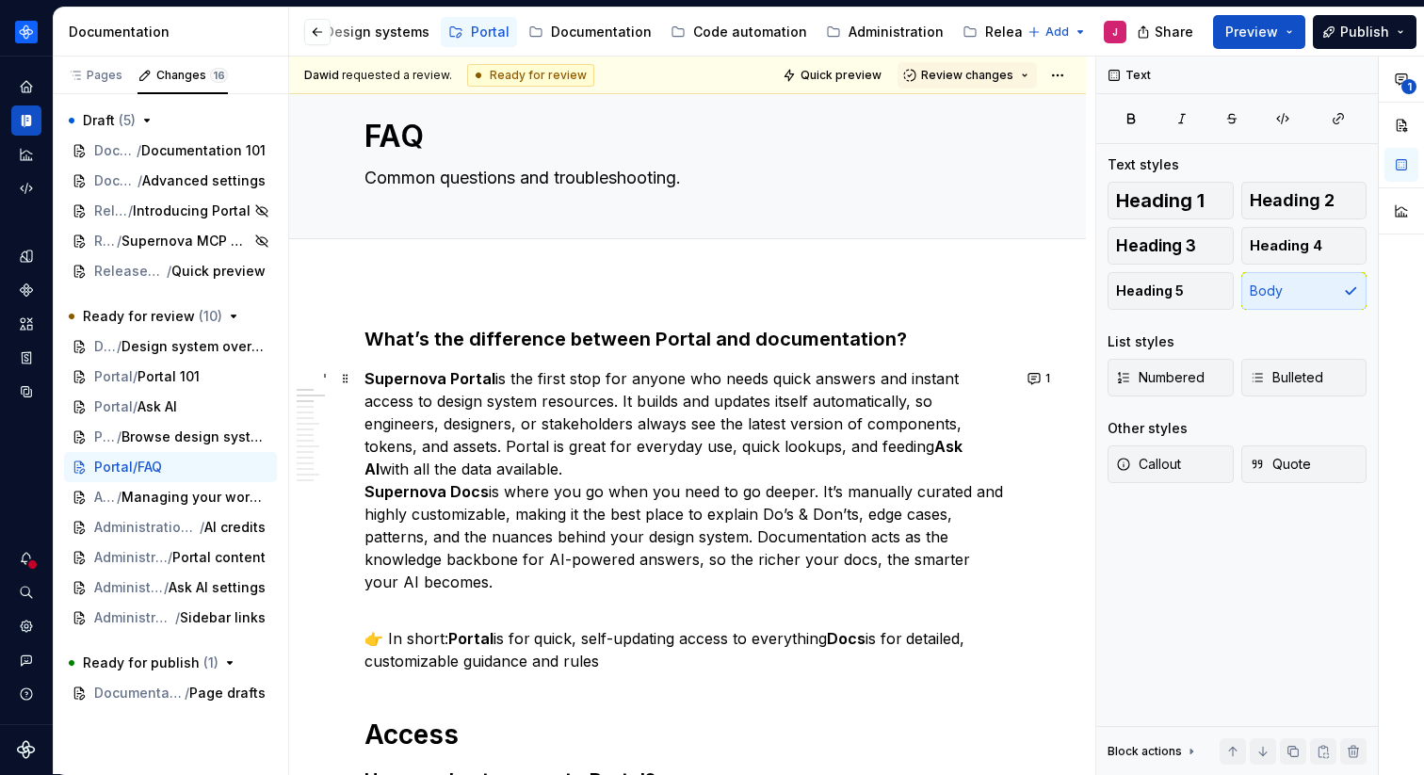
click at [595, 483] on p "Supernova Portal is the first stop for anyone who needs quick answers and insta…" at bounding box center [688, 480] width 646 height 226
click at [610, 468] on p "Supernova Portal is the first stop for anyone who needs quick answers and insta…" at bounding box center [688, 480] width 646 height 226
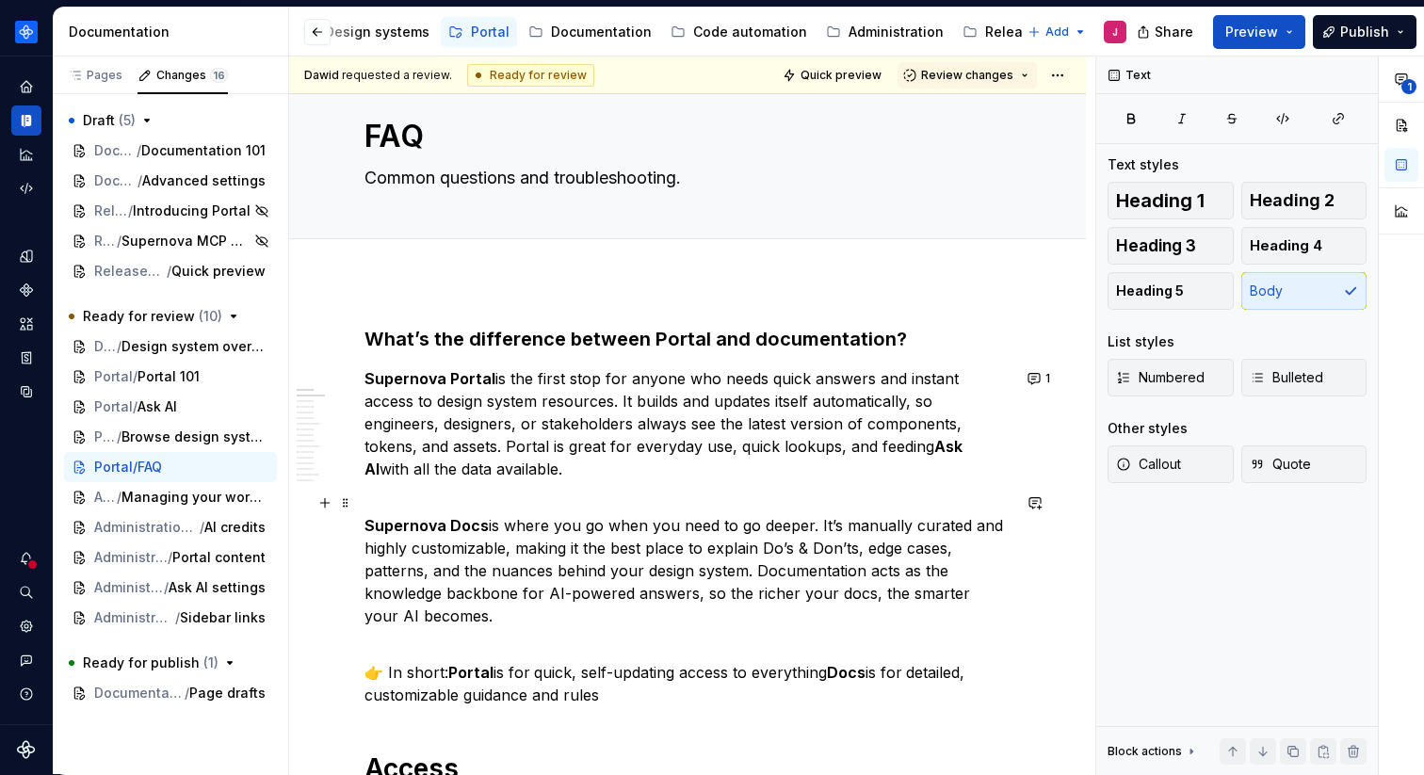
click at [644, 576] on p "Supernova Docs is where you go when you need to go deeper. It’s manually curate…" at bounding box center [688, 560] width 646 height 136
click at [637, 496] on p "Supernova Docs is where you go when you need to go deeper. It’s manually curate…" at bounding box center [688, 560] width 646 height 136
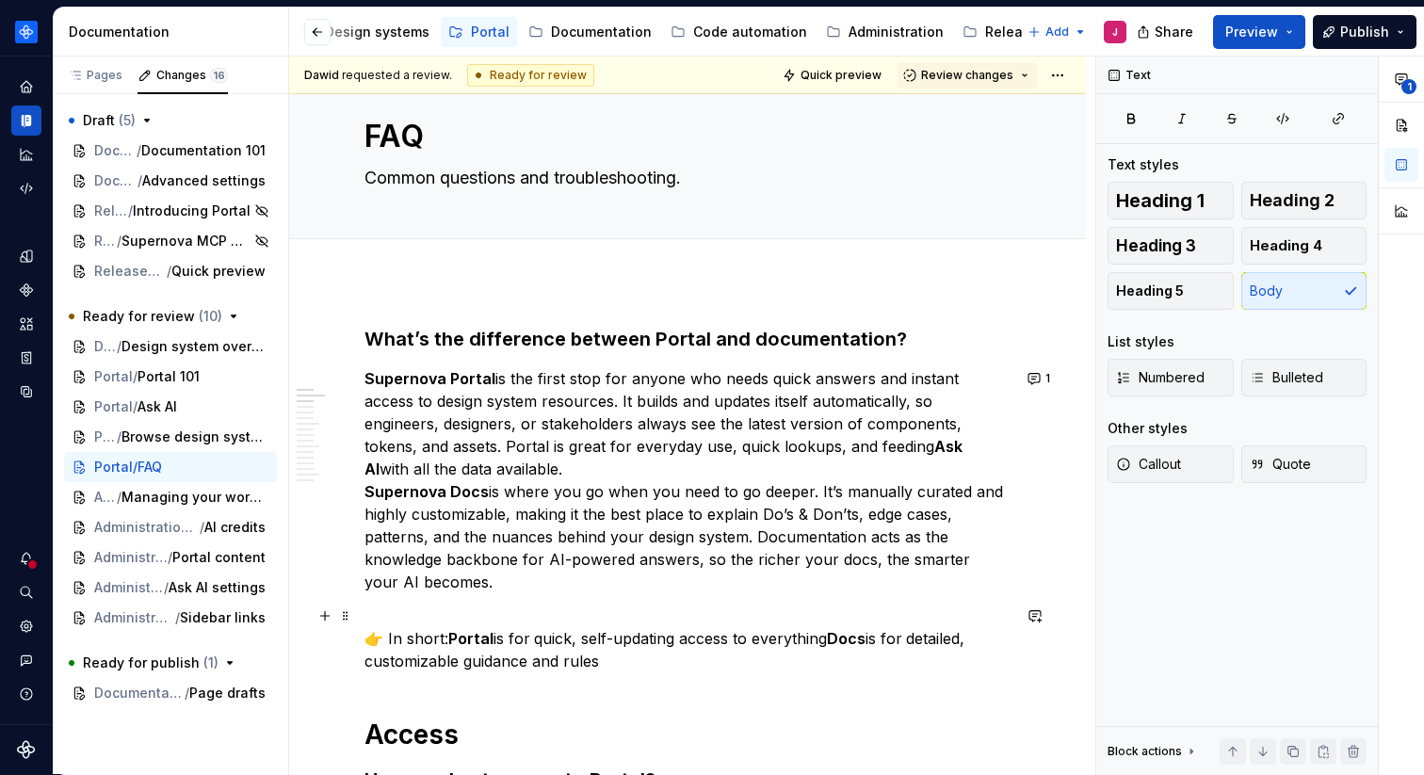
click at [502, 618] on p "👉 In short: Portal is for quick, self-updating access to everything Docs is for…" at bounding box center [688, 639] width 646 height 68
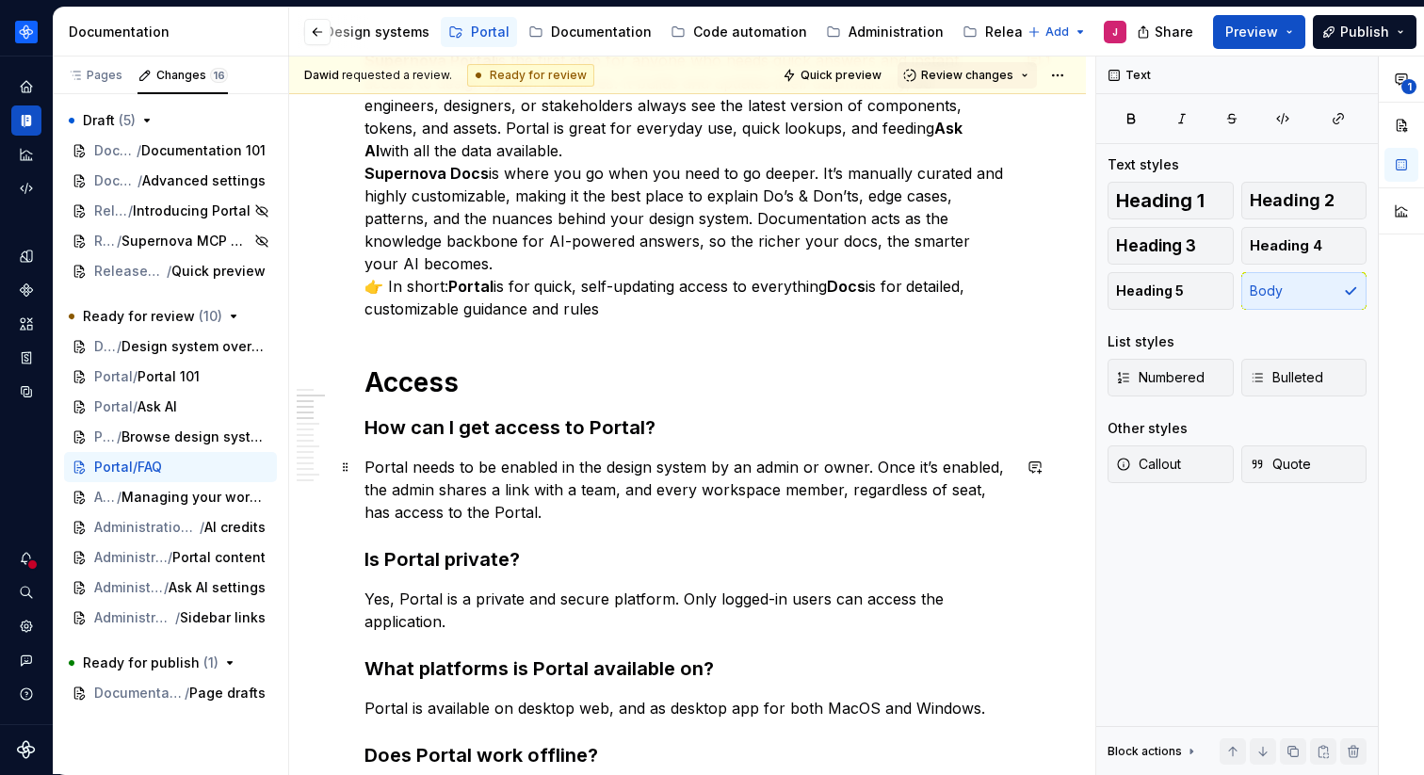
scroll to position [363, 0]
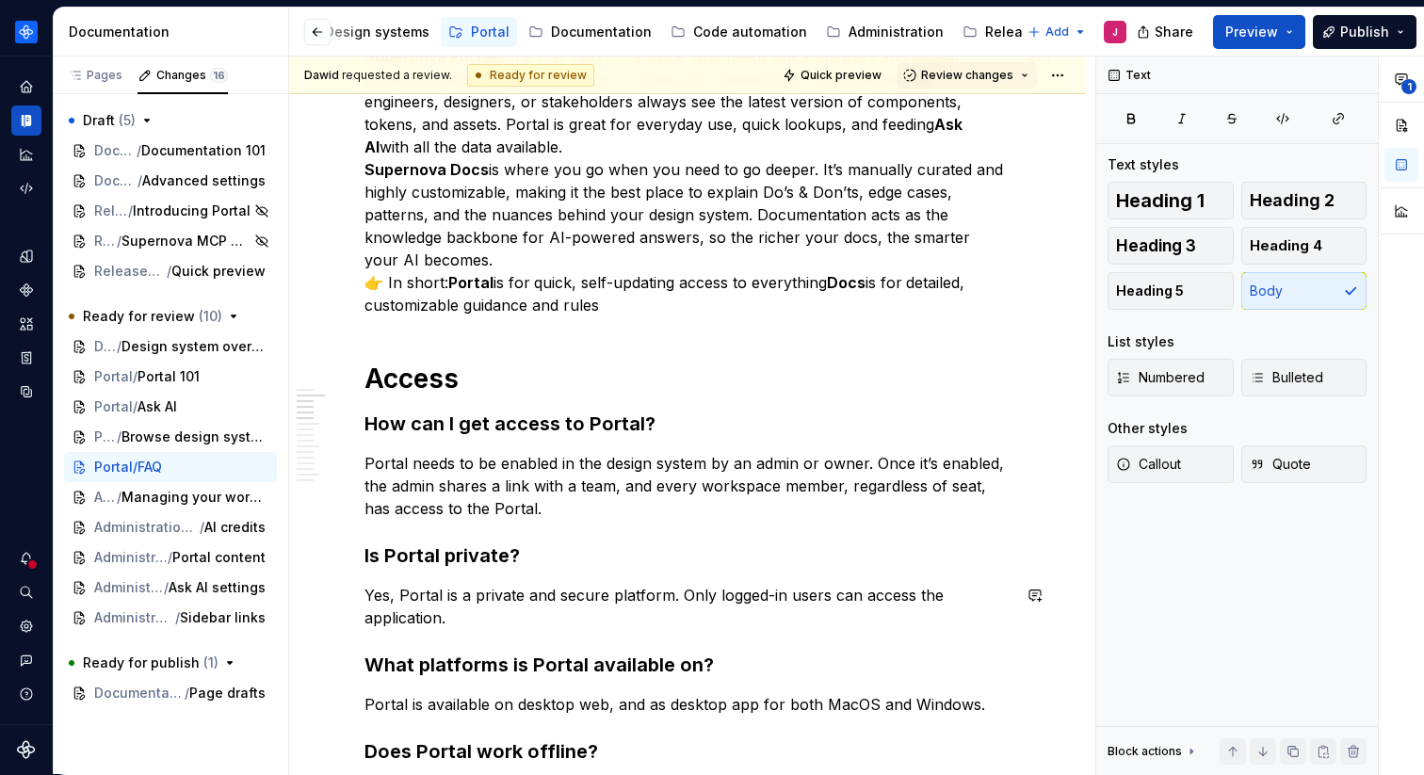
click at [466, 623] on p "Yes, Portal is a private and secure platform. Only logged-in users can access t…" at bounding box center [688, 606] width 646 height 45
click at [474, 623] on p "Yes, Portal is a private and secure platform. Only logged-in users can access t…" at bounding box center [688, 606] width 646 height 45
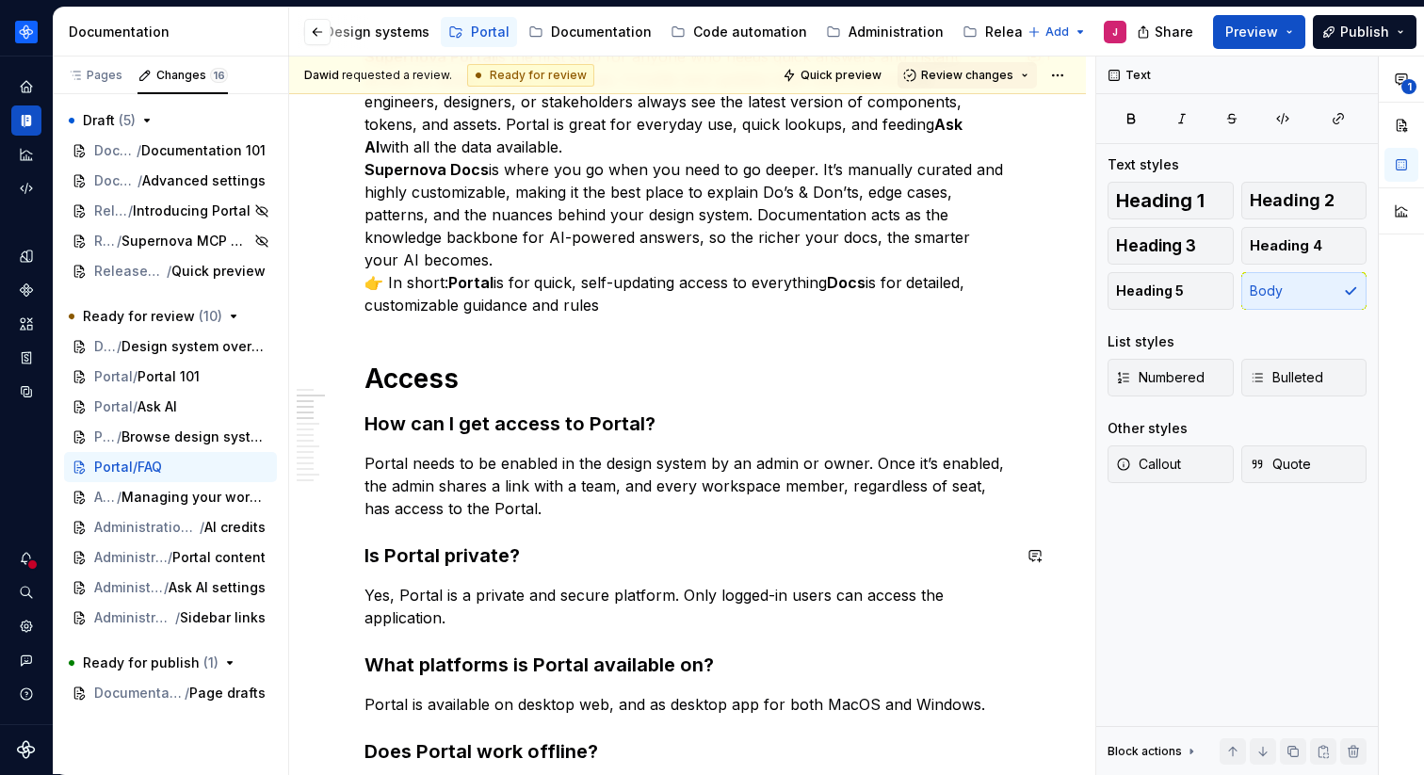
click at [578, 504] on p "Portal needs to be enabled in the design system by an admin or owner. Once it’s…" at bounding box center [688, 486] width 646 height 68
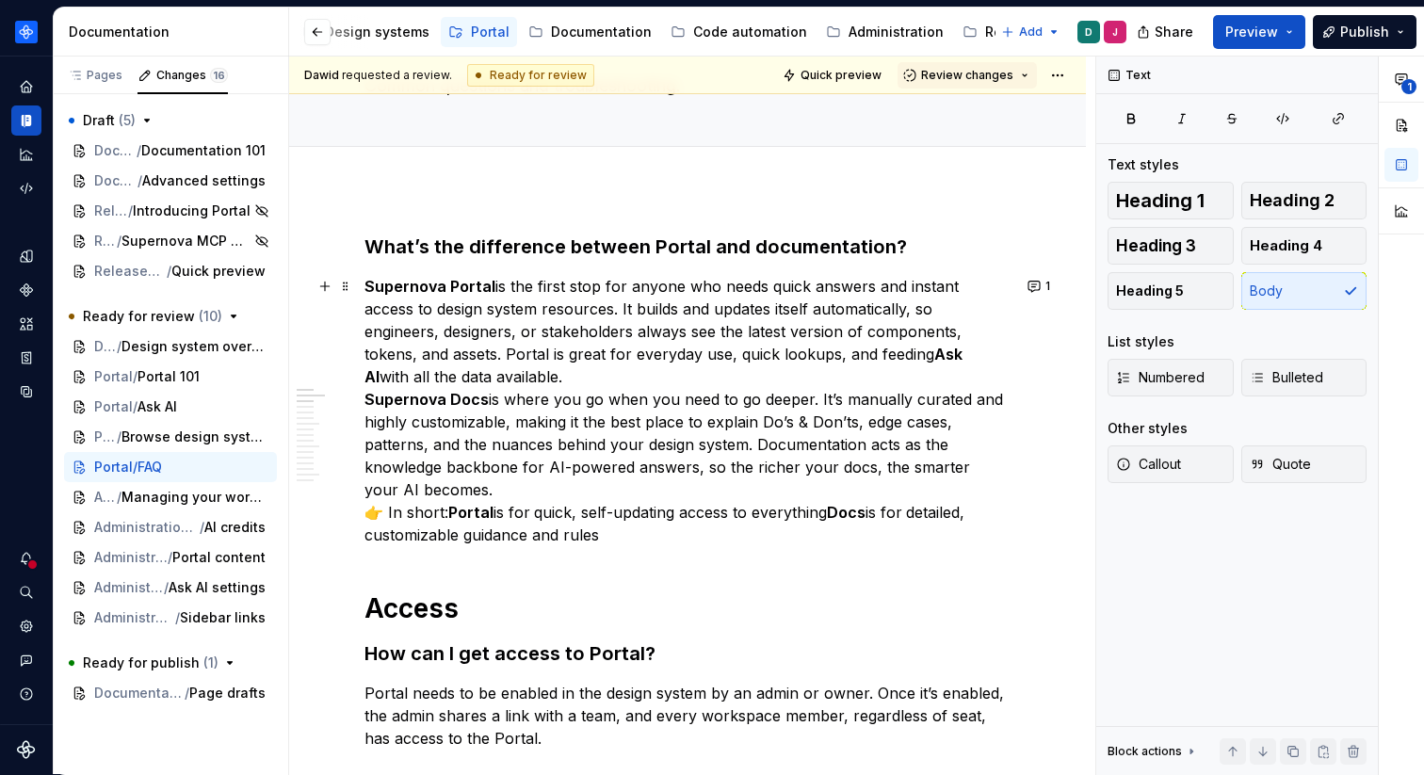
scroll to position [0, 0]
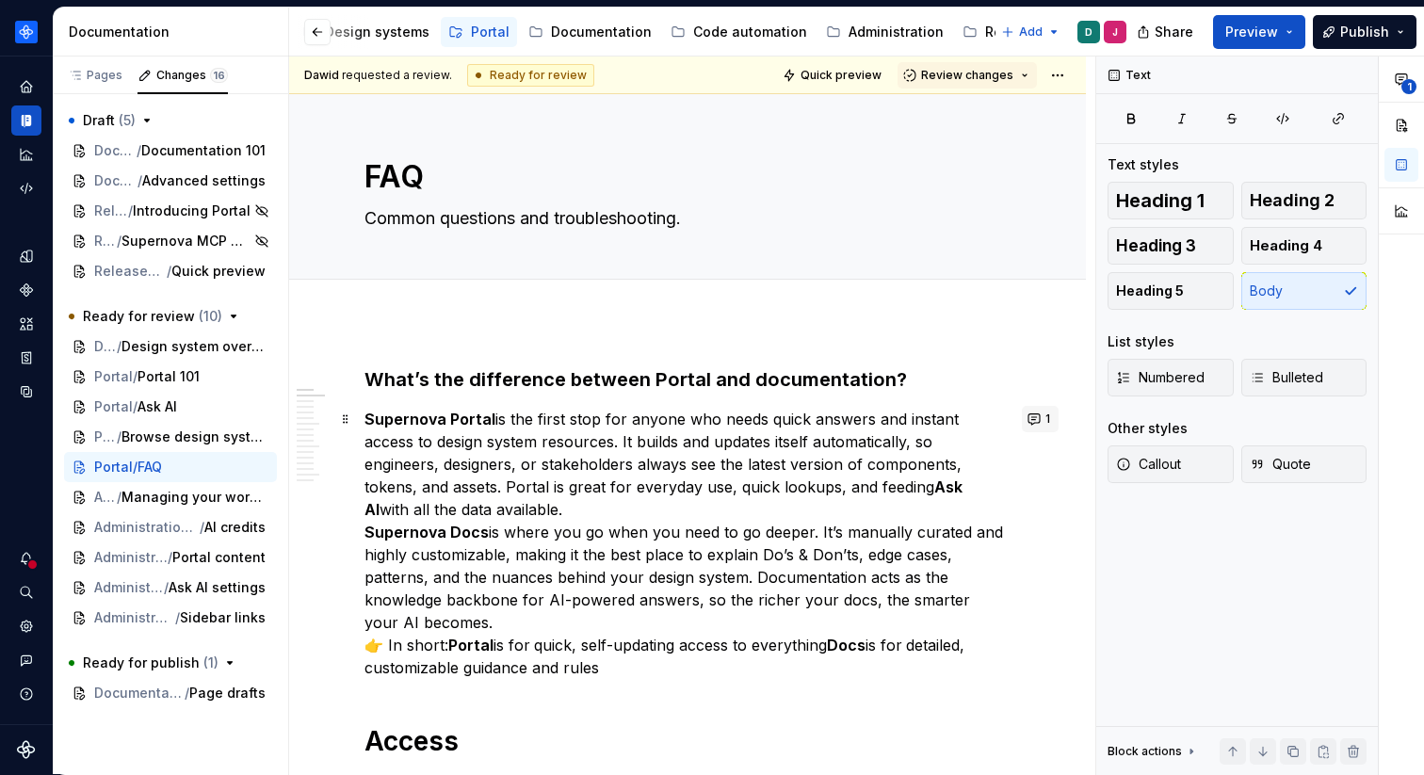
click at [1047, 420] on button "1" at bounding box center [1040, 419] width 37 height 26
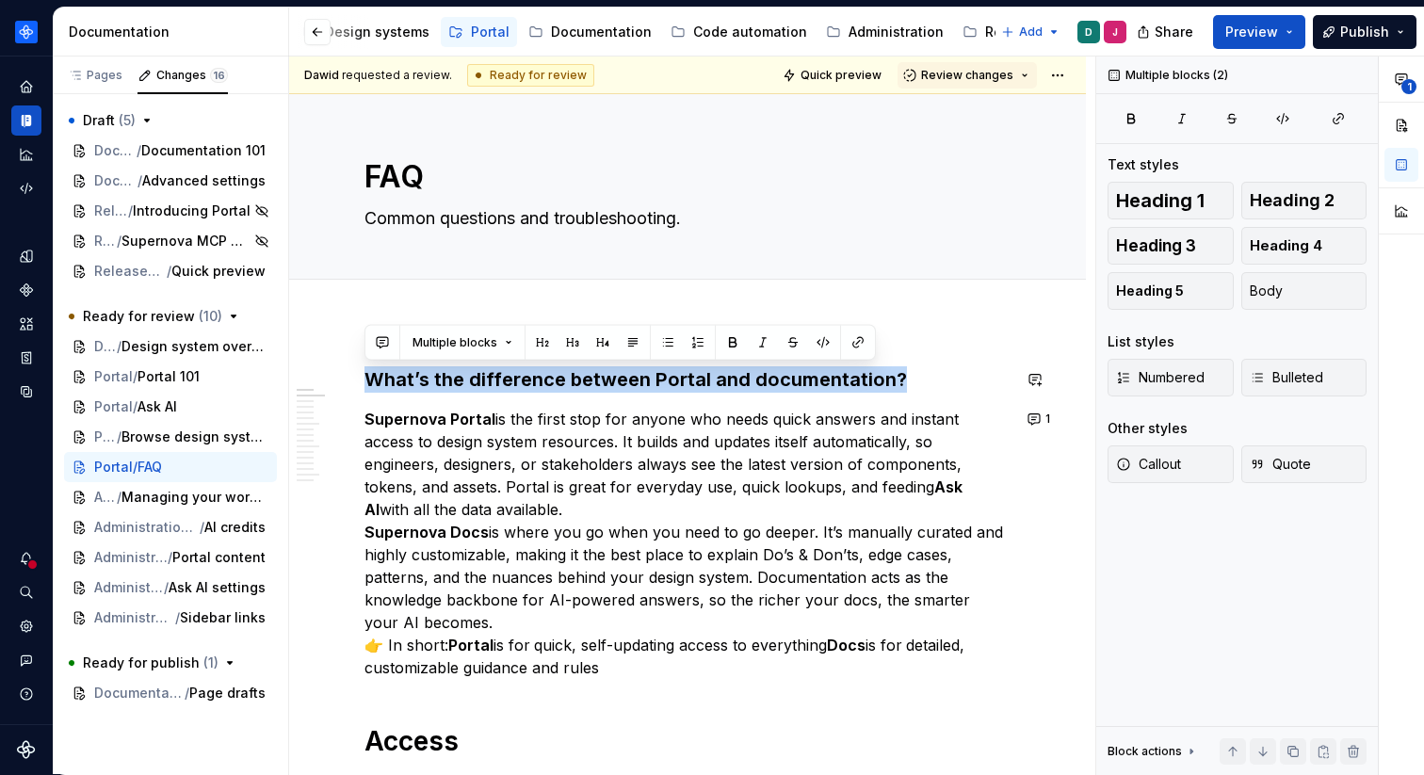
drag, startPoint x: 366, startPoint y: 378, endPoint x: 902, endPoint y: 402, distance: 535.7
click at [449, 348] on span "Multiple blocks" at bounding box center [455, 342] width 85 height 15
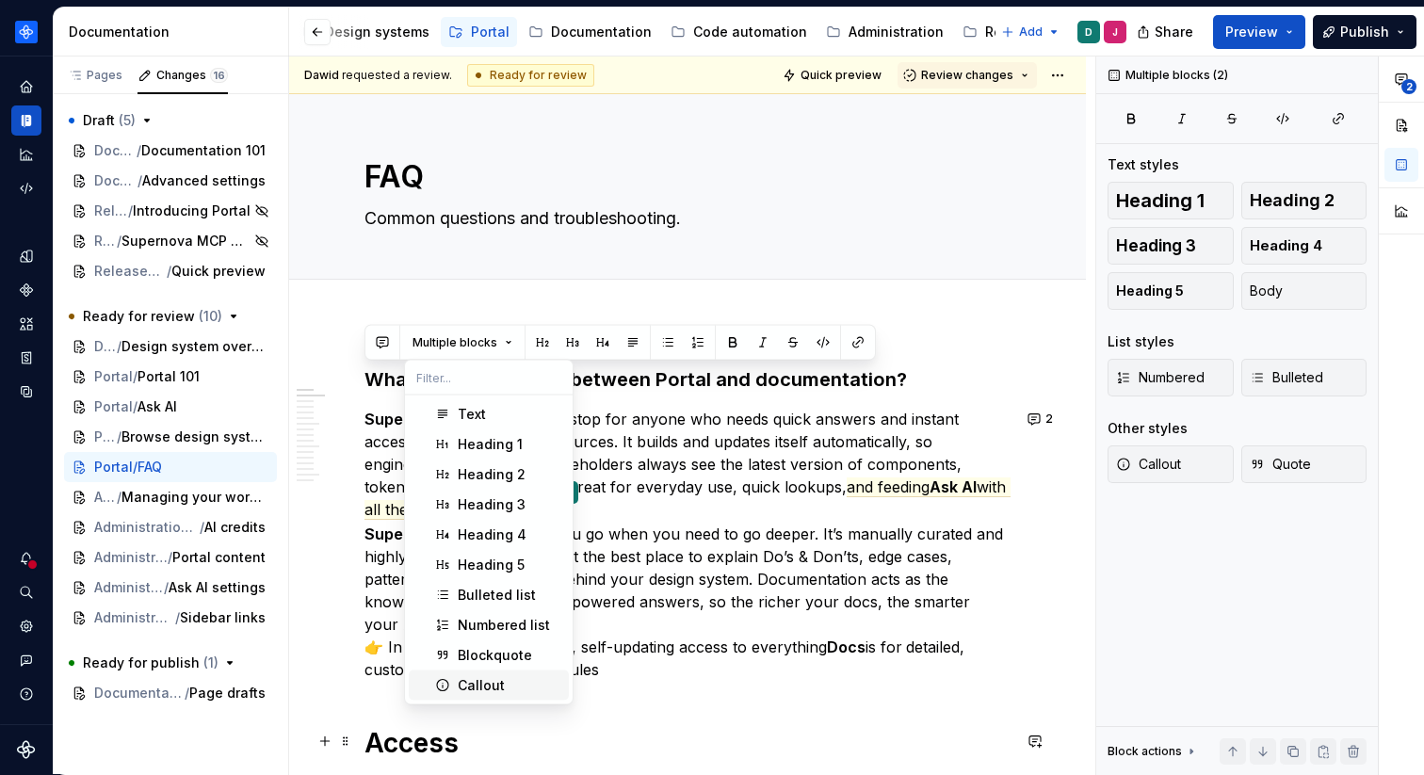
click at [402, 740] on h1 "Access" at bounding box center [688, 743] width 646 height 34
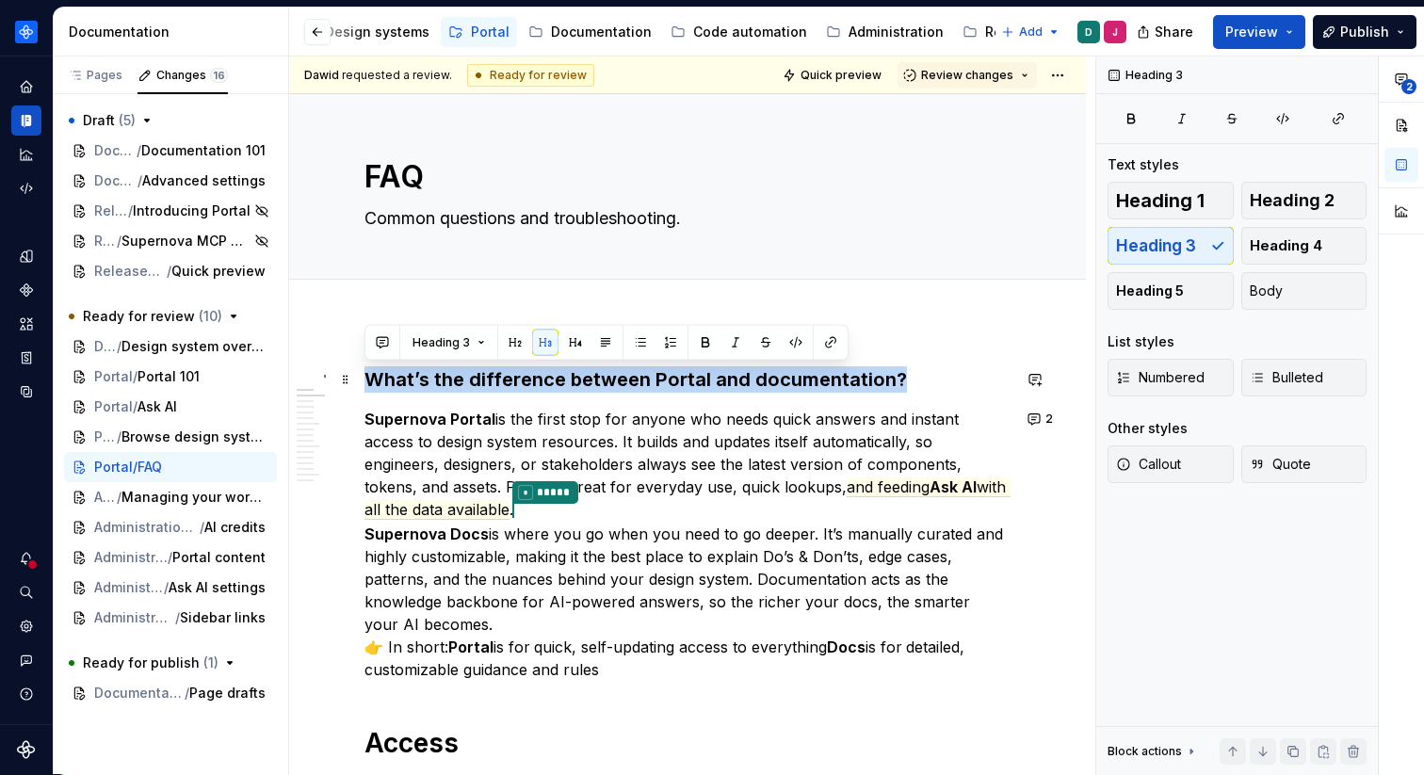
drag, startPoint x: 903, startPoint y: 386, endPoint x: 358, endPoint y: 385, distance: 545.5
click at [1202, 203] on span "Heading 1" at bounding box center [1160, 200] width 89 height 19
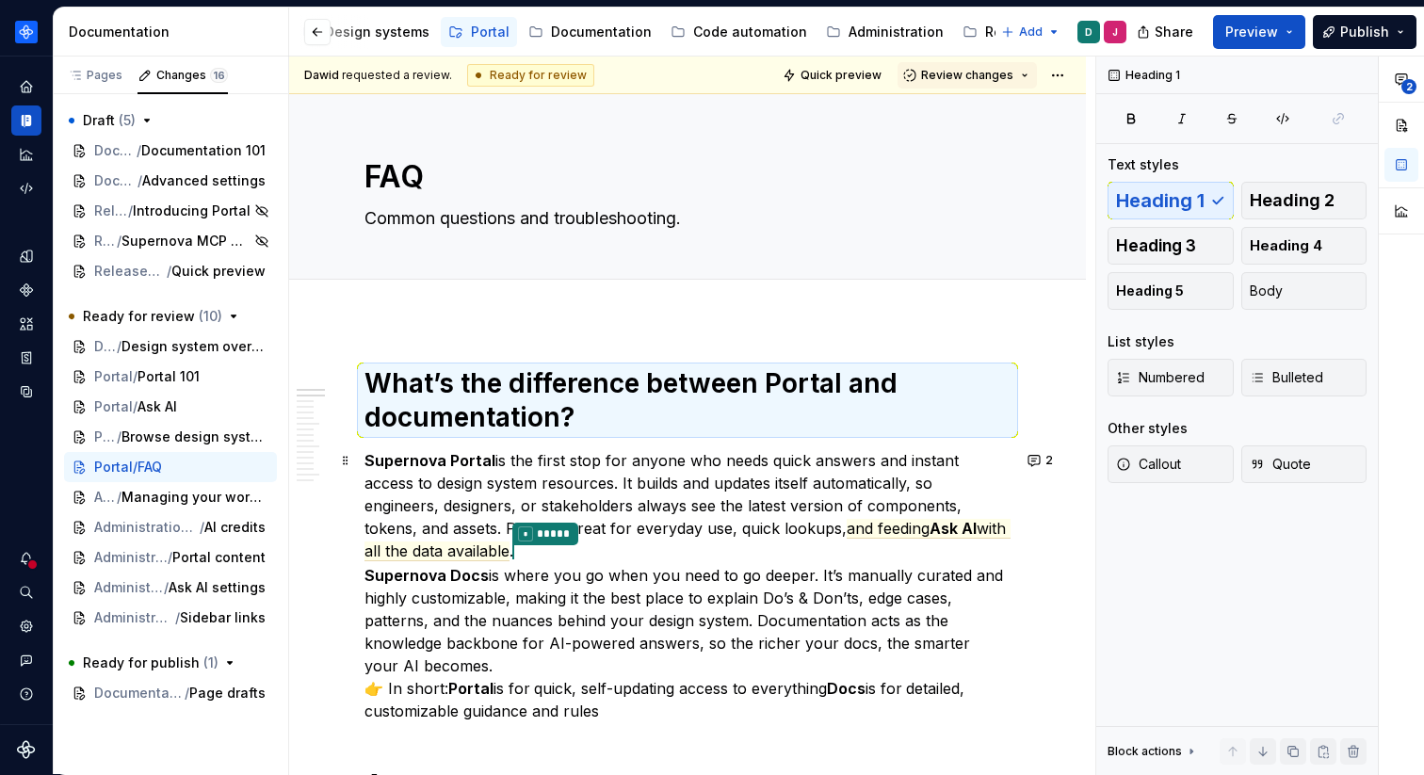
click at [759, 568] on p "Supernova Portal is the first stop for anyone who needs quick answers and insta…" at bounding box center [688, 585] width 646 height 273
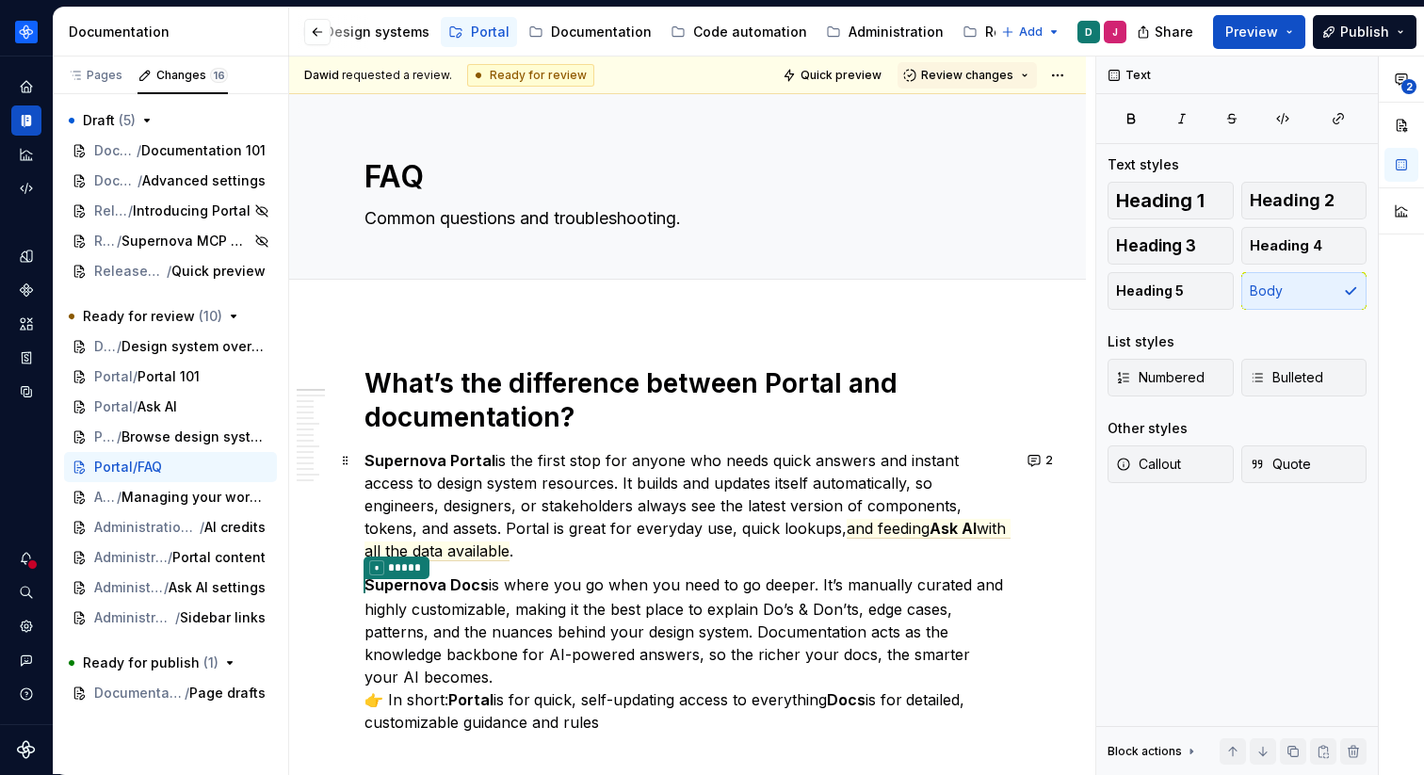
click at [803, 558] on p "Supernova Portal is the first stop for anyone who needs quick answers and insta…" at bounding box center [688, 505] width 646 height 113
click at [1159, 555] on div "Text Text styles Heading 1 Heading 2 Heading 3 Heading 4 Heading 5 Body List st…" at bounding box center [1238, 416] width 282 height 719
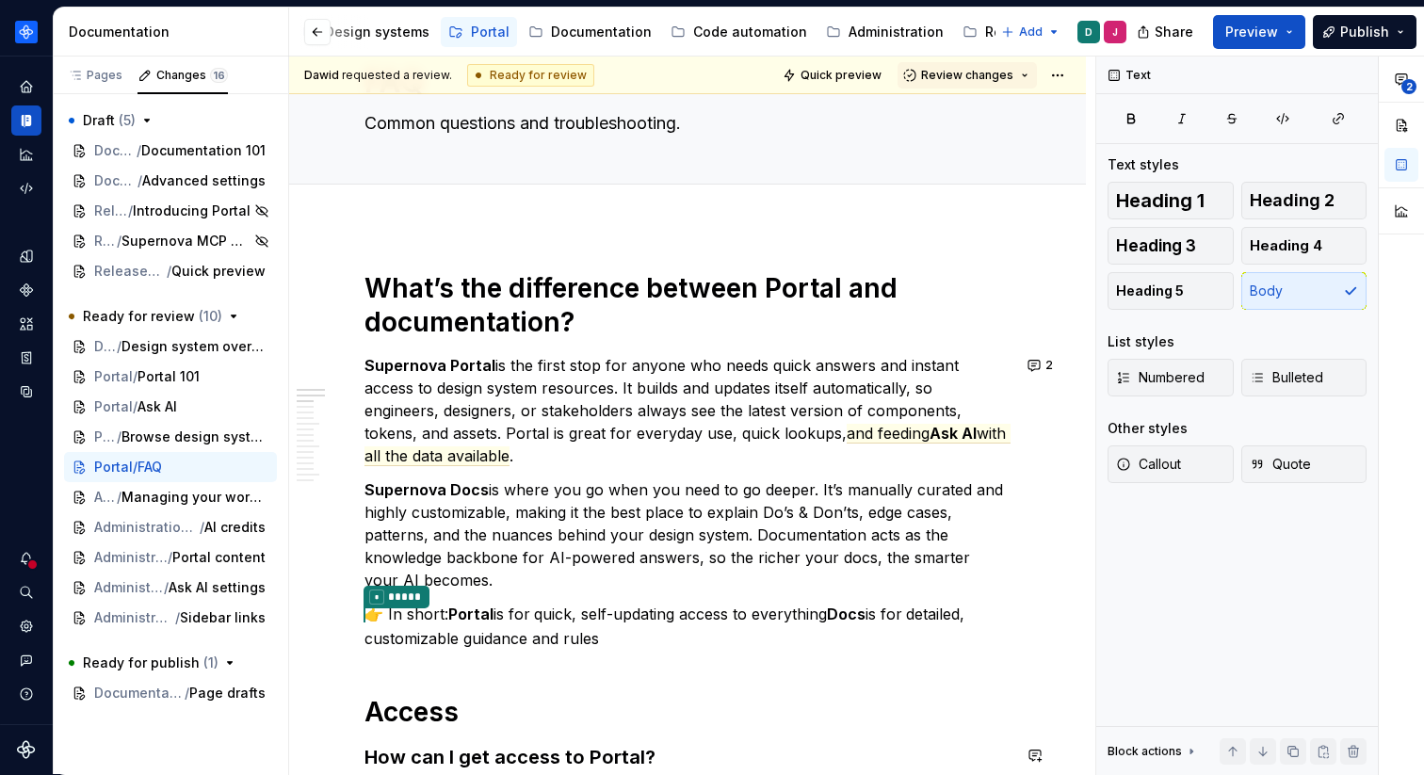
scroll to position [119, 0]
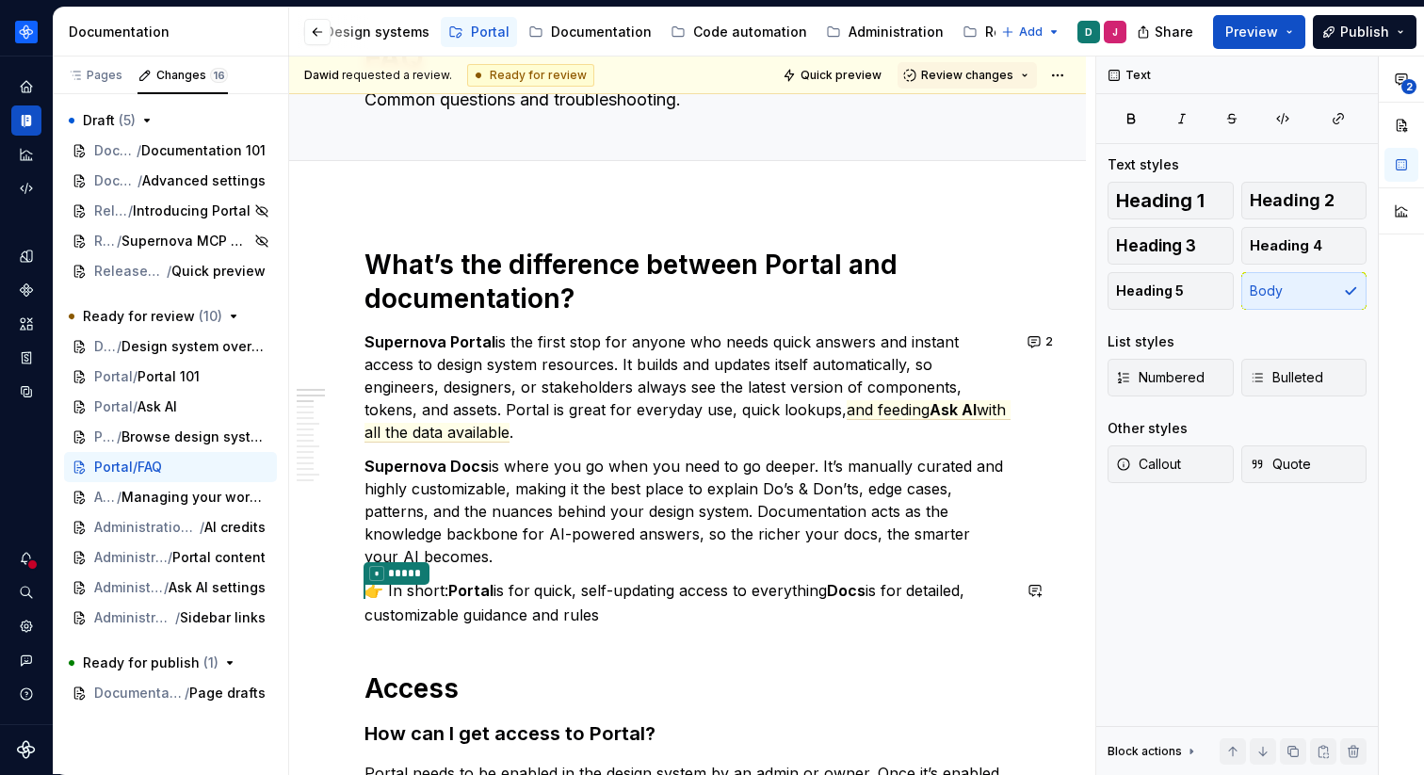
type textarea "*"
click at [766, 489] on p "Supernova Docs is where you go when you need to go deeper. It’s manually curate…" at bounding box center [688, 511] width 646 height 113
click at [1164, 561] on div "Text Text styles Heading 1 Heading 2 Heading 3 Heading 4 Heading 5 Body List st…" at bounding box center [1238, 416] width 282 height 719
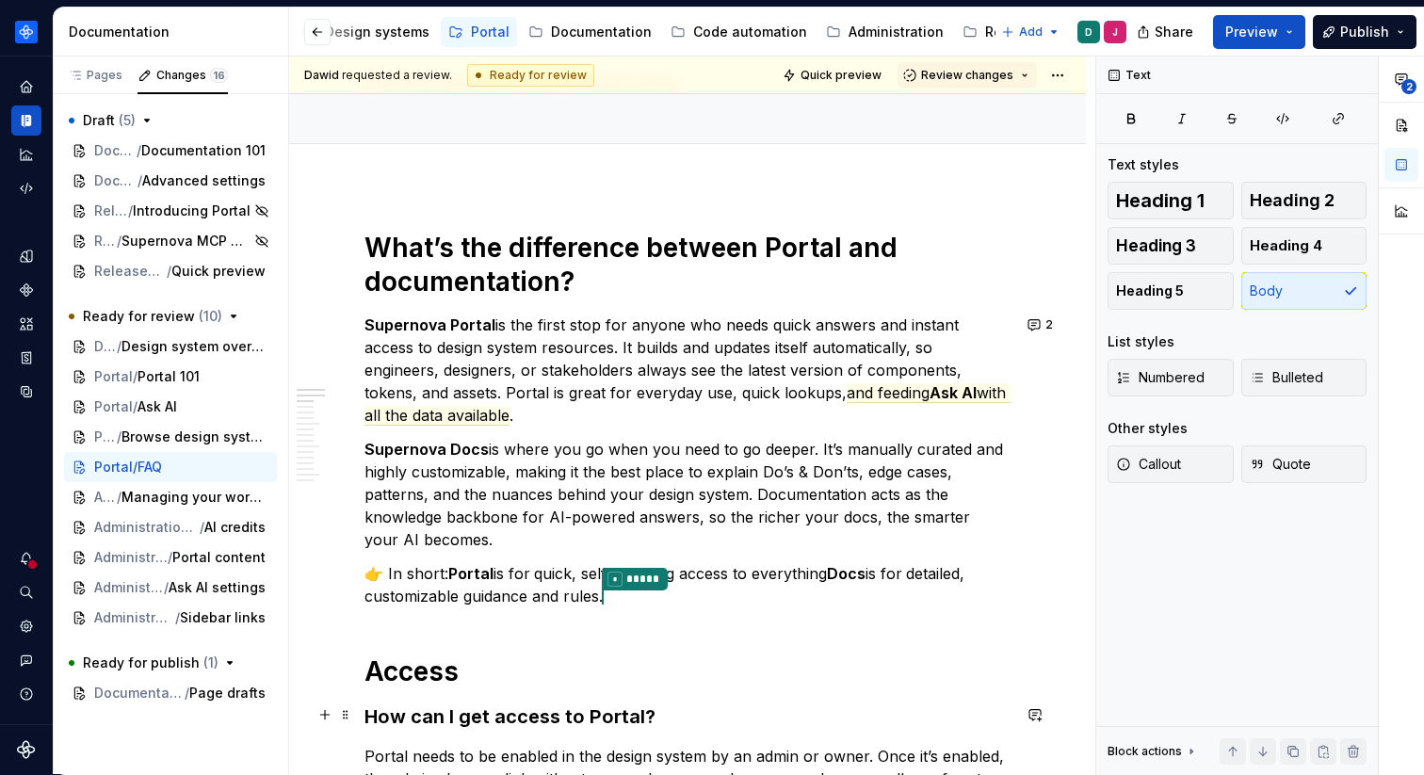
scroll to position [162, 0]
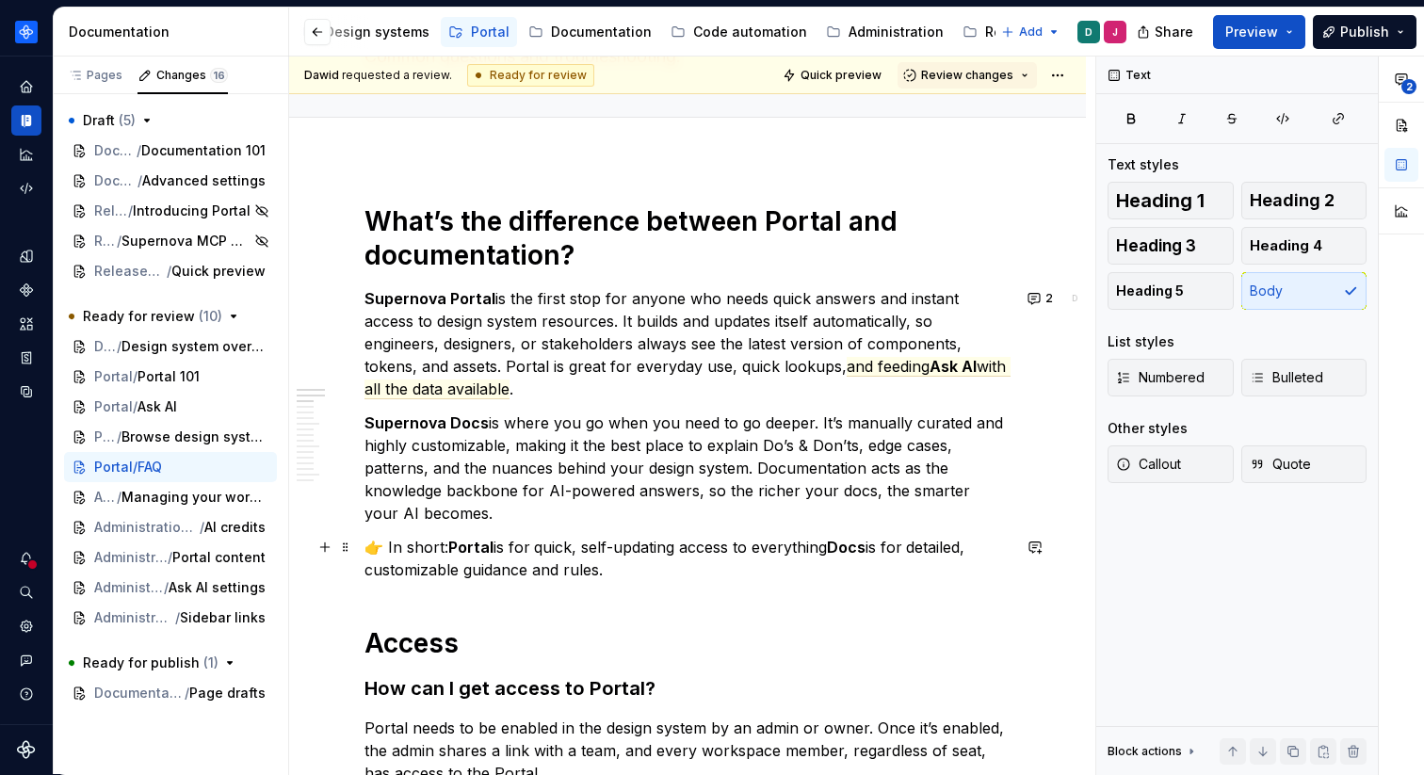
click at [828, 556] on p "👉 In short: Portal is for quick, self-updating access to everything Docs is for…" at bounding box center [688, 558] width 646 height 45
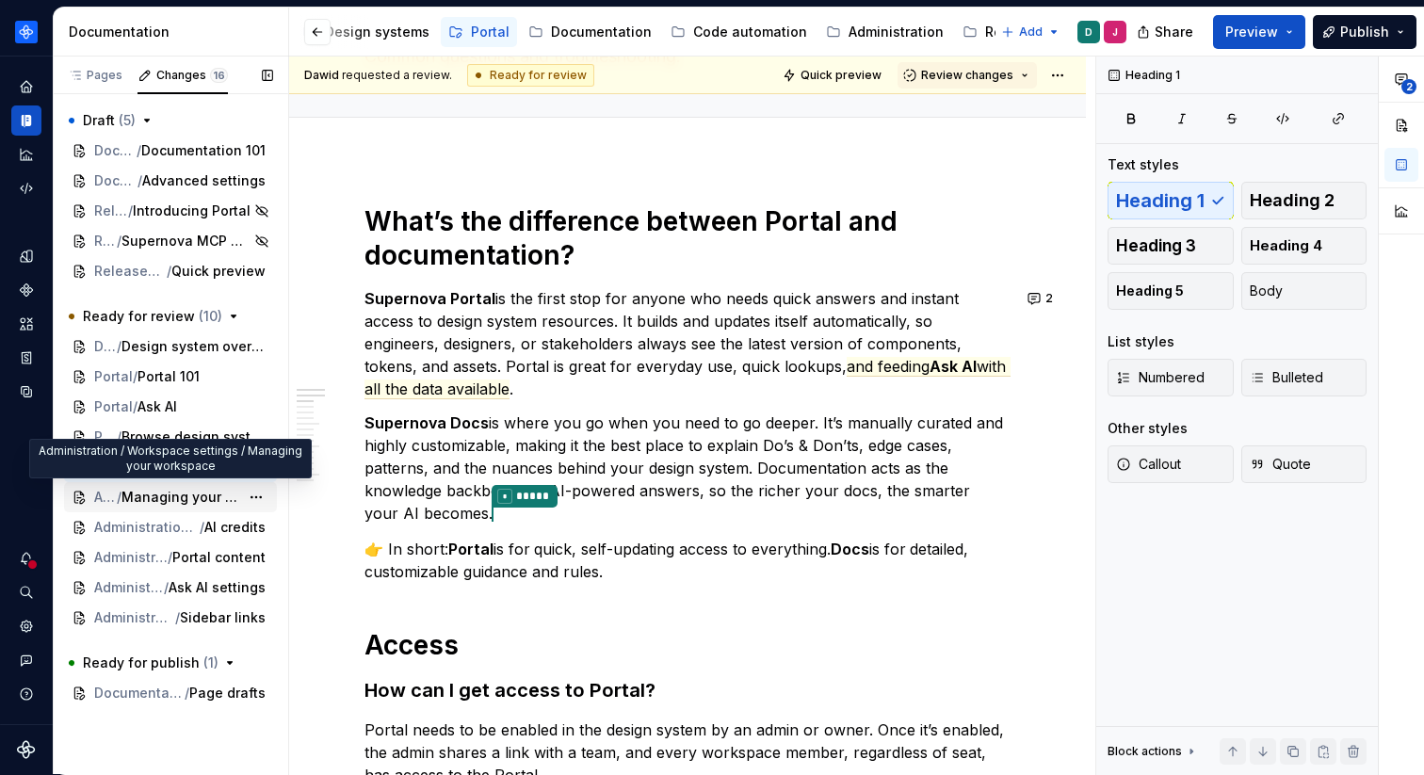
click at [202, 497] on span "Managing your workspace" at bounding box center [181, 497] width 118 height 19
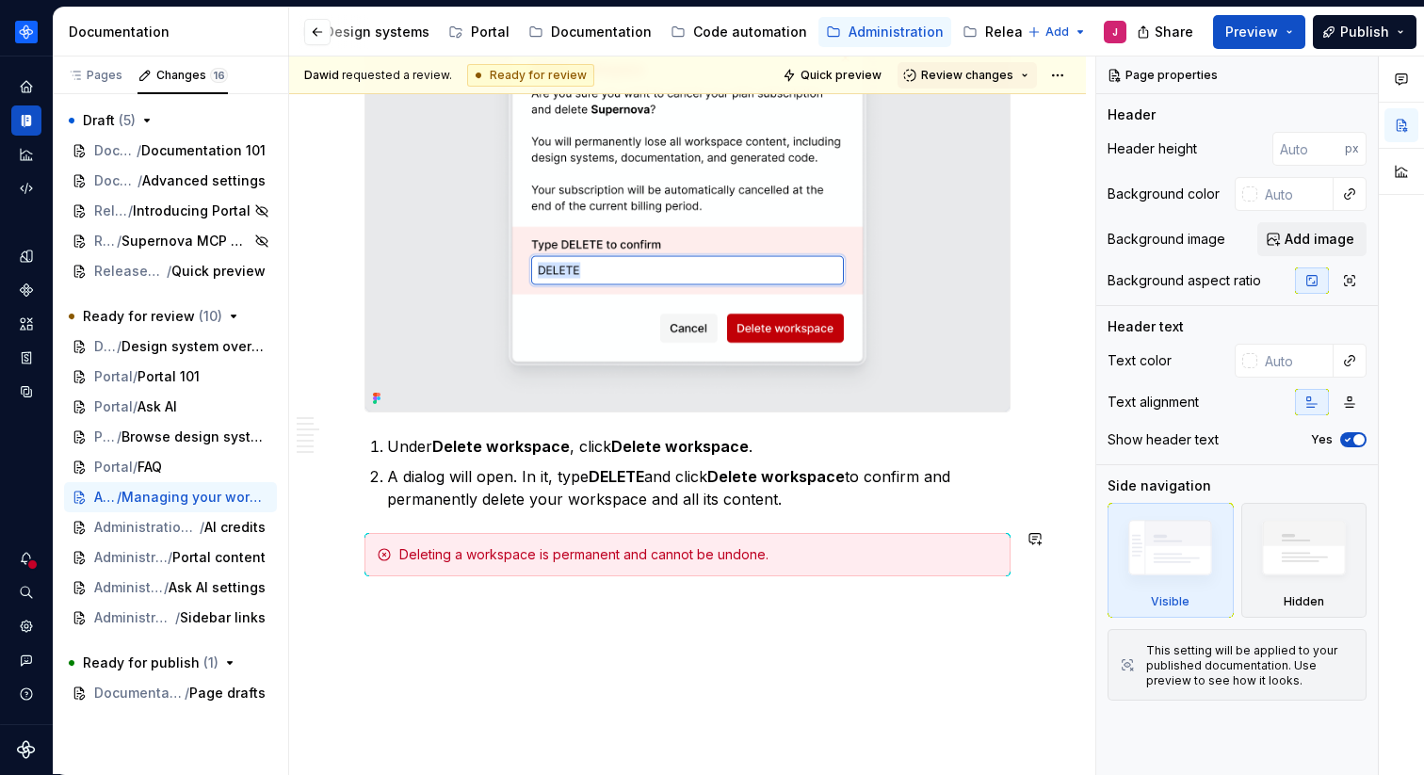
scroll to position [2582, 0]
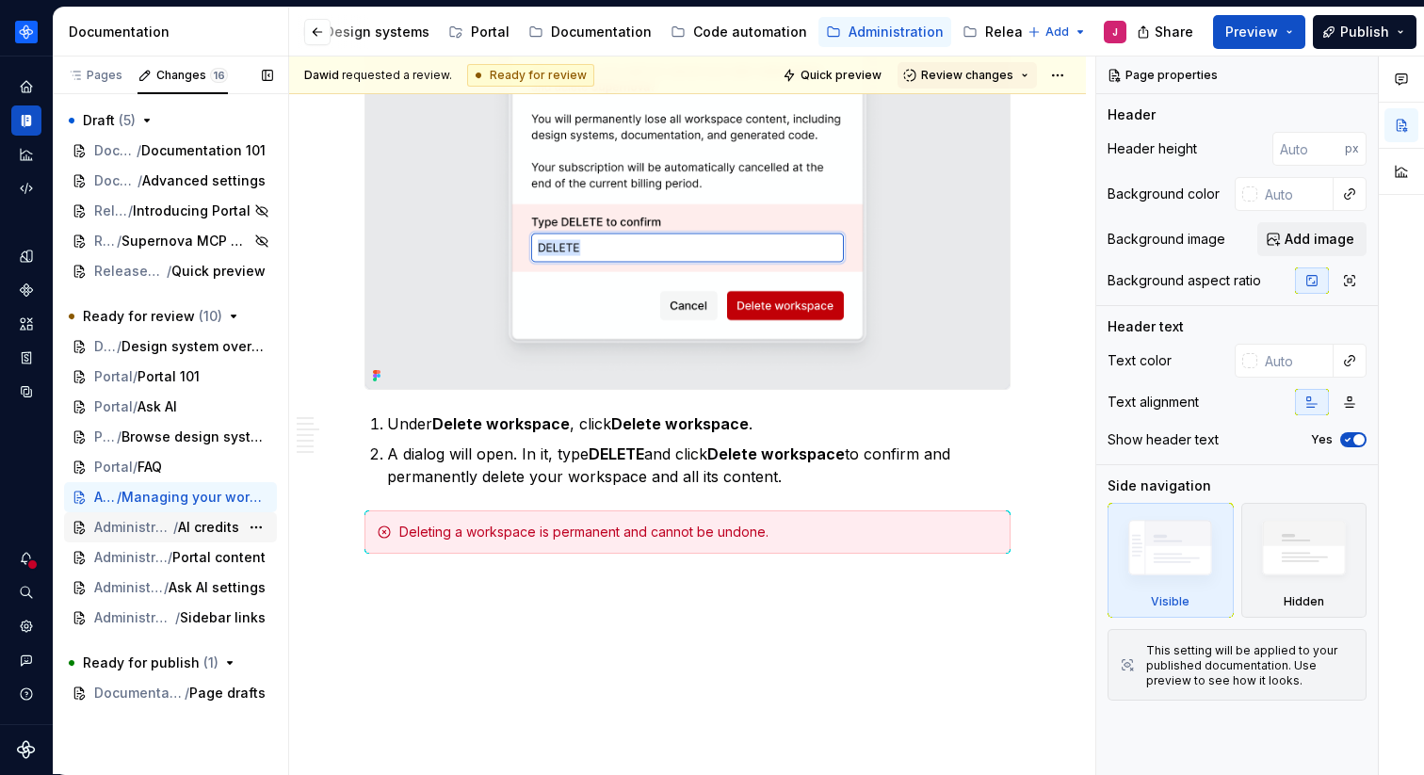
click at [234, 519] on span "AI credits" at bounding box center [208, 527] width 61 height 19
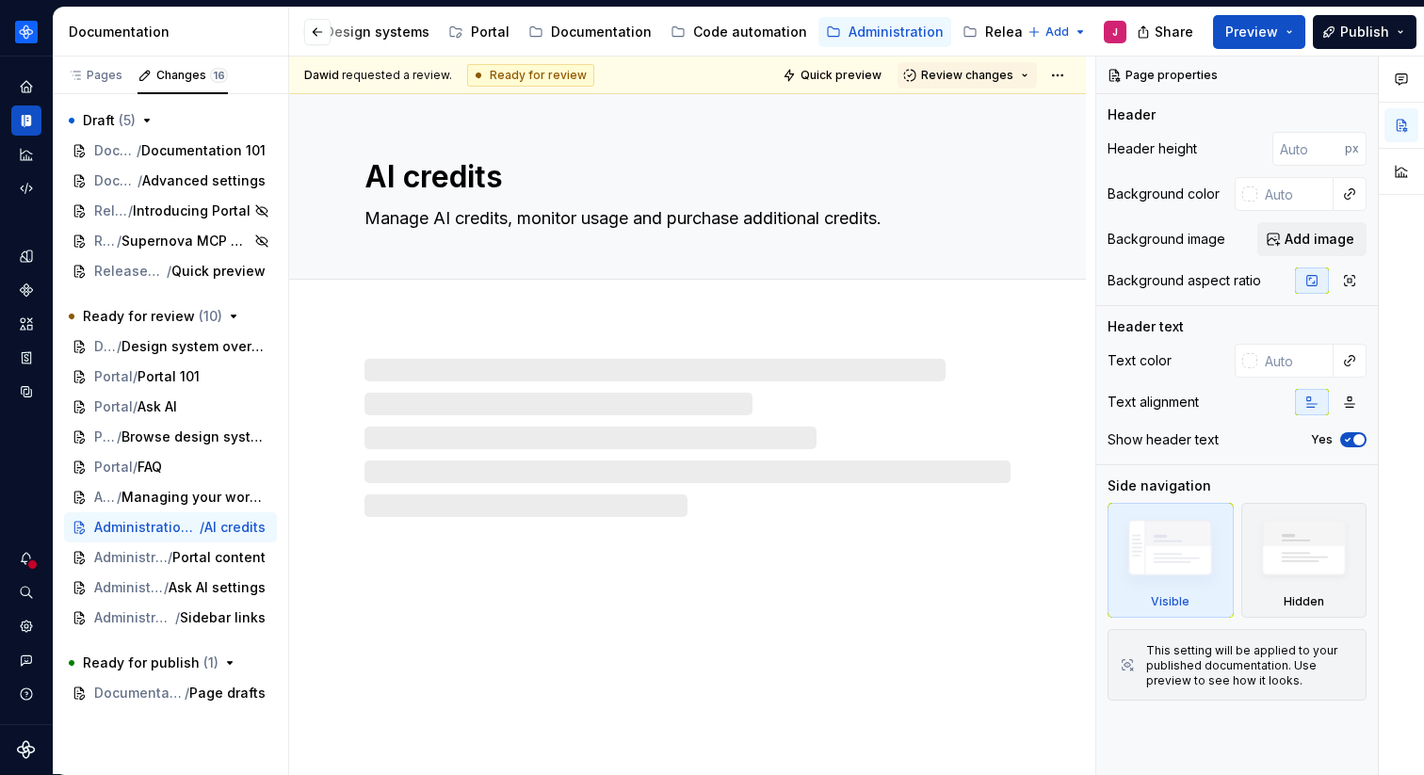
type textarea "*"
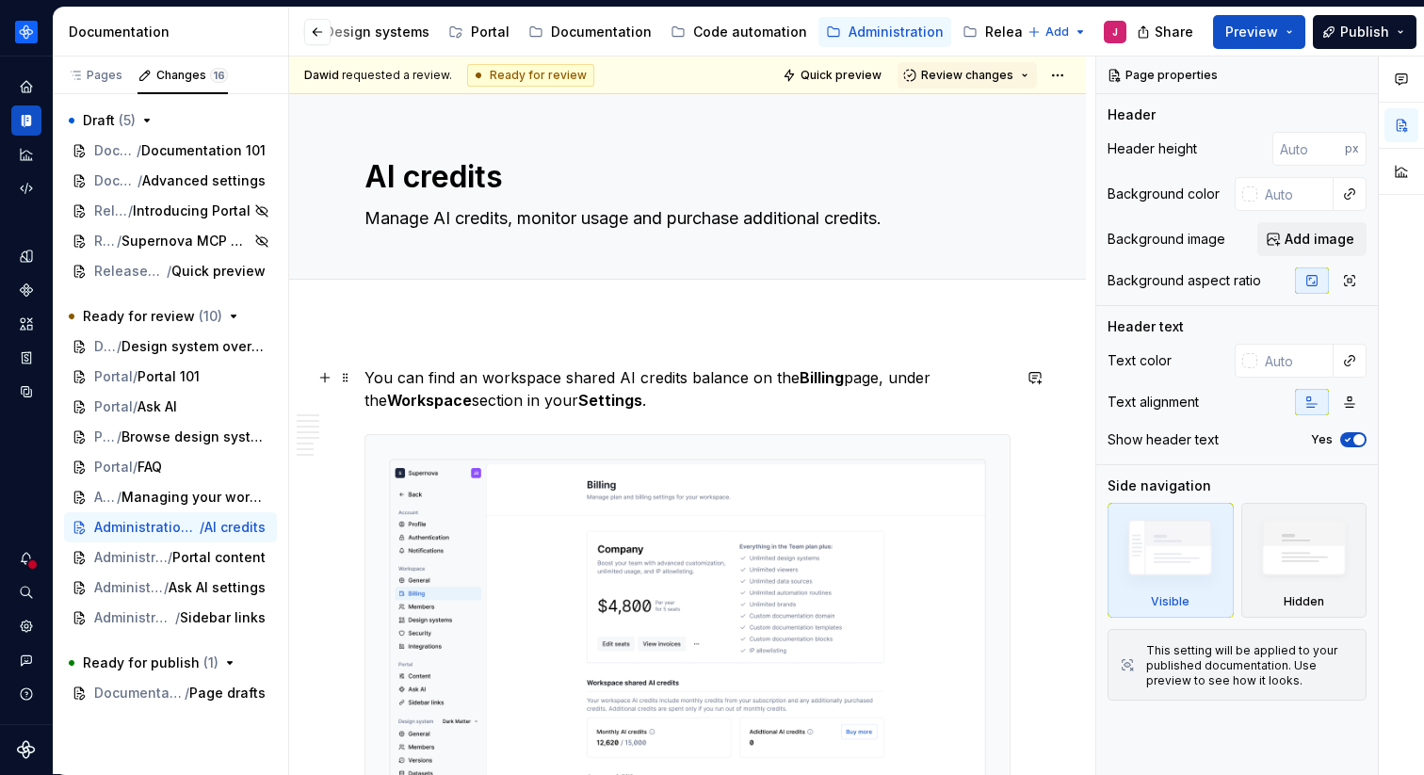
click at [473, 379] on p "You can find an workspace shared AI credits balance on the Billing page, under …" at bounding box center [688, 388] width 646 height 45
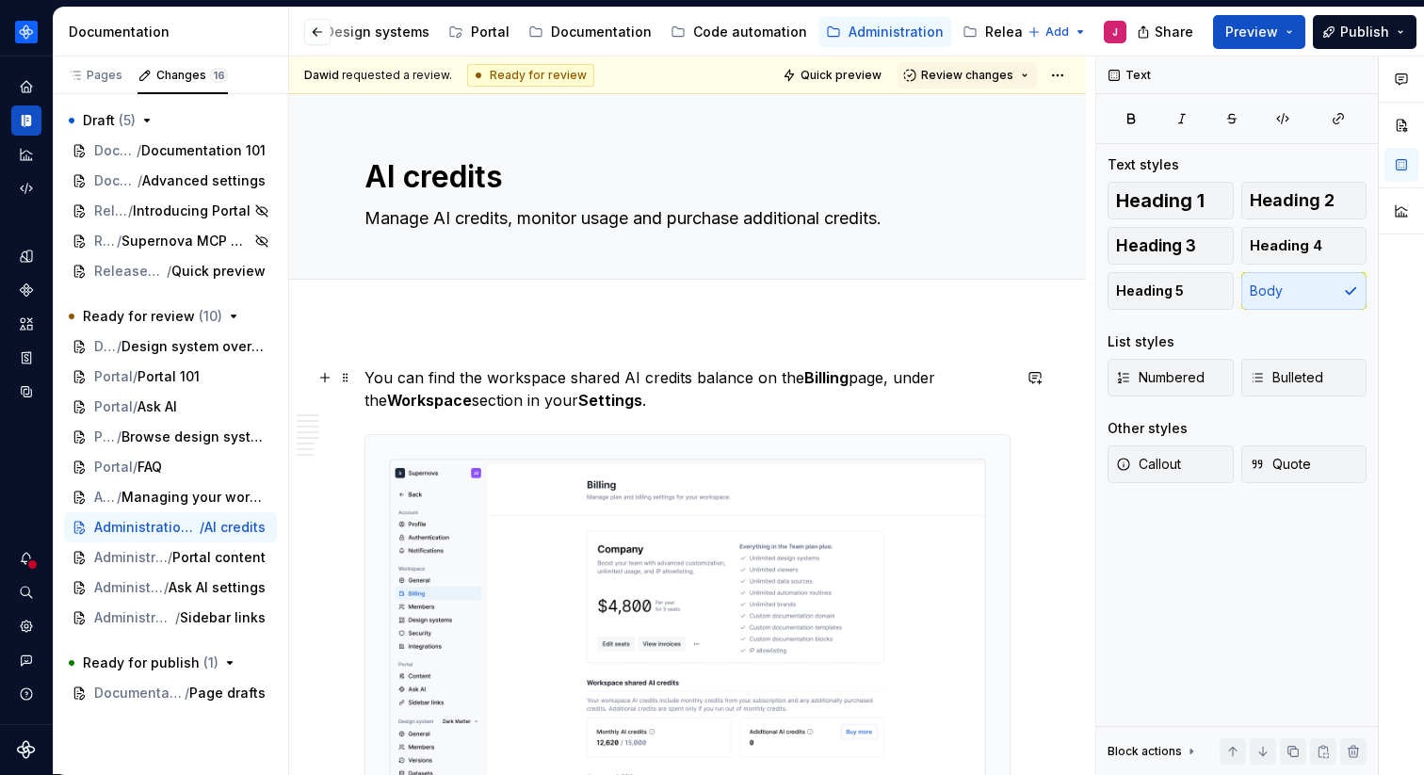
click at [720, 391] on p "You can find the workspace shared AI credits balance on the Billing page, under…" at bounding box center [688, 388] width 646 height 45
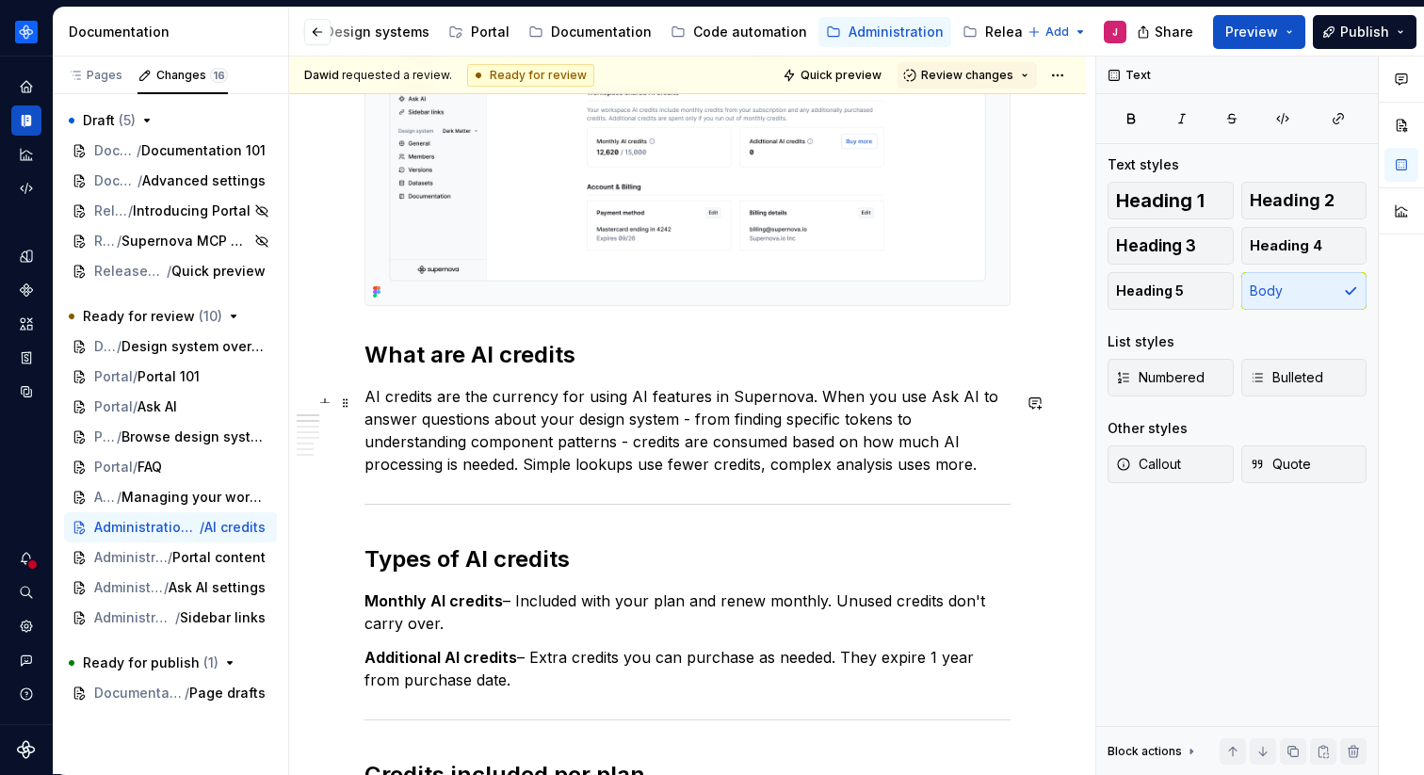
scroll to position [623, 0]
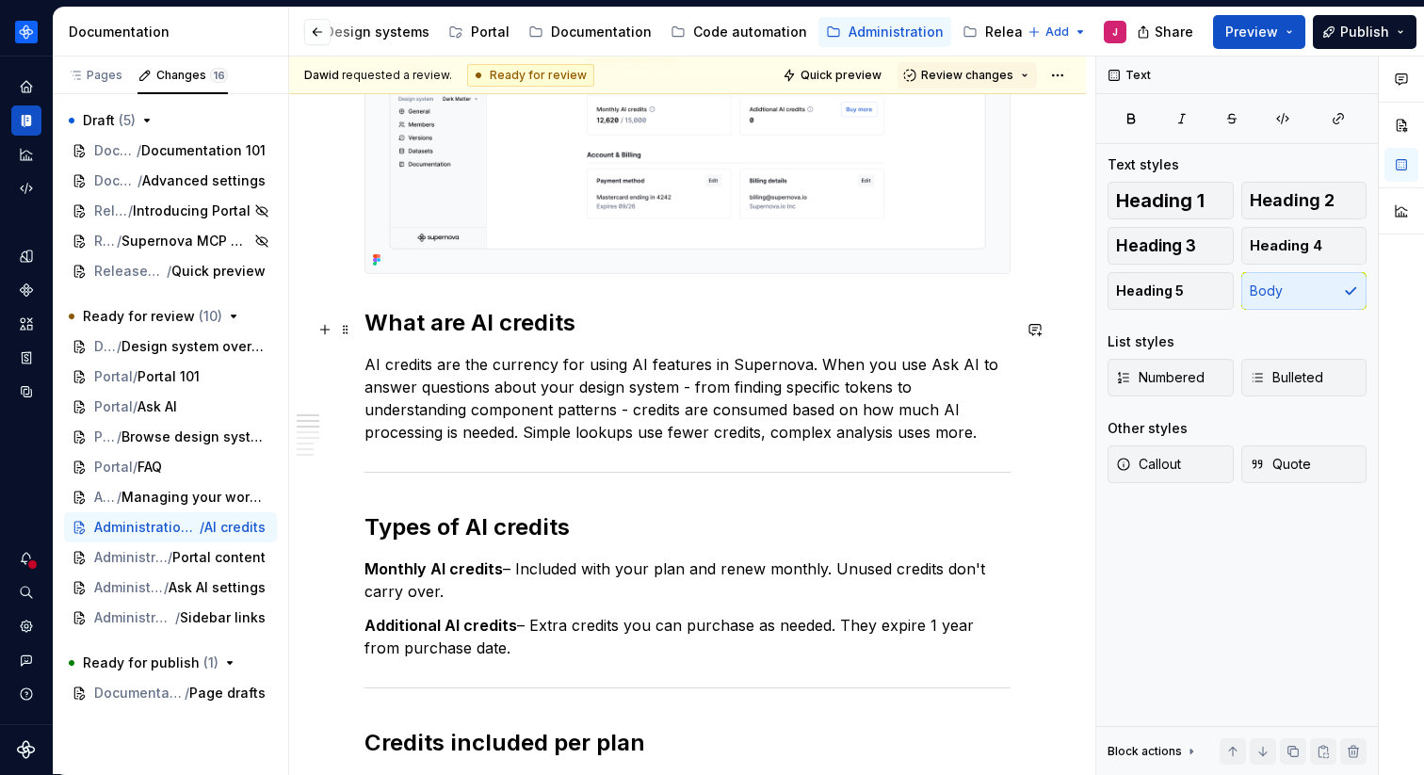
click at [541, 332] on h2 "What are AI credits" at bounding box center [688, 323] width 646 height 30
type textarea "*"
click at [617, 419] on p "AI credits serve as the currency for utilizing AI features in Supernova. When y…" at bounding box center [688, 398] width 646 height 90
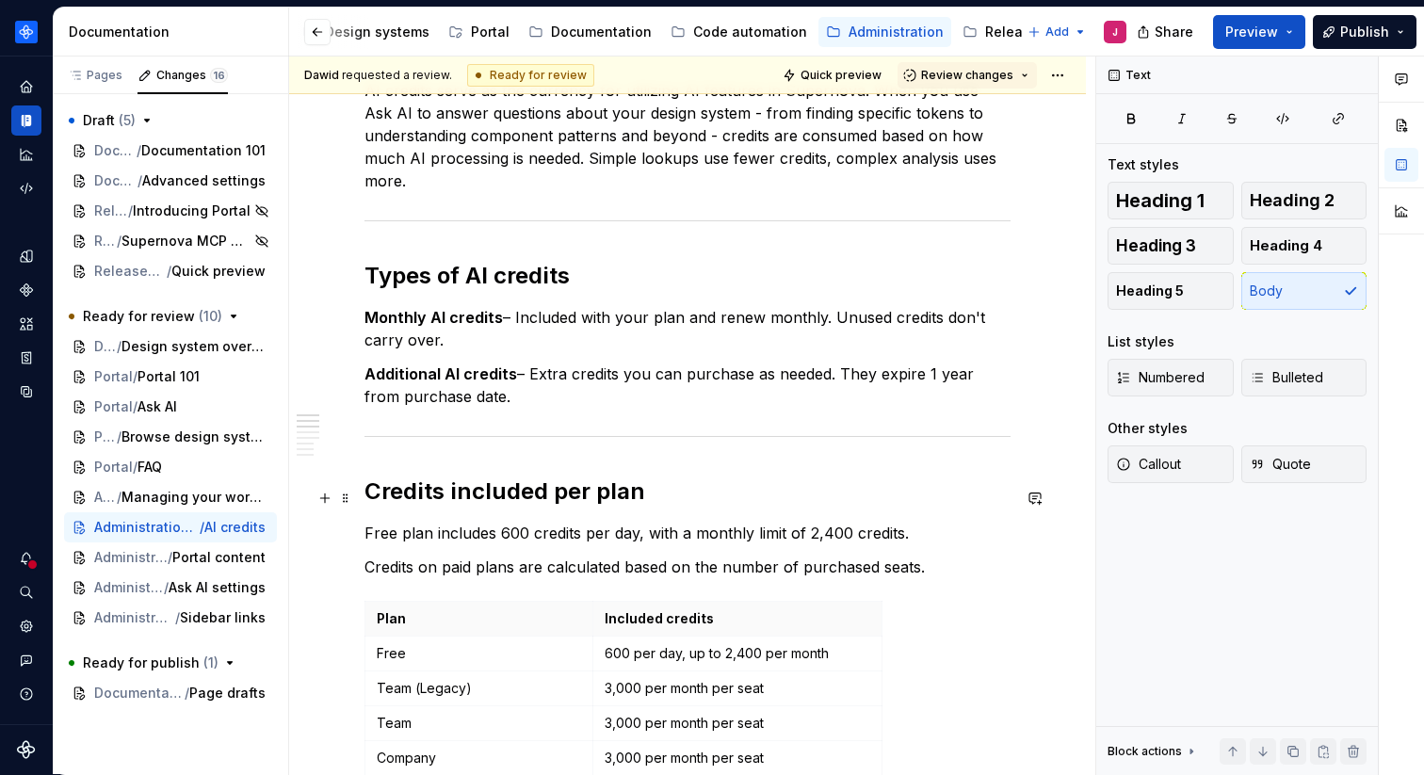
scroll to position [919, 0]
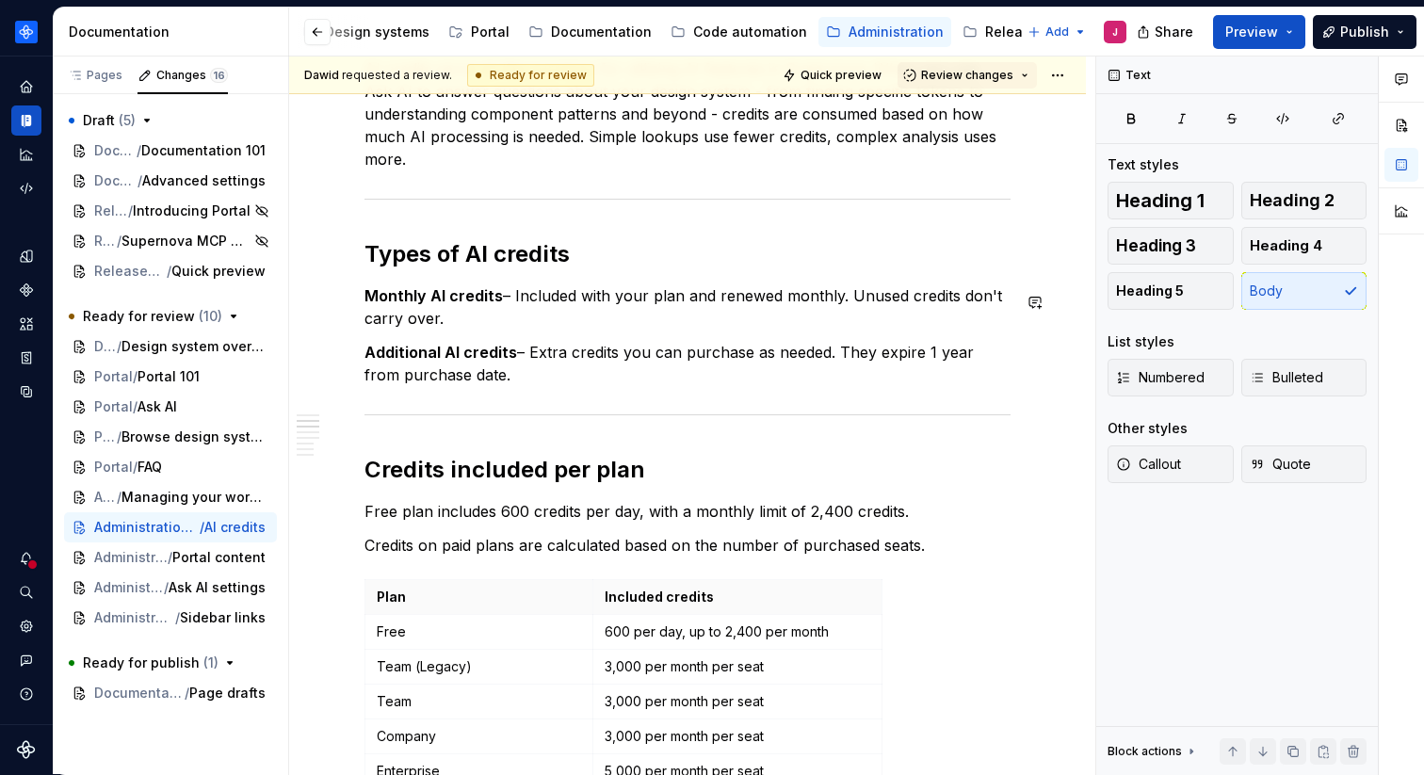
click at [821, 347] on div "You can find the workspace shared AI credits balance on the Billing page, under…" at bounding box center [688, 510] width 646 height 2124
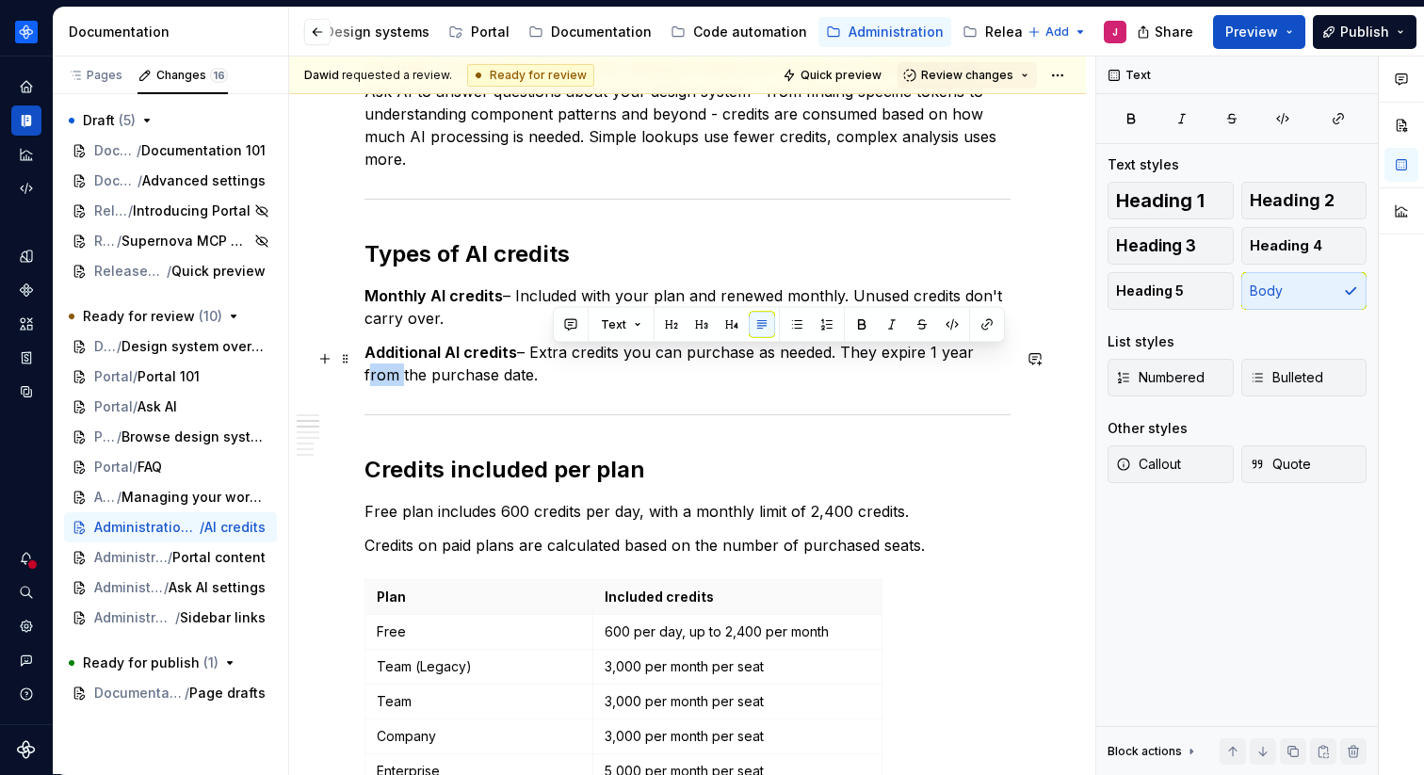
drag, startPoint x: 969, startPoint y: 361, endPoint x: 1001, endPoint y: 360, distance: 32.0
click at [1001, 360] on p "Additional AI credits – Extra credits you can purchase as needed. They expire 1…" at bounding box center [688, 363] width 646 height 45
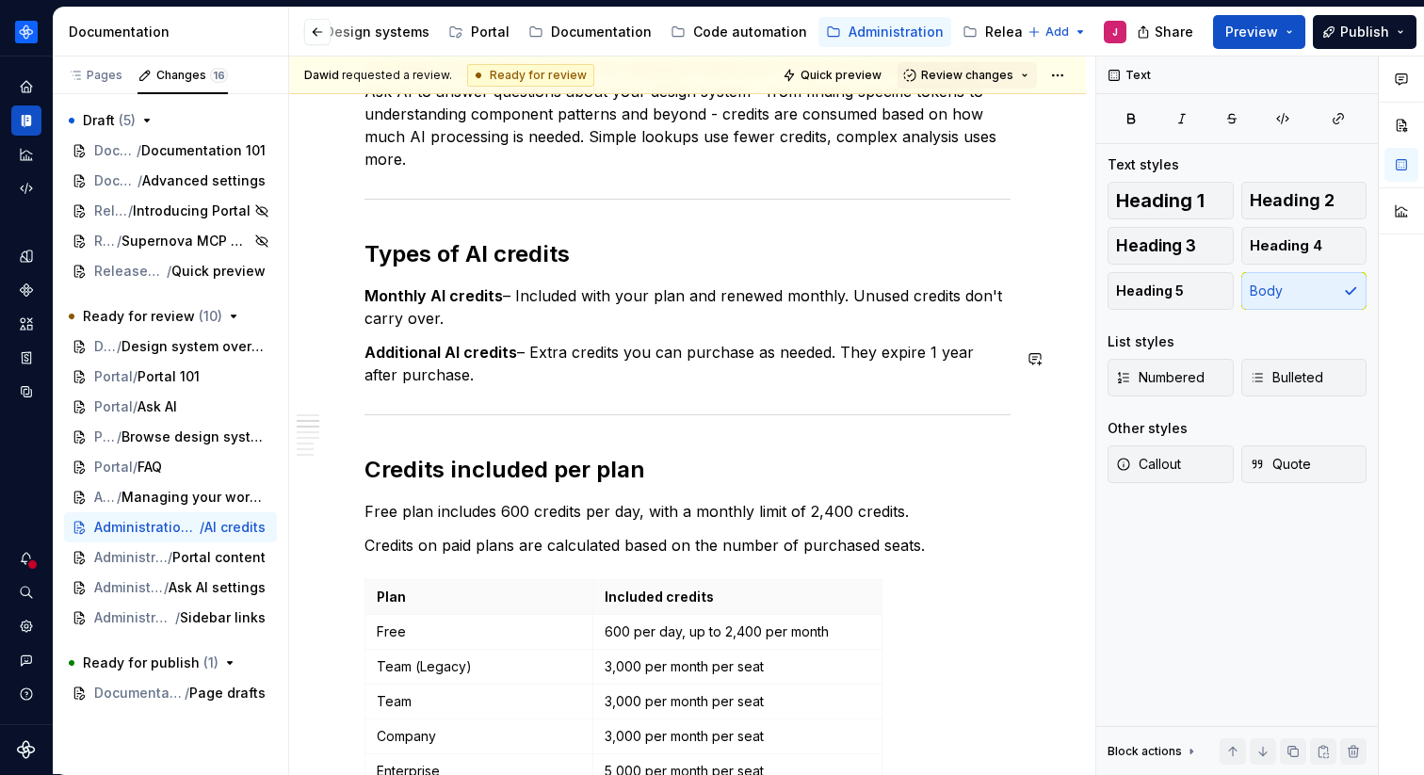
click at [963, 429] on div "You can find the workspace shared AI credits balance on the Billing page, under…" at bounding box center [688, 510] width 646 height 2124
click at [925, 360] on p "Additional AI credits – Extra credits you can purchase as needed. They expire 1…" at bounding box center [688, 363] width 646 height 45
click at [938, 451] on div "You can find the workspace shared AI credits balance on the Billing page, under…" at bounding box center [688, 510] width 646 height 2124
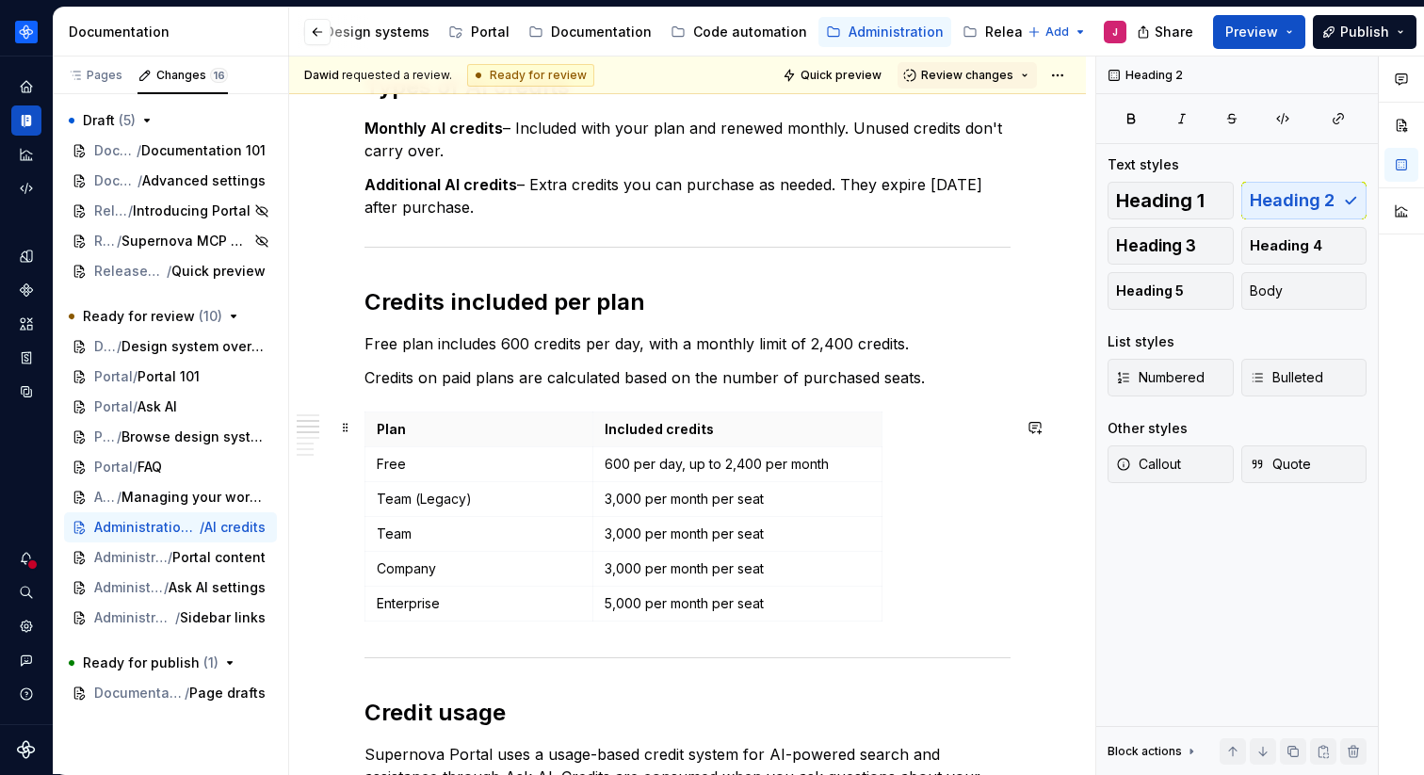
scroll to position [1087, 0]
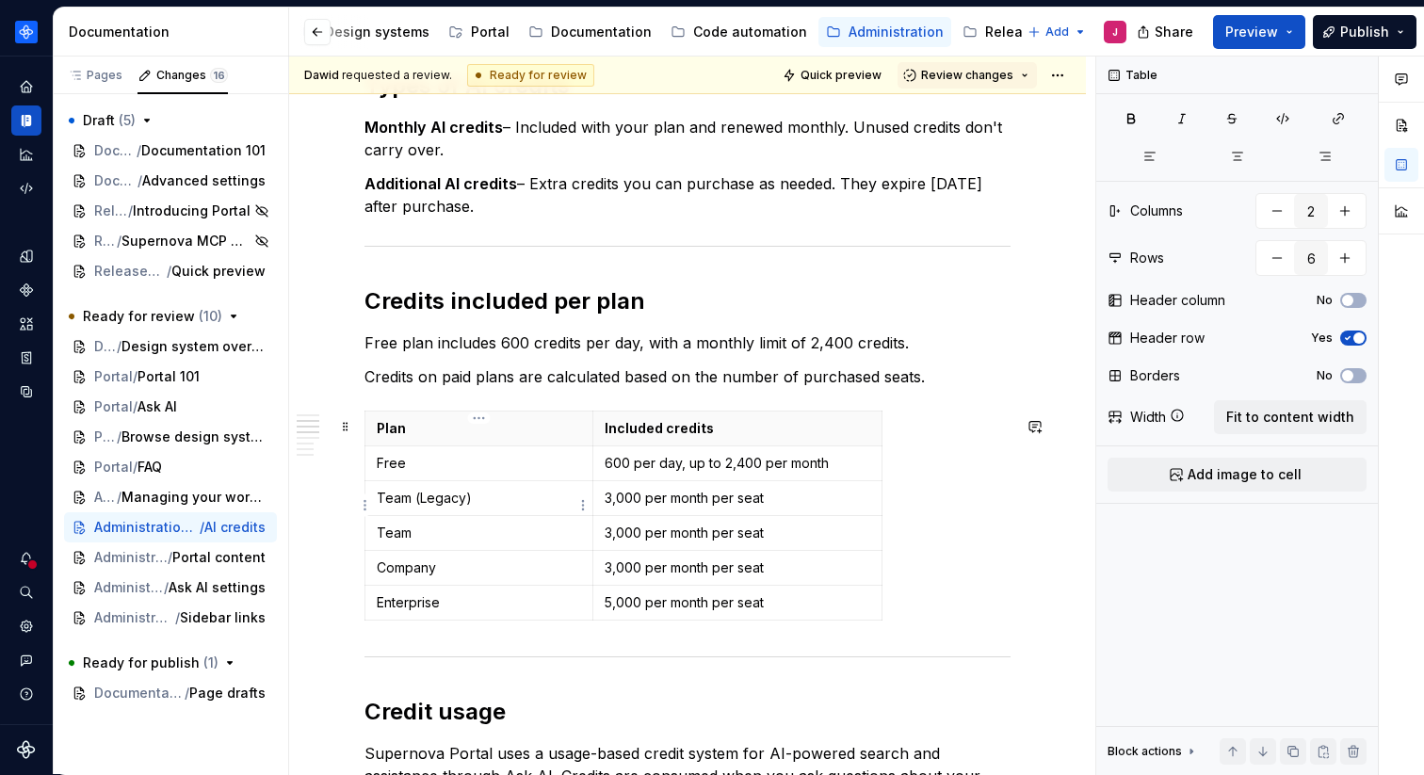
click at [530, 506] on p "Team (Legacy)" at bounding box center [479, 498] width 204 height 19
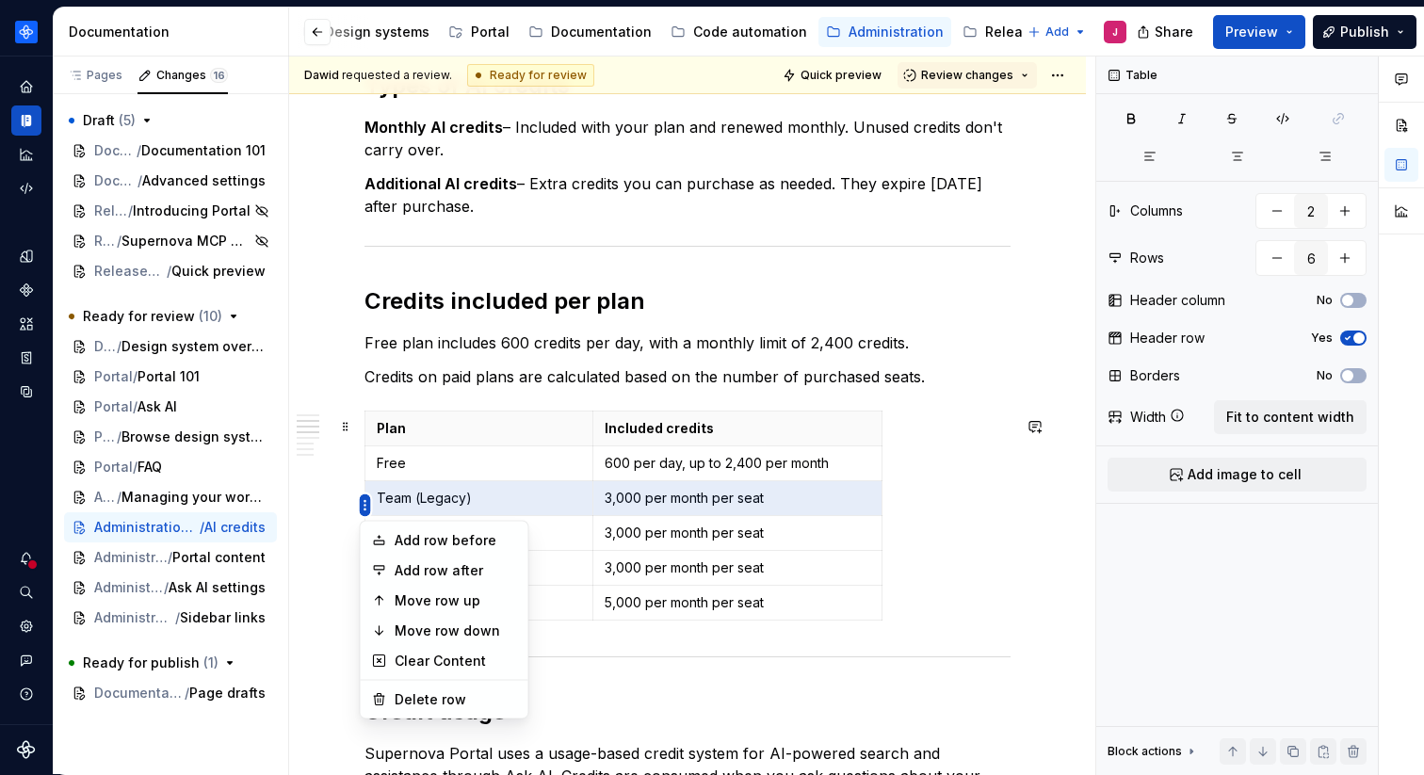
click at [366, 510] on html "Product documentation J Dataset Default Documentation Accessibility guide for t…" at bounding box center [712, 387] width 1424 height 775
click at [448, 693] on div "Delete row" at bounding box center [456, 700] width 122 height 19
type input "5"
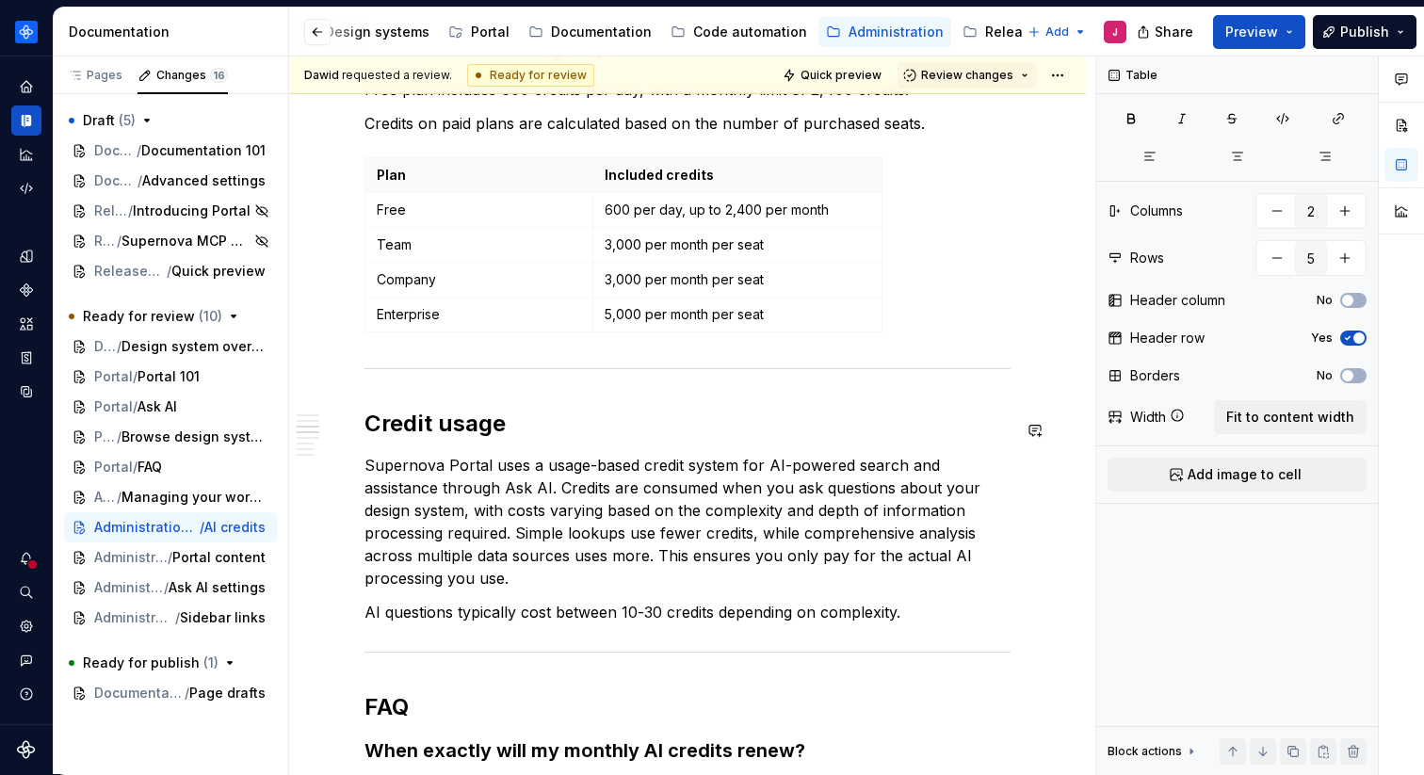
scroll to position [1422, 0]
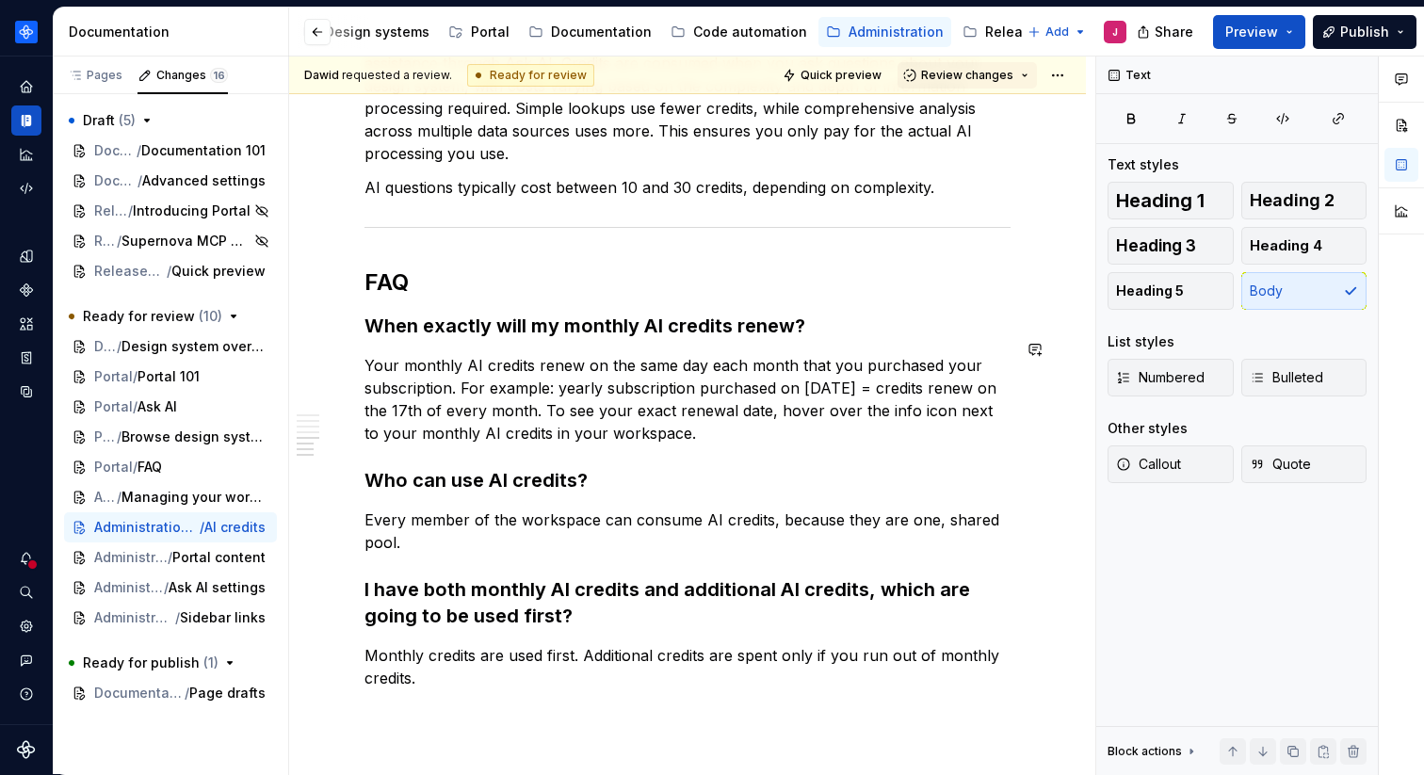
scroll to position [1793, 0]
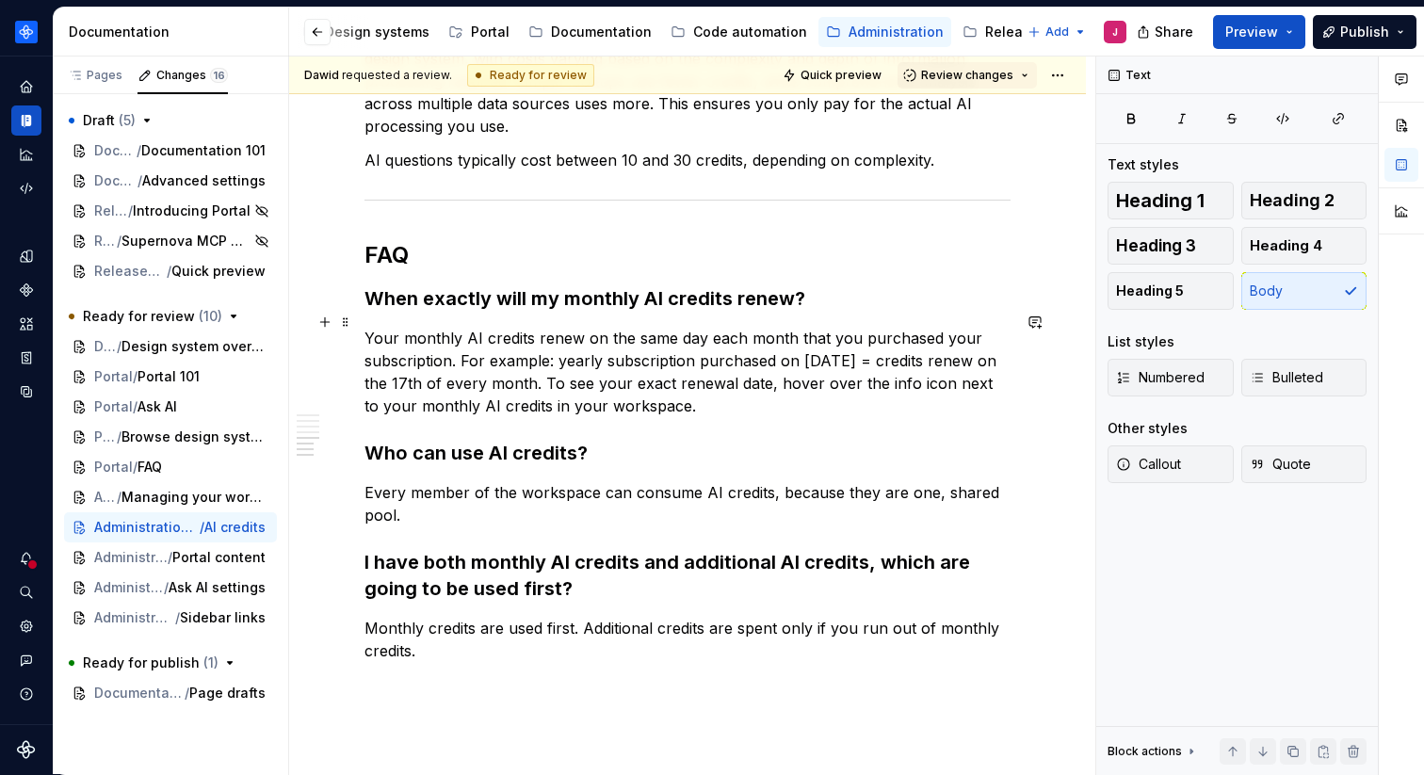
click at [787, 390] on p "Your monthly AI credits renew on the same day each month that you purchased you…" at bounding box center [688, 372] width 646 height 90
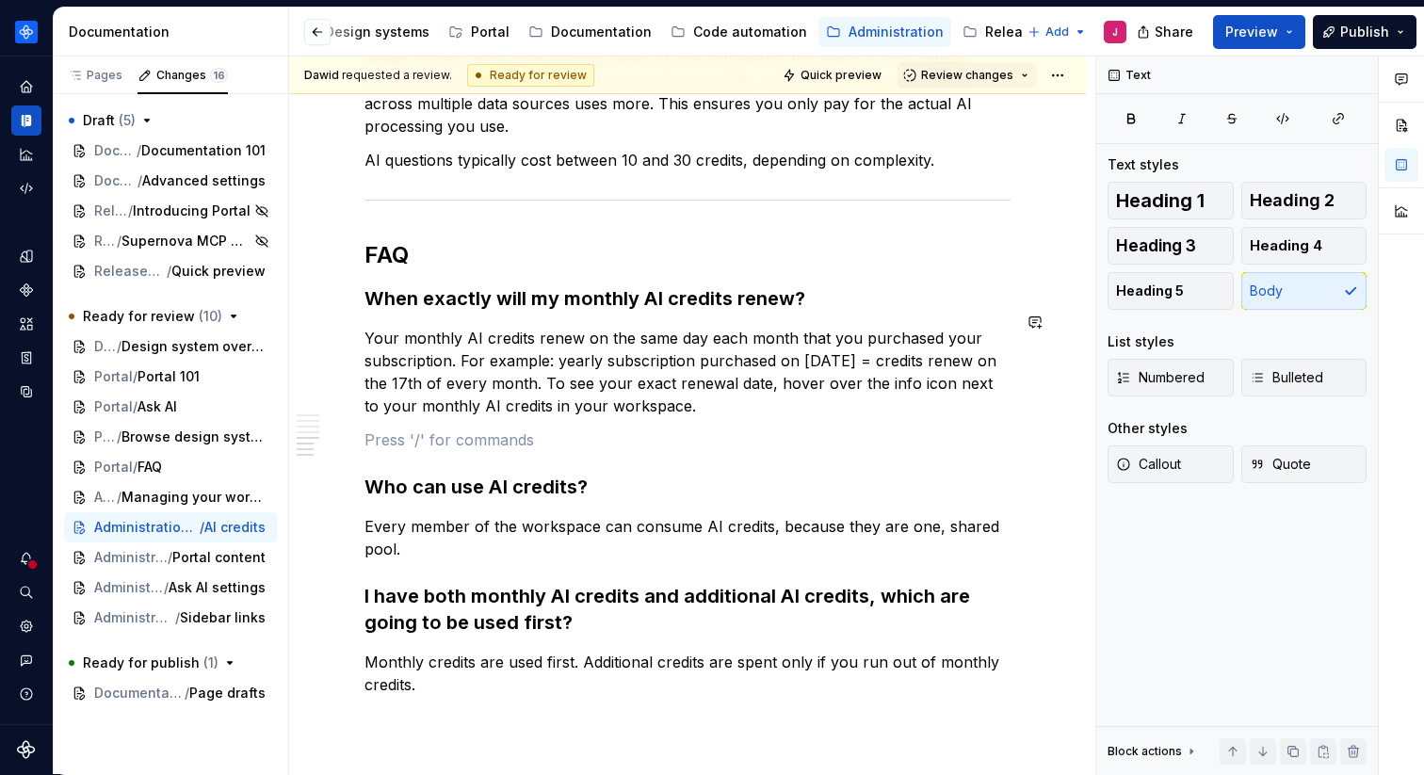
type textarea "*"
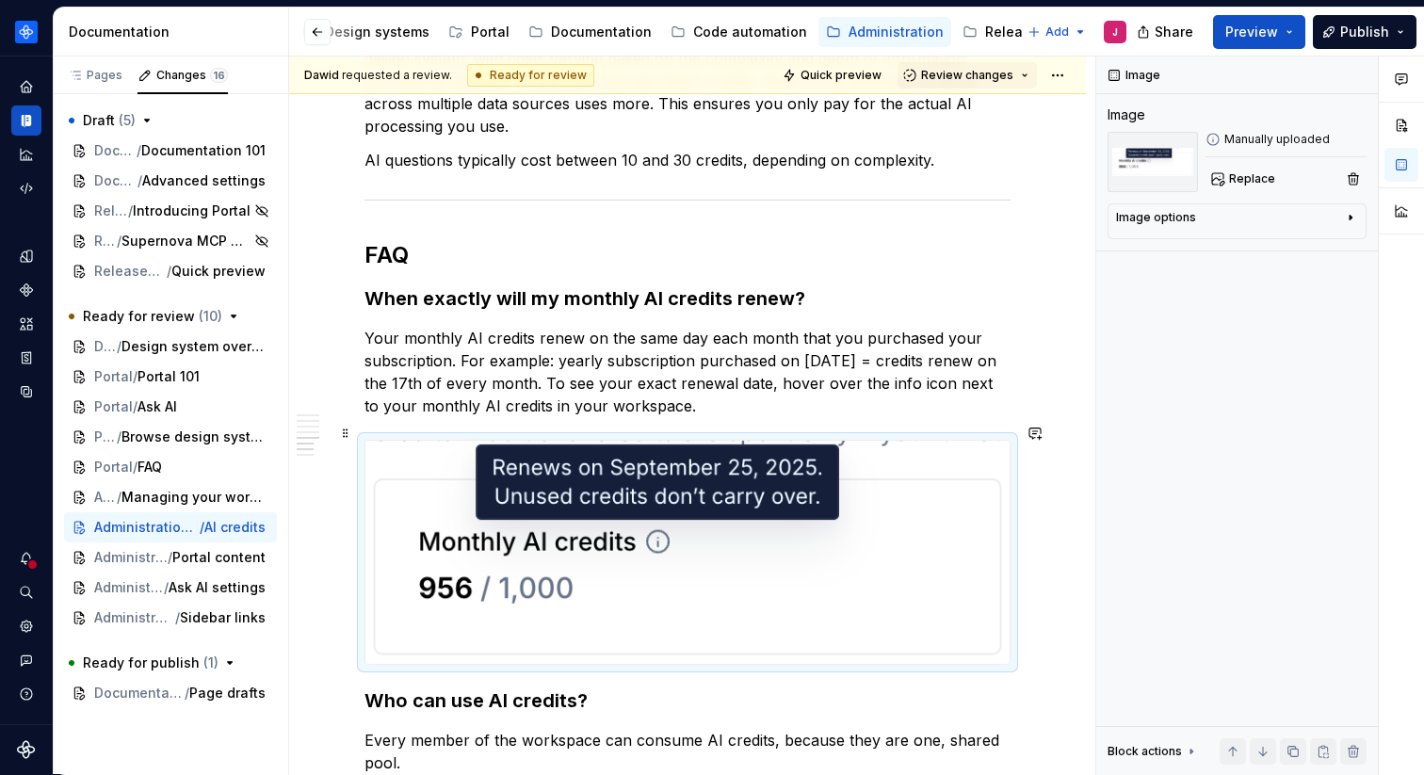
click at [928, 514] on img at bounding box center [688, 552] width 644 height 222
click at [1011, 653] on div at bounding box center [688, 552] width 646 height 224
click at [634, 491] on img at bounding box center [688, 552] width 644 height 222
click at [976, 502] on img at bounding box center [688, 552] width 644 height 222
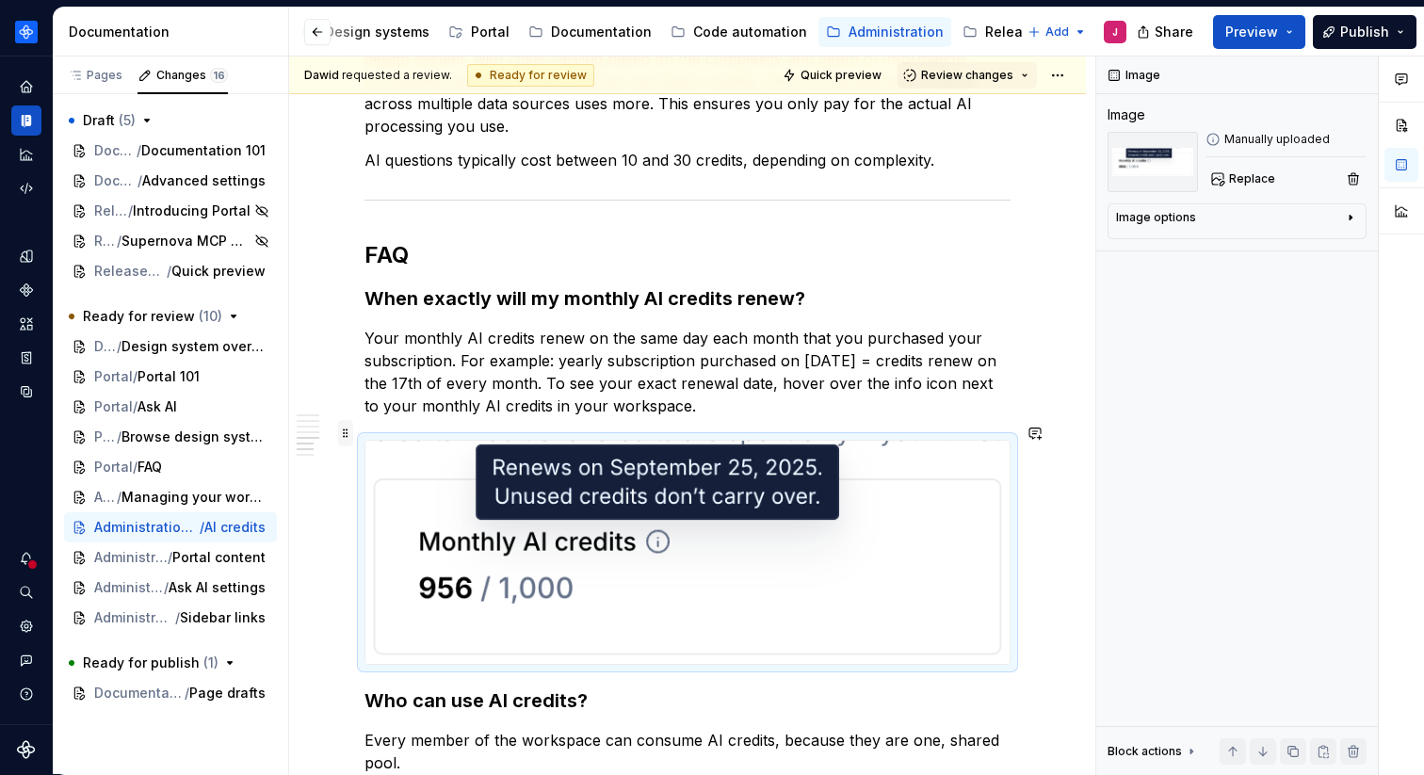
click at [344, 434] on span at bounding box center [345, 433] width 15 height 26
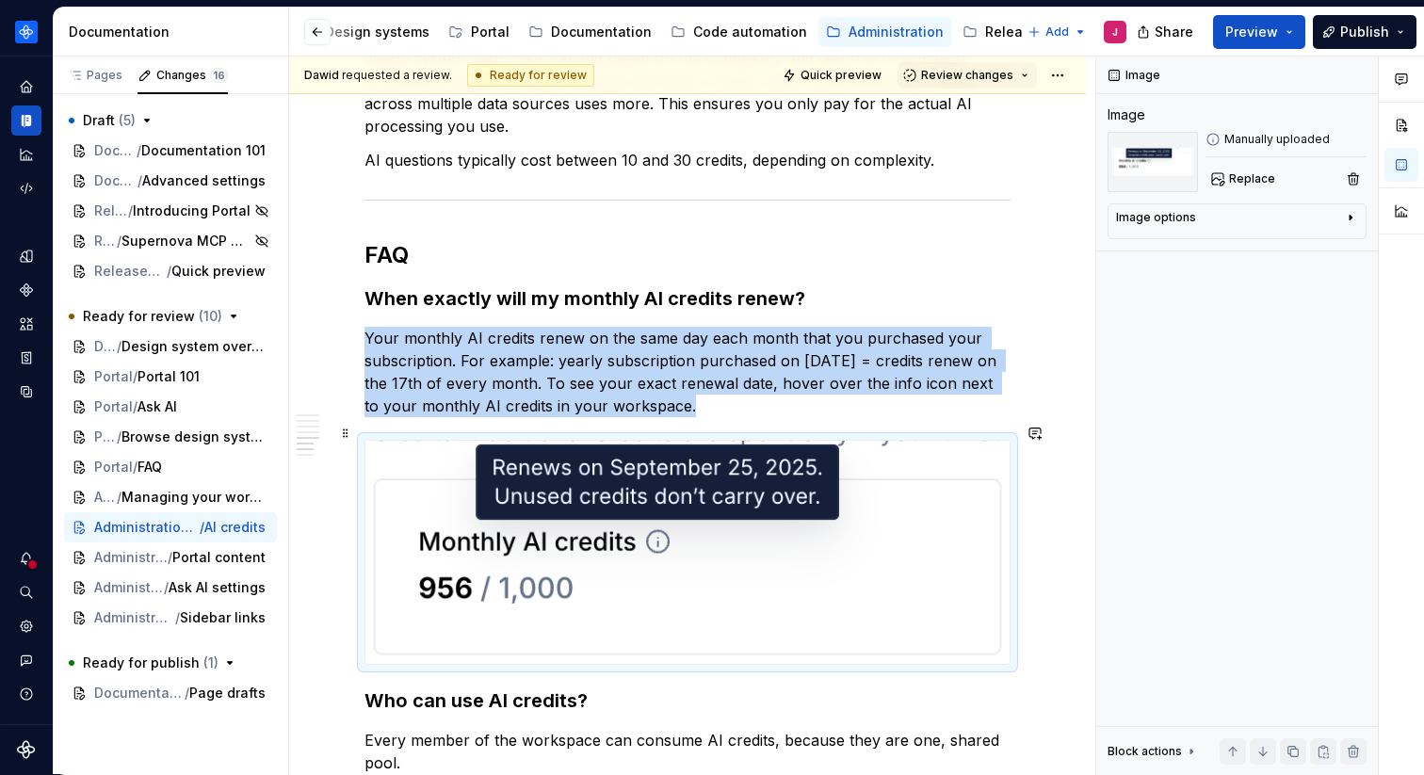
click at [410, 441] on img at bounding box center [688, 552] width 644 height 222
click at [861, 658] on div at bounding box center [688, 552] width 646 height 224
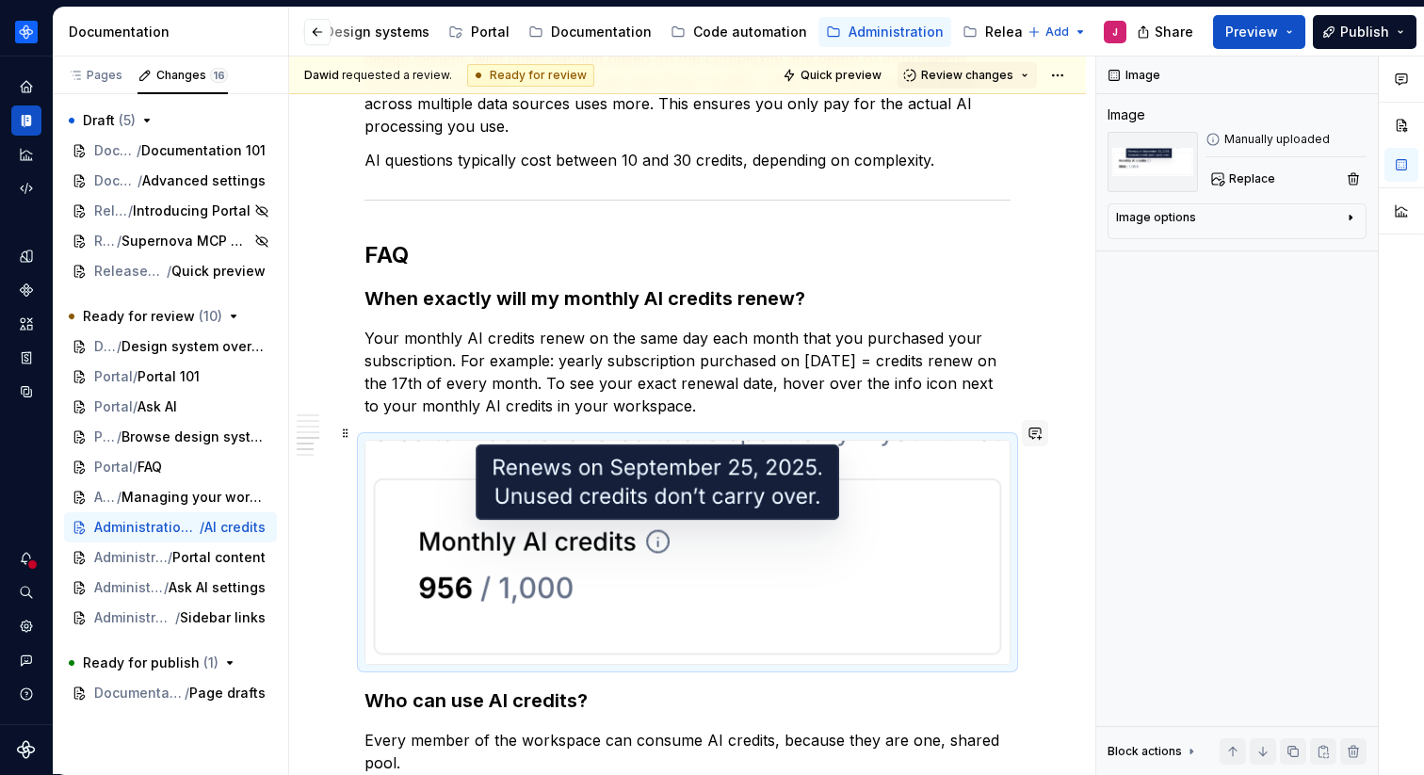
click at [1049, 436] on button "button" at bounding box center [1035, 433] width 26 height 26
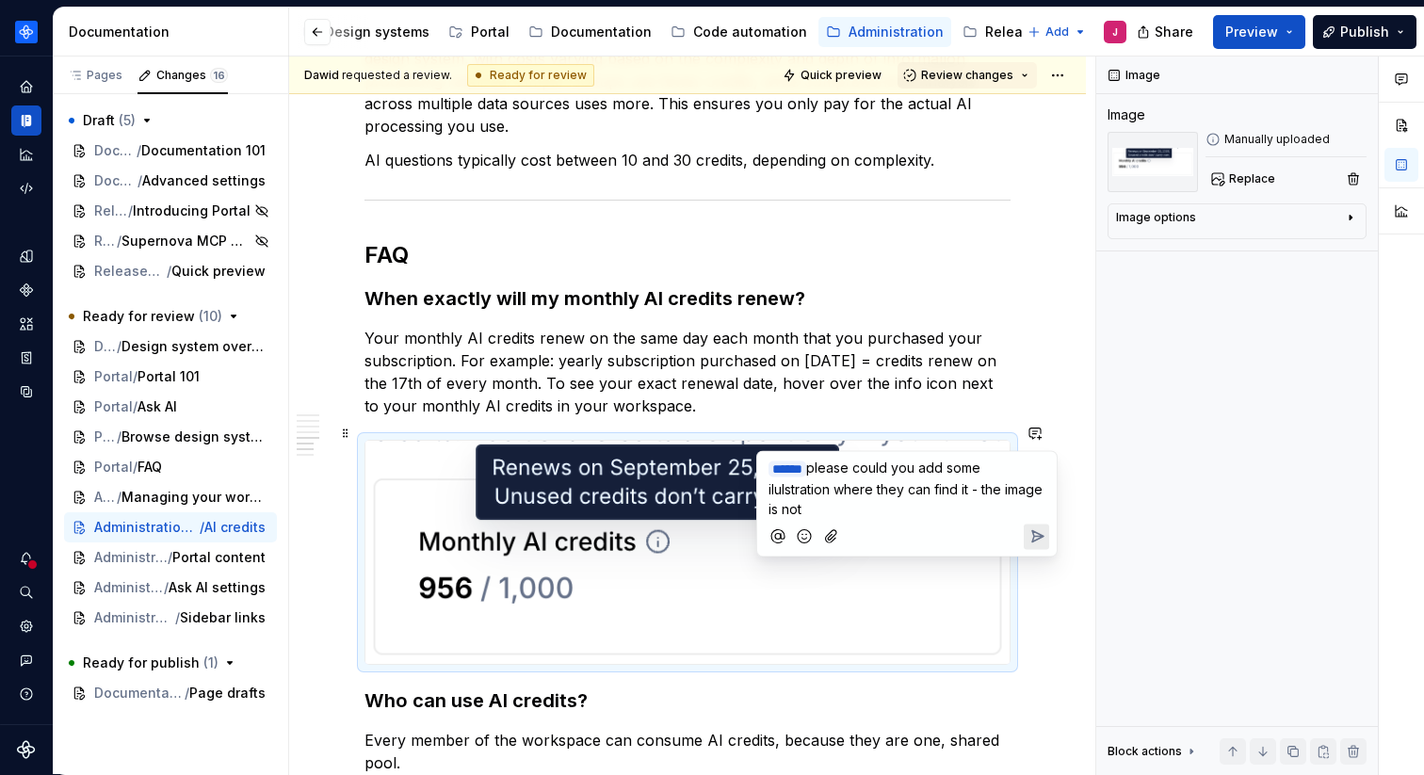
click at [887, 504] on p "﻿ * ***** ﻿ please could you add some ilulstration where they can find it - the…" at bounding box center [907, 488] width 277 height 61
click at [864, 506] on p "﻿ * ***** ﻿ please could you add some illustration where they can find it - the…" at bounding box center [907, 488] width 277 height 61
click at [867, 502] on p "﻿ * ***** ﻿ please could you add some illustration where they can find it - the…" at bounding box center [907, 488] width 277 height 61
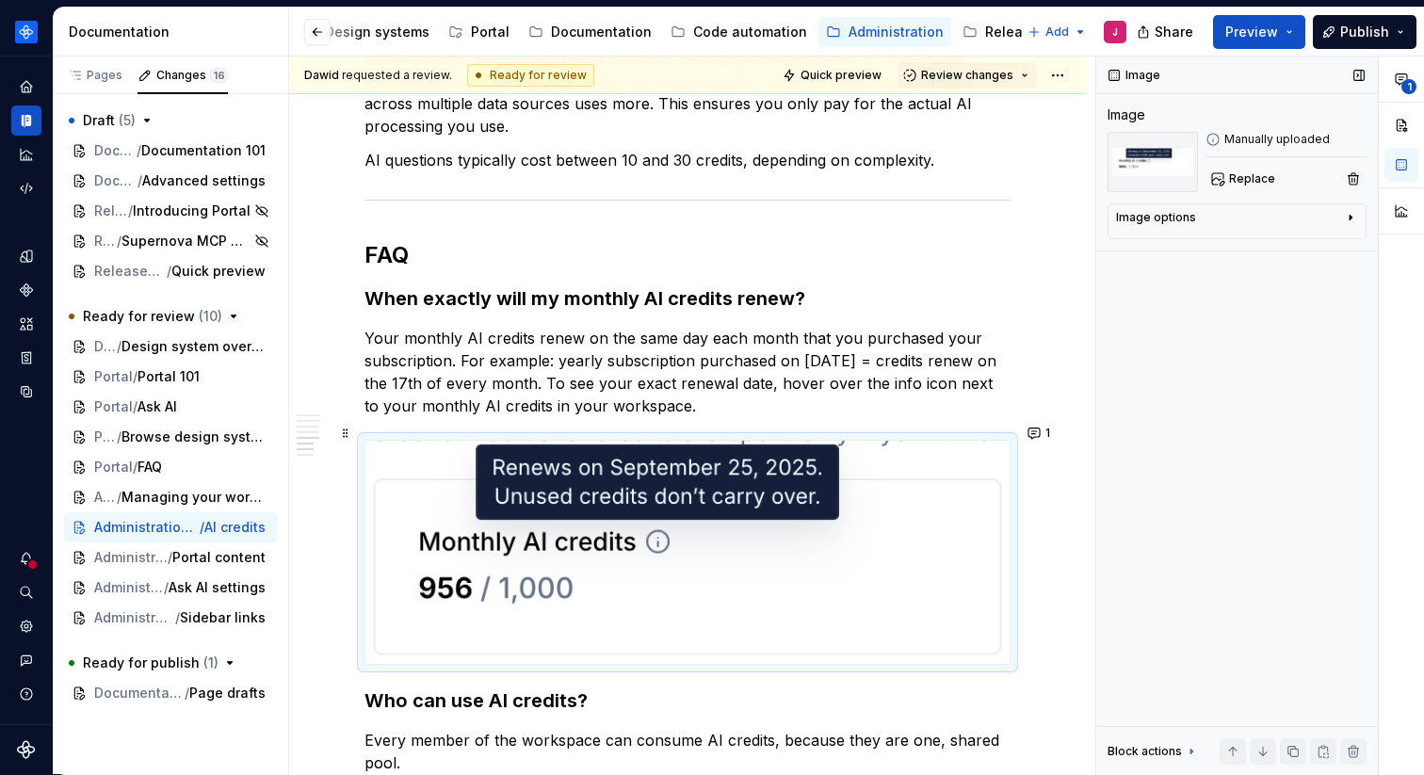
click at [1111, 378] on div "Image Image Manually uploaded Replace Image options Alignment Caption Block act…" at bounding box center [1238, 416] width 282 height 719
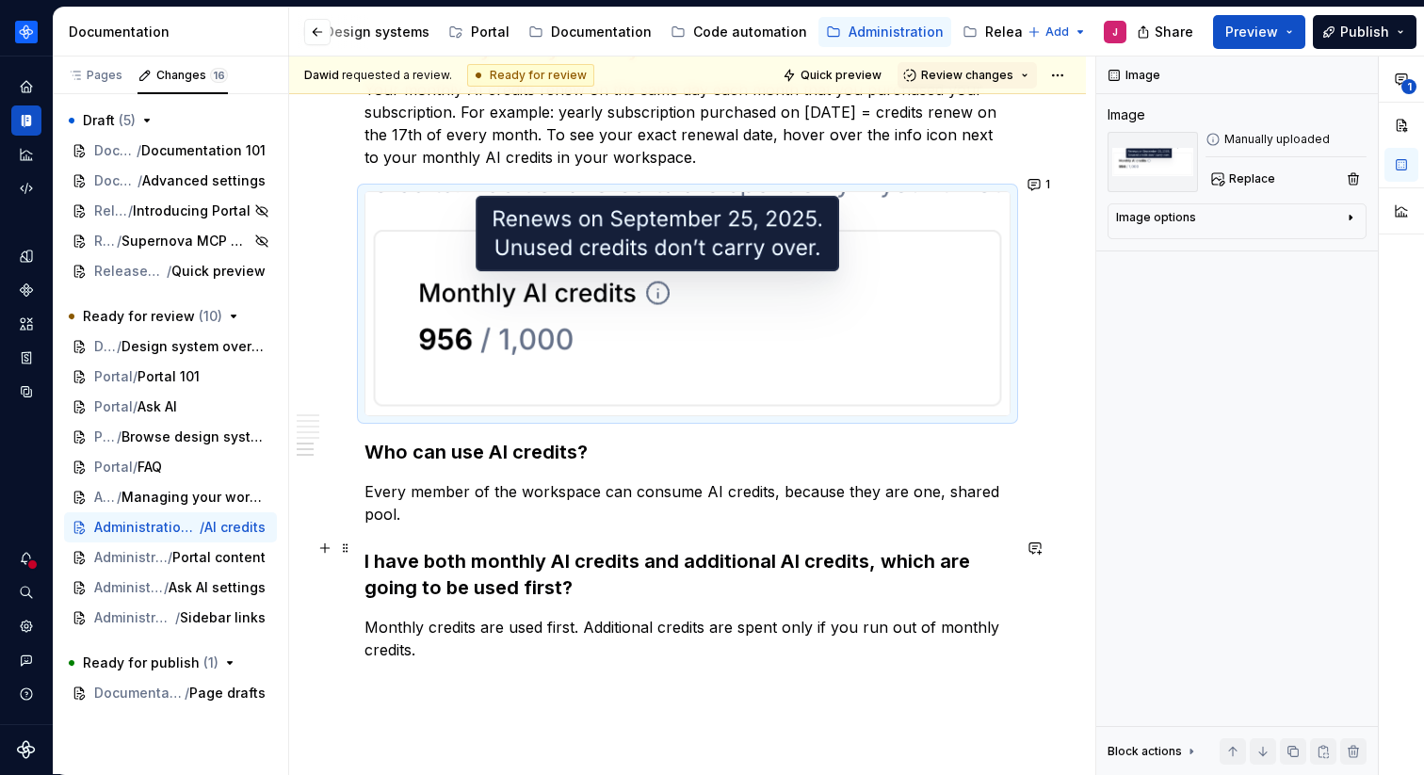
scroll to position [2050, 0]
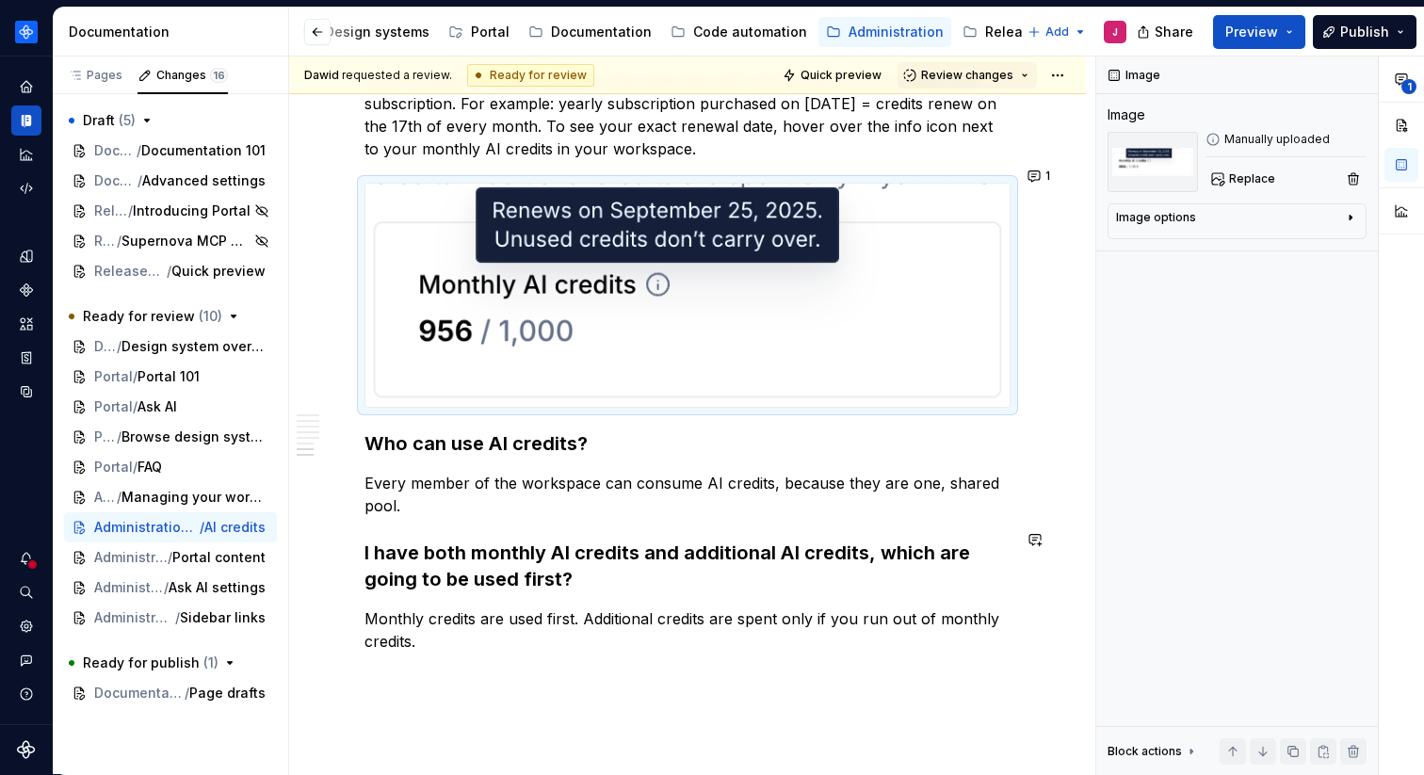
type textarea "*"
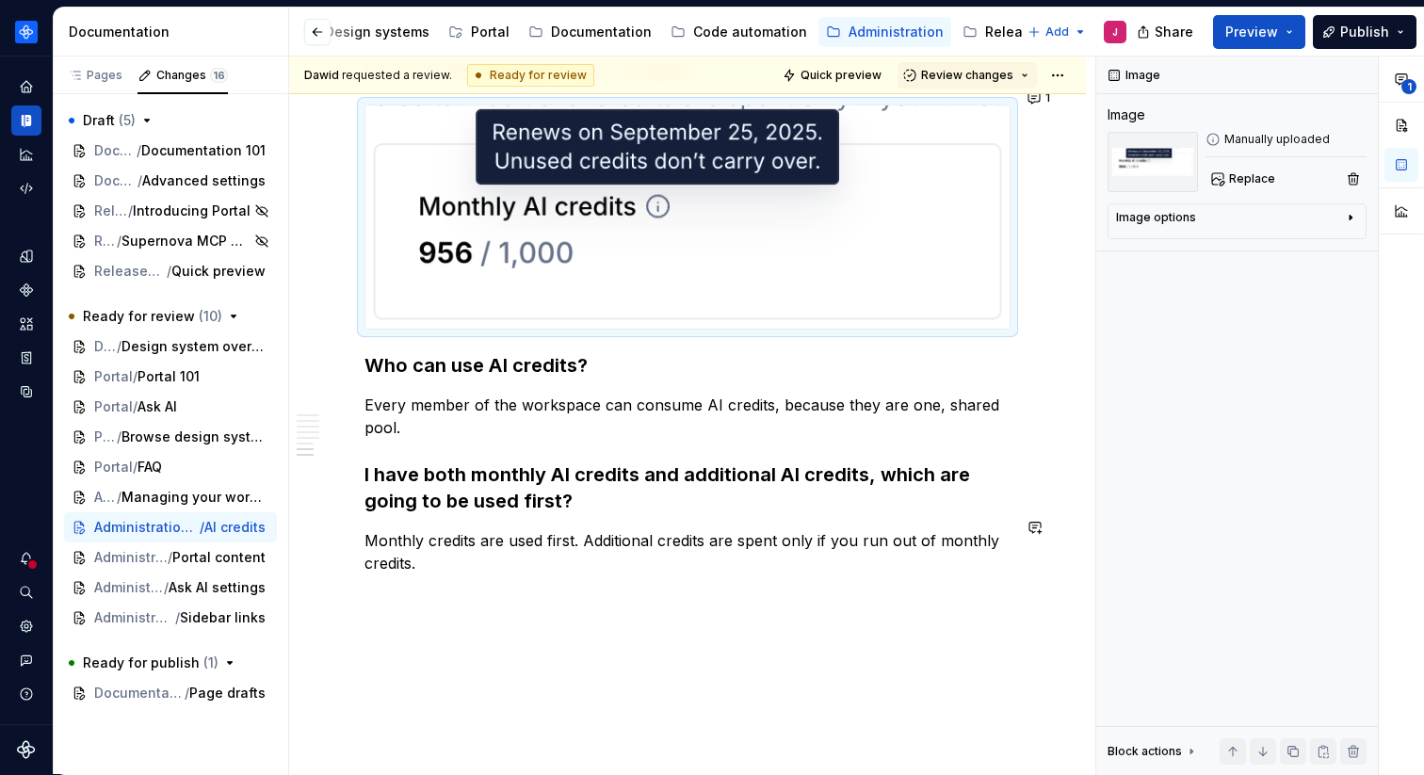
scroll to position [2132, 0]
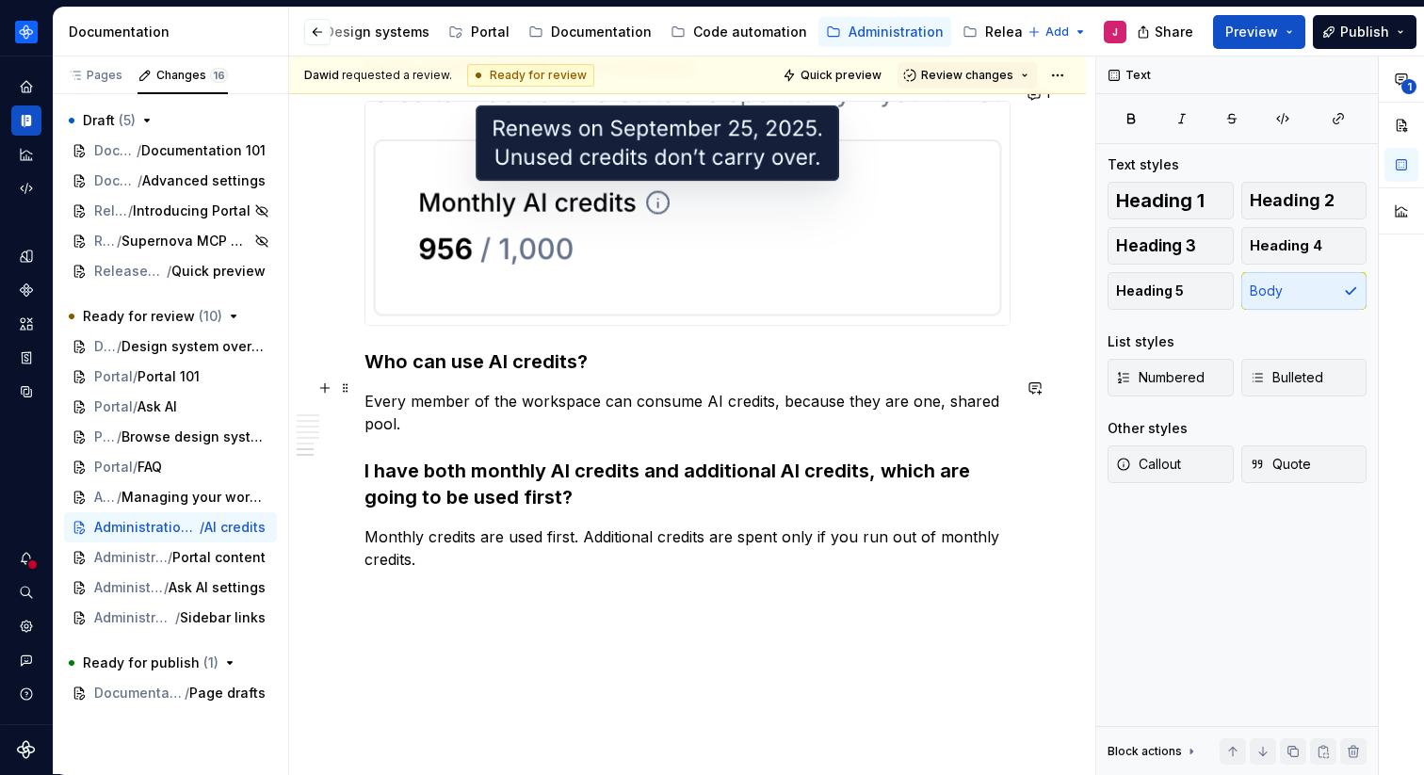
click at [444, 397] on p "Every member of the workspace can consume AI credits, because they are one, sha…" at bounding box center [688, 412] width 646 height 45
click at [437, 401] on p "Every member of the workspace can consume AI credits, because they are one, sha…" at bounding box center [688, 412] width 646 height 45
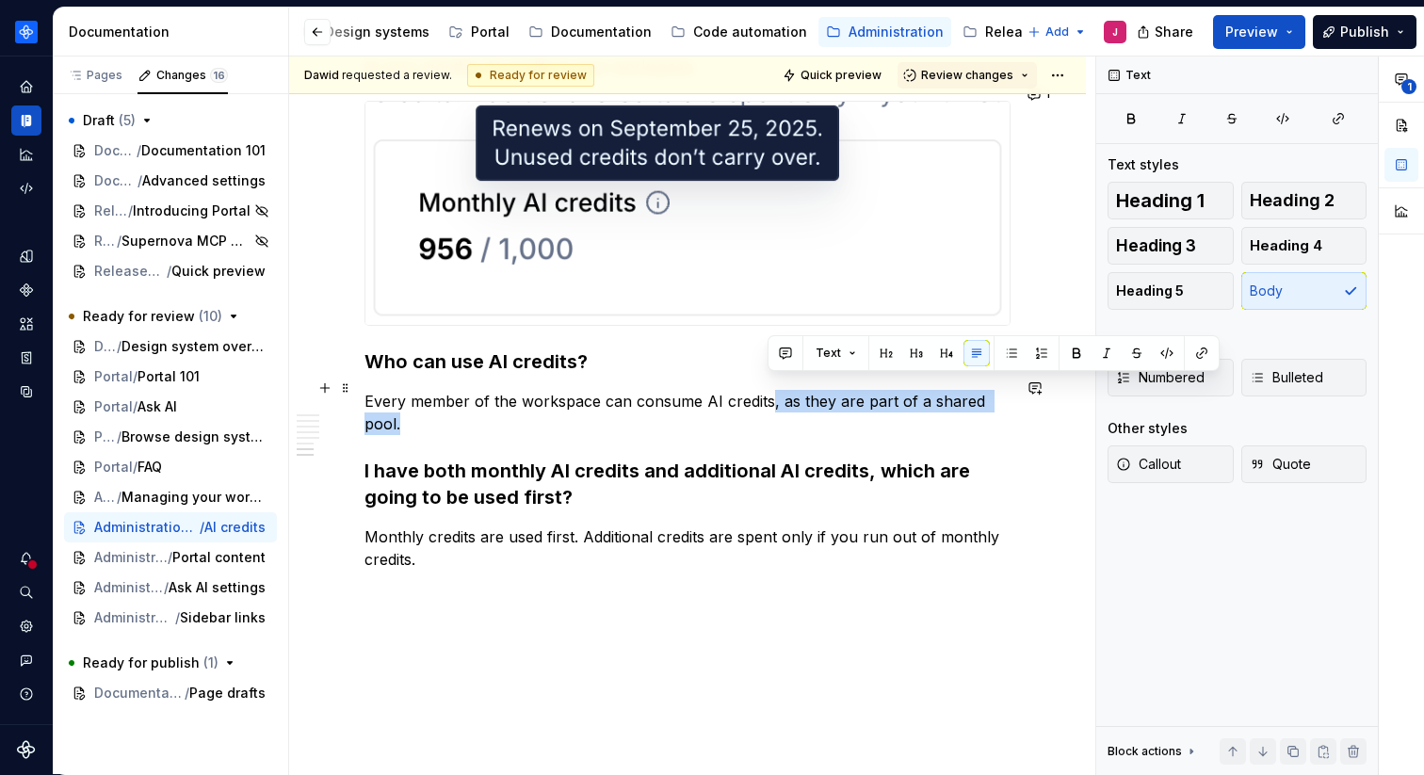
drag, startPoint x: 767, startPoint y: 388, endPoint x: 1015, endPoint y: 391, distance: 247.8
click at [1011, 391] on p "Every member of the workspace can consume AI credits, as they are part of a sha…" at bounding box center [688, 412] width 646 height 45
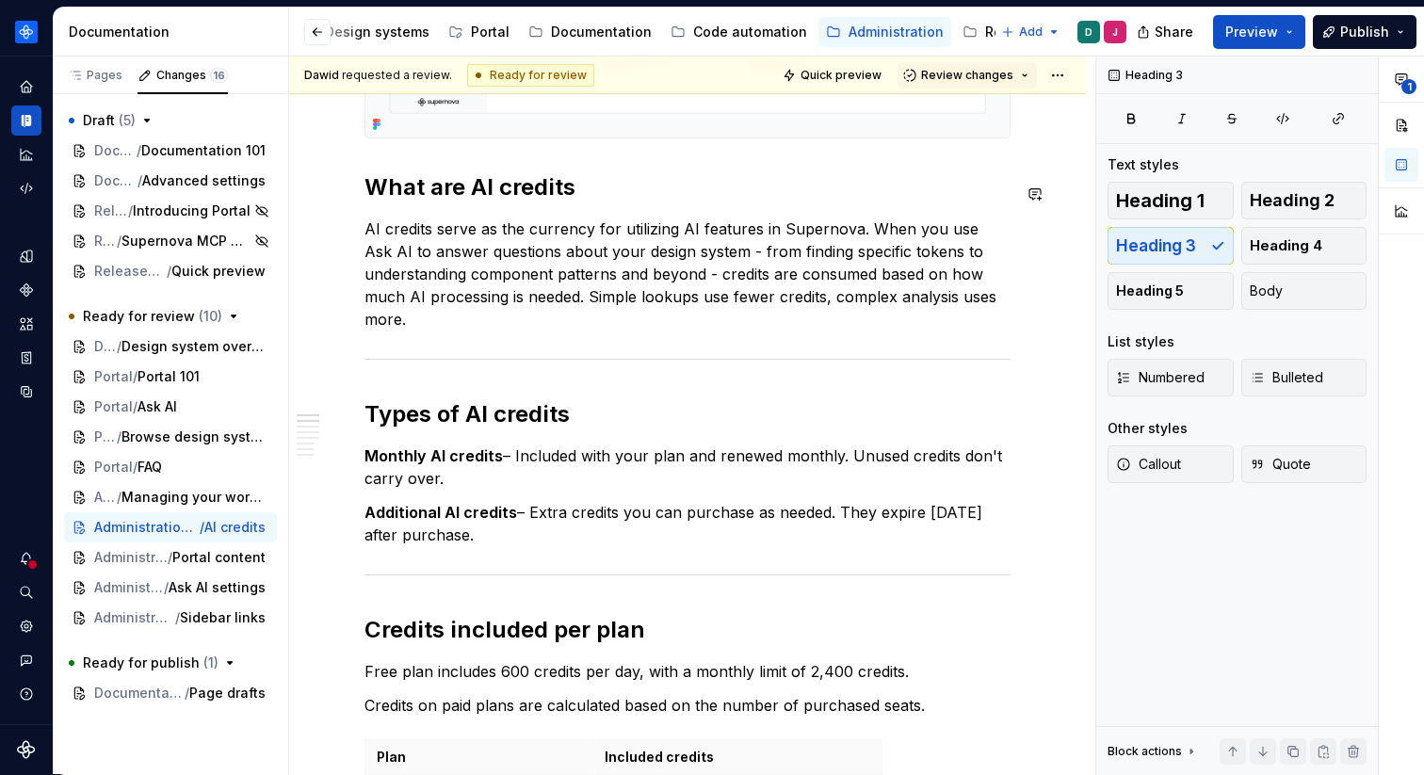
scroll to position [840, 0]
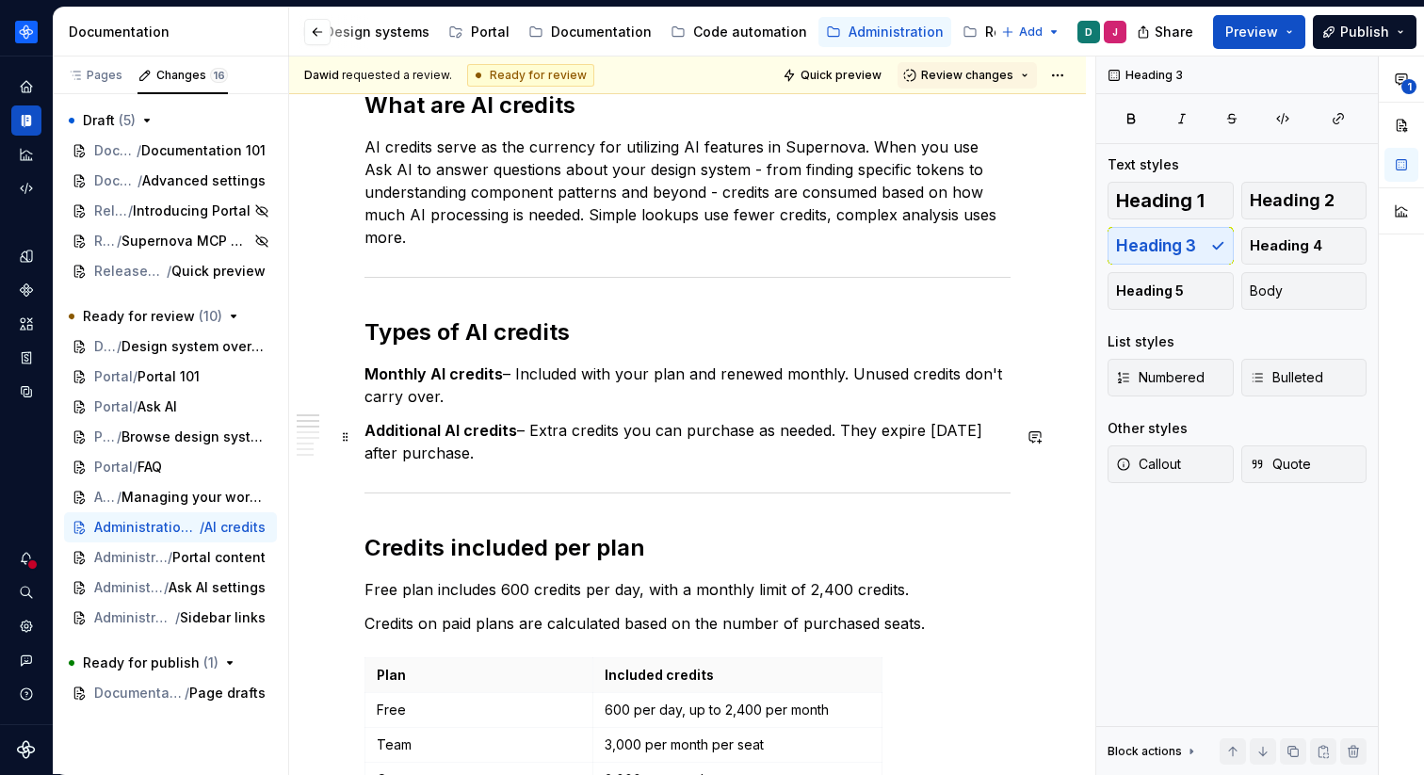
click at [566, 459] on p "Additional AI credits – Extra credits you can purchase as needed. They expire i…" at bounding box center [688, 441] width 646 height 45
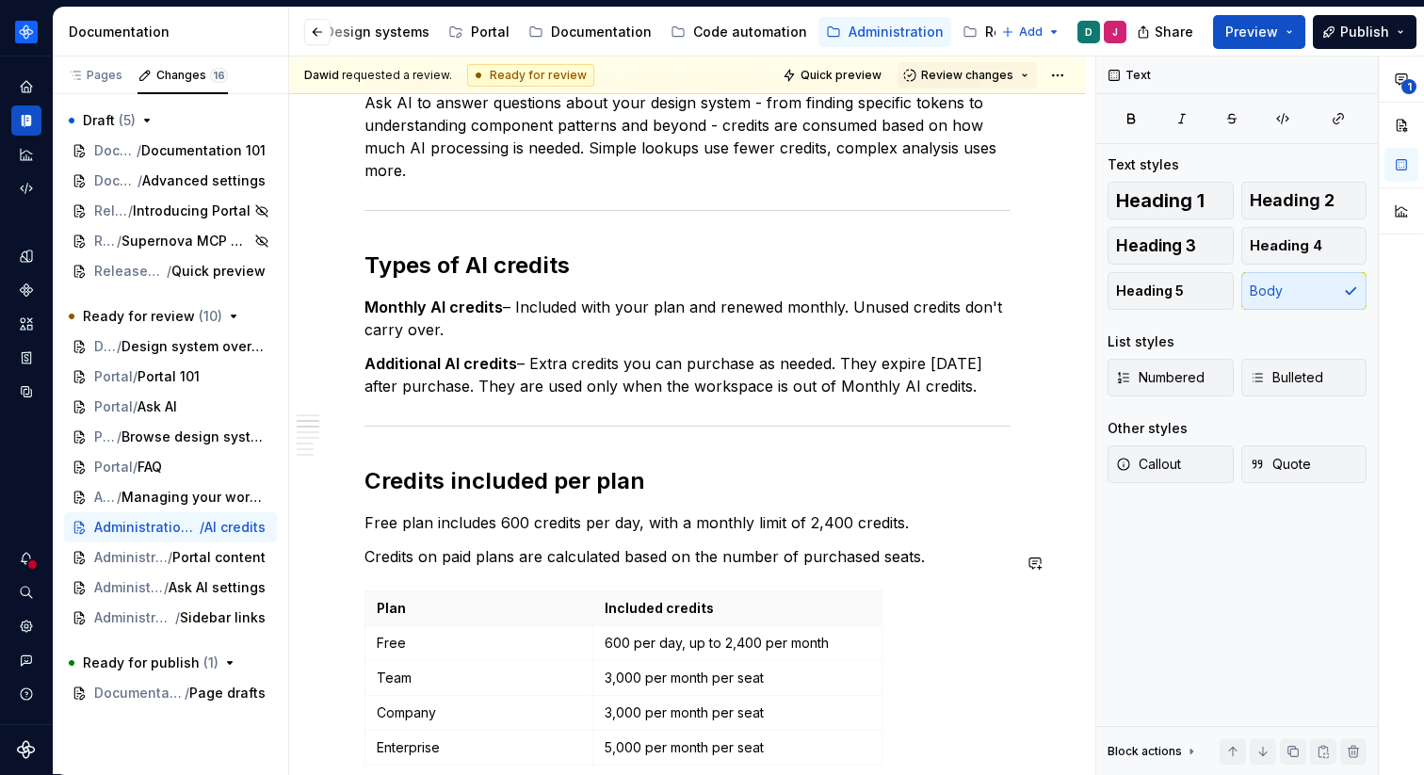
scroll to position [930, 0]
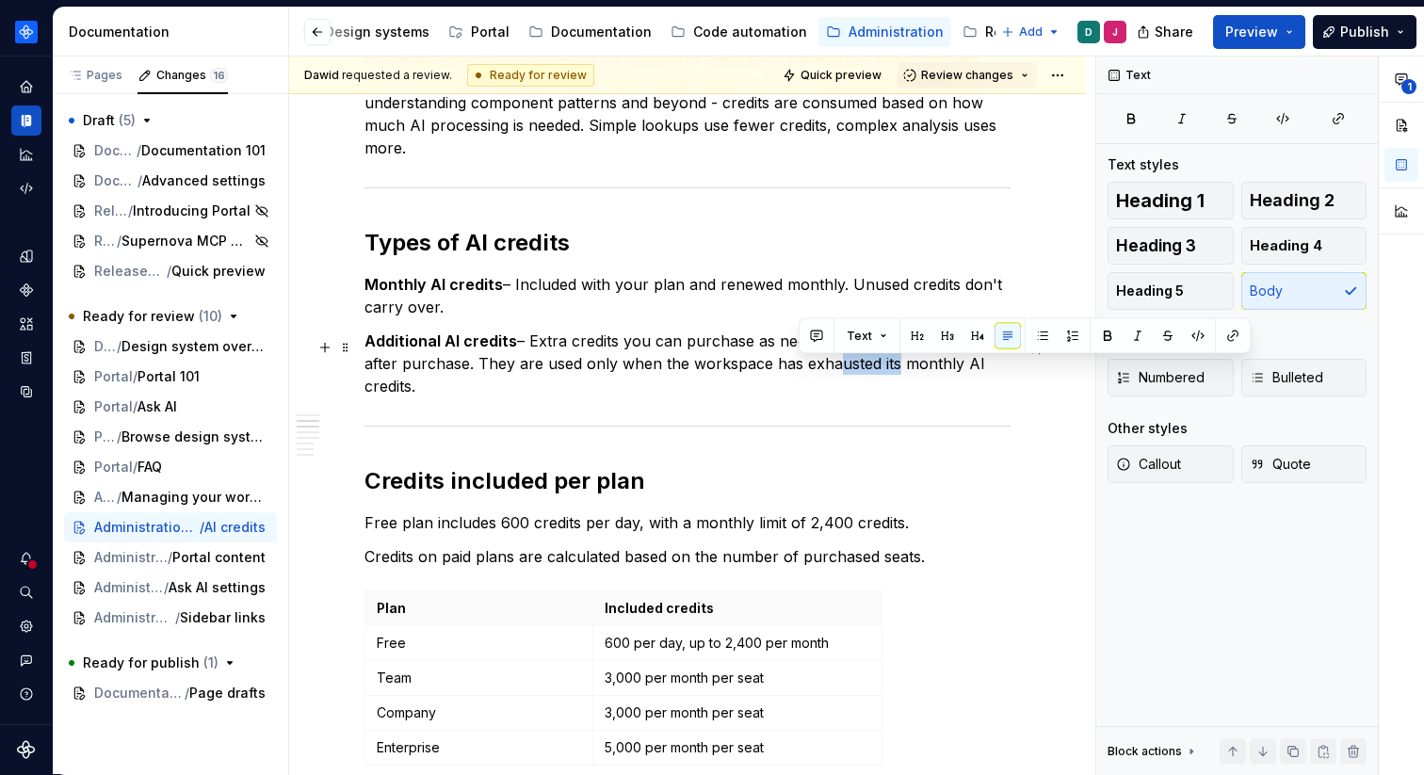
drag, startPoint x: 873, startPoint y: 371, endPoint x: 800, endPoint y: 371, distance: 73.5
click at [800, 371] on p "Additional AI credits – Extra credits you can purchase as needed. They expire i…" at bounding box center [688, 364] width 646 height 68
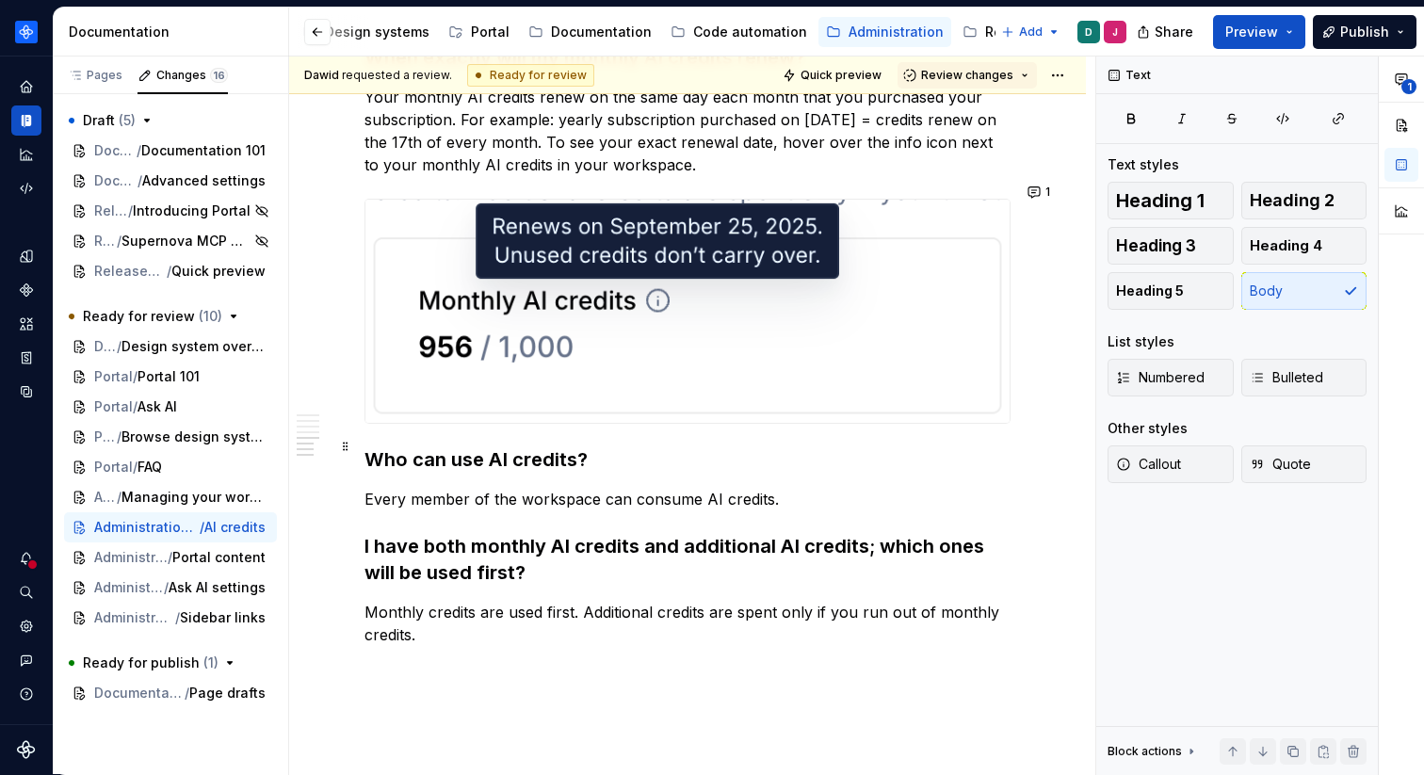
scroll to position [2147, 0]
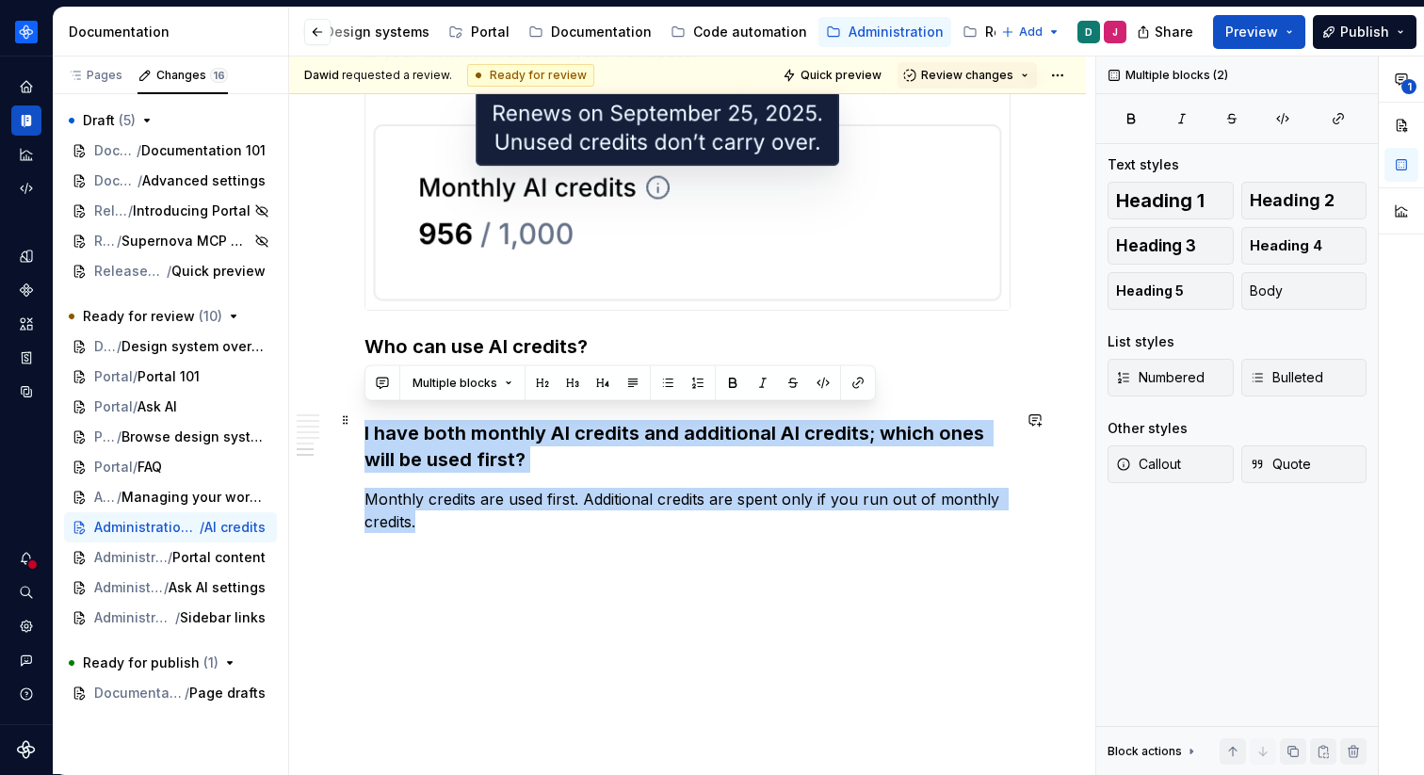
drag, startPoint x: 437, startPoint y: 506, endPoint x: 356, endPoint y: 419, distance: 118.6
click at [1042, 424] on button "button" at bounding box center [1035, 420] width 26 height 26
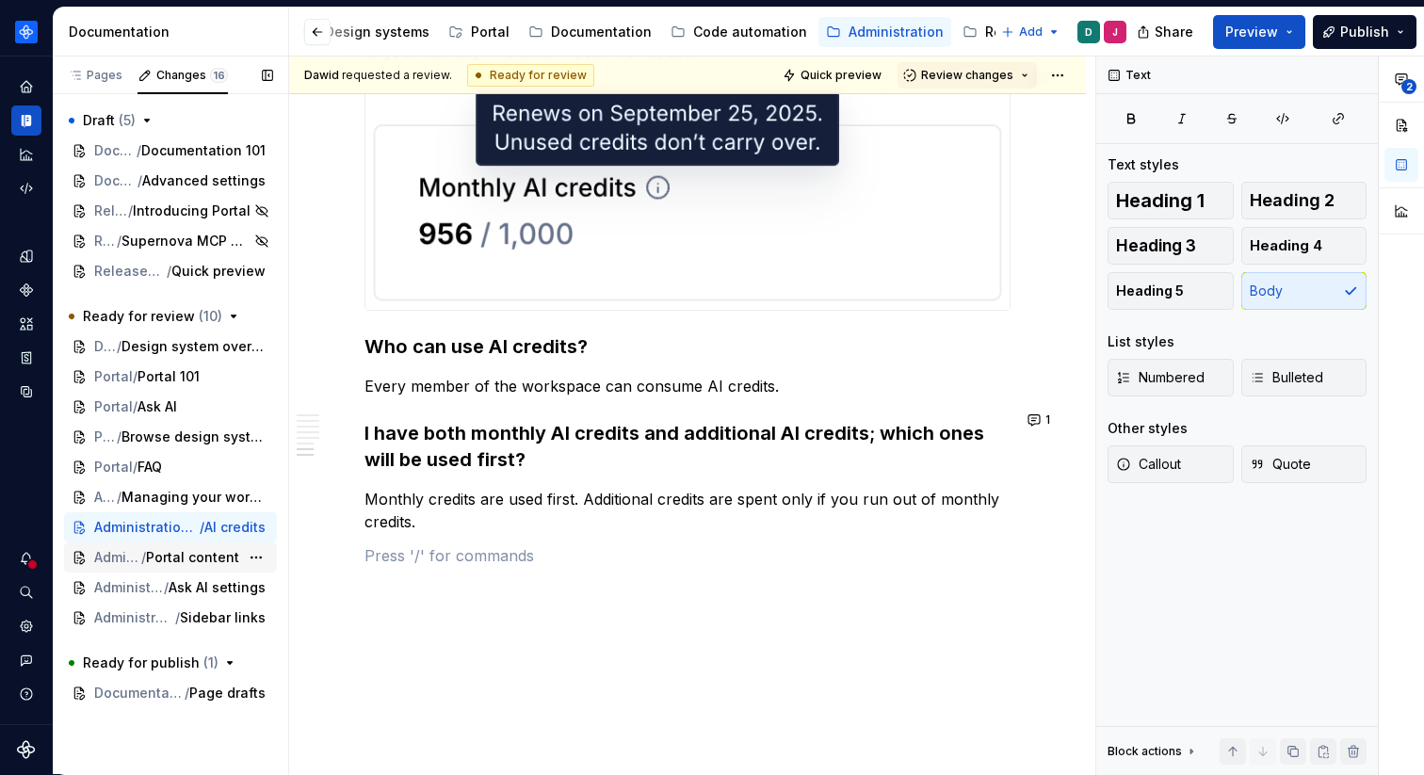
click at [209, 564] on span "Portal content" at bounding box center [192, 557] width 93 height 19
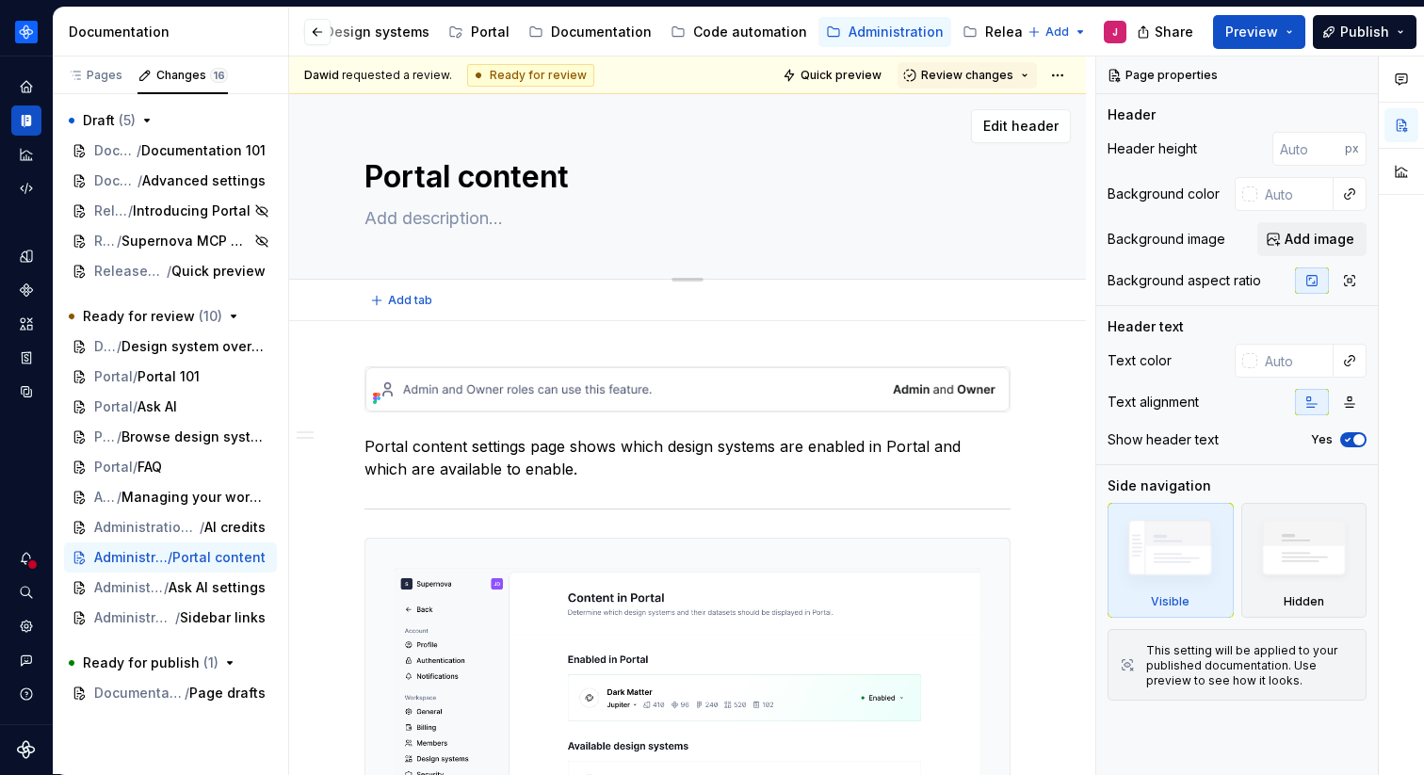
click at [489, 223] on textarea at bounding box center [684, 218] width 646 height 30
type textarea "*"
type textarea "L"
type textarea "*"
type textarea "Le"
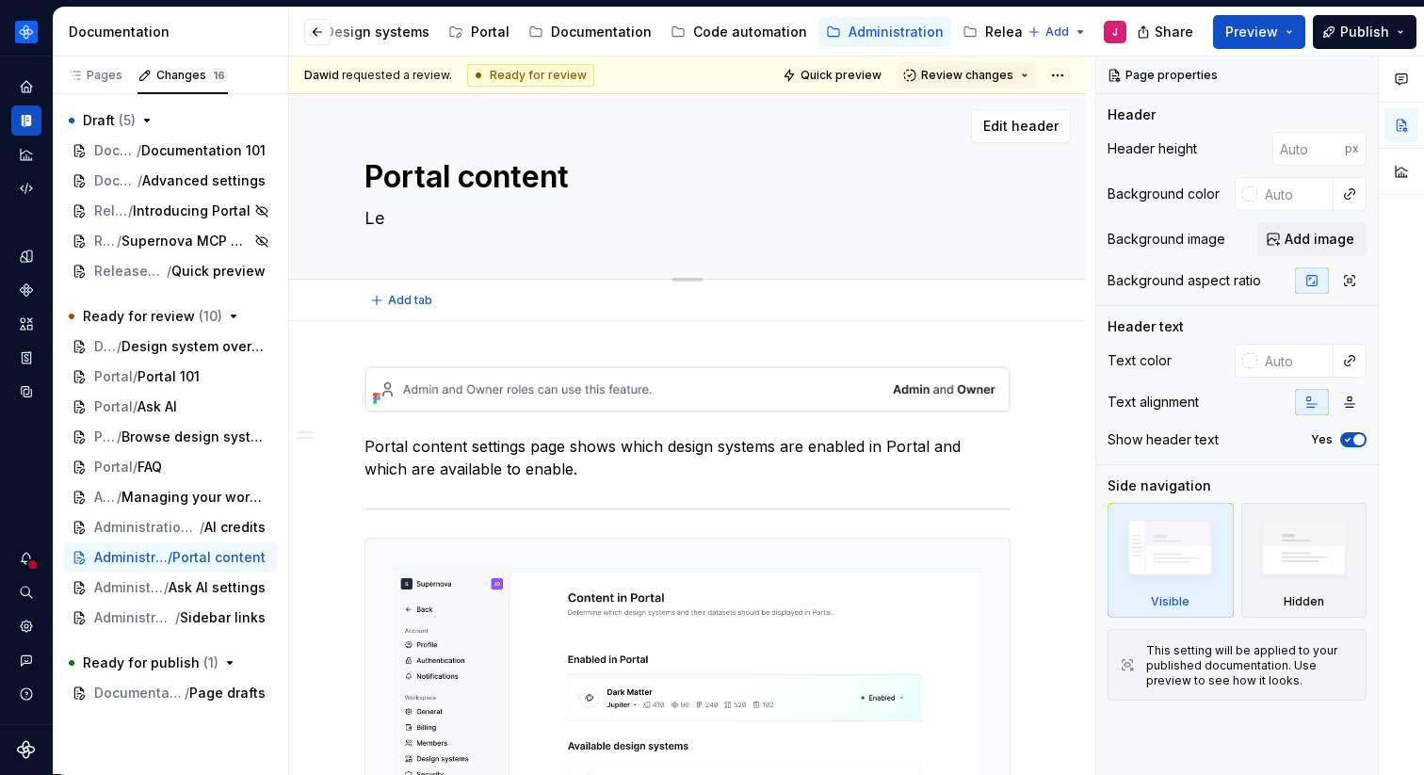
type textarea "*"
type textarea "Lea"
type textarea "*"
type textarea "Lear"
type textarea "*"
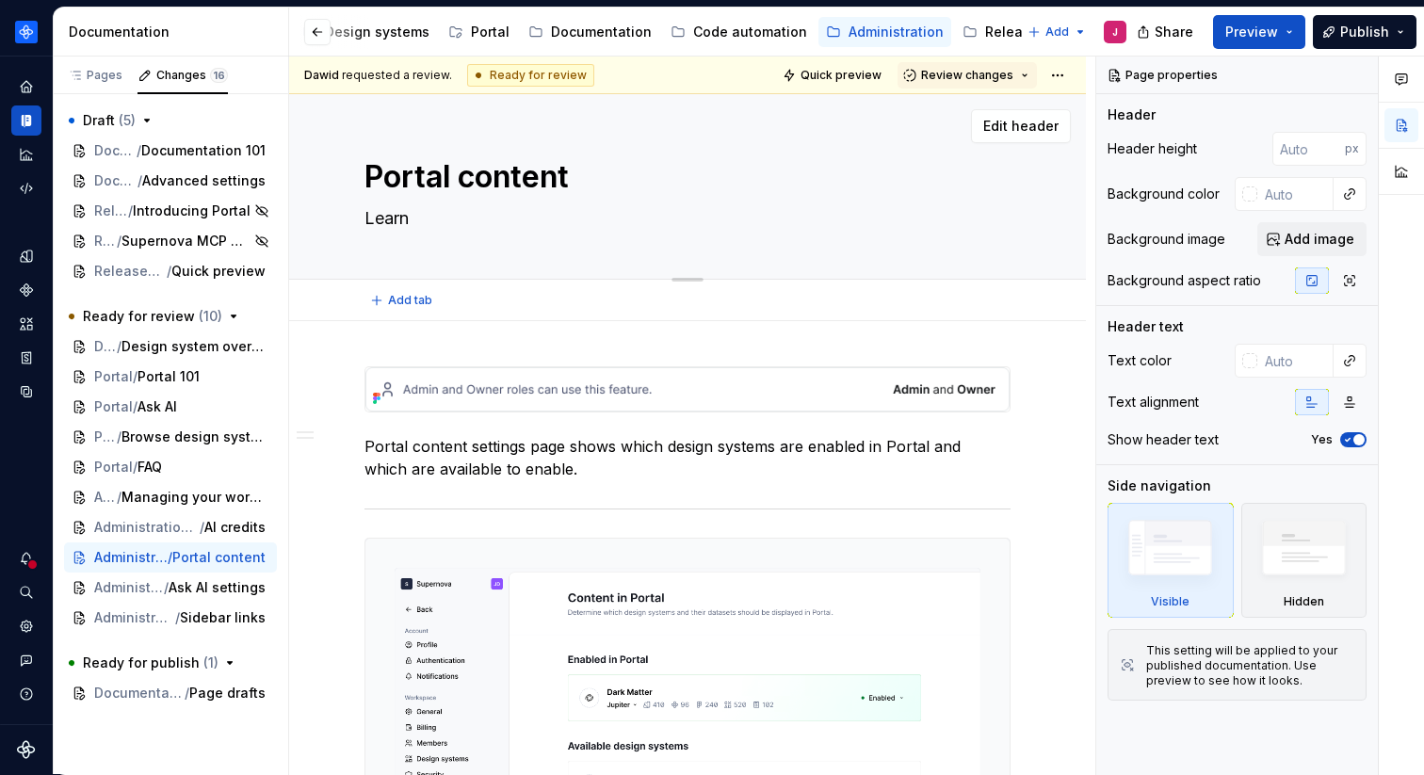
type textarea "Learn"
type textarea "*"
type textarea "Learn h"
type textarea "*"
type textarea "Learn ho"
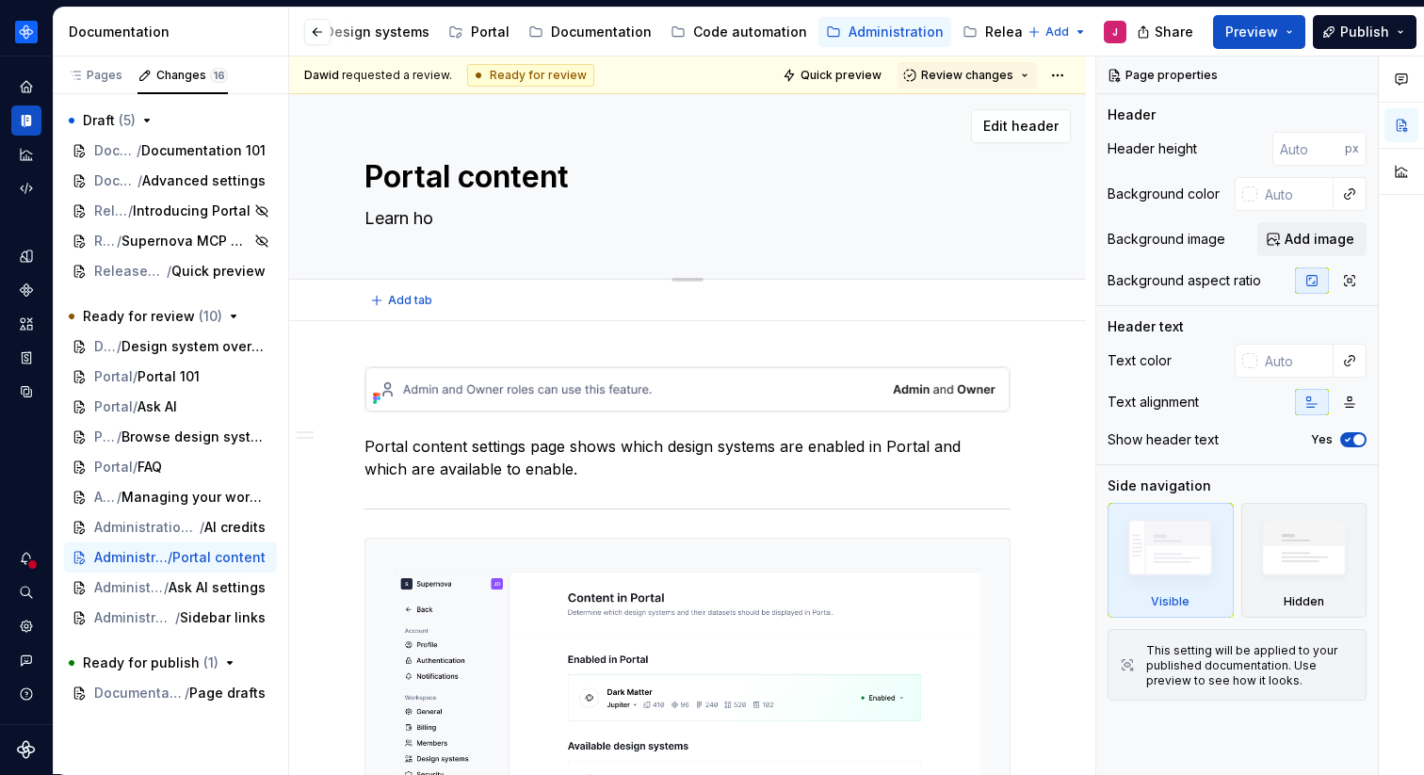
type textarea "*"
type textarea "Learn how"
type textarea "*"
type textarea "Learn how"
type textarea "*"
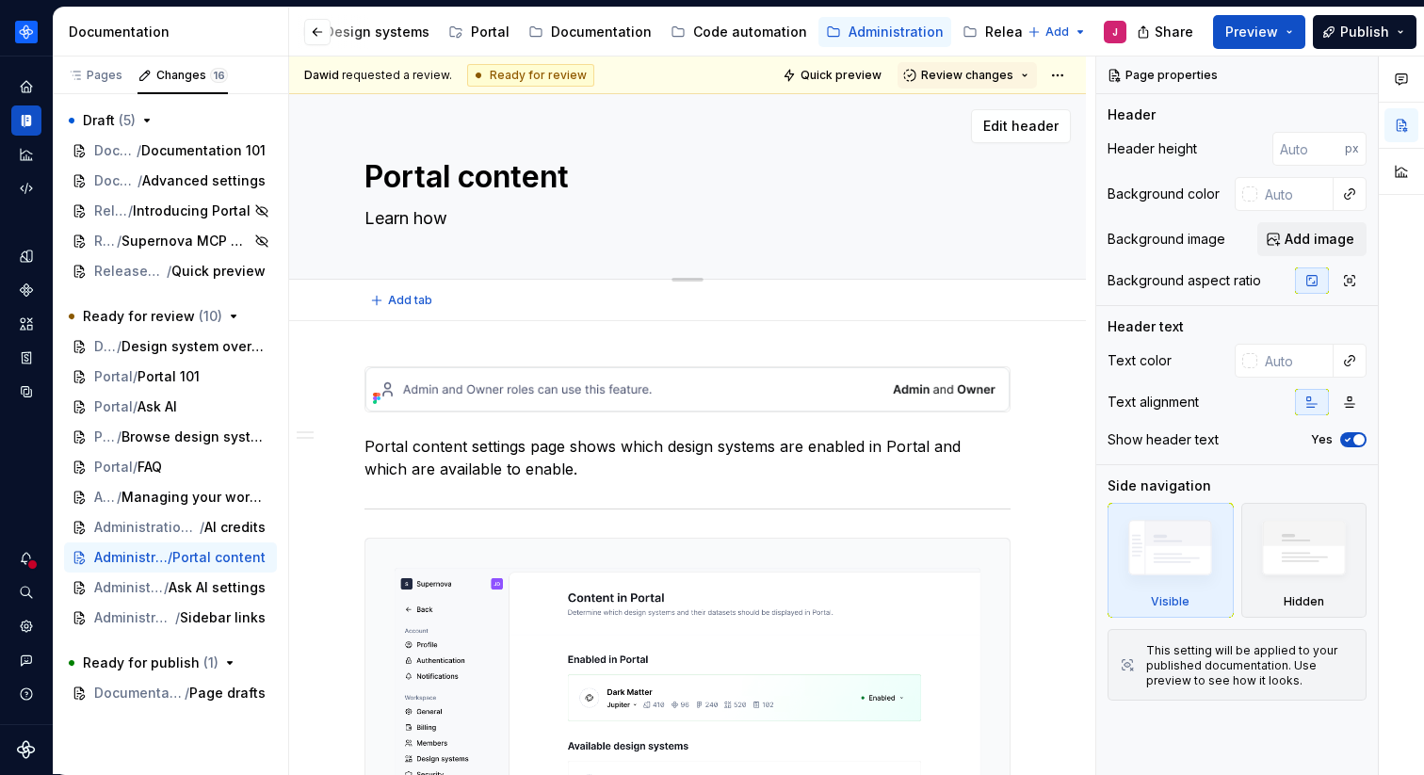
type textarea "Learn how t"
type textarea "*"
type textarea "Learn how th"
type textarea "*"
type textarea "Learn how the"
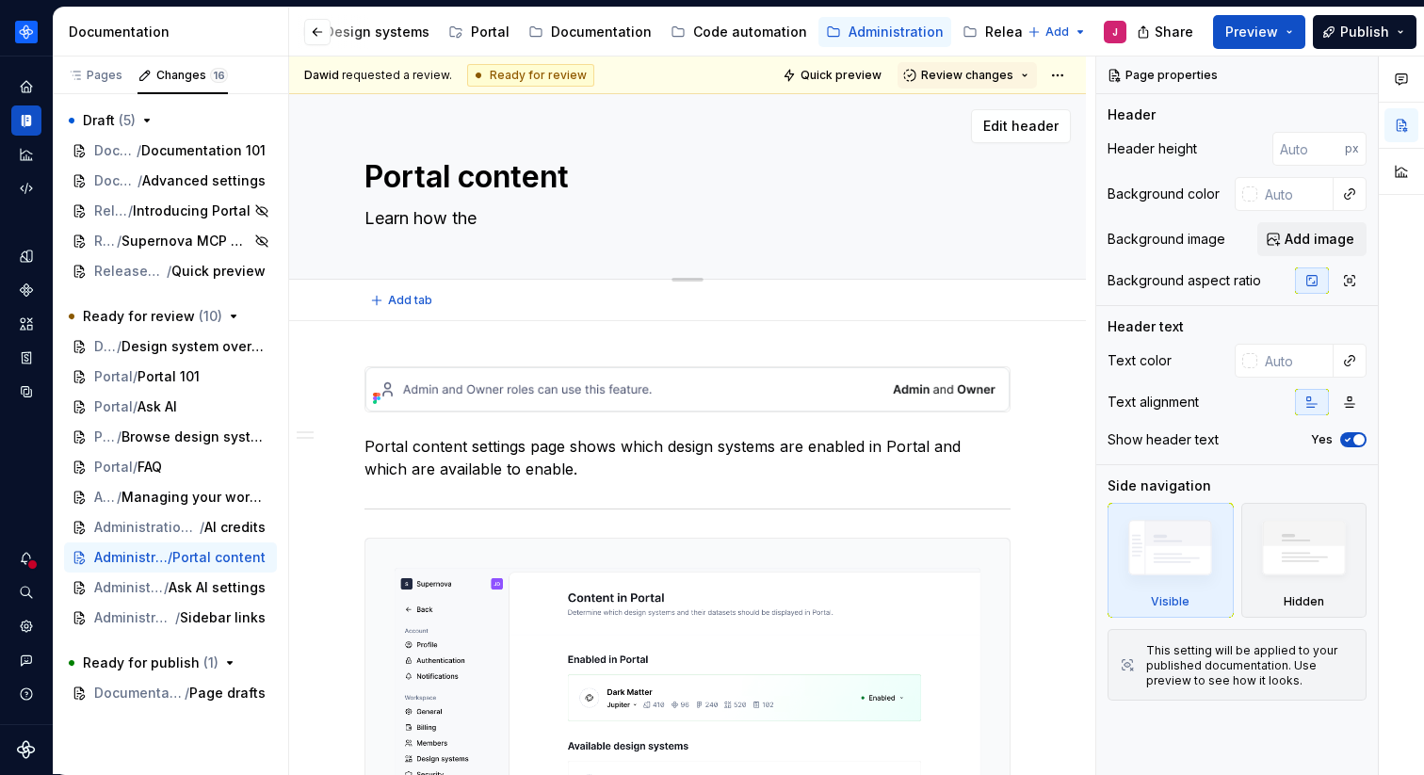
type textarea "*"
click at [202, 540] on div "Administration / Workspace settings / AI credits" at bounding box center [170, 528] width 213 height 30
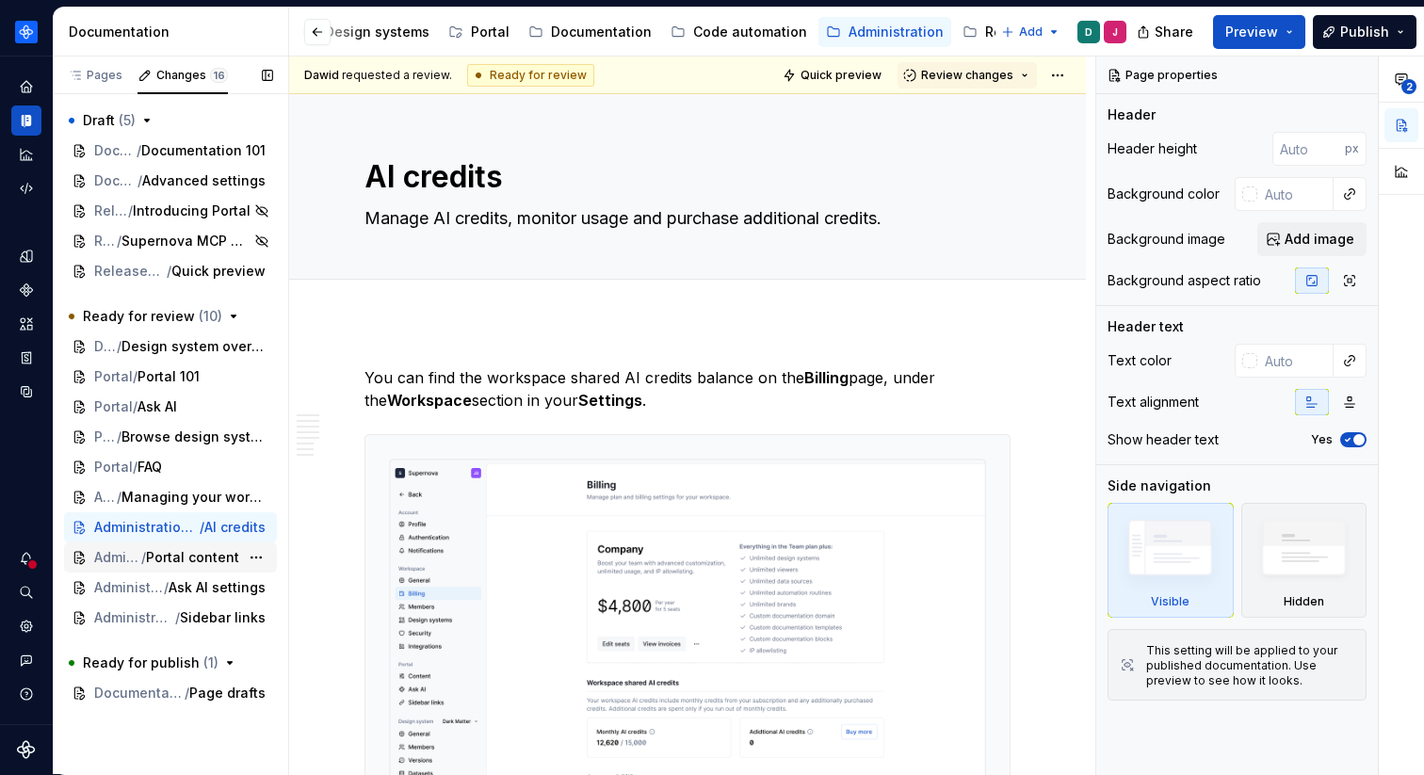
click at [200, 560] on span "Portal content" at bounding box center [192, 557] width 93 height 19
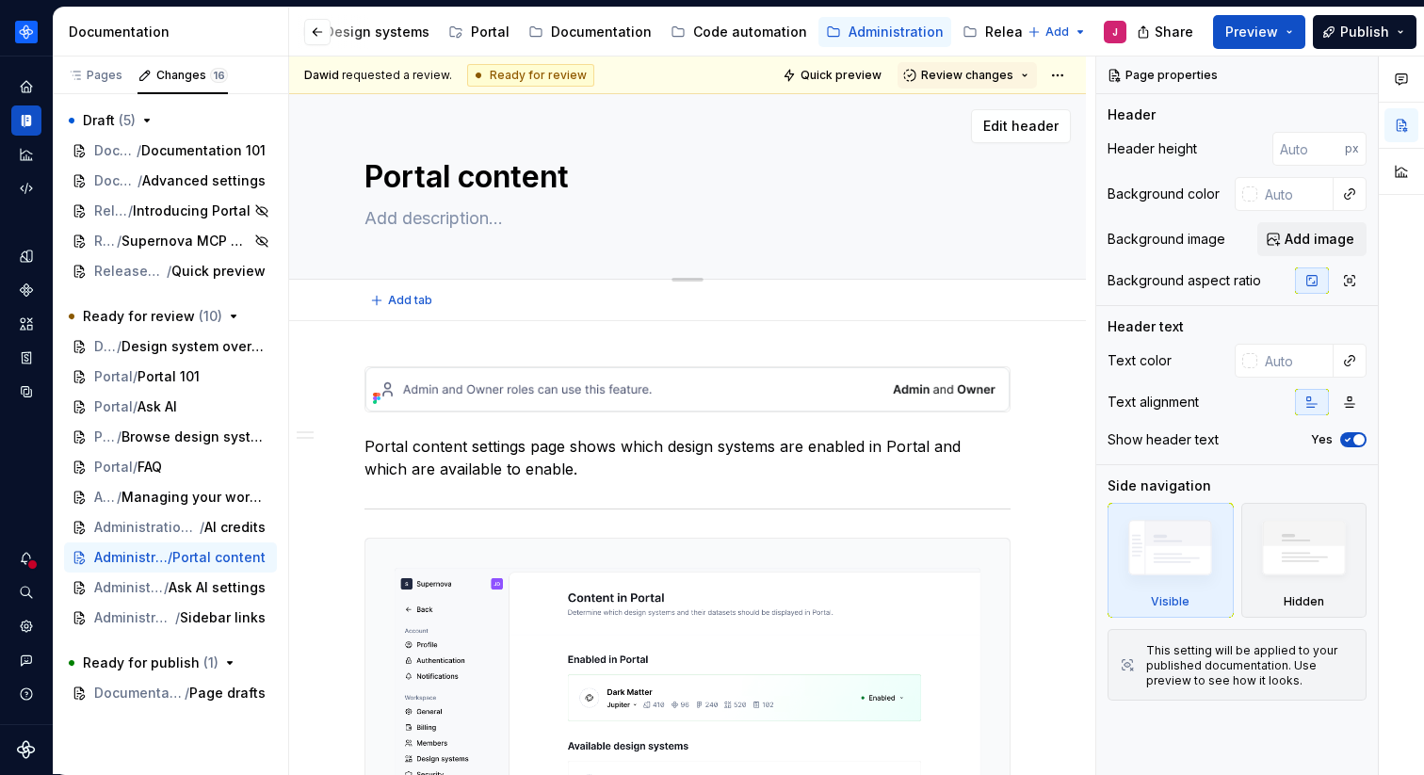
click at [417, 234] on div "Portal content" at bounding box center [688, 186] width 646 height 185
click at [435, 226] on textarea at bounding box center [684, 218] width 646 height 30
type textarea "*"
type textarea "L"
type textarea "*"
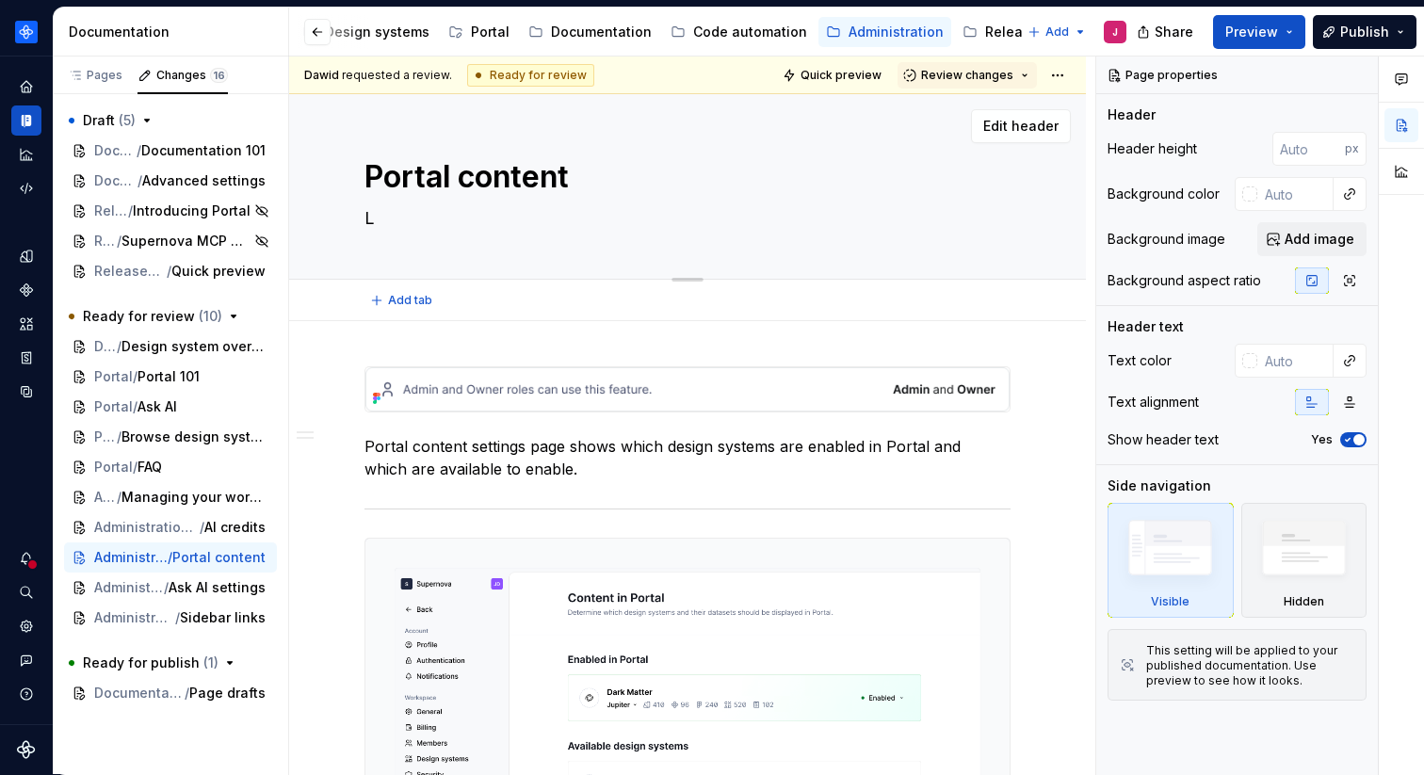
type textarea "Le"
type textarea "*"
type textarea "Lear"
type textarea "*"
type textarea "Learn"
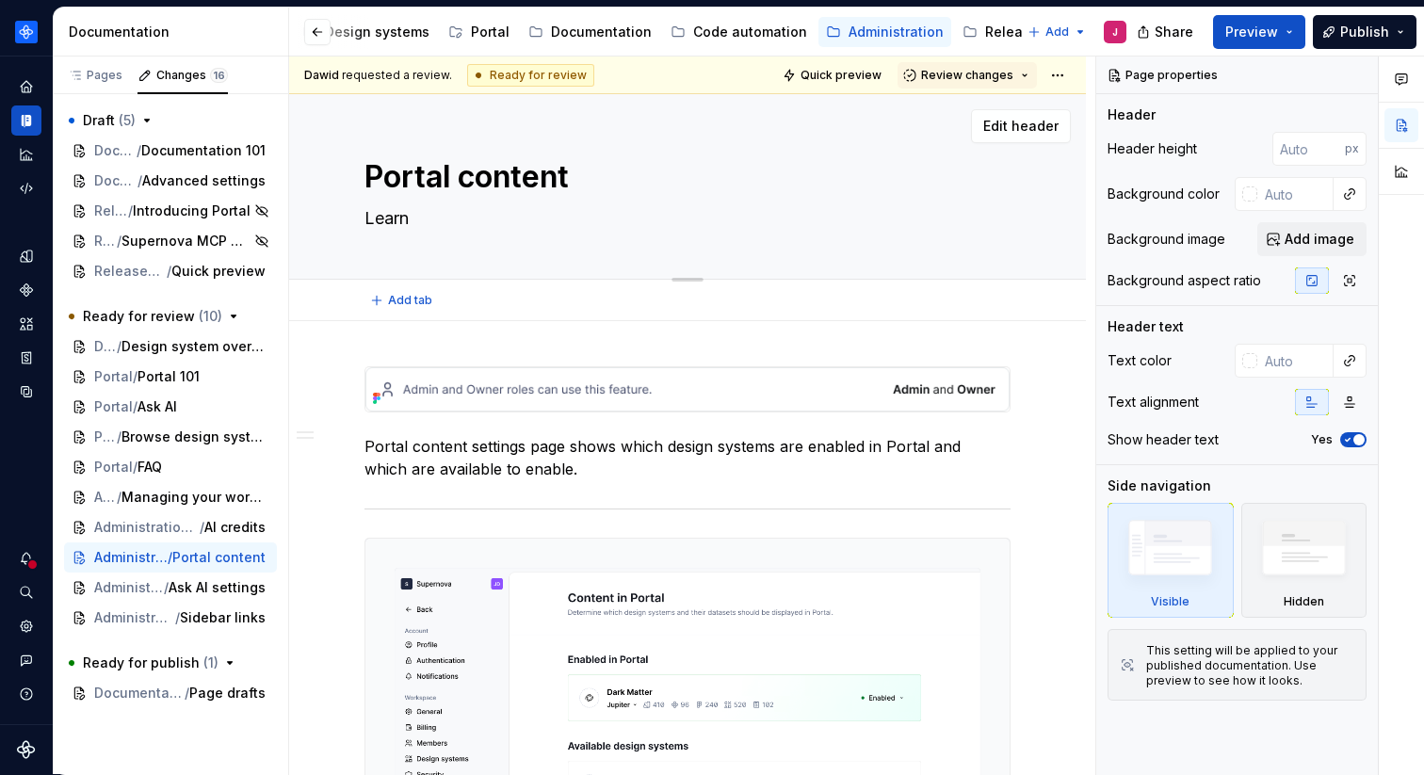
type textarea "*"
type textarea "Learn"
type textarea "*"
type textarea "Learn h"
type textarea "*"
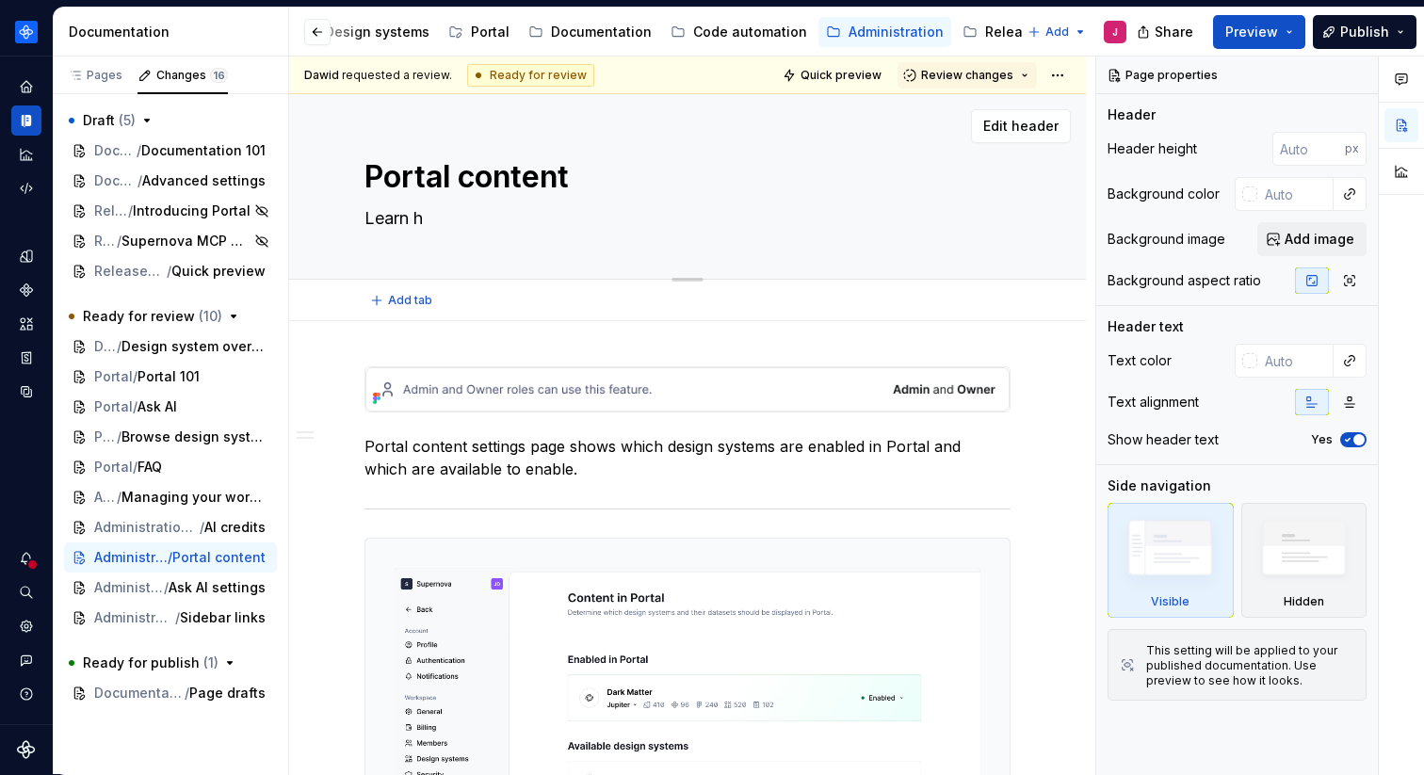
type textarea "Learn ho"
type textarea "*"
type textarea "Learn how"
type textarea "*"
type textarea "Learn how t"
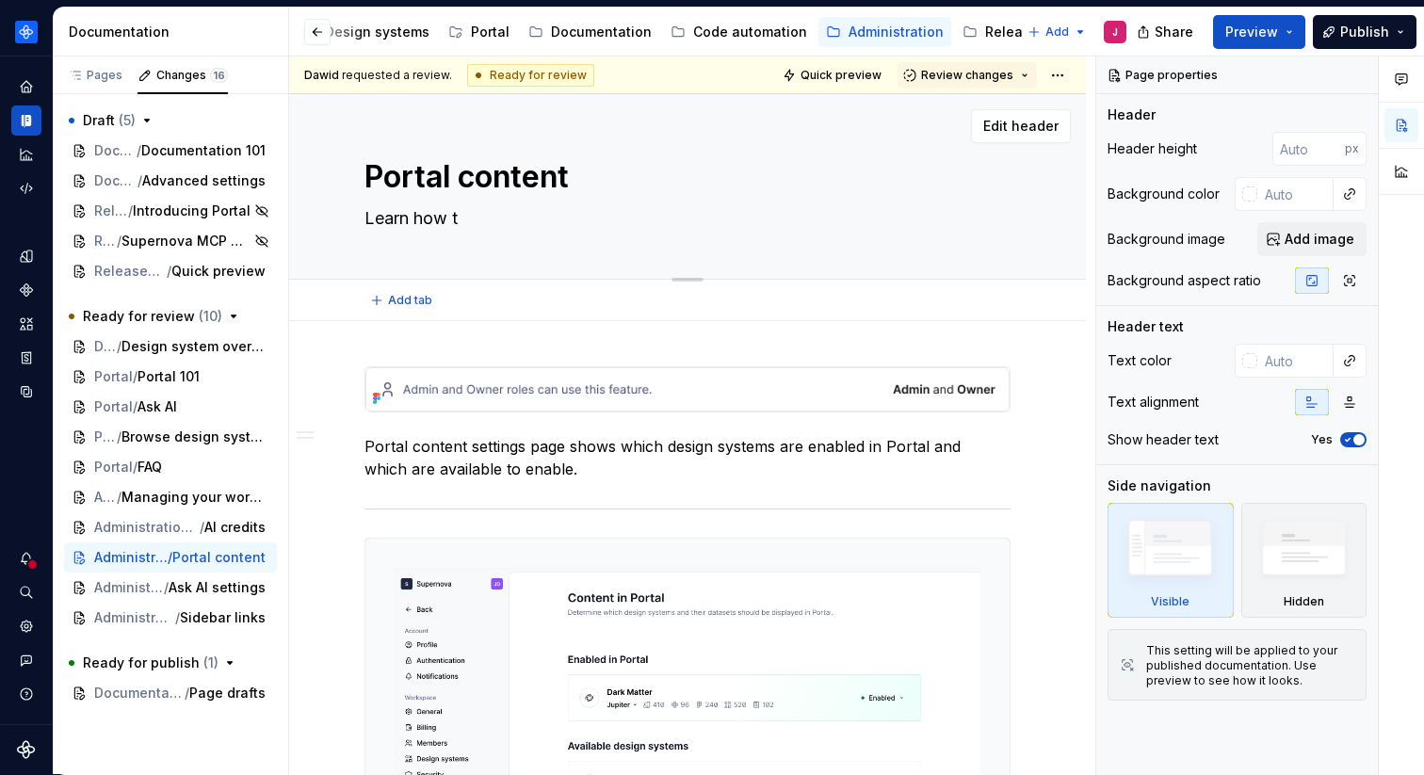
type textarea "*"
type textarea "Learn how th"
type textarea "*"
type textarea "Learn how the"
type textarea "*"
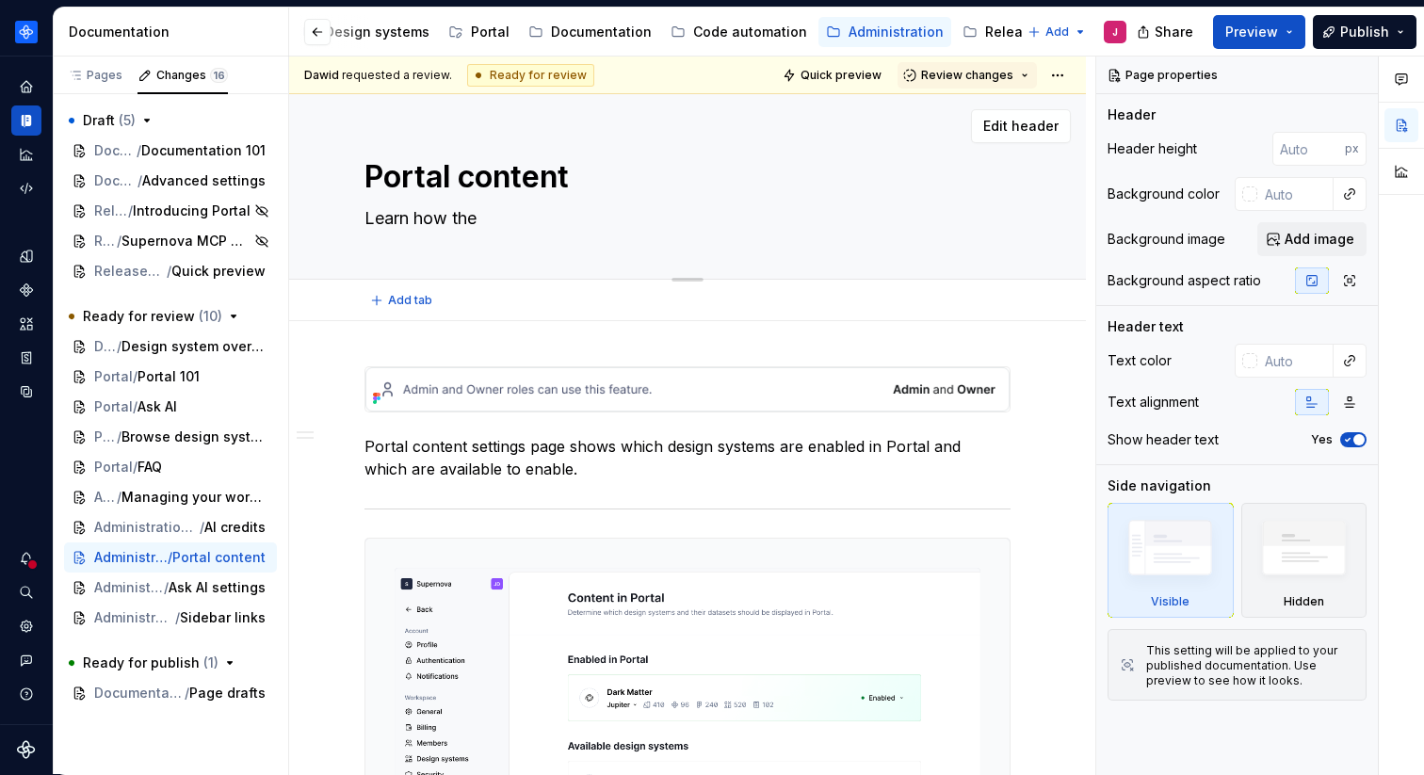
type textarea "Learn how the"
type textarea "*"
type textarea "Learn how the c"
type textarea "*"
type textarea "Learn how the co"
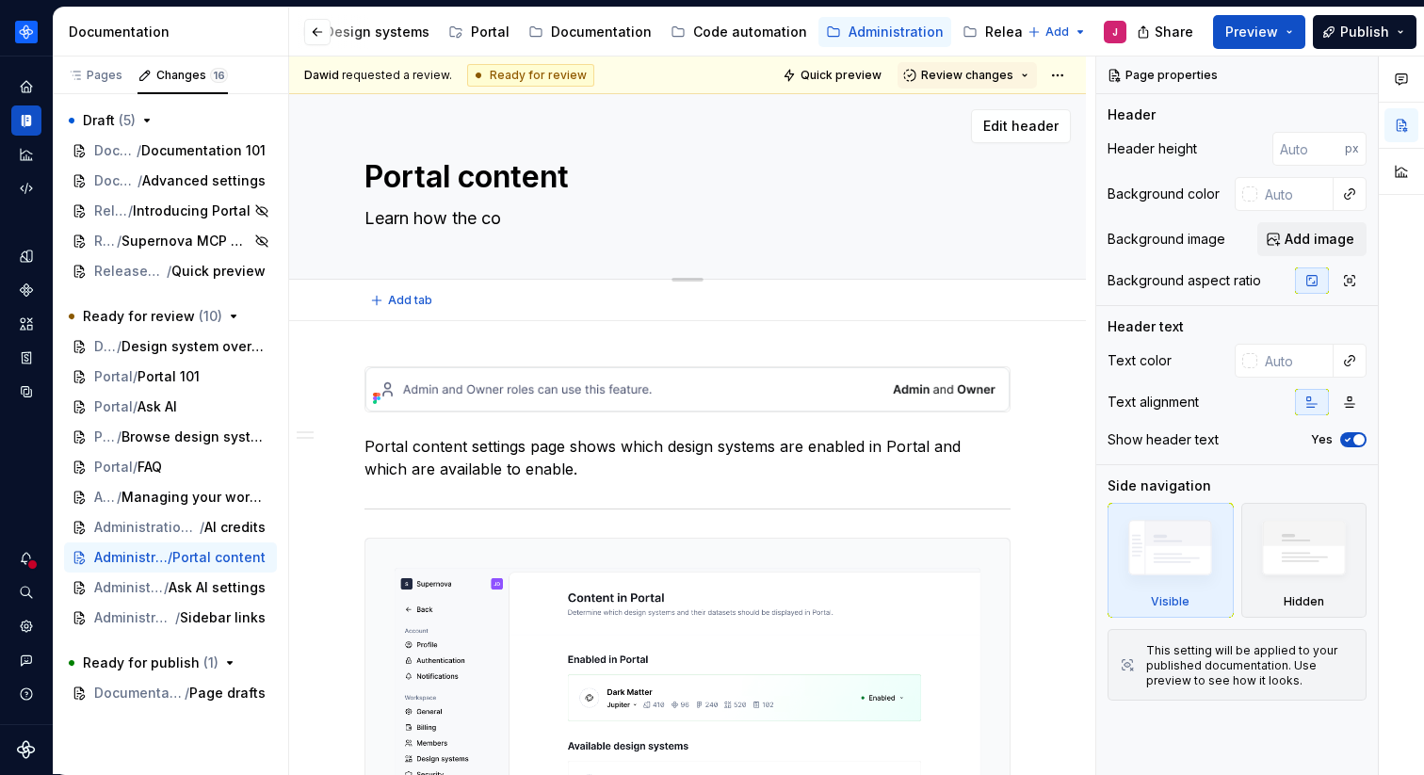
type textarea "*"
type textarea "Learn how the con"
type textarea "*"
type textarea "Learn how the co"
type textarea "*"
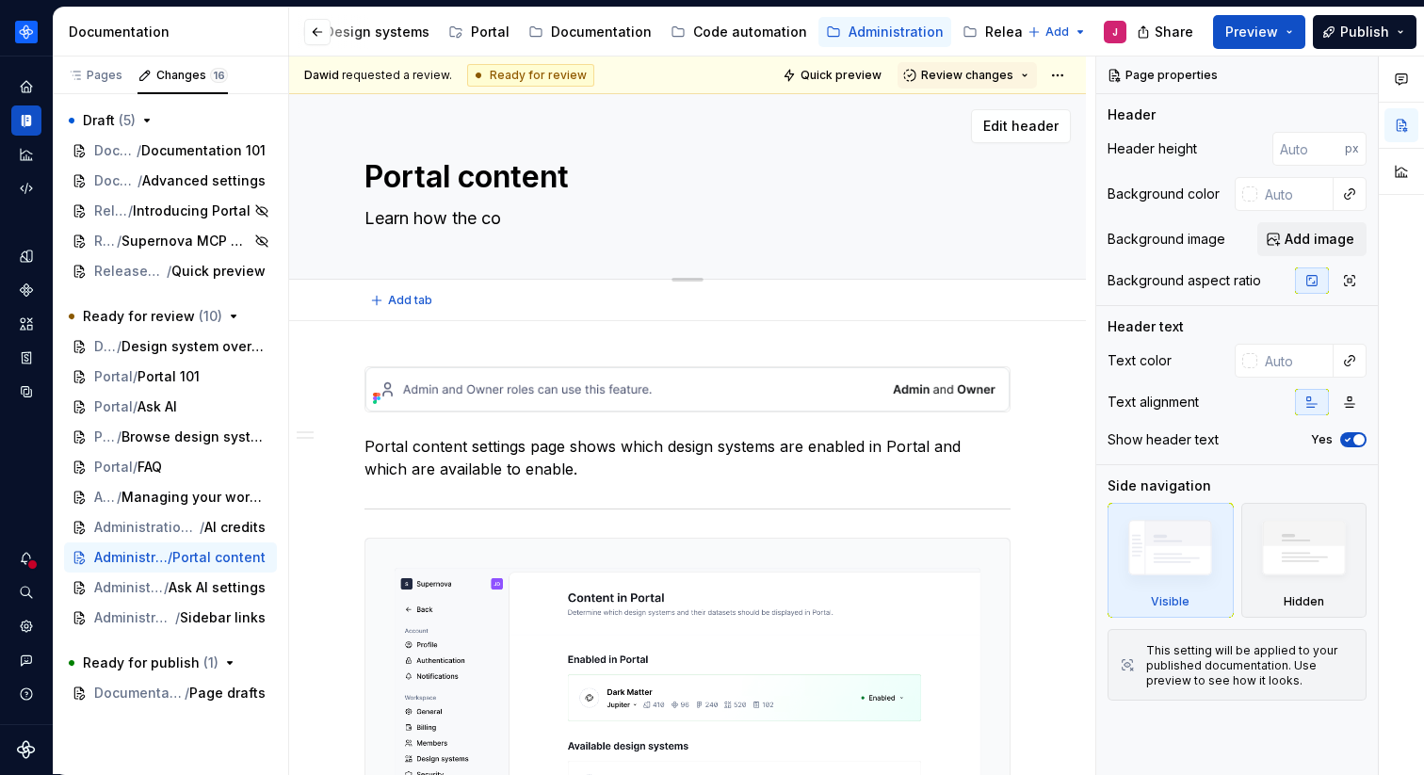
type textarea "Learn how the c"
type textarea "*"
type textarea "Learn how the"
type textarea "*"
type textarea "Learn how the d"
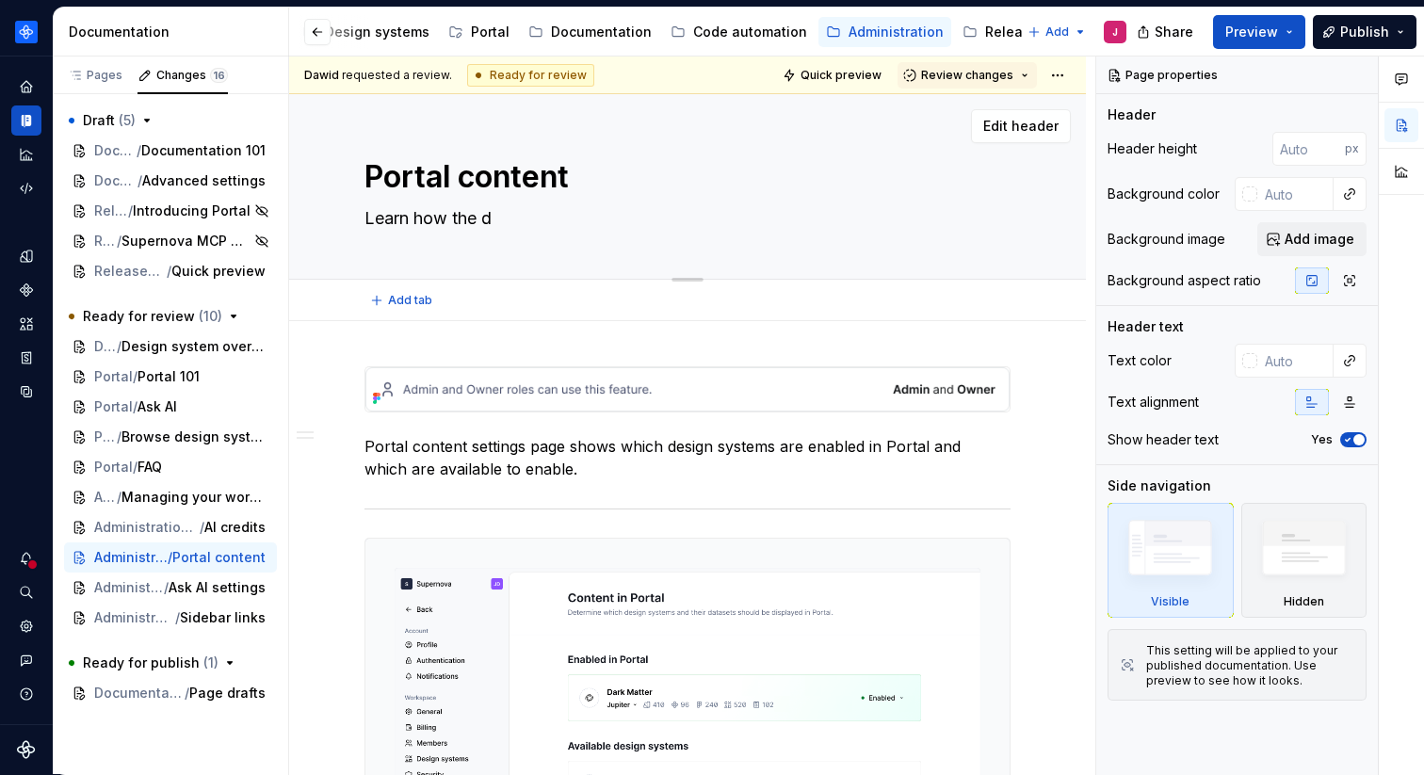
type textarea "*"
type textarea "Learn how the de"
type textarea "*"
type textarea "Learn how the des"
type textarea "*"
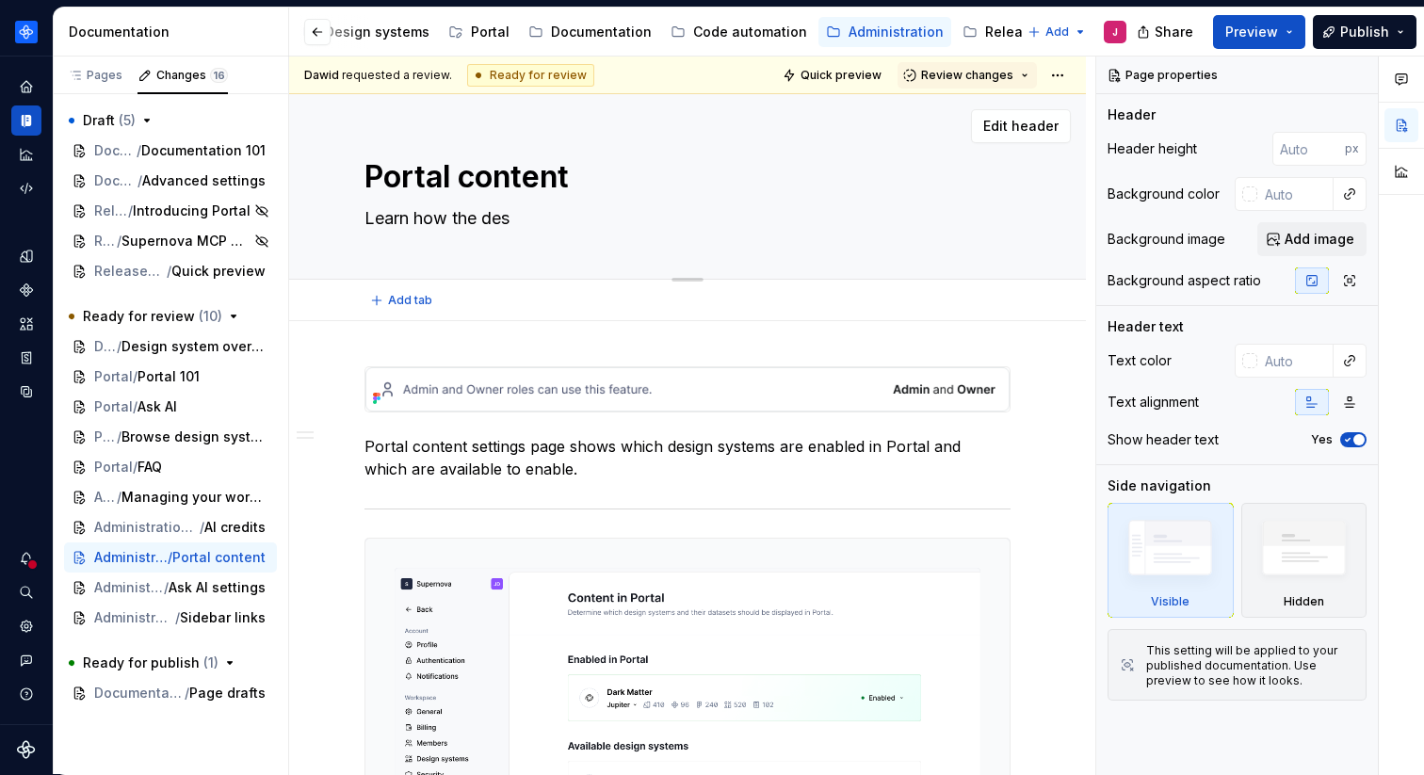
type textarea "Learn how the desi"
type textarea "*"
type textarea "Learn how the desig"
type textarea "*"
type textarea "Learn how the design"
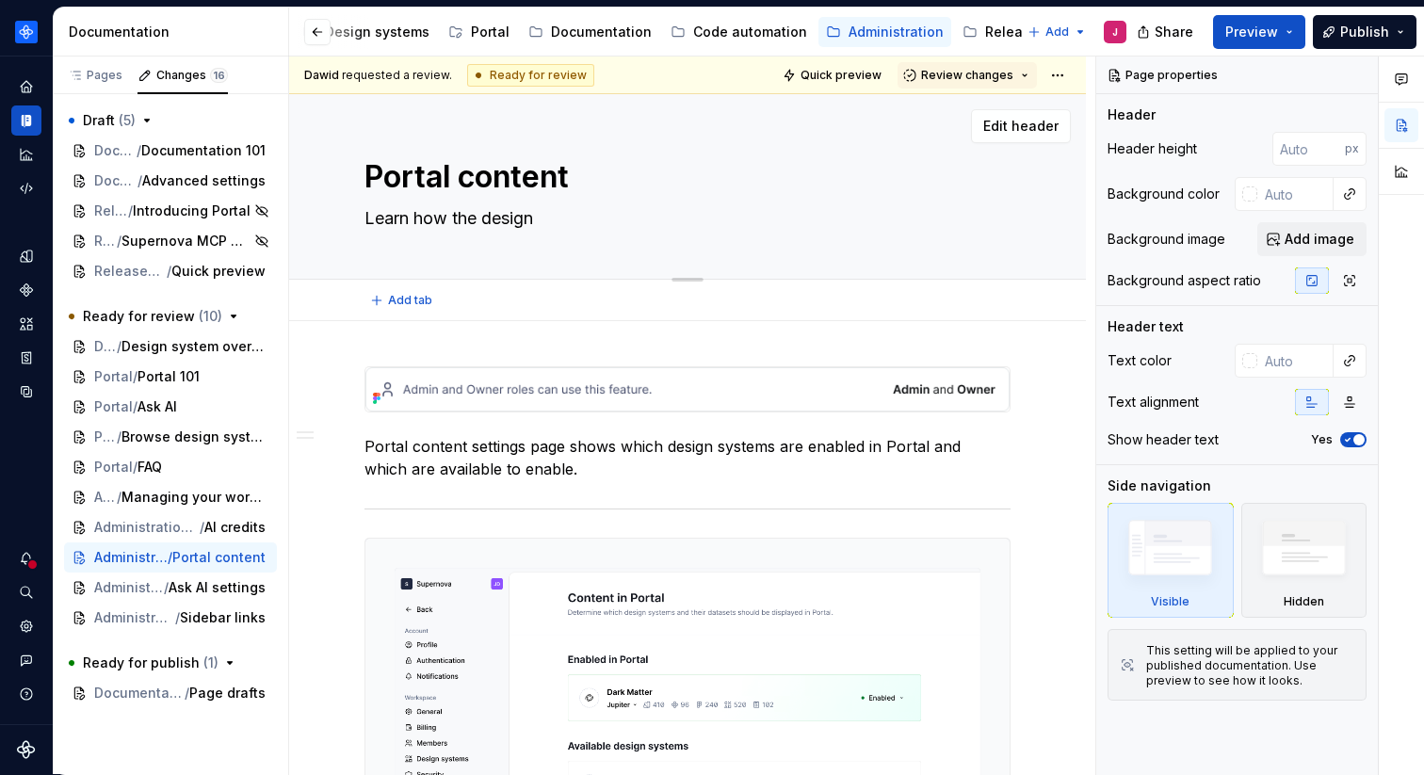
type textarea "*"
type textarea "Learn how the design"
type textarea "*"
type textarea "Learn how the design s"
type textarea "*"
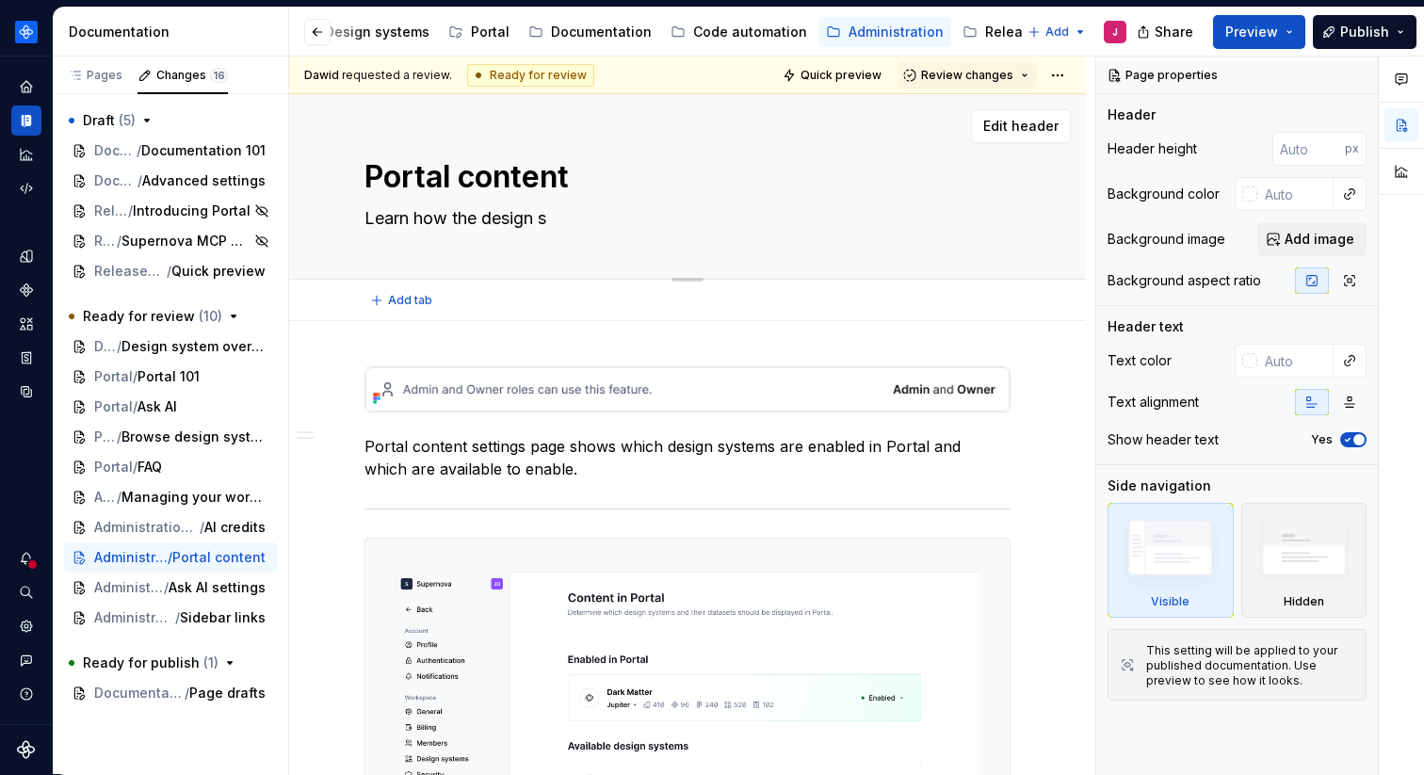
type textarea "Learn how the design sy"
type textarea "*"
type textarea "Learn how the design sys"
type textarea "*"
type textarea "Learn how the design syst"
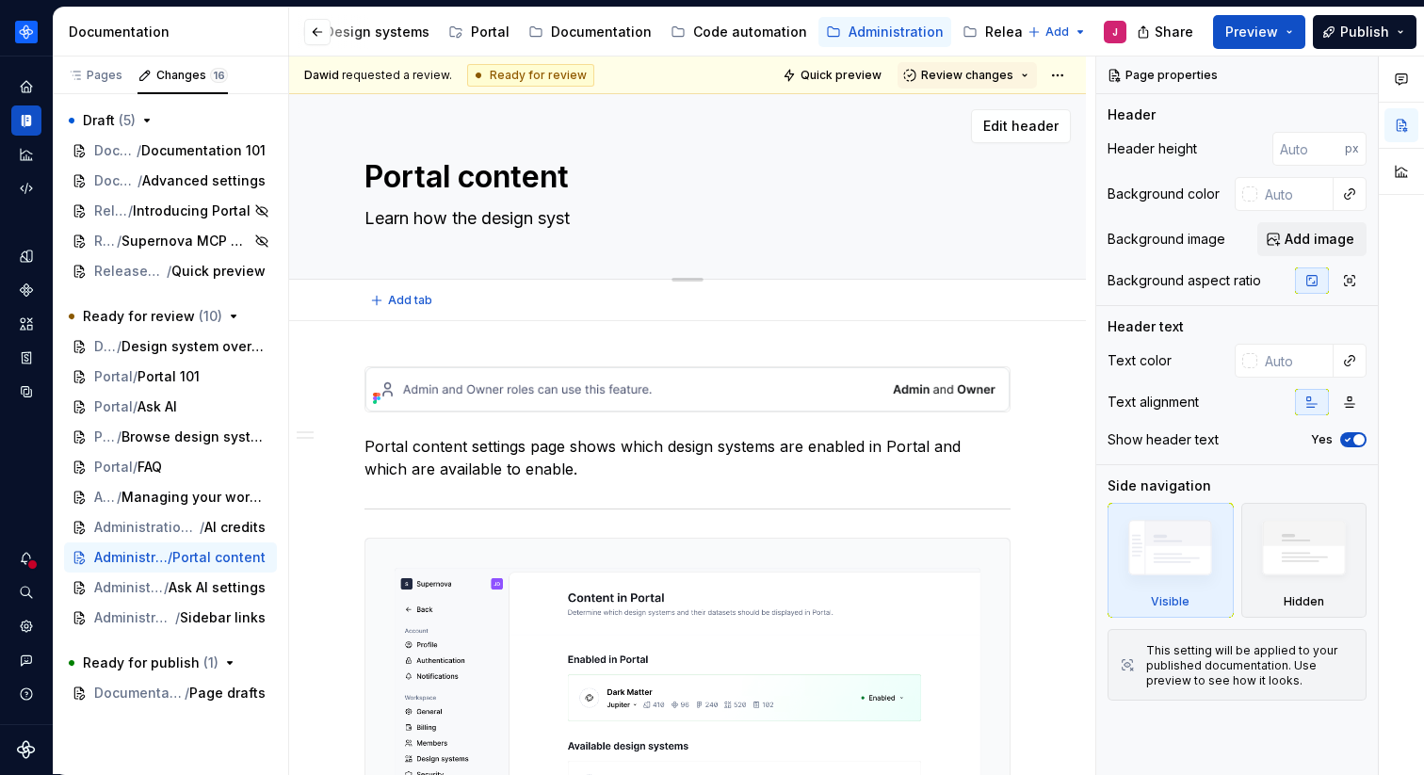
type textarea "*"
type textarea "Learn how the design syste"
type textarea "*"
type textarea "Learn how the design system"
type textarea "*"
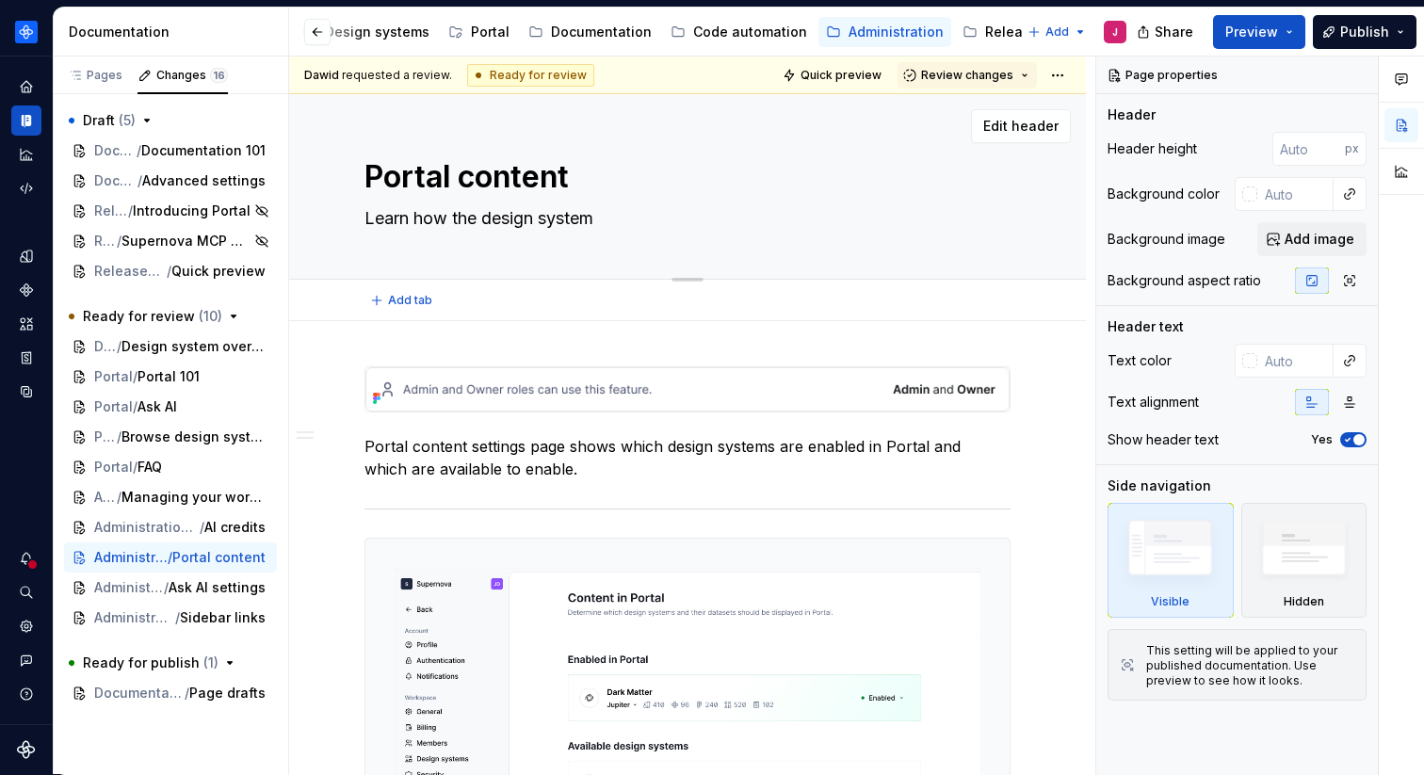
type textarea "Learn how the design system"
type textarea "*"
type textarea "Learn how the design system d"
type textarea "*"
type textarea "Learn how the design system dat"
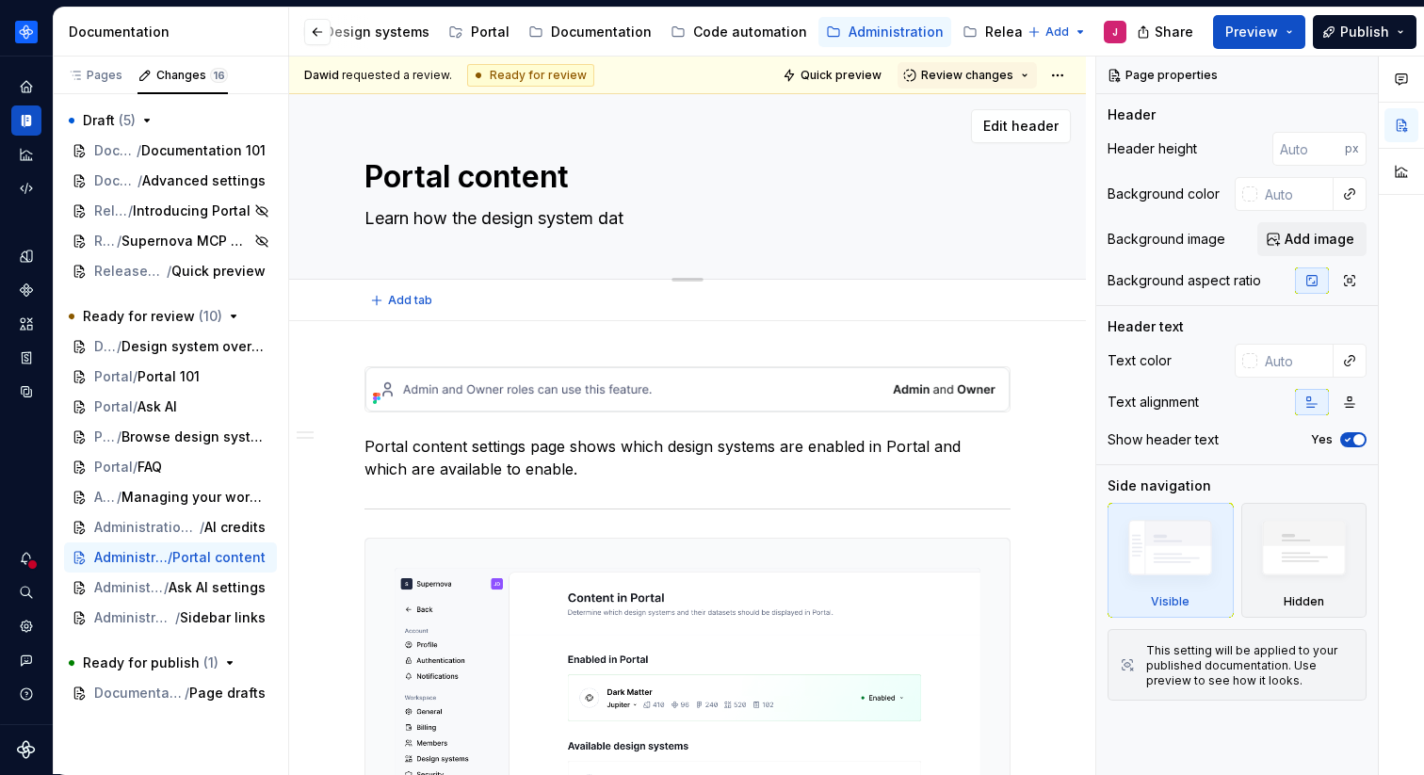
type textarea "*"
type textarea "Learn how the design system data"
type textarea "*"
type textarea "Learn how the design system data"
type textarea "*"
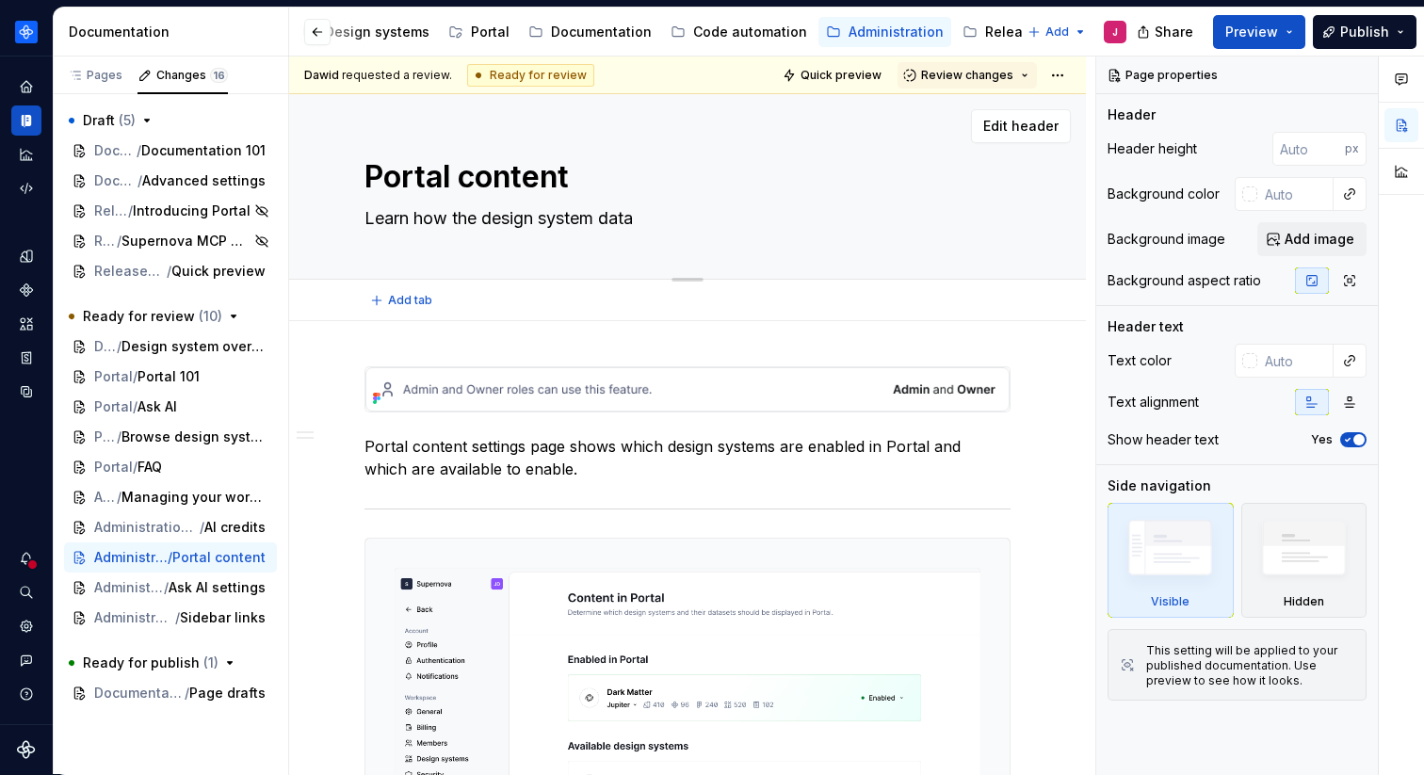
type textarea "Learn how the design system data p"
type textarea "*"
type textarea "Learn how the design system data pr"
type textarea "*"
type textarea "Learn how the design system data pro"
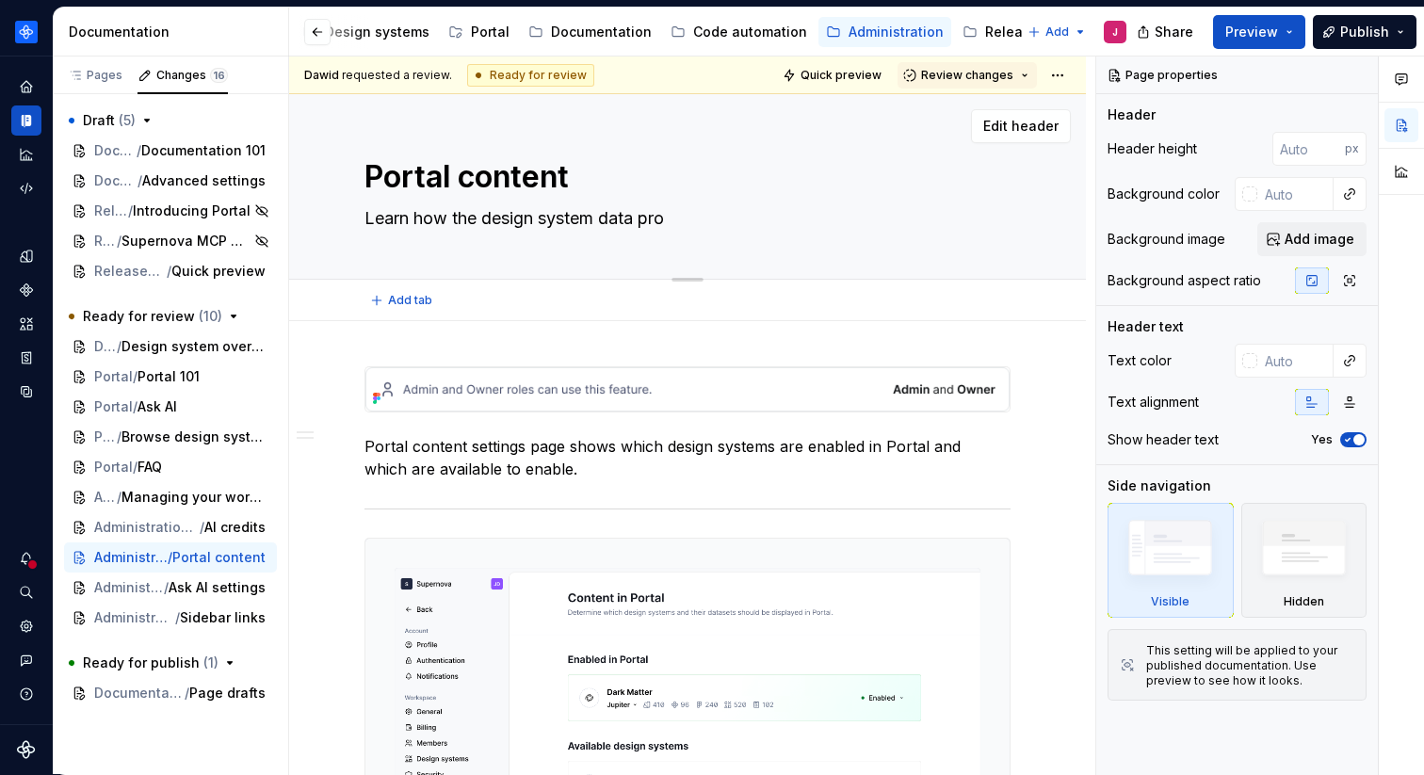
type textarea "*"
type textarea "Learn how the design system data prop"
type textarea "*"
type textarea "Learn how the design system data propa"
type textarea "*"
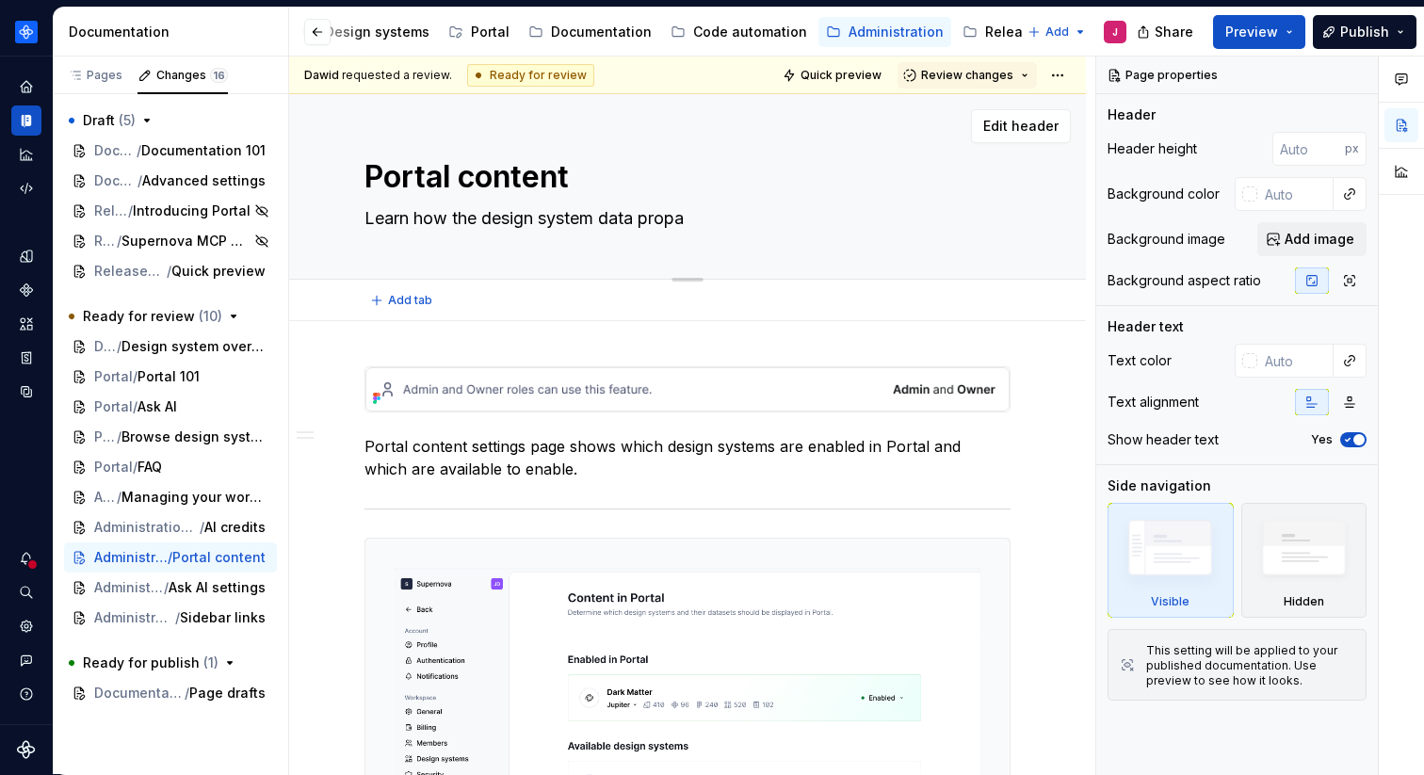
type textarea "Learn how the design system data propag"
type textarea "*"
type textarea "Learn how the design system data propaga"
type textarea "*"
type textarea "Learn how the design system data propagat"
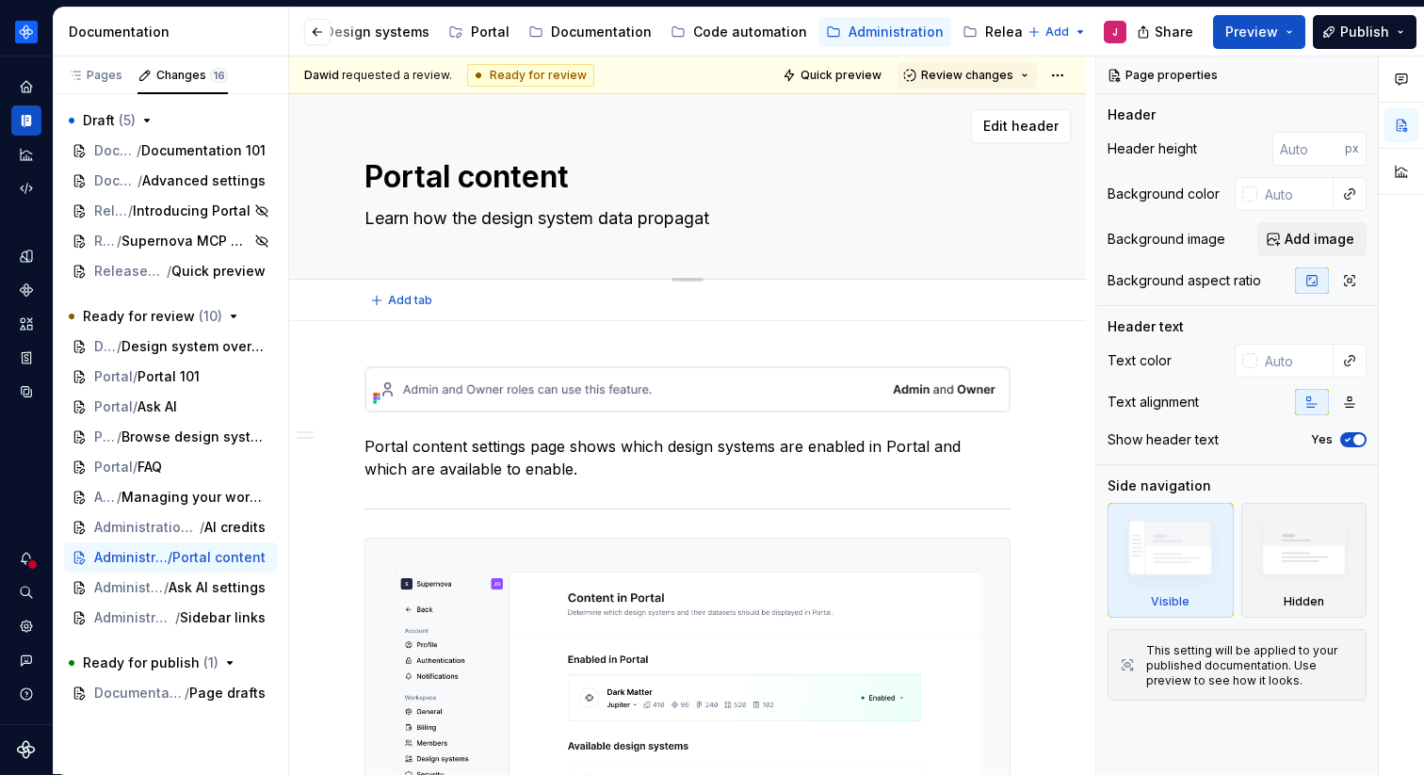
type textarea "*"
type textarea "Learn how the design system data propagate"
type textarea "*"
type textarea "Learn how the design system data propagate"
type textarea "*"
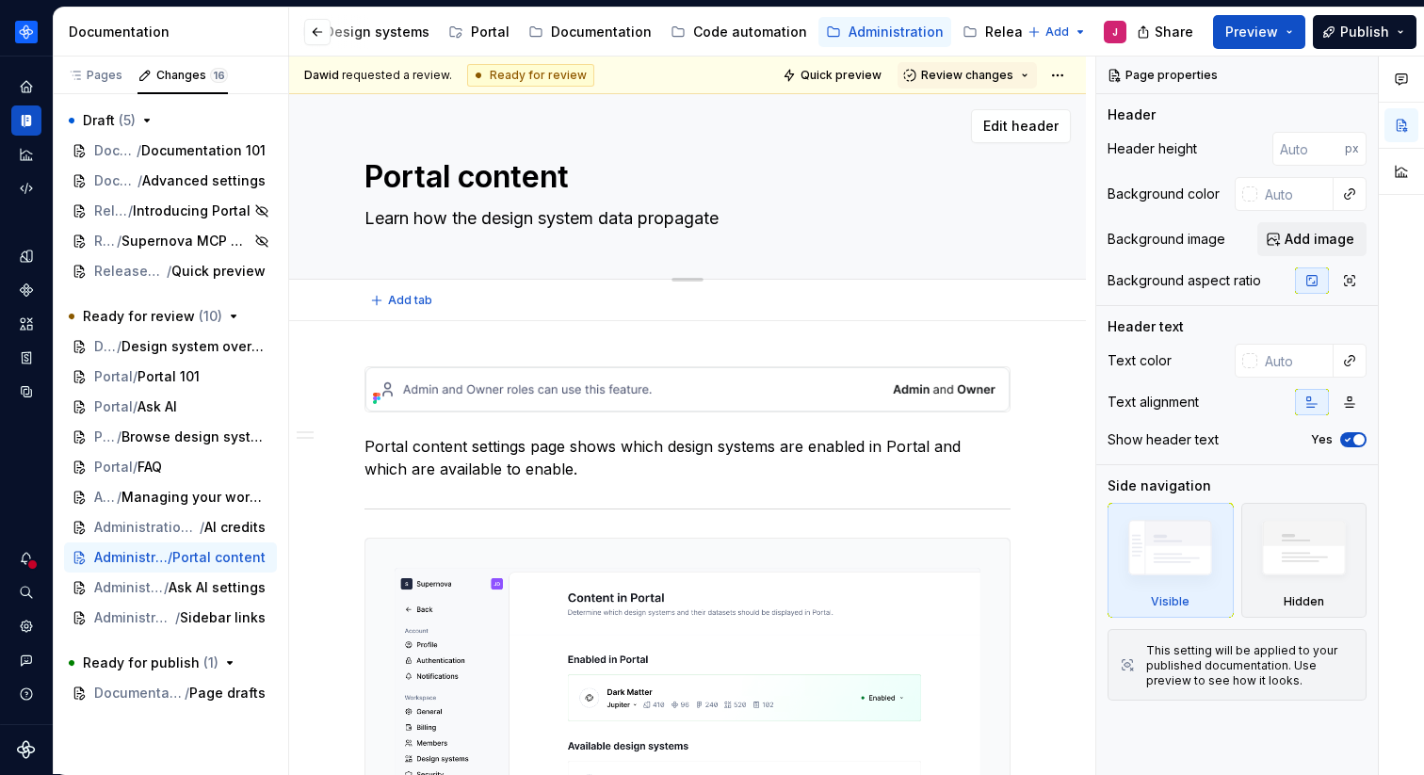
type textarea "Learn how the design system data propagate t"
type textarea "*"
type textarea "Learn how the design system data propagate to"
type textarea "*"
type textarea "Learn how the design system data propagate to"
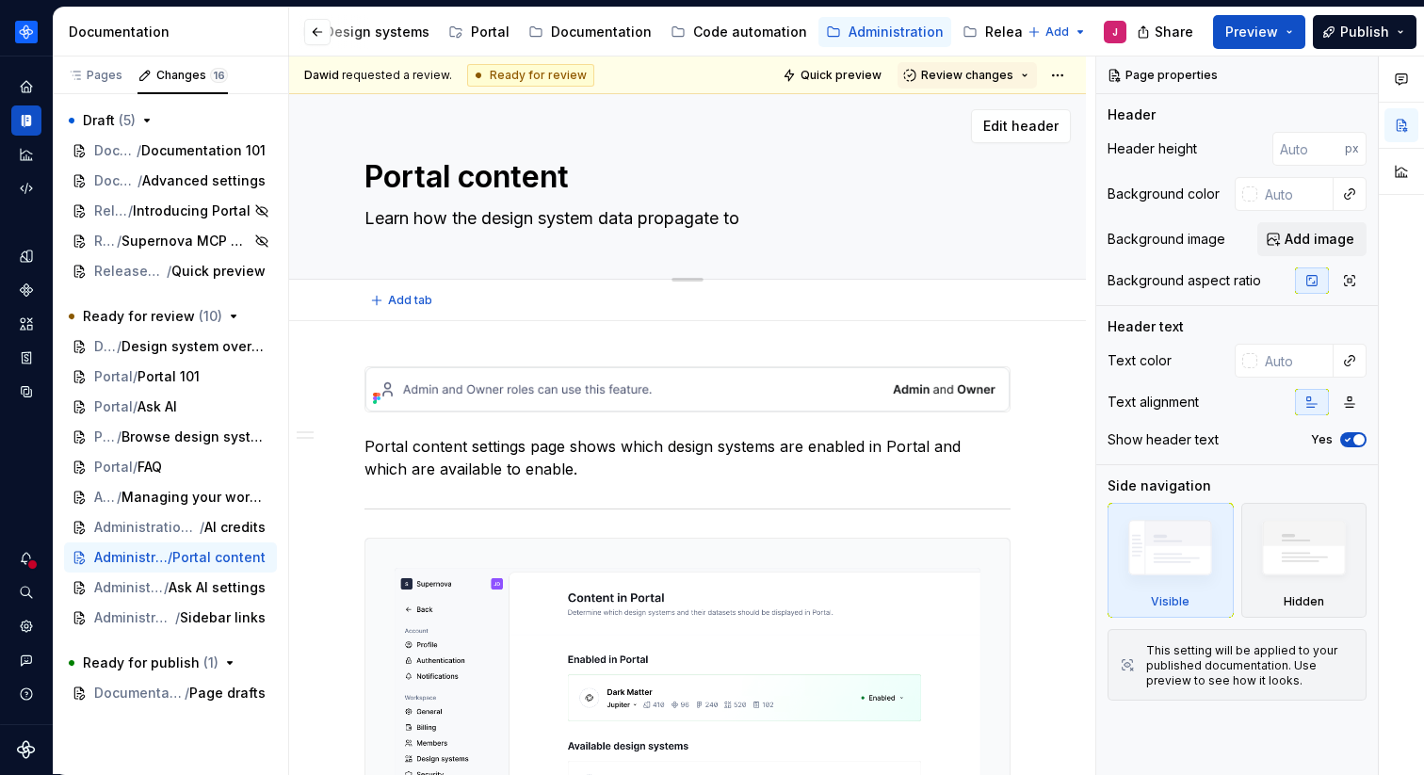
type textarea "*"
type textarea "Learn how the design system data propagate to P"
type textarea "*"
type textarea "Learn how the design system data propagate to Po"
type textarea "*"
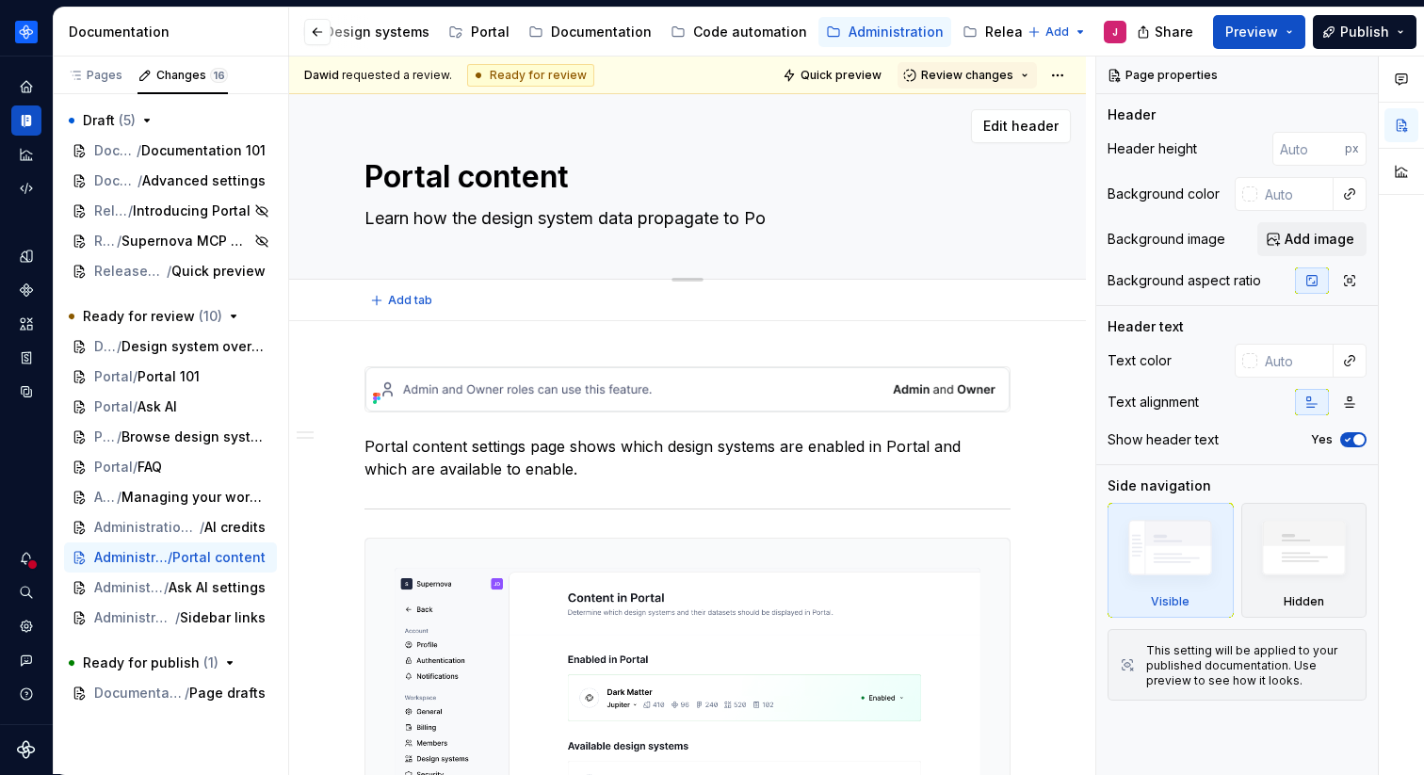
type textarea "Learn how the design system data propagate to Por"
type textarea "*"
type textarea "Learn how the design system data propagate to Port"
type textarea "*"
type textarea "Learn how the design system data propagate to Por"
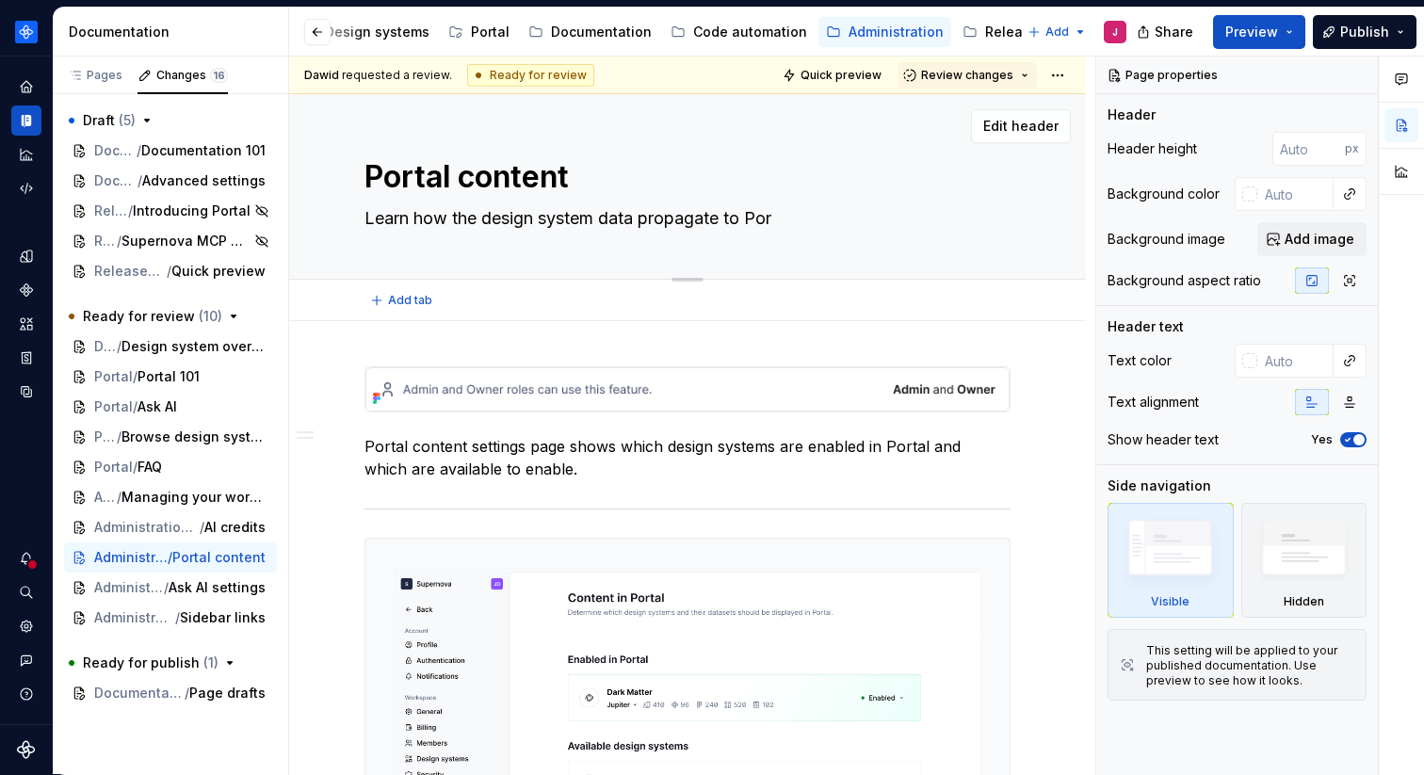
type textarea "*"
type textarea "Learn how the design system data propagate to Po"
type textarea "*"
type textarea "Learn how the design system data propagate to Por"
type textarea "*"
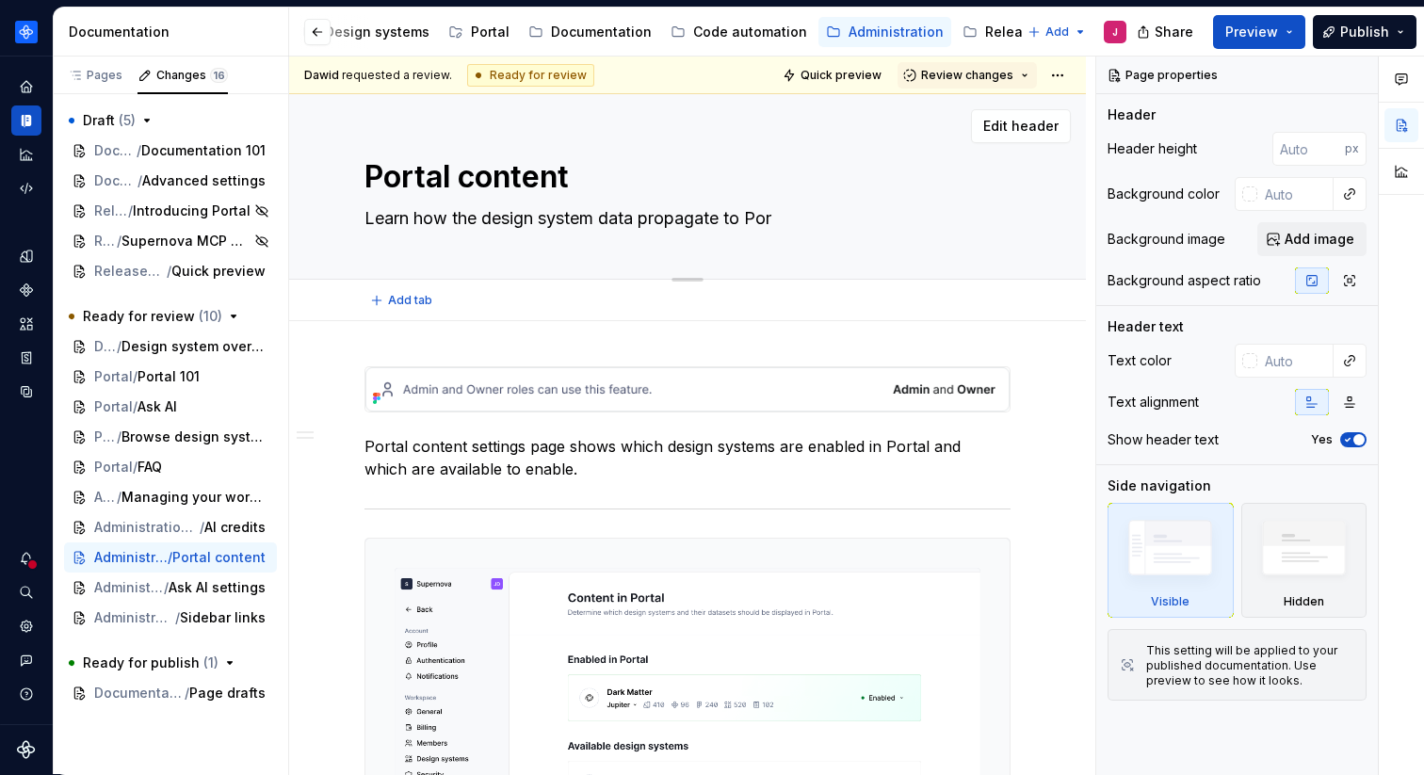
type textarea "Learn how the design system data propagate to Port"
type textarea "*"
type textarea "Learn how the design system data propagate to Portal"
type textarea "*"
type textarea "Learn how the design system data propagate to Portal"
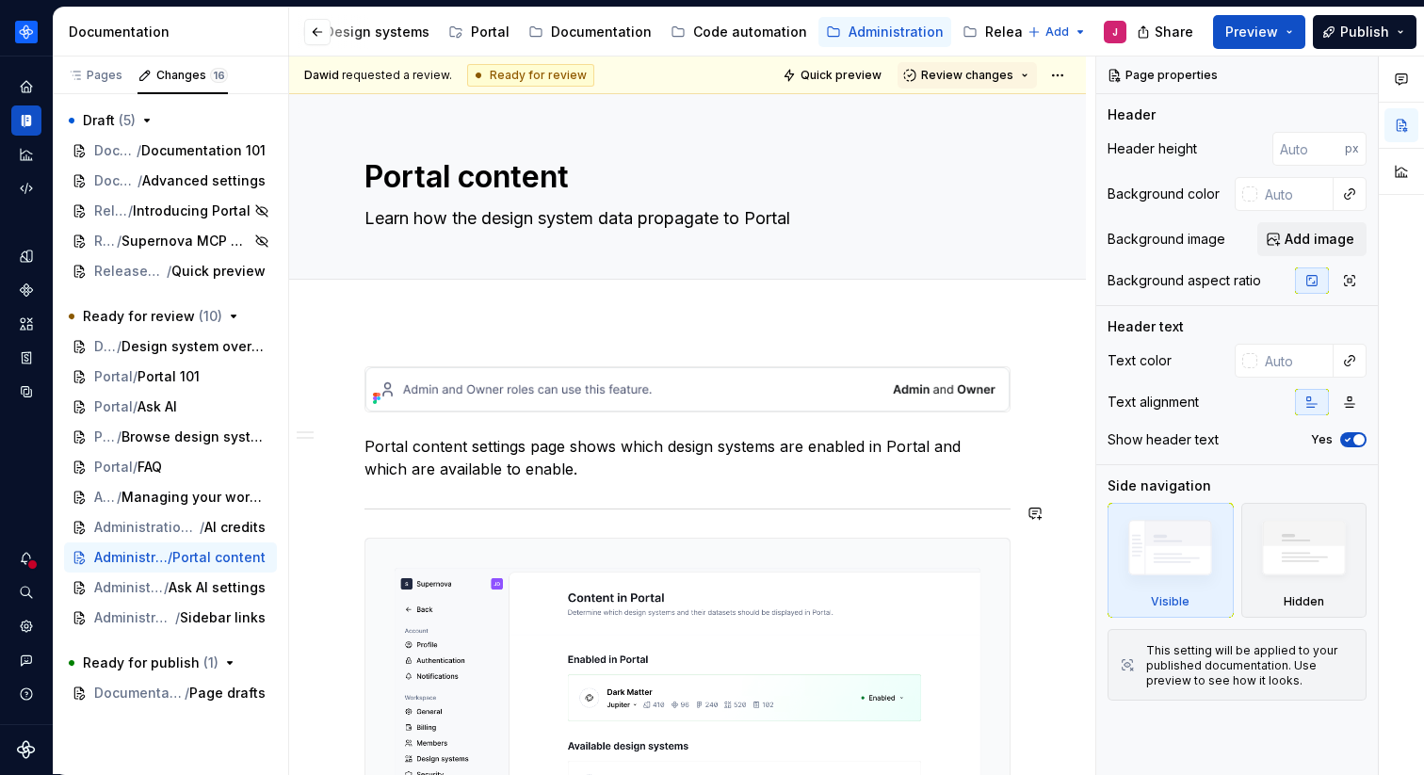
drag, startPoint x: 809, startPoint y: 222, endPoint x: 835, endPoint y: 210, distance: 28.2
click at [835, 210] on textarea "Learn how the design system data propagate to Portal" at bounding box center [684, 218] width 646 height 30
type textarea "*"
type textarea "Learn how the design system data propagates to Portal"
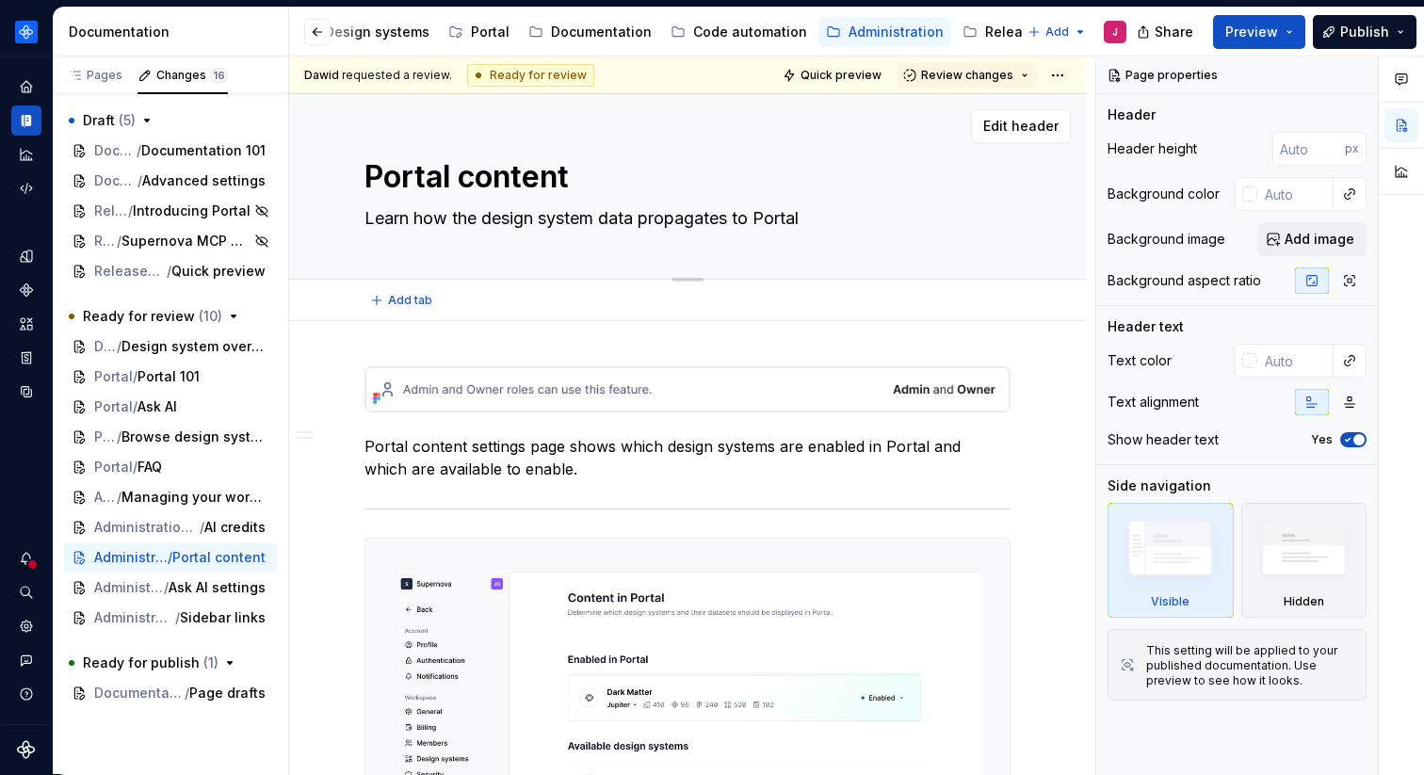
click at [820, 221] on textarea "Learn how the design system data propagates to Portal" at bounding box center [684, 218] width 646 height 30
type textarea "*"
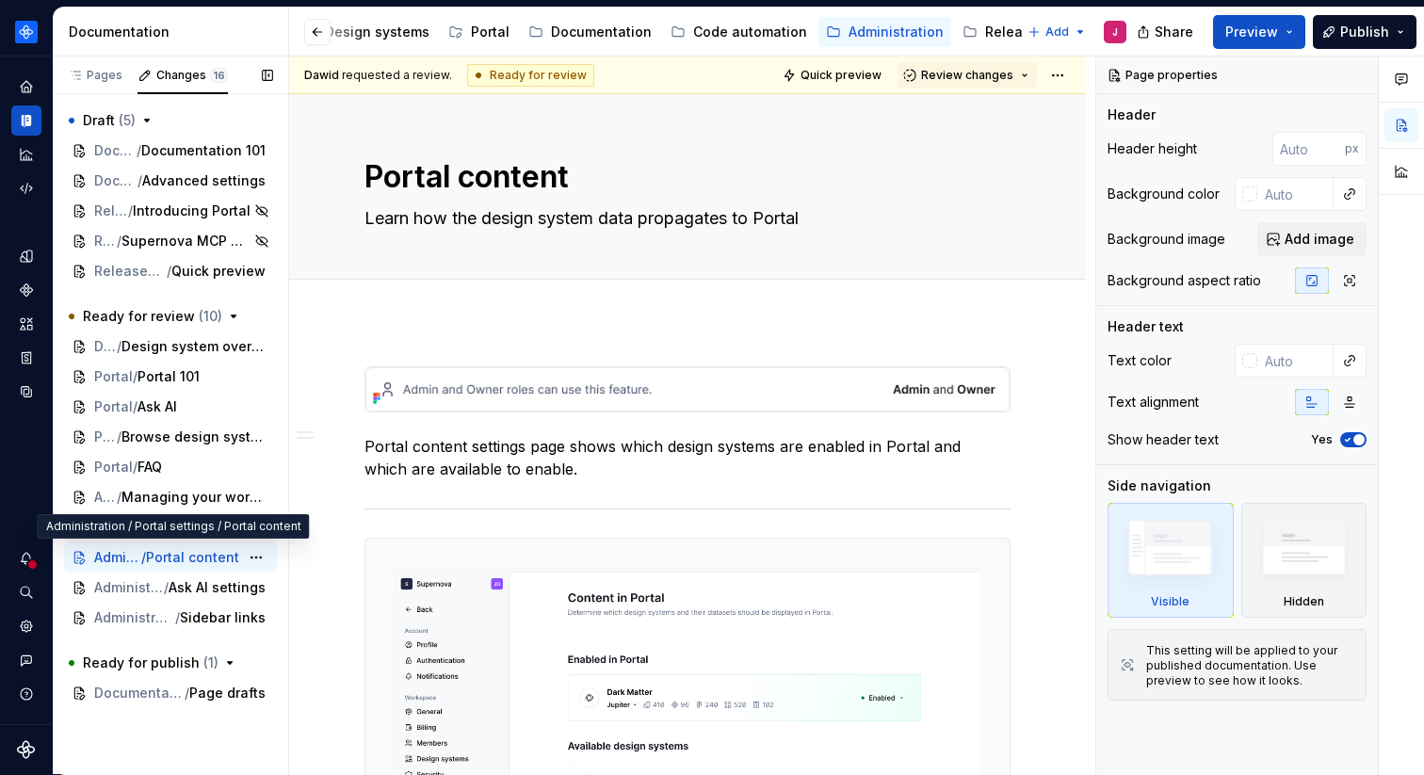
type textarea "Learn how the design system data propagates to Portal"
click at [201, 521] on span "AI credits" at bounding box center [208, 527] width 61 height 19
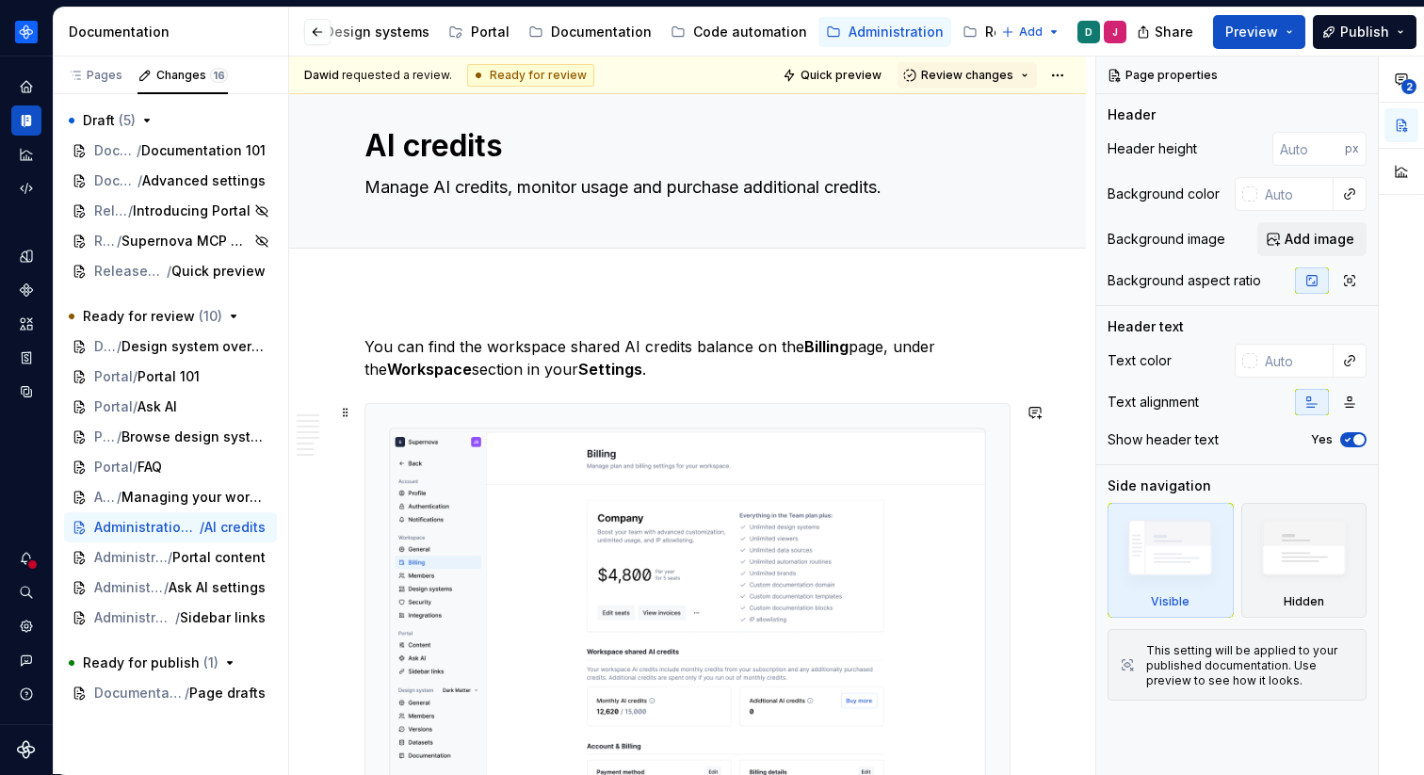
scroll to position [10, 0]
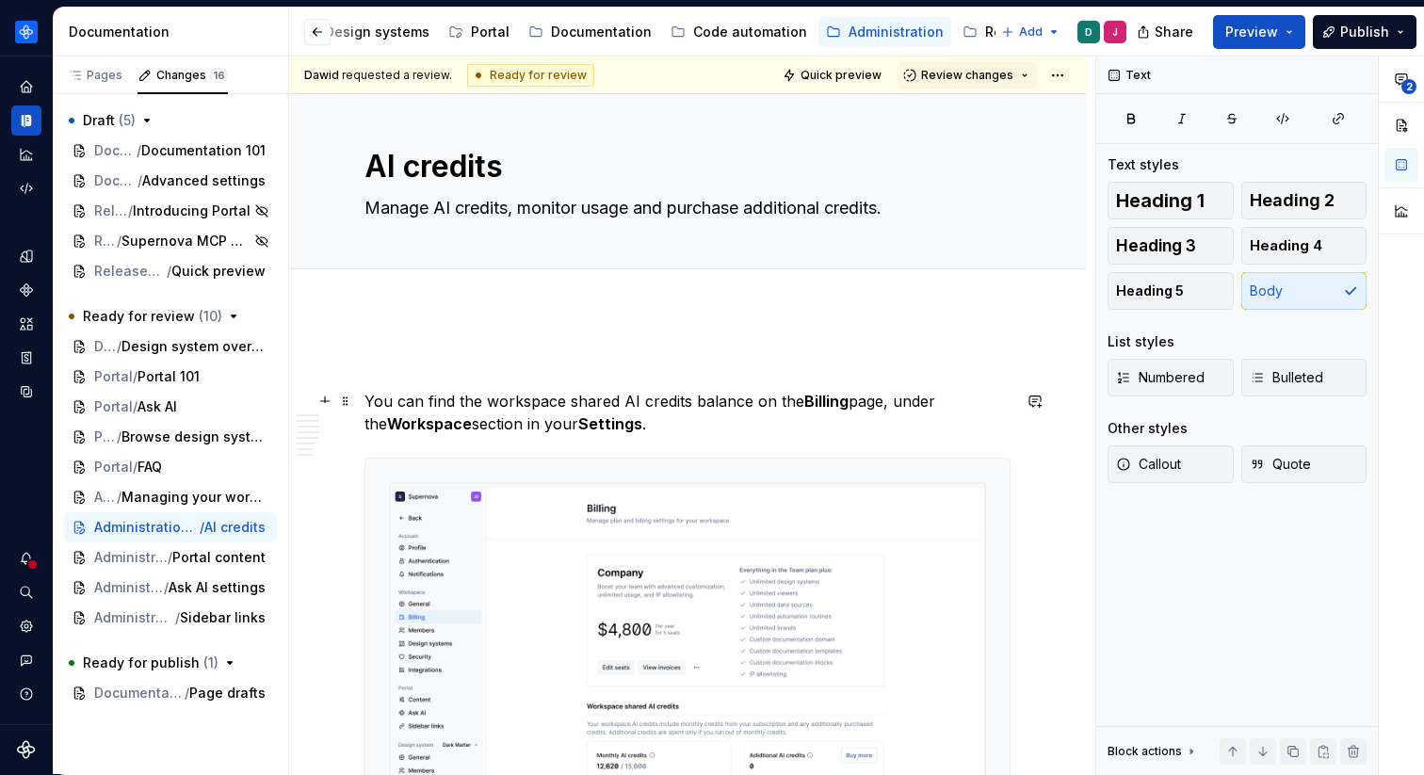
click at [366, 405] on p "You can find the workspace shared AI credits balance on the Billing page, under…" at bounding box center [688, 412] width 646 height 45
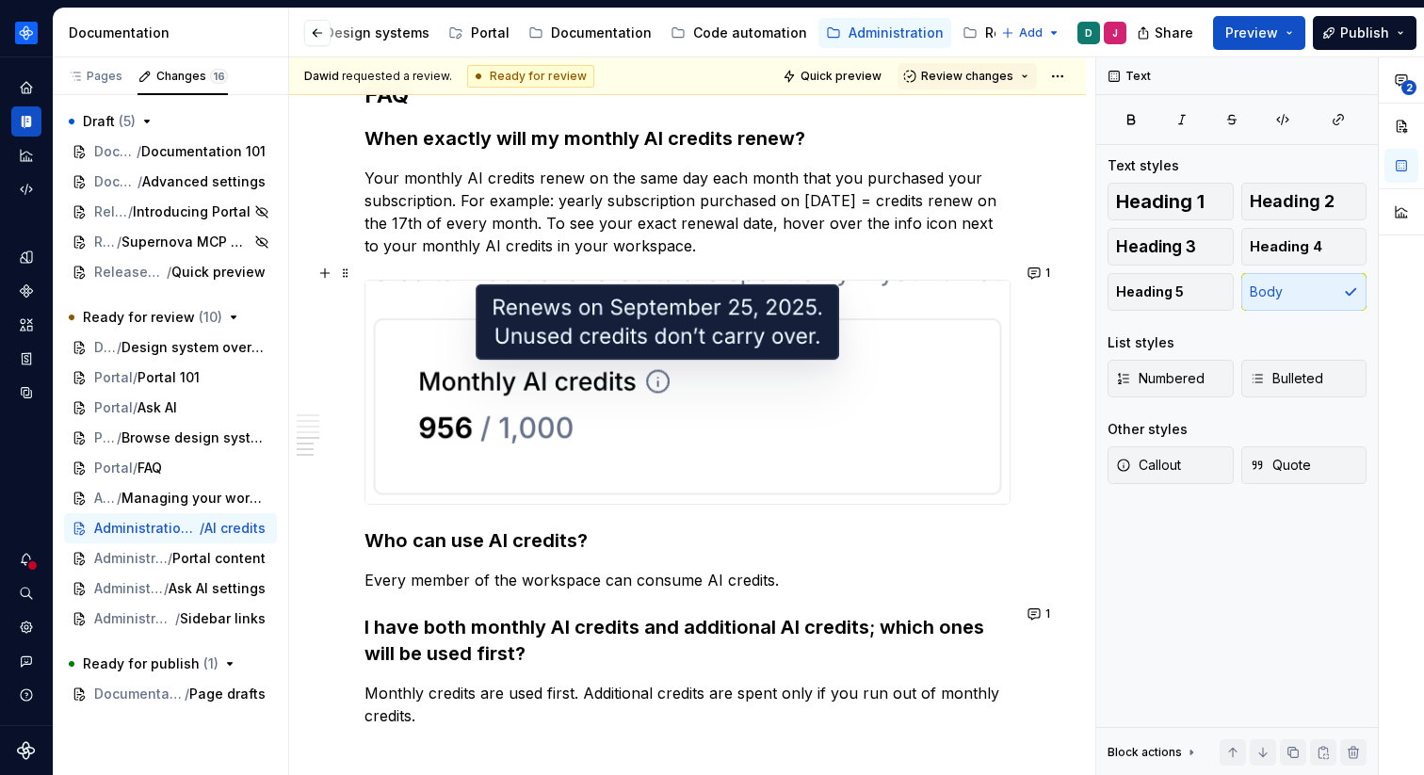
scroll to position [1916, 0]
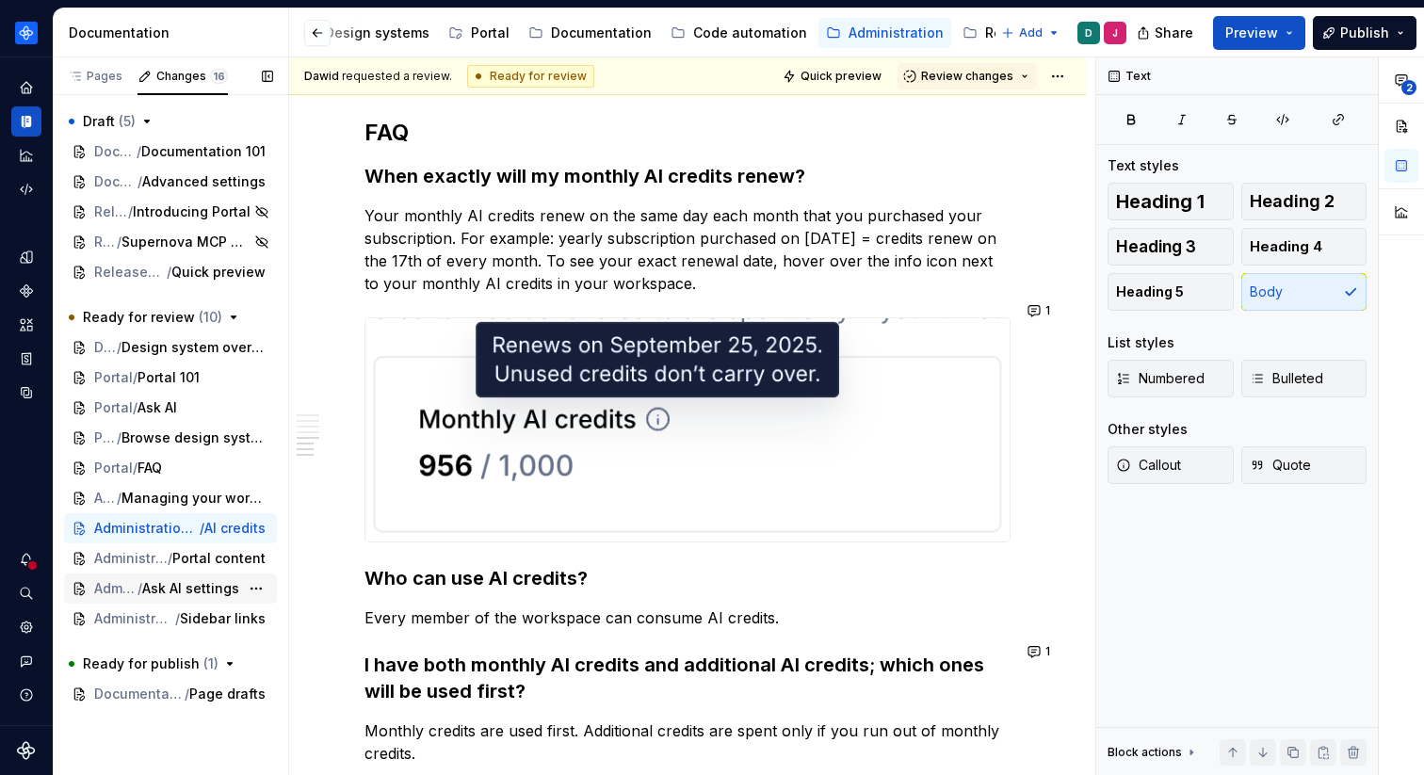
click at [171, 586] on span "Ask AI settings" at bounding box center [190, 588] width 97 height 19
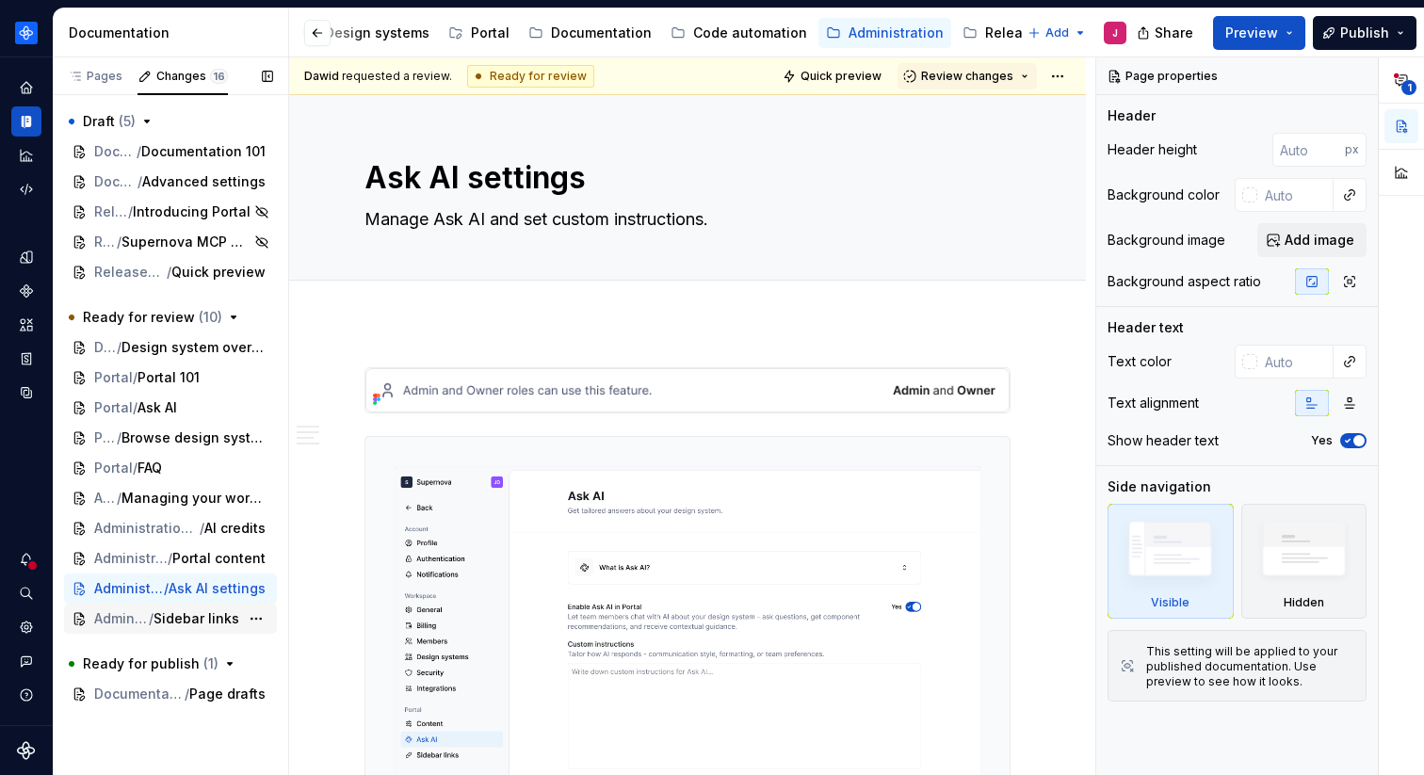
click at [200, 624] on span "Sidebar links" at bounding box center [197, 619] width 86 height 19
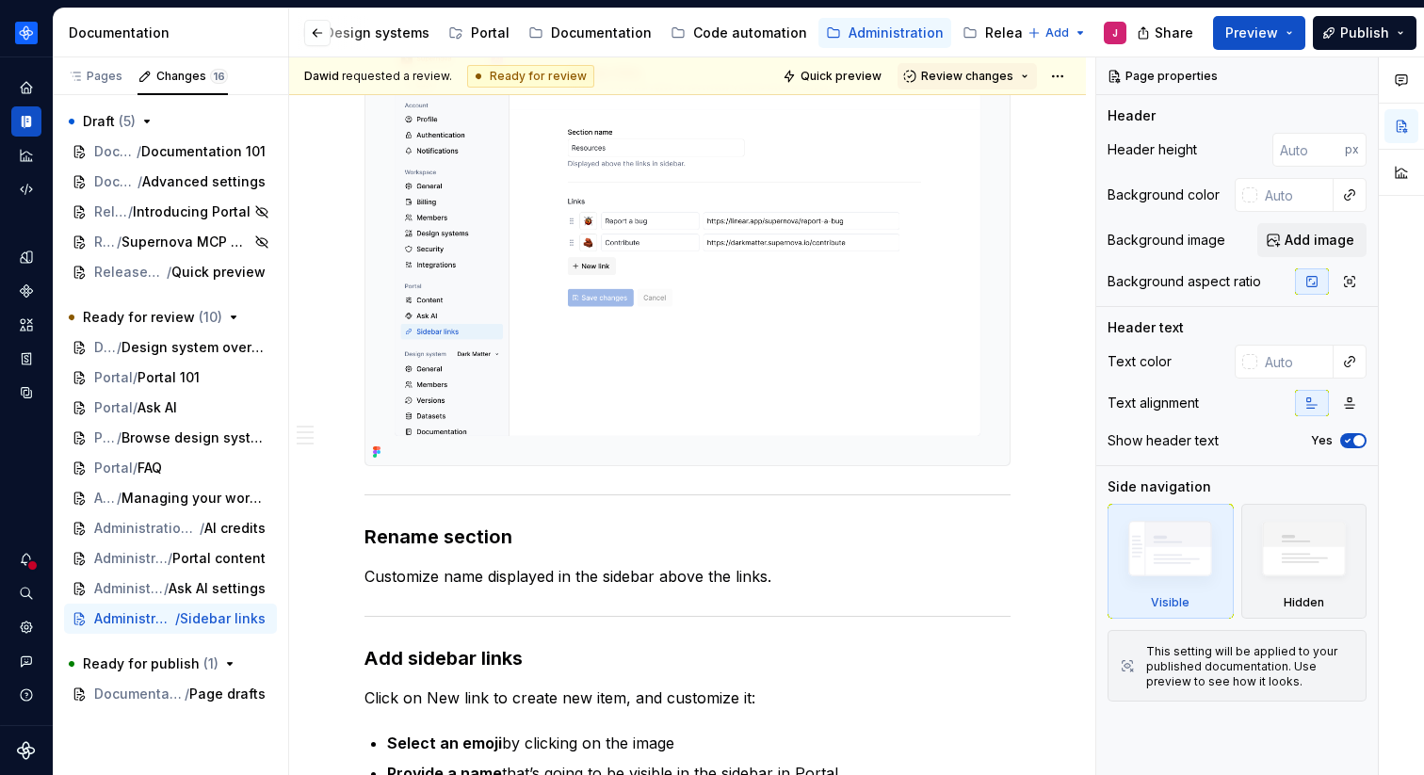
scroll to position [620, 0]
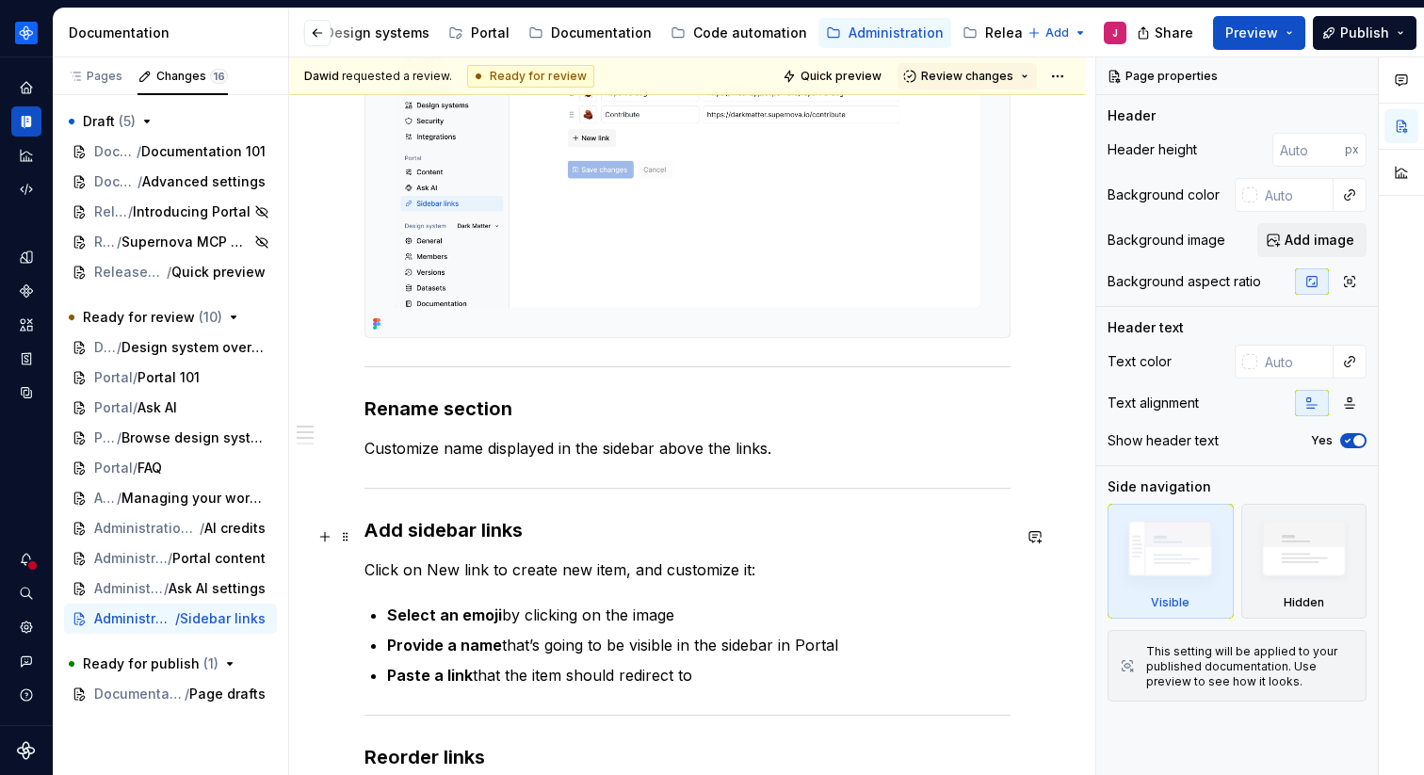
type textarea "*"
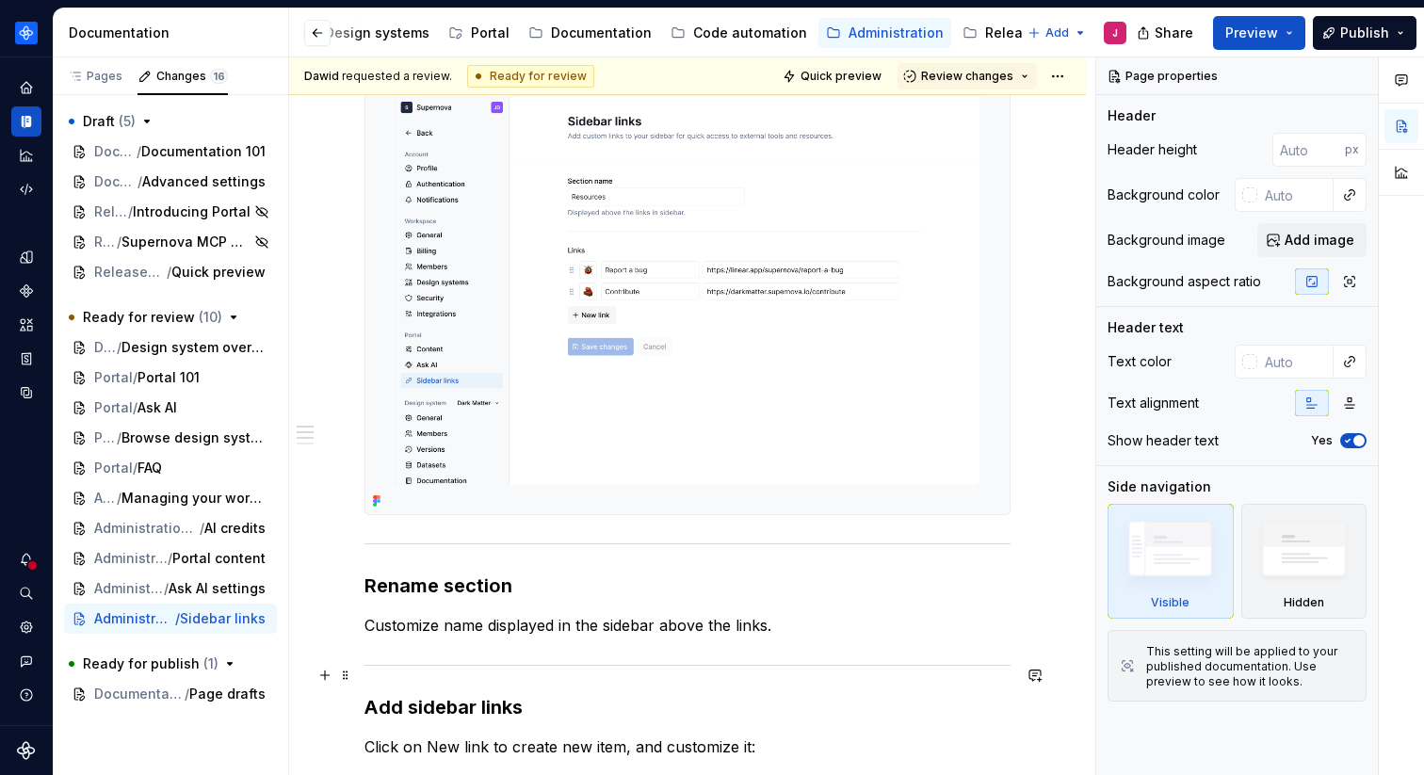
scroll to position [273, 0]
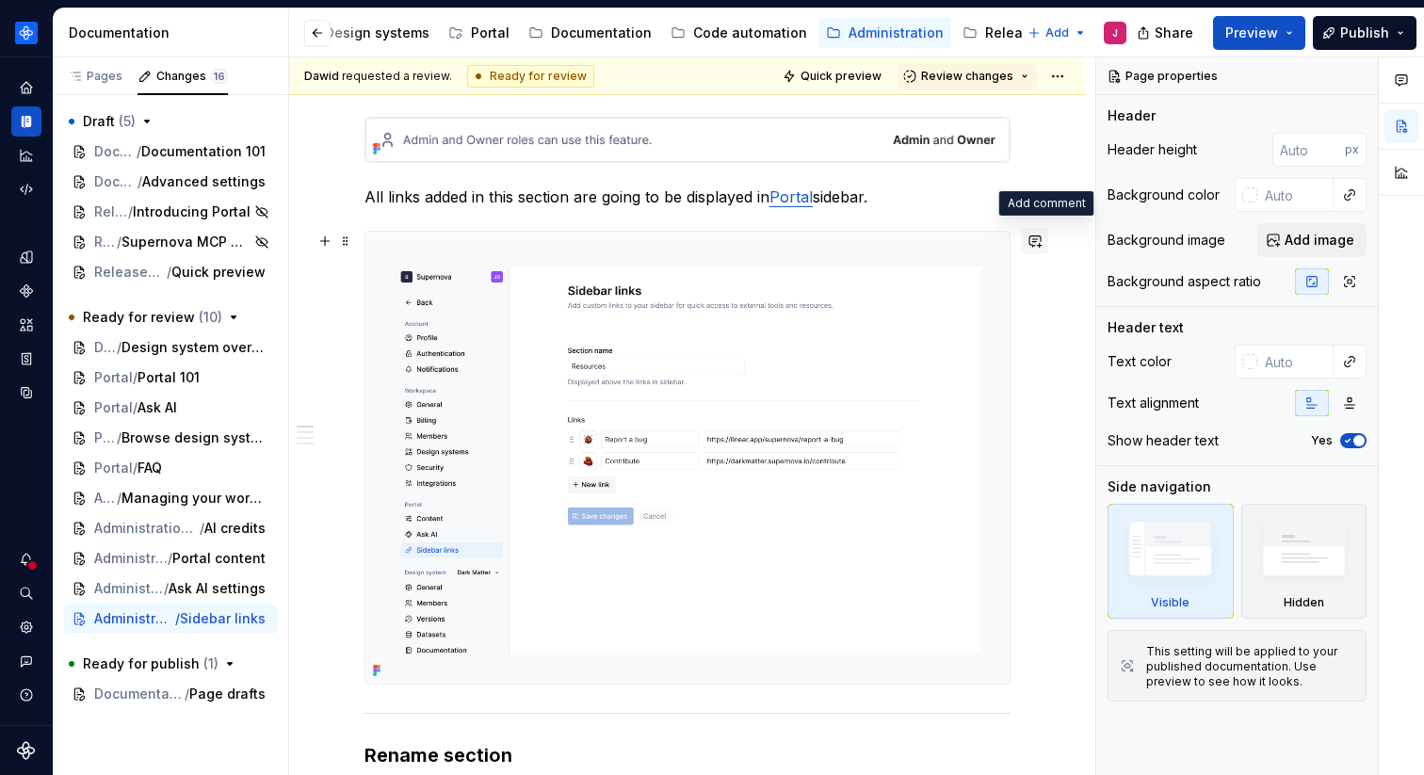
click at [1045, 230] on button "button" at bounding box center [1035, 241] width 26 height 26
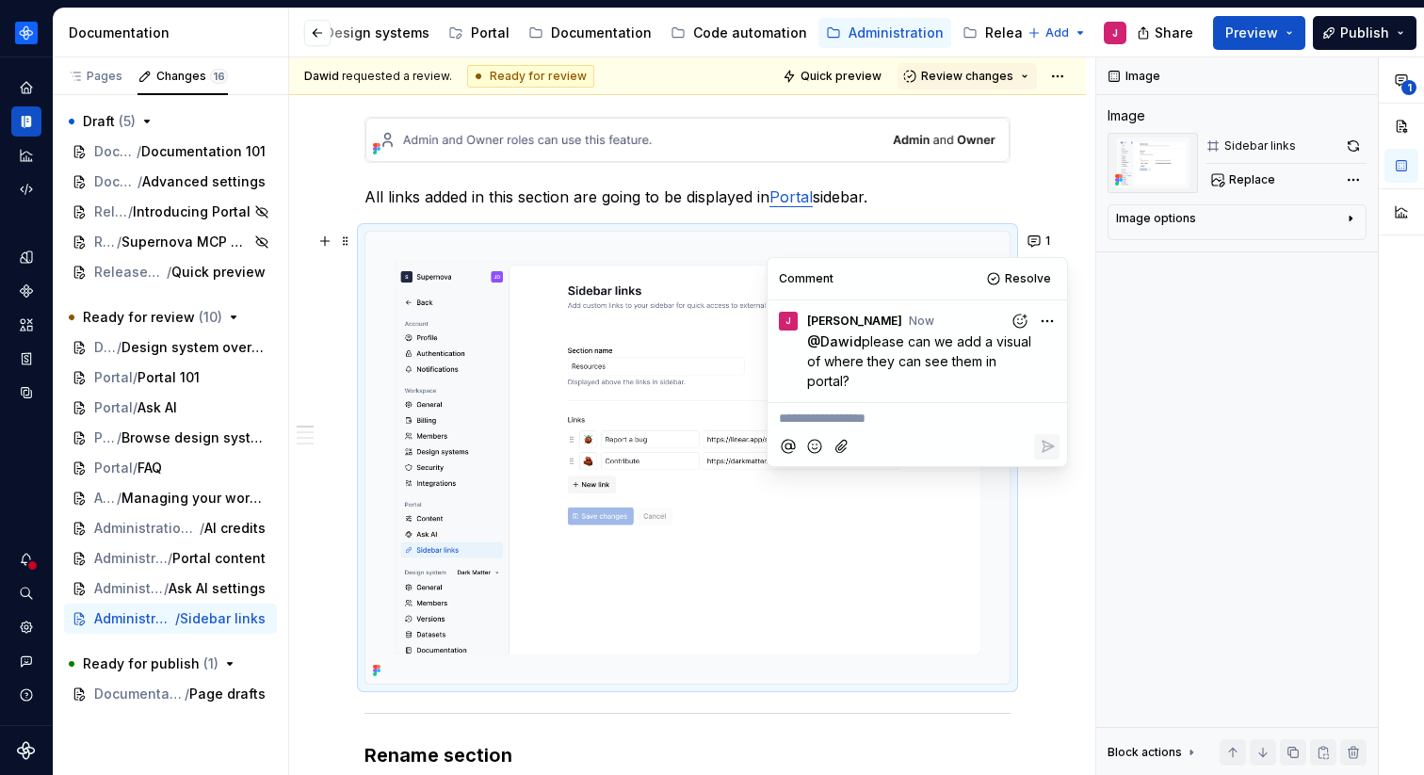
click at [789, 201] on link "Portal" at bounding box center [791, 196] width 43 height 19
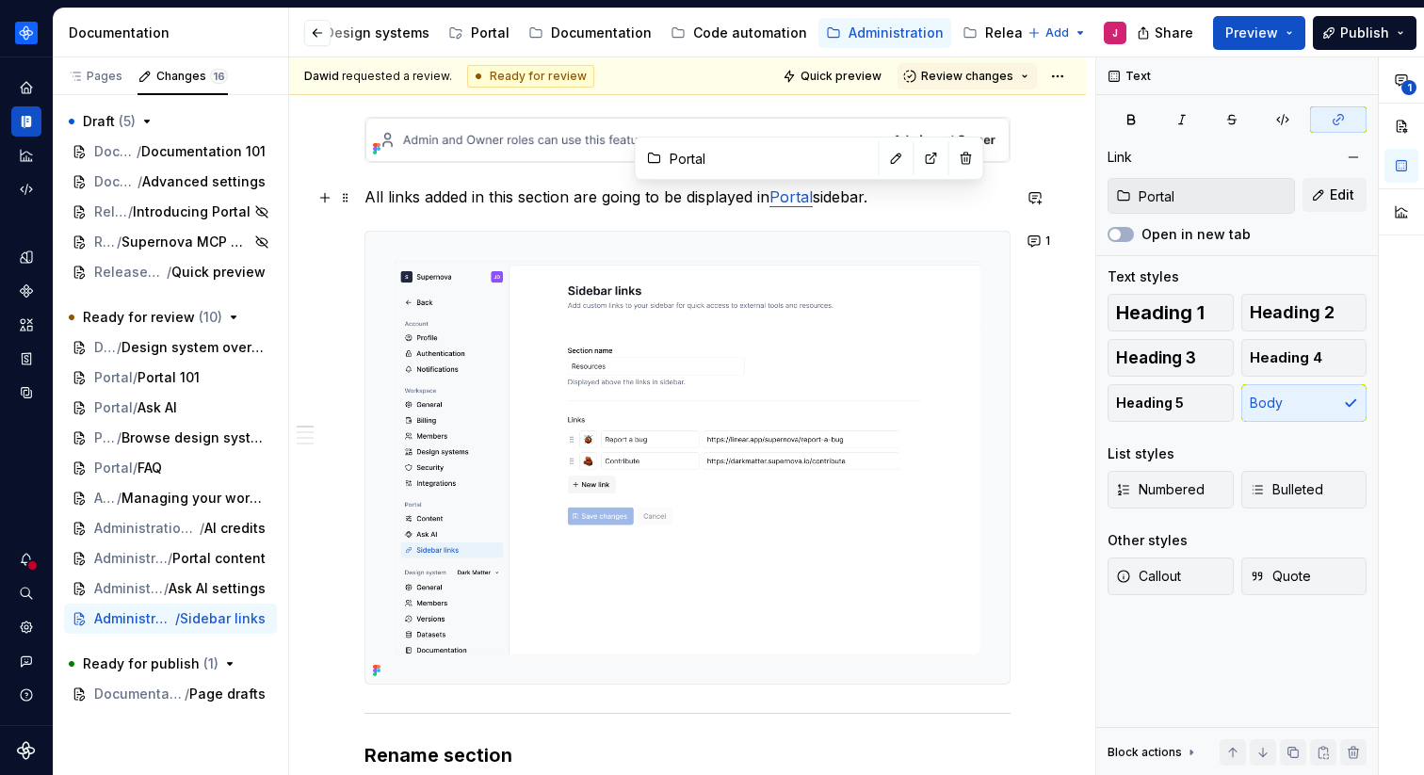
click at [934, 203] on p "All links added in this section are going to be displayed in Portal sidebar." at bounding box center [688, 197] width 646 height 23
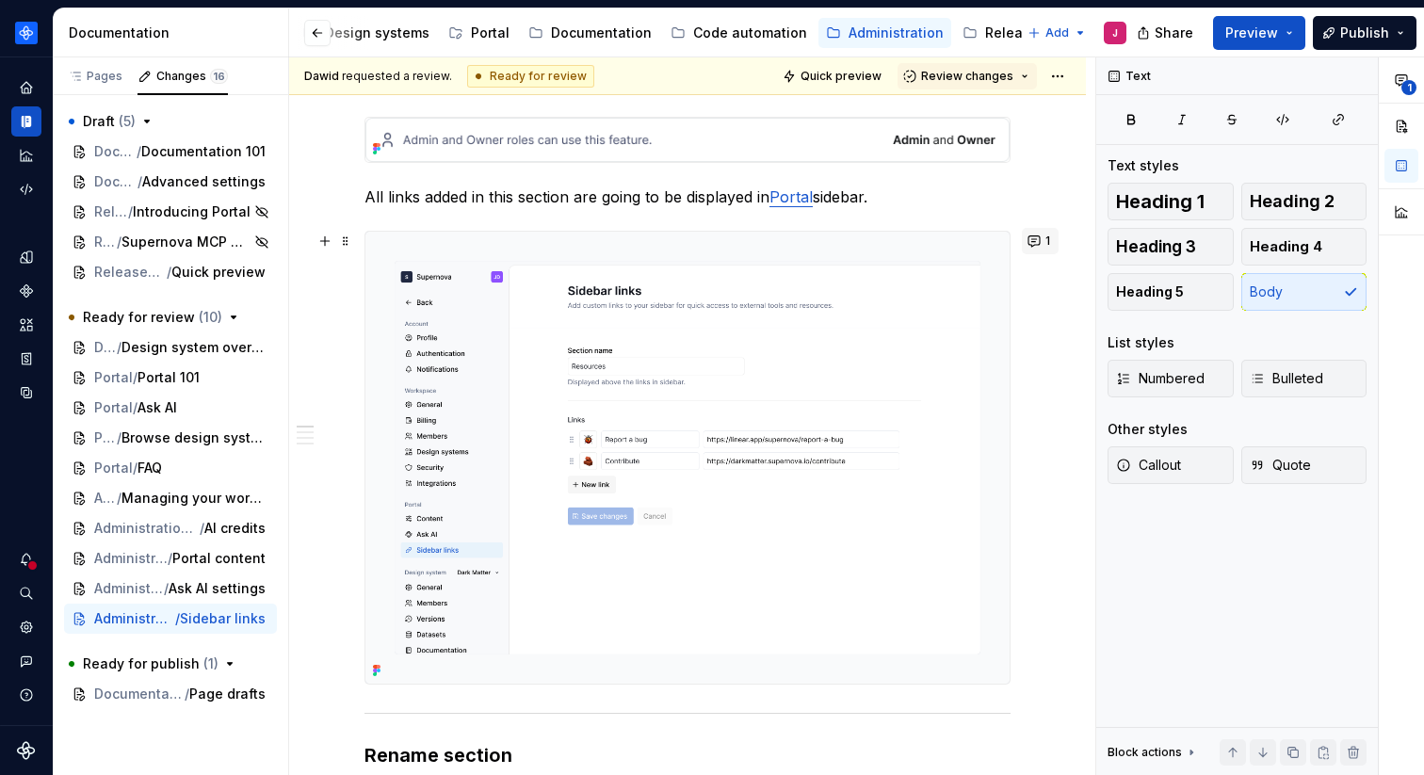
click at [1045, 242] on button "1" at bounding box center [1040, 241] width 37 height 26
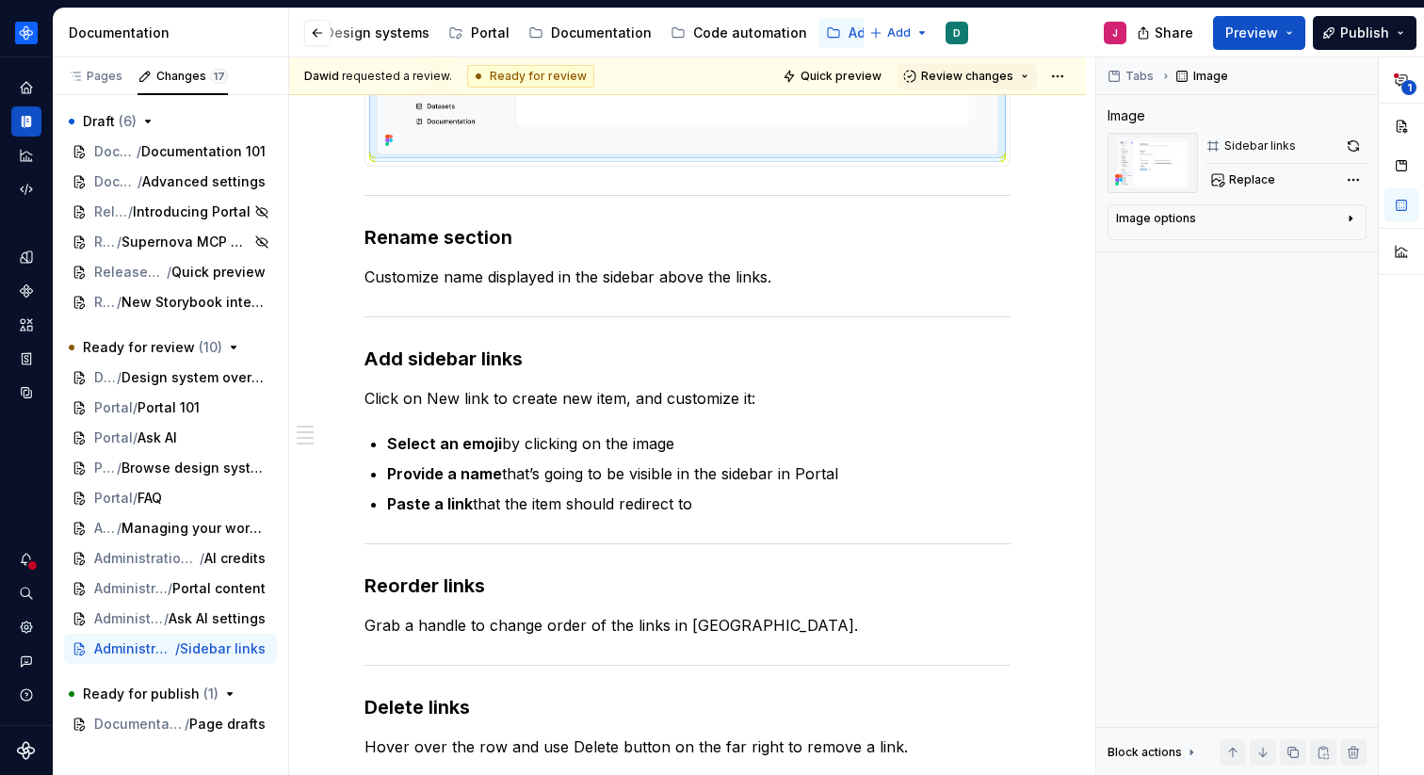
scroll to position [881, 0]
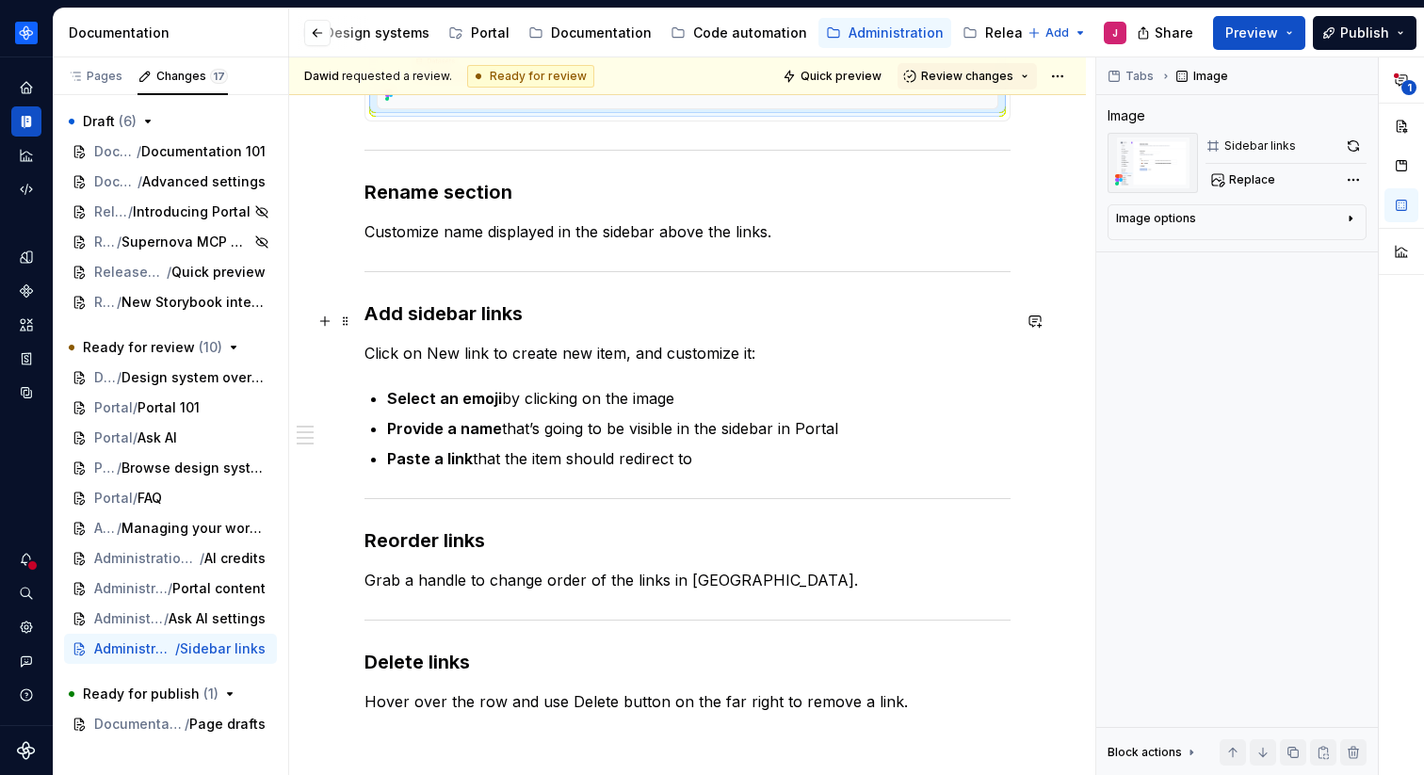
type textarea "*"
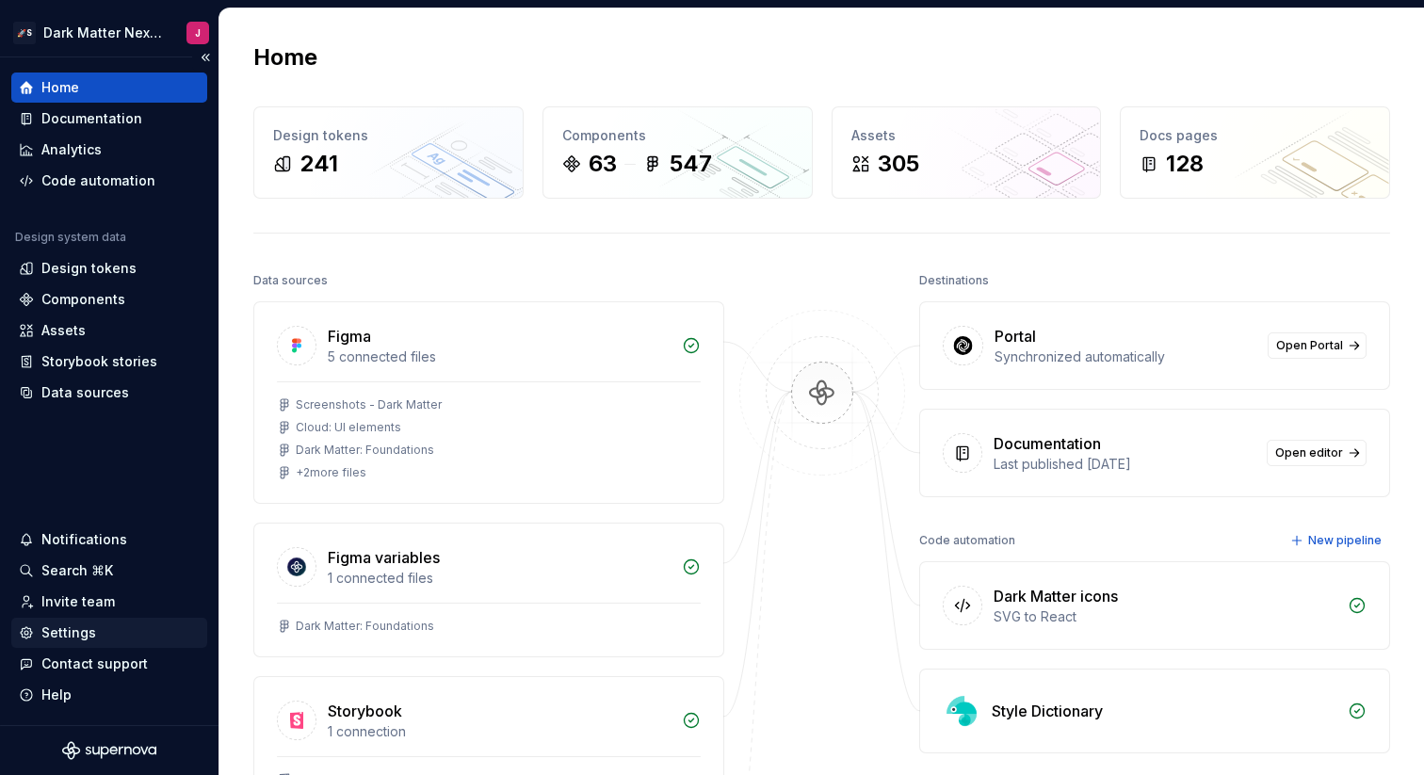
click at [92, 628] on div "Settings" at bounding box center [68, 633] width 55 height 19
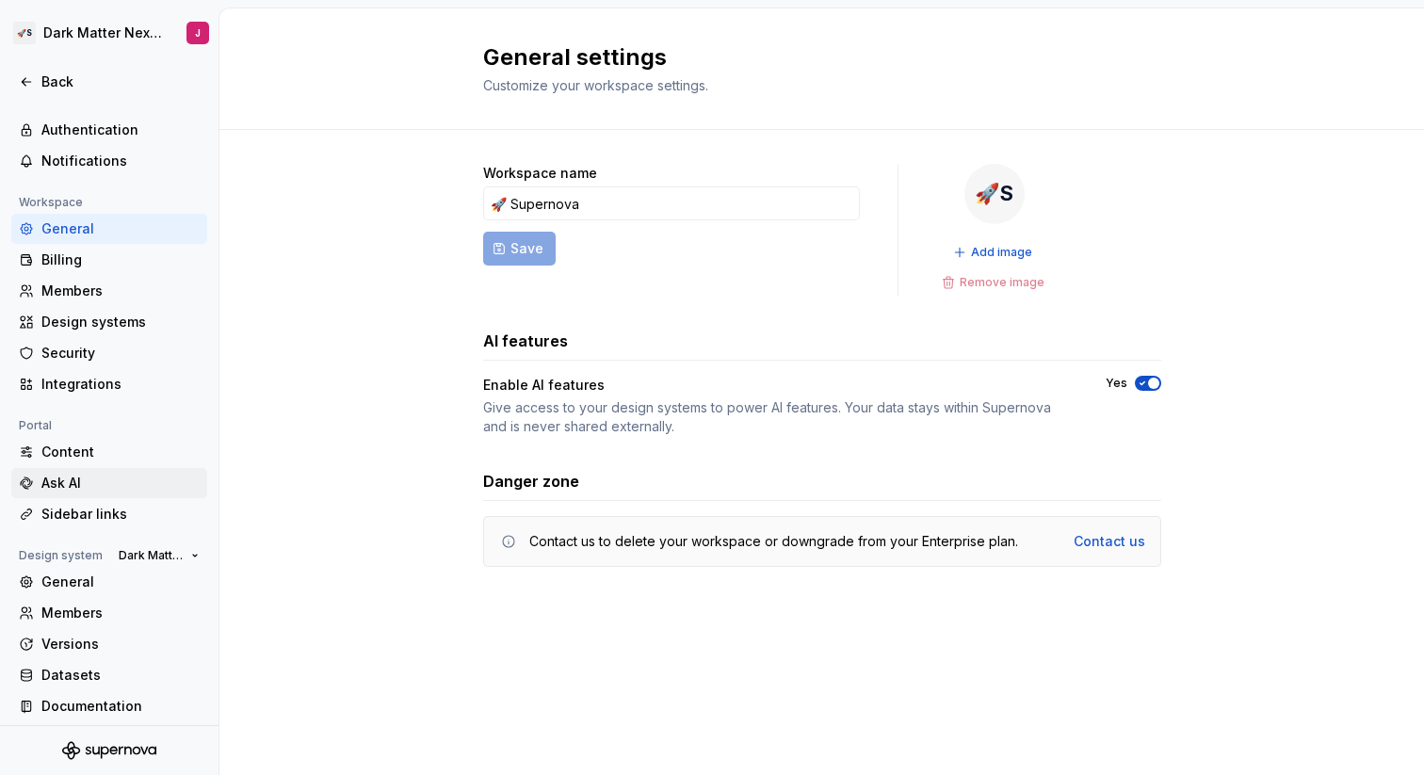
scroll to position [55, 0]
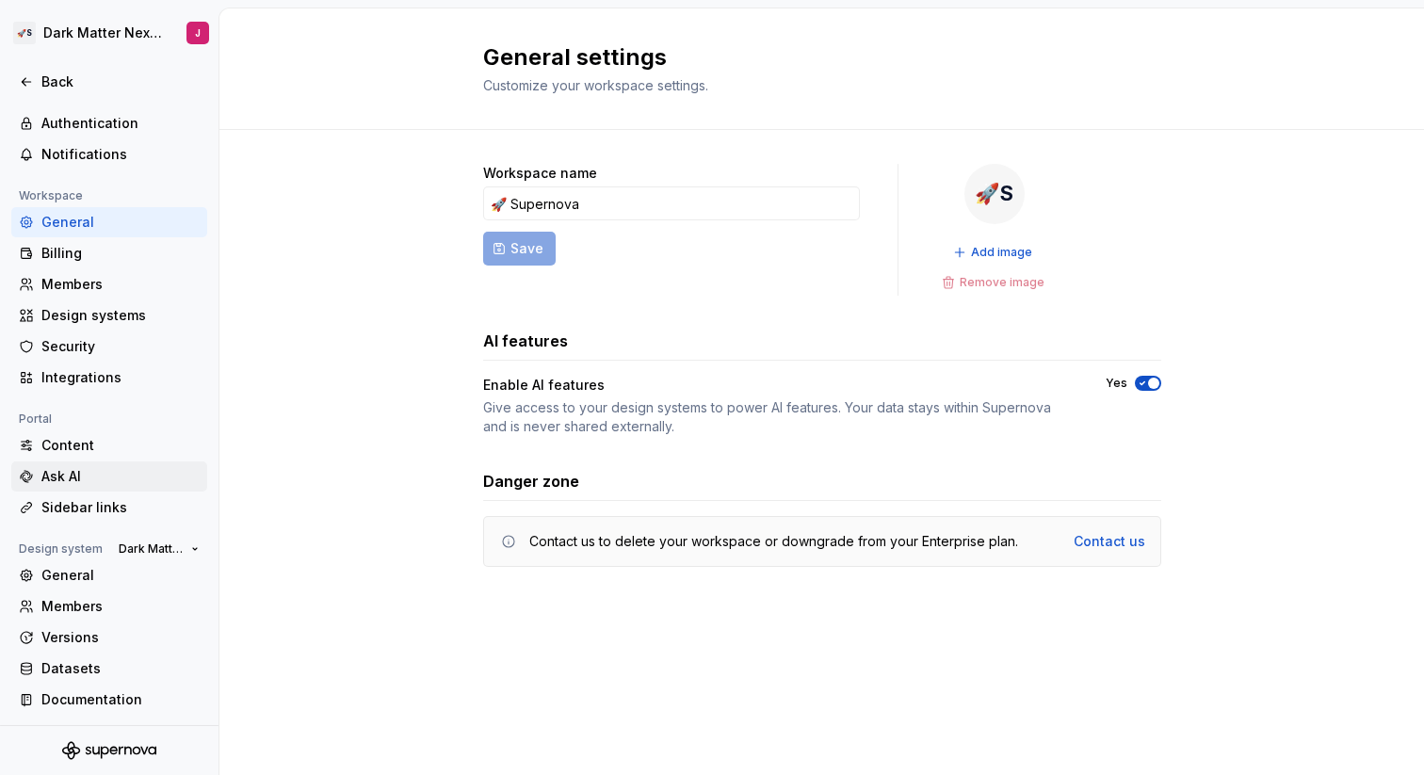
click at [118, 481] on div "Ask AI" at bounding box center [120, 476] width 158 height 19
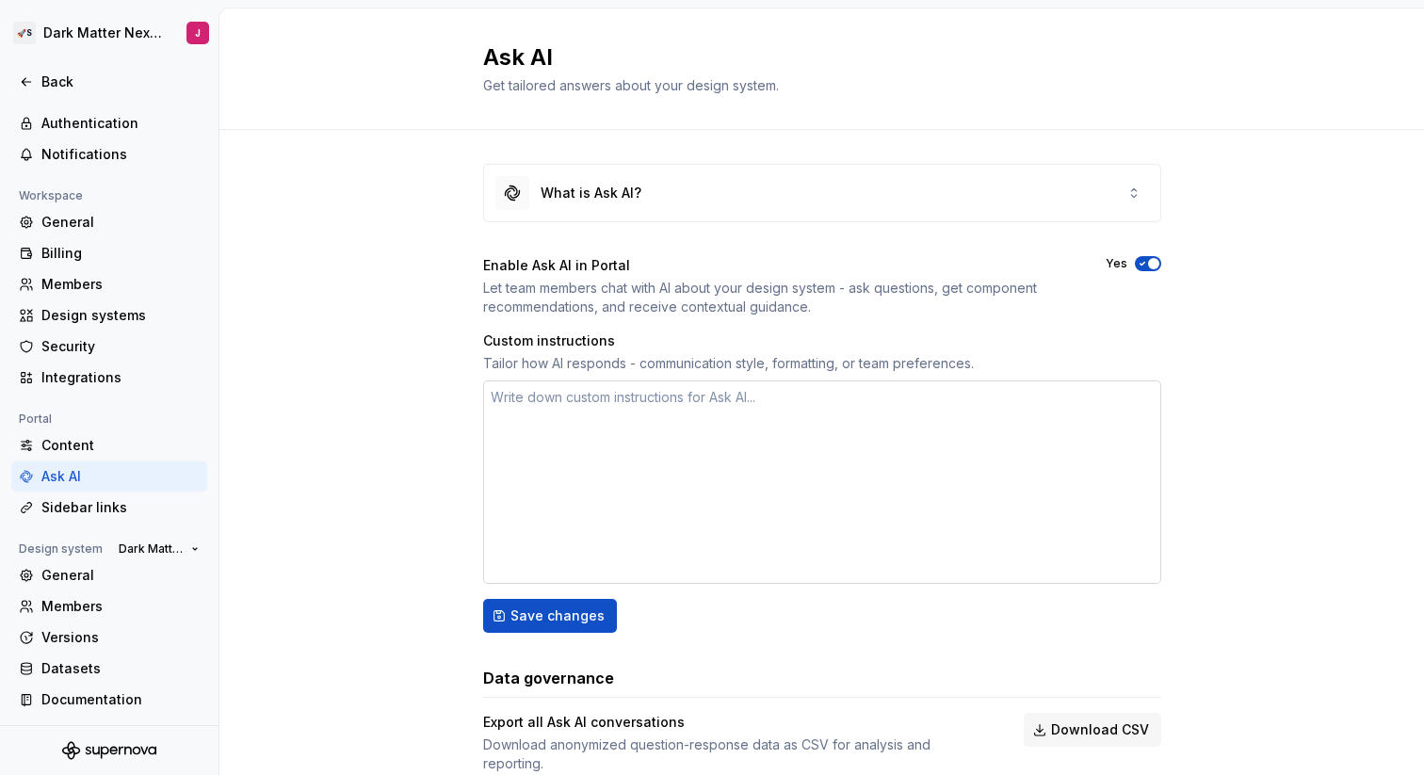
scroll to position [51, 0]
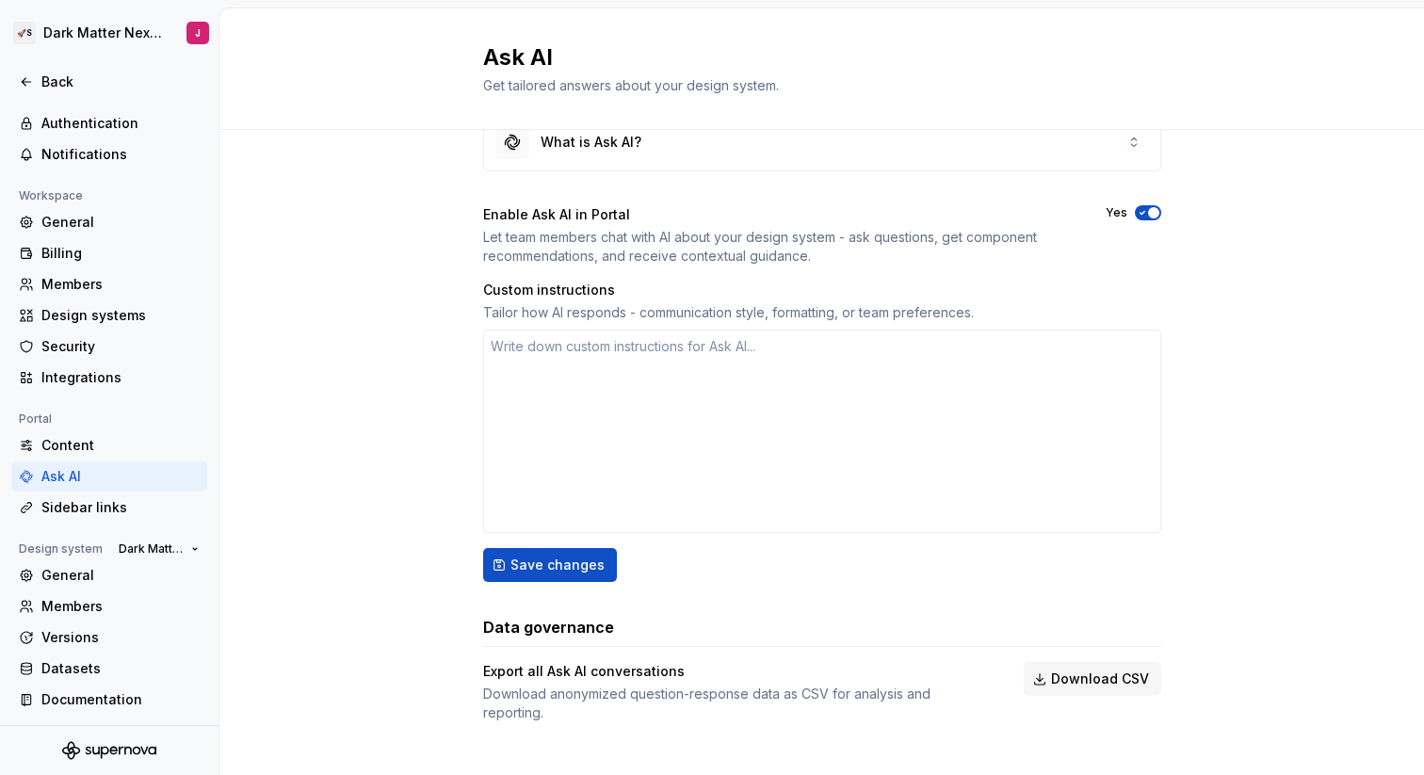
type textarea "*"
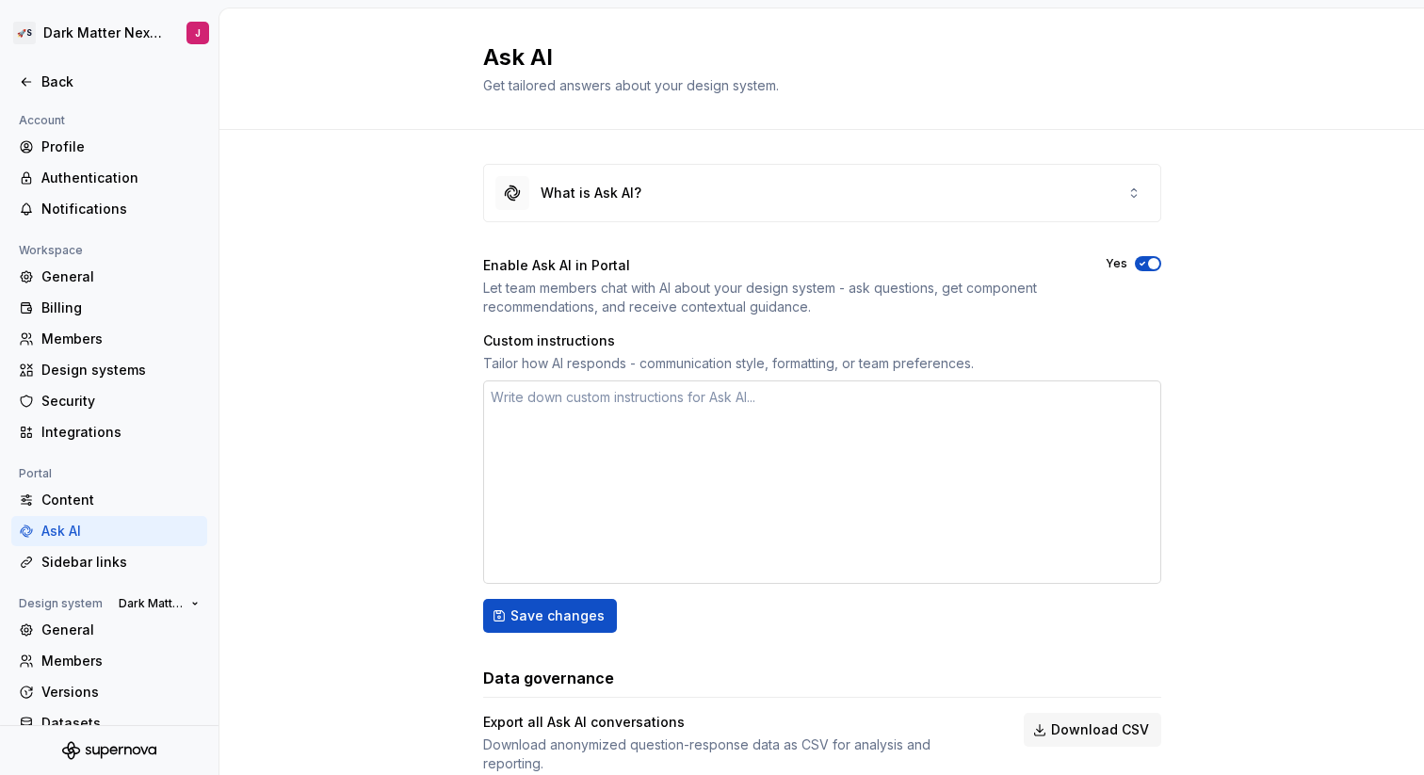
type textarea "*"
click at [71, 311] on div "Billing" at bounding box center [120, 308] width 158 height 19
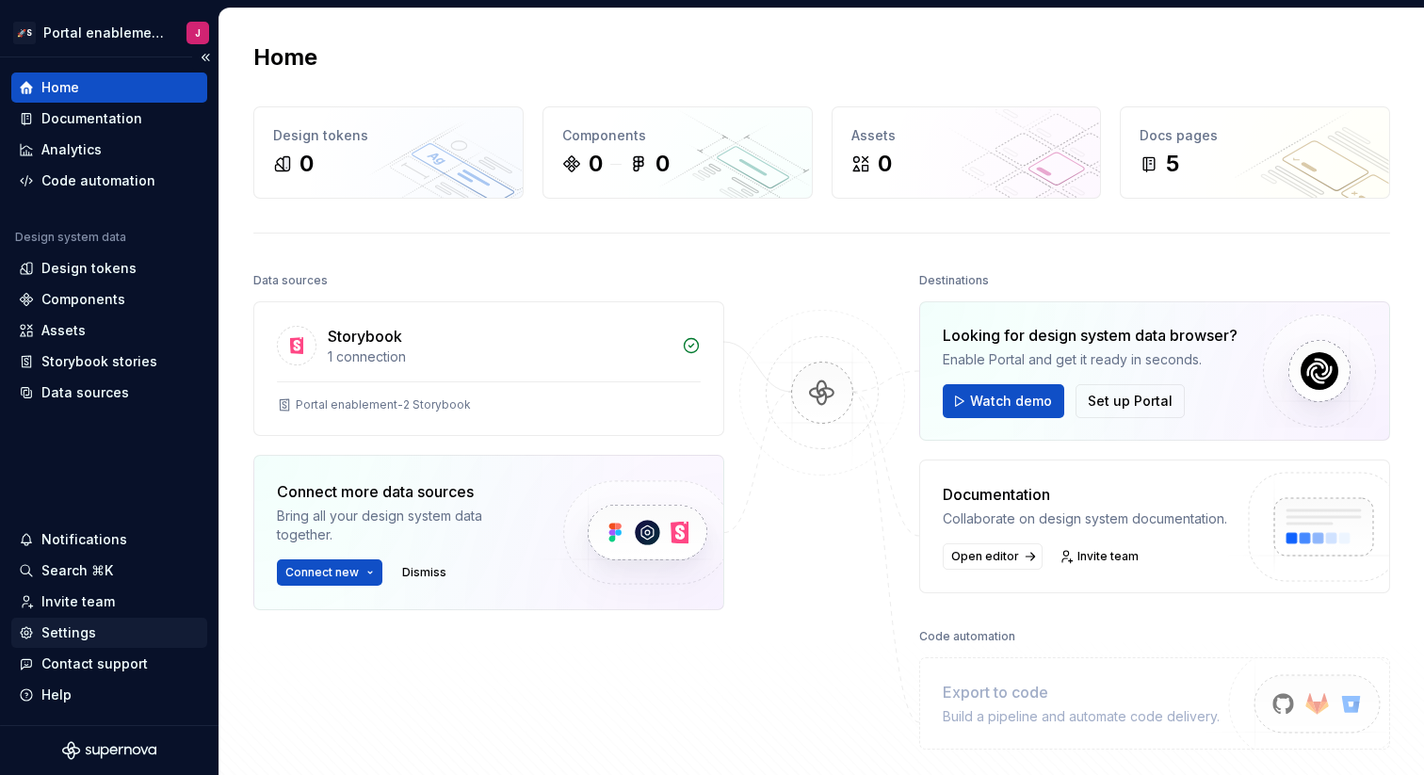
click at [69, 633] on div "Settings" at bounding box center [68, 633] width 55 height 19
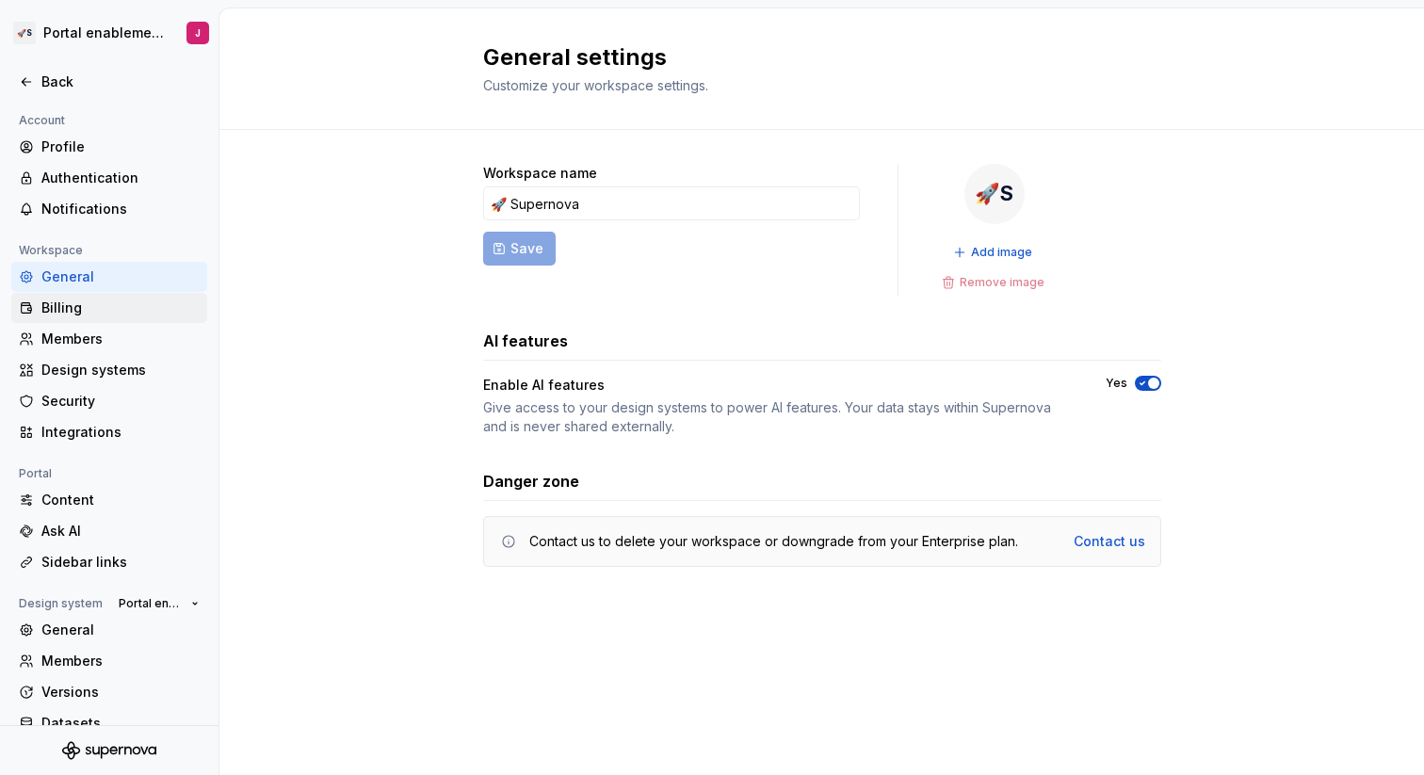
click at [105, 304] on div "Billing" at bounding box center [120, 308] width 158 height 19
